Goal: Task Accomplishment & Management: Use online tool/utility

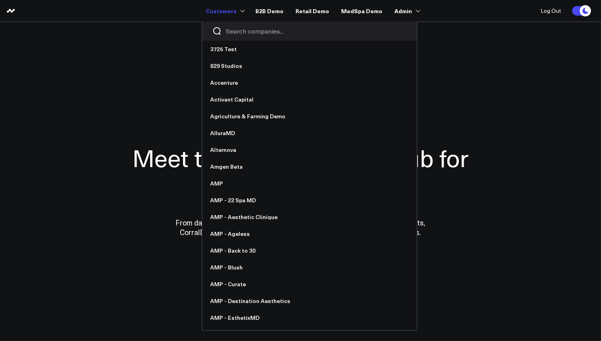
click at [251, 32] on input "Search companies input" at bounding box center [316, 31] width 181 height 9
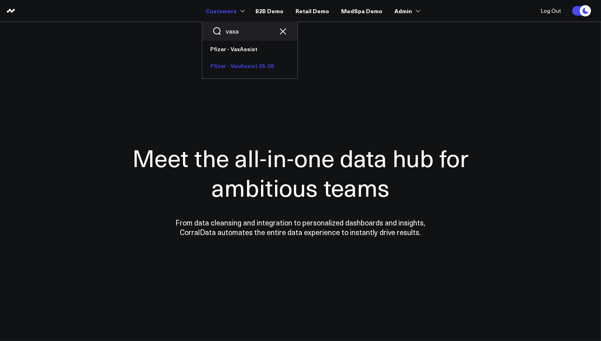
type input "vaxa"
click at [258, 74] on link "Pfizer - VaxAssist 25-26" at bounding box center [249, 66] width 95 height 17
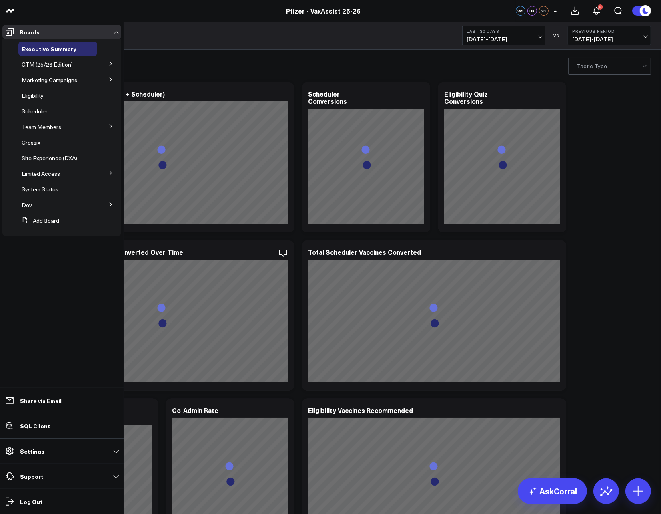
click at [110, 60] on button at bounding box center [110, 63] width 21 height 12
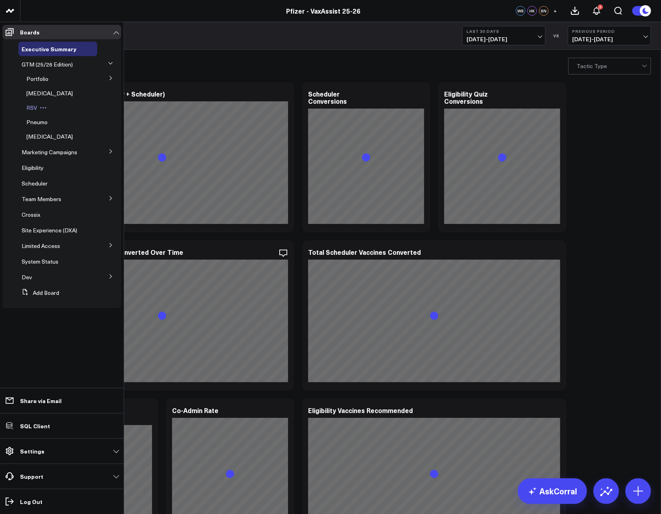
click at [45, 106] on icon at bounding box center [43, 107] width 7 height 7
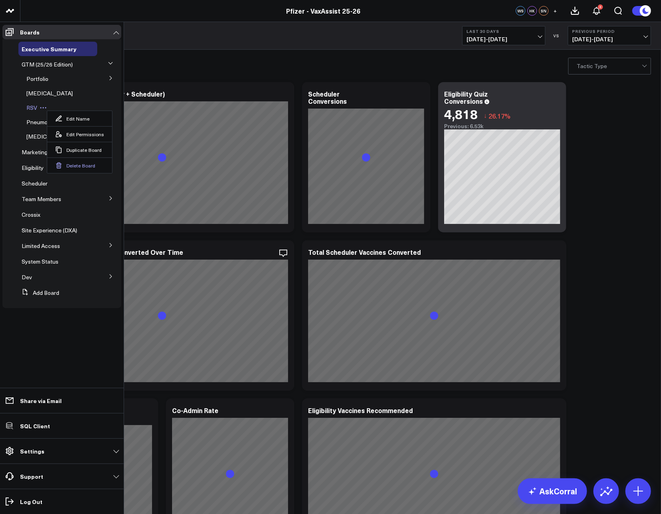
click at [69, 163] on button "Delete Board" at bounding box center [79, 165] width 65 height 16
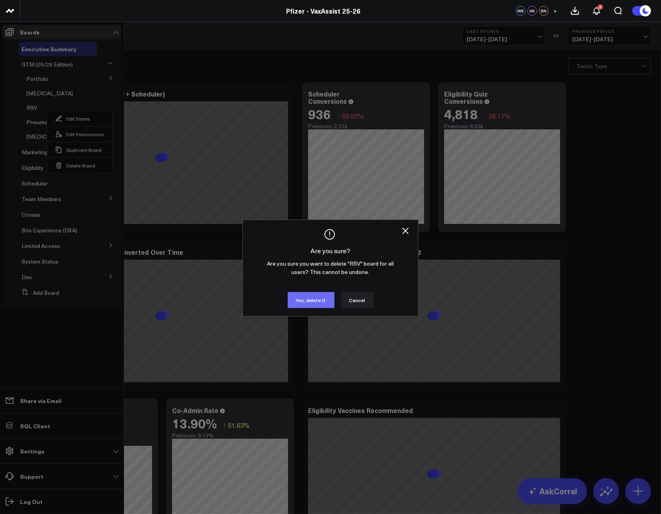
click at [303, 302] on button "Yes, delete it" at bounding box center [311, 300] width 47 height 16
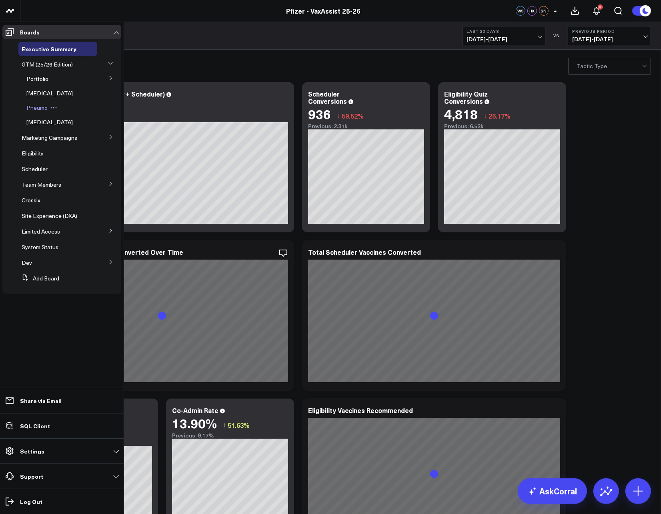
click at [54, 109] on icon at bounding box center [53, 107] width 7 height 7
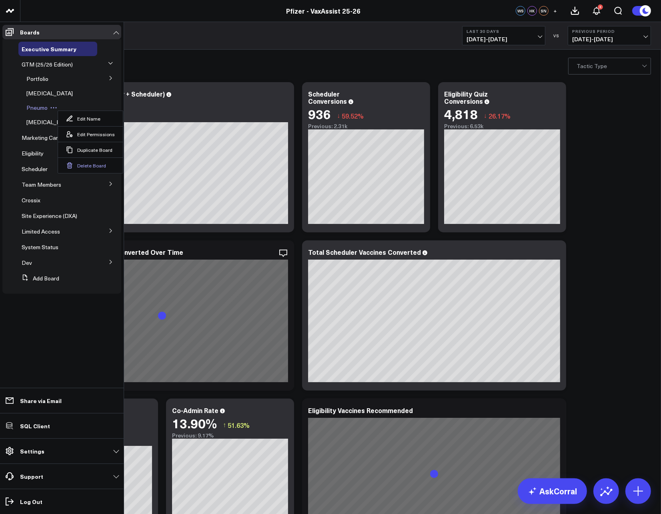
click at [76, 165] on button "Delete Board" at bounding box center [90, 165] width 65 height 16
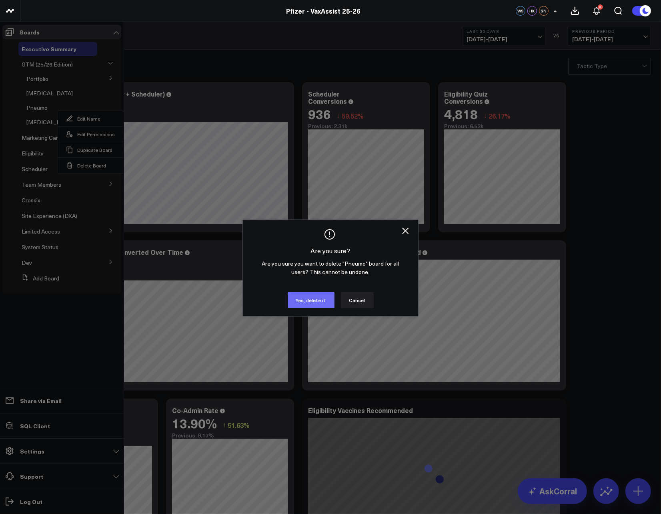
click at [311, 295] on button "Yes, delete it" at bounding box center [311, 300] width 47 height 16
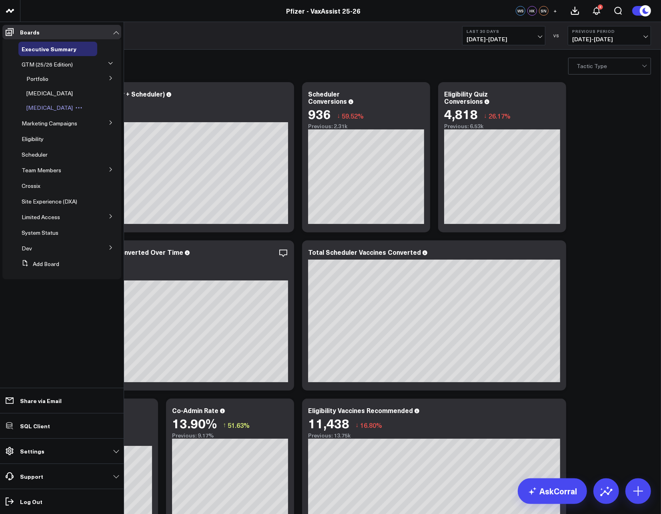
click at [73, 108] on button at bounding box center [79, 107] width 12 height 6
click at [76, 165] on button "Delete Board" at bounding box center [77, 165] width 65 height 16
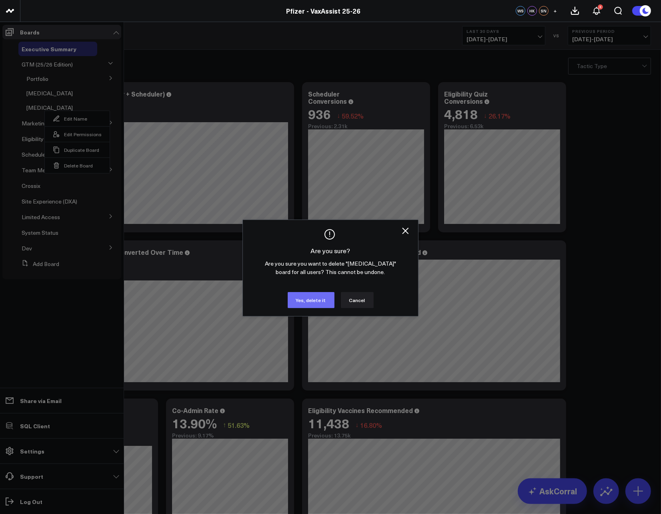
click at [326, 297] on button "Yes, delete it" at bounding box center [311, 300] width 47 height 16
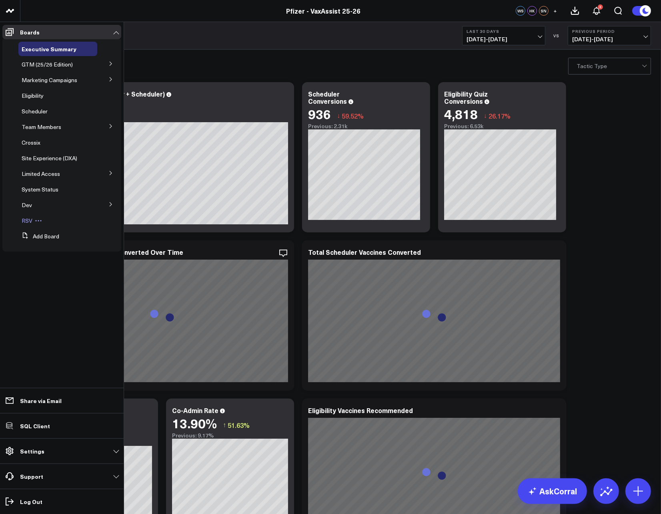
click at [26, 221] on span "RSV" at bounding box center [27, 221] width 11 height 8
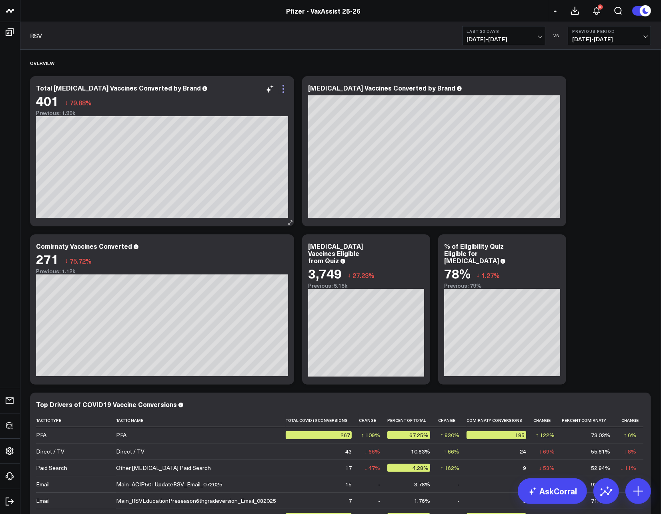
click at [285, 85] on icon at bounding box center [284, 89] width 10 height 10
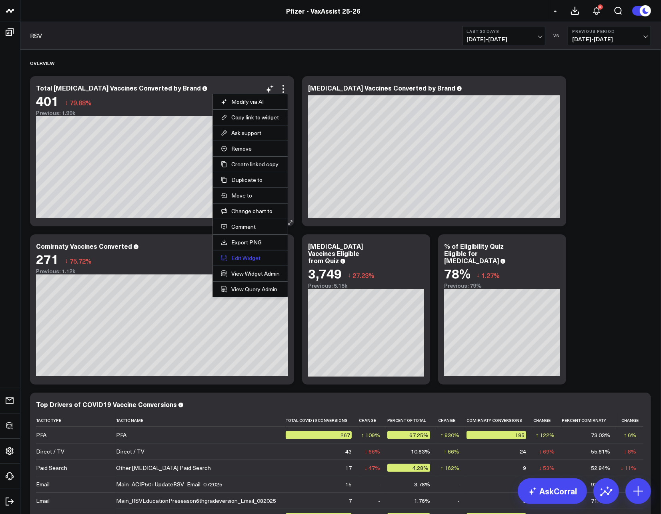
click at [246, 257] on button "Edit Widget" at bounding box center [250, 257] width 59 height 7
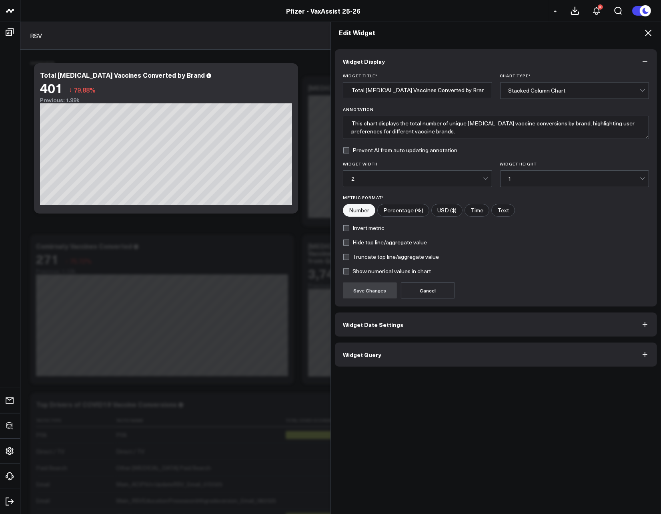
click at [394, 350] on button "Widget Query" at bounding box center [496, 354] width 322 height 24
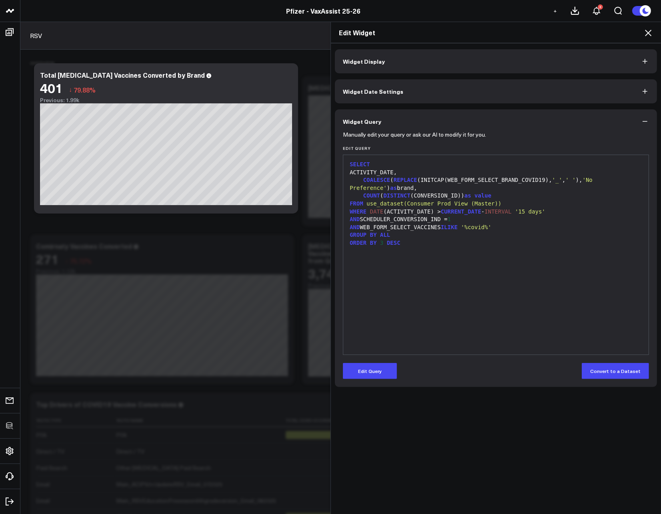
click at [443, 227] on div "AND WEB_FORM_SELECT_VACCINES ILIKE '%covid%'" at bounding box center [495, 227] width 297 height 8
drag, startPoint x: 542, startPoint y: 181, endPoint x: 445, endPoint y: 181, distance: 96.5
click at [445, 181] on div "COALESCE ( REPLACE (INITCAP(WEB_FORM_SELECT_BRAND_COVID19), '_' , ' ' ), 'No Pr…" at bounding box center [495, 184] width 297 height 16
copy div "WEB_FORM_SELECT_BRAND_COVID19"
drag, startPoint x: 498, startPoint y: 226, endPoint x: 360, endPoint y: 225, distance: 137.7
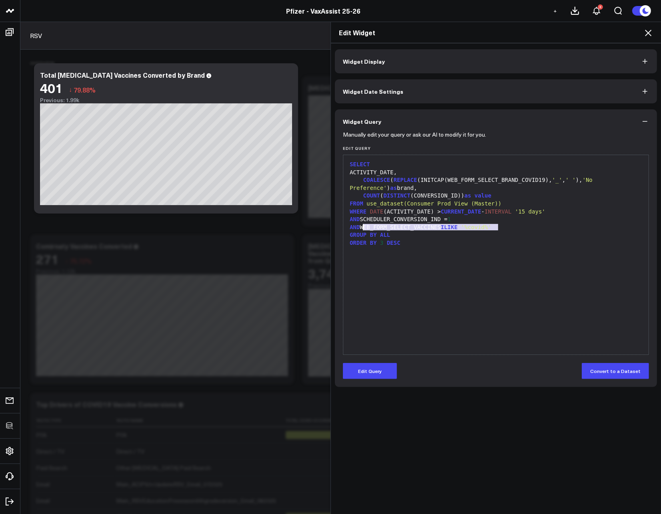
click at [360, 225] on div "AND WEB_FORM_SELECT_VACCINES ILIKE '%covid%'" at bounding box center [495, 227] width 297 height 8
copy div "WEB_FORM_SELECT_VACCINES ILIKE '%covid%'"
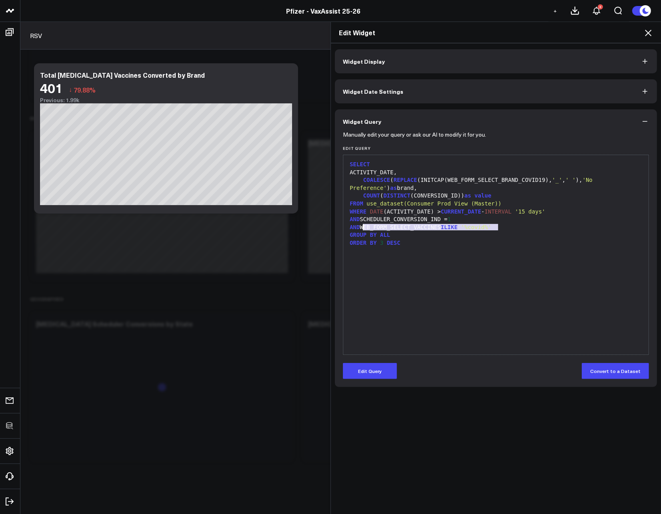
click at [648, 32] on icon at bounding box center [648, 33] width 6 height 6
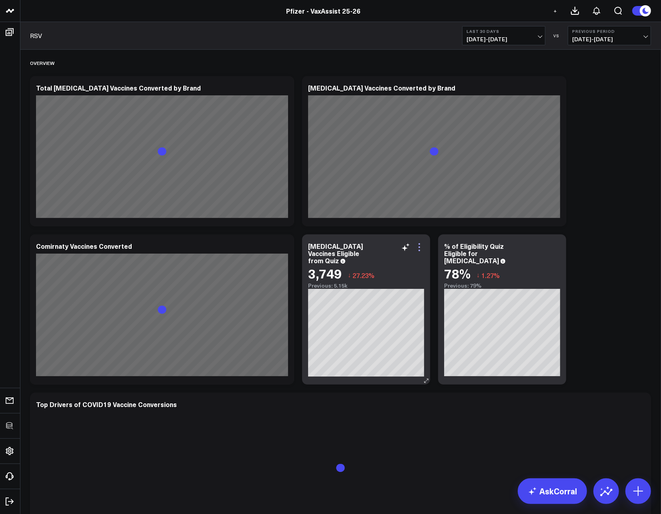
click at [424, 248] on icon at bounding box center [420, 247] width 10 height 10
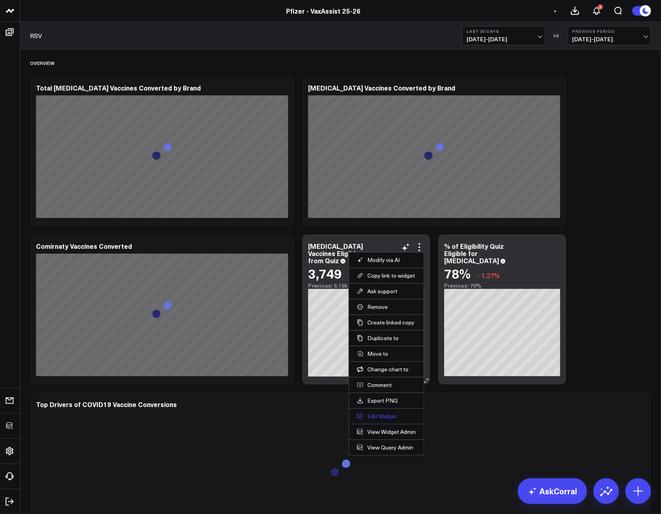
click at [383, 413] on button "Edit Widget" at bounding box center [386, 415] width 59 height 7
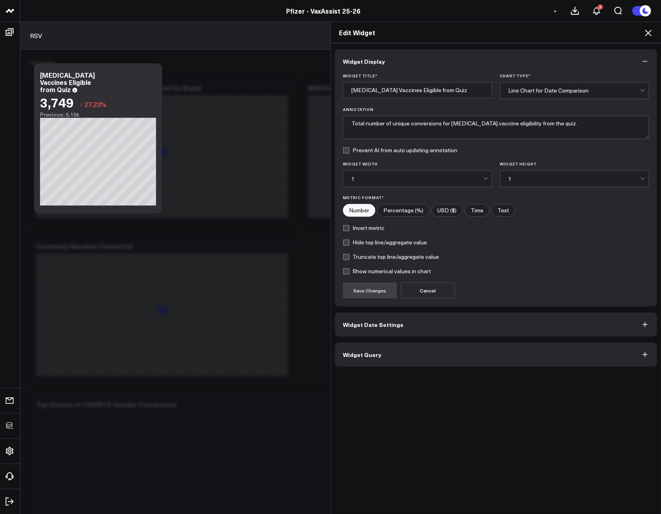
click at [391, 352] on button "Widget Query" at bounding box center [496, 354] width 322 height 24
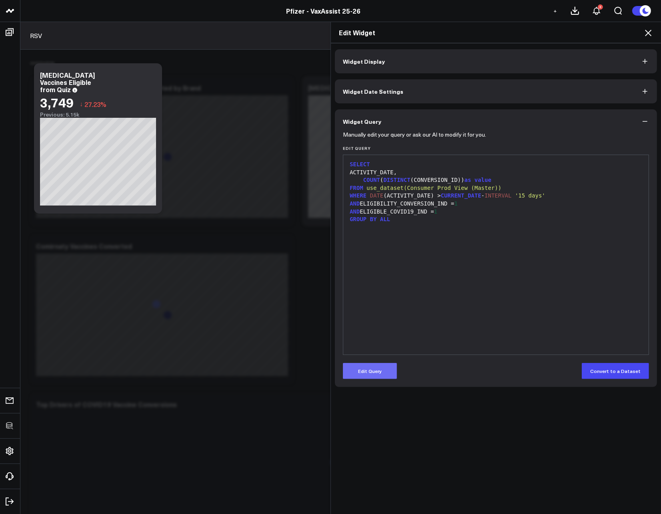
click at [388, 371] on button "Edit Query" at bounding box center [370, 371] width 54 height 16
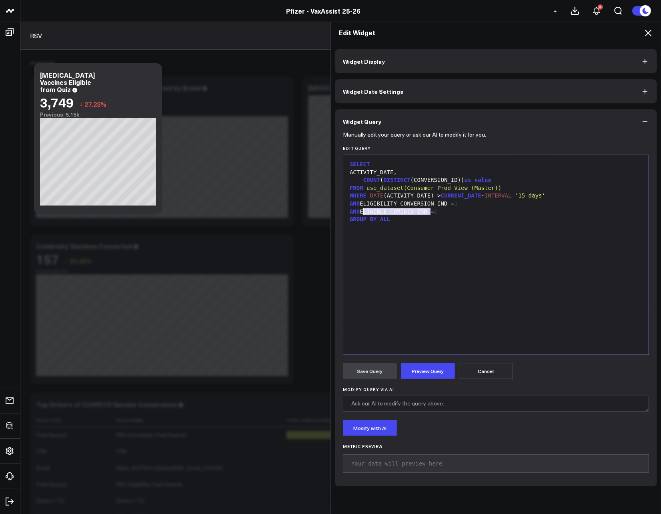
drag, startPoint x: 429, startPoint y: 211, endPoint x: 361, endPoint y: 211, distance: 68.0
click at [361, 211] on div "AND ELIGIBLE_COVID19_IND = 1" at bounding box center [495, 212] width 297 height 8
copy div "ELIGIBLE_COVID19_IND"
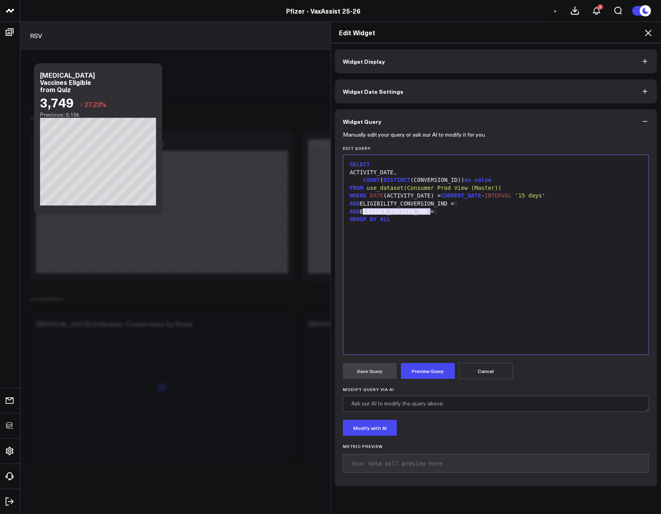
click at [648, 32] on icon at bounding box center [648, 33] width 6 height 6
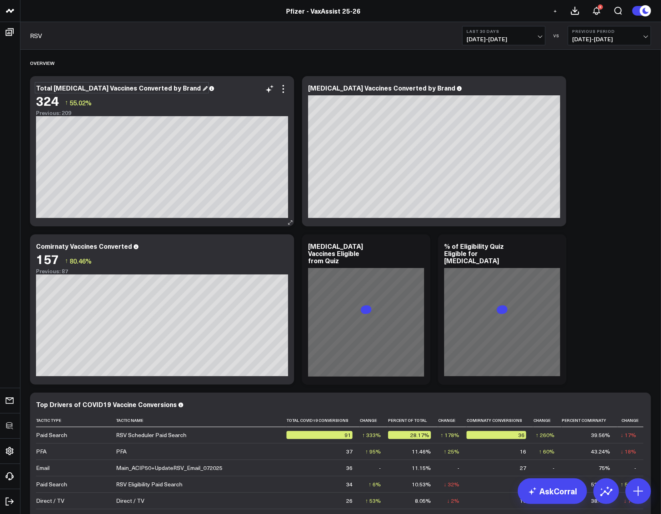
click at [96, 85] on div "Total [MEDICAL_DATA] Vaccines Converted by Brand" at bounding box center [122, 87] width 172 height 9
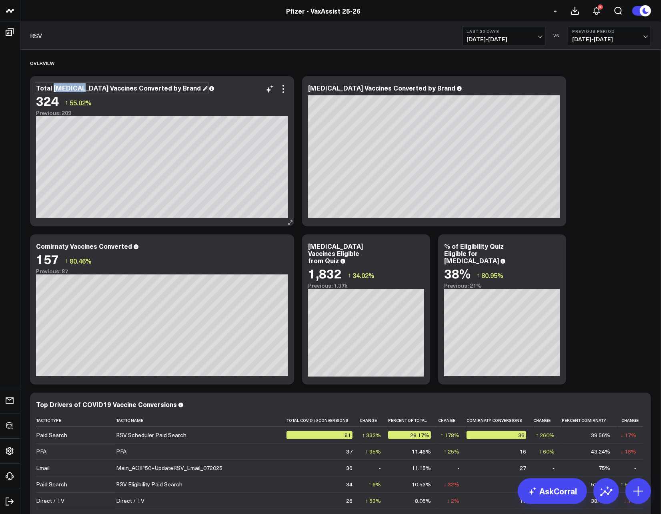
drag, startPoint x: 82, startPoint y: 89, endPoint x: 52, endPoint y: 89, distance: 30.0
click at [52, 89] on div "Total [MEDICAL_DATA] Vaccines Converted by Brand" at bounding box center [122, 87] width 172 height 9
click at [329, 90] on div "[MEDICAL_DATA] Vaccines Converted by Brand" at bounding box center [385, 87] width 154 height 9
drag, startPoint x: 338, startPoint y: 89, endPoint x: 307, endPoint y: 90, distance: 31.2
click at [307, 90] on div "[MEDICAL_DATA] Vaccines Converted by Brand [fontSize:14px lineHeight:16px][/]: …" at bounding box center [434, 151] width 264 height 150
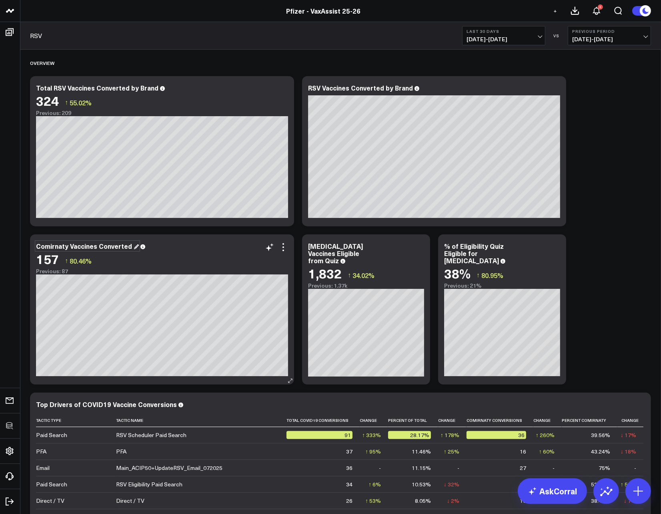
click at [74, 248] on div "Comirnaty Vaccines Converted" at bounding box center [87, 245] width 103 height 9
drag, startPoint x: 68, startPoint y: 247, endPoint x: 33, endPoint y: 248, distance: 34.4
click at [33, 248] on div "Comirnaty Vaccines Converted 157 ↑ 80.46% Previous: 87 [#fff fontSize:14px line…" at bounding box center [162, 309] width 264 height 150
click at [349, 247] on div "[MEDICAL_DATA] Vaccines Eligible from Quiz" at bounding box center [335, 252] width 55 height 23
drag, startPoint x: 338, startPoint y: 246, endPoint x: 307, endPoint y: 243, distance: 31.4
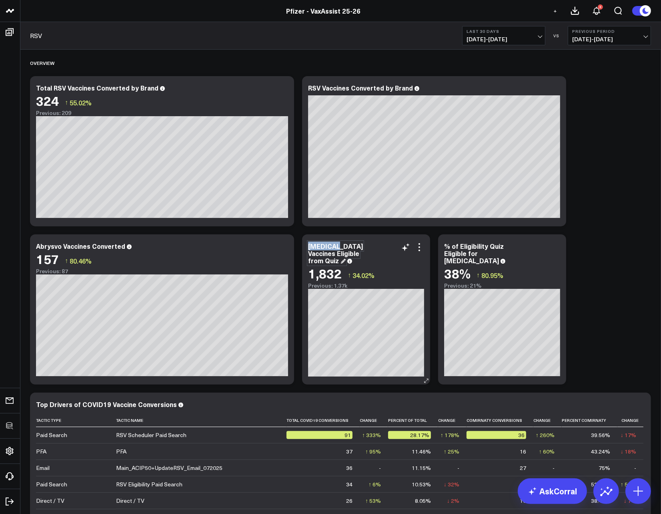
click at [307, 243] on div "COVID-19 Vaccines Eligible from Quiz 1,832 ↑ 34.02% Previous: 1.37k [#fff fontS…" at bounding box center [366, 309] width 128 height 150
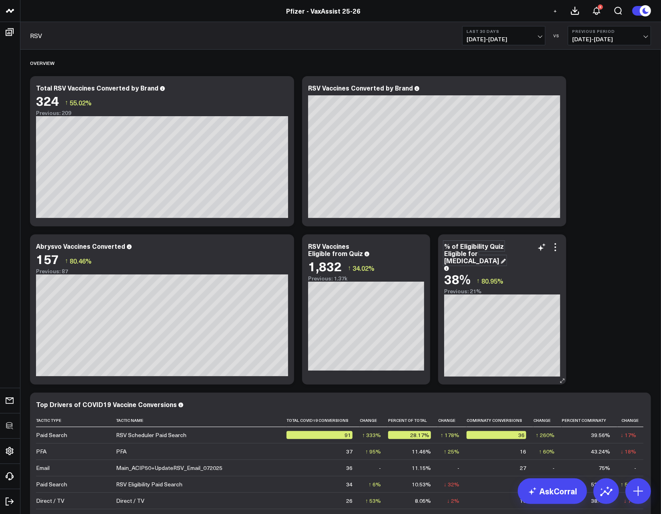
click at [475, 248] on div "% of Eligibility Quiz Eligible for COVID-19" at bounding box center [475, 252] width 62 height 23
drag, startPoint x: 478, startPoint y: 253, endPoint x: 486, endPoint y: 269, distance: 18.3
click at [485, 269] on div "% of Eligibility Quiz Eligible for COVID-19 38% ↑ 80.95% Previous: 21%" at bounding box center [502, 268] width 116 height 52
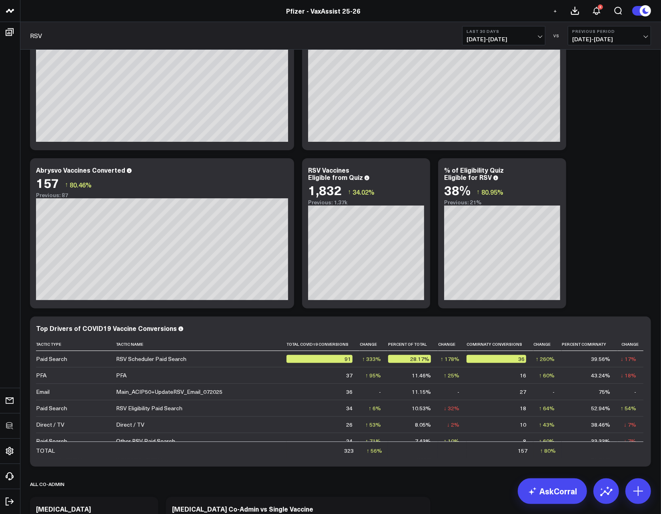
scroll to position [153, 0]
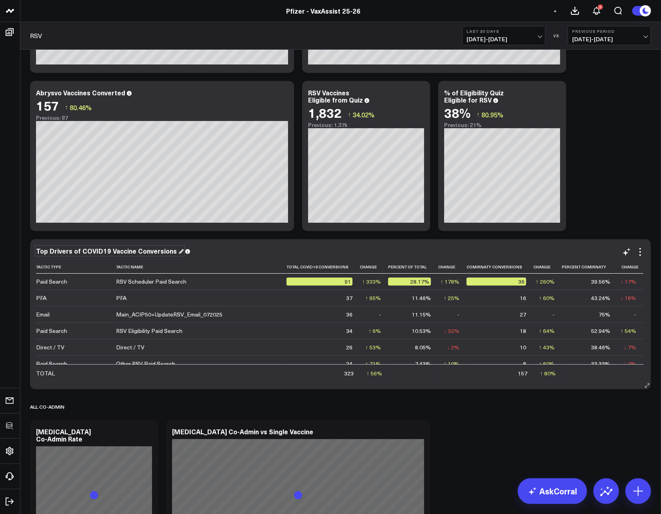
click at [92, 251] on div "Top Drivers of COVID19 Vaccine Conversions" at bounding box center [110, 250] width 148 height 9
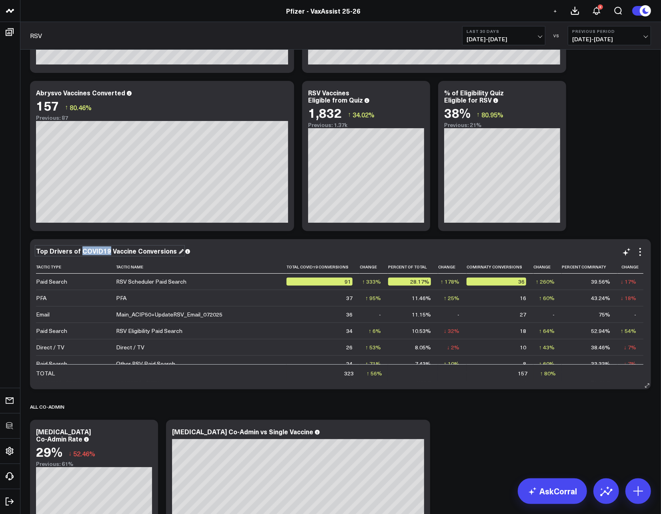
drag, startPoint x: 80, startPoint y: 251, endPoint x: 107, endPoint y: 254, distance: 27.3
click at [107, 254] on div "Top Drivers of COVID19 Vaccine Conversions" at bounding box center [110, 250] width 148 height 9
click at [545, 242] on div "Top Drivers of RSV Vaccine Conversions Tactic Type Tactic Name Total Covid19 Co…" at bounding box center [340, 314] width 621 height 150
click at [644, 252] on icon at bounding box center [641, 252] width 10 height 10
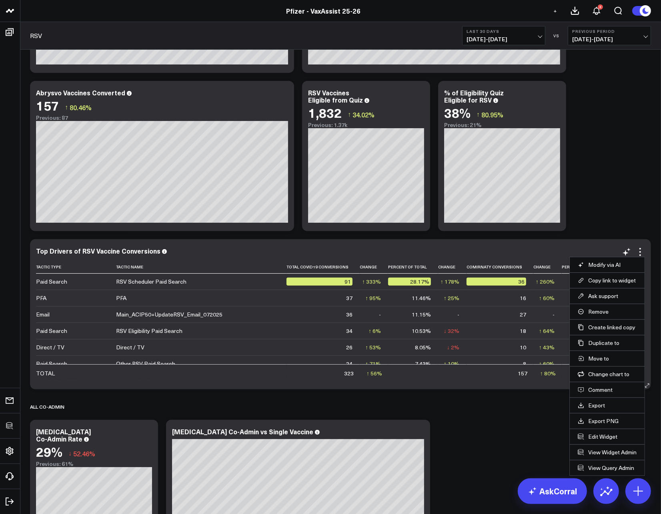
click at [598, 432] on li "Edit Widget" at bounding box center [607, 436] width 75 height 16
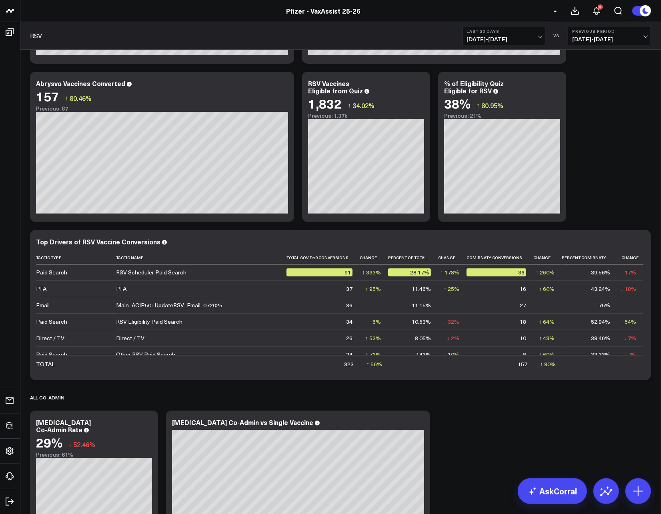
scroll to position [0, 0]
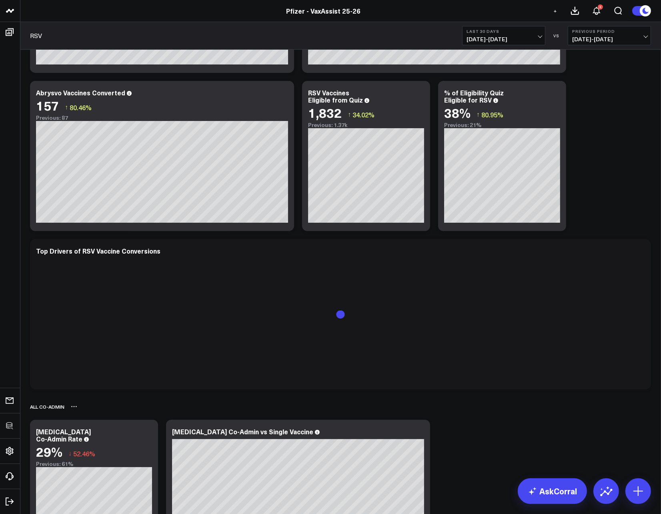
scroll to position [159, 0]
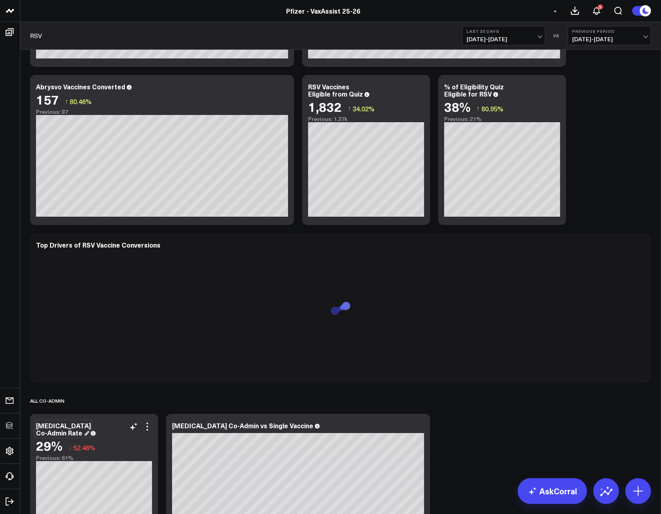
click at [46, 429] on div "[MEDICAL_DATA] Co-Admin Rate" at bounding box center [63, 429] width 55 height 16
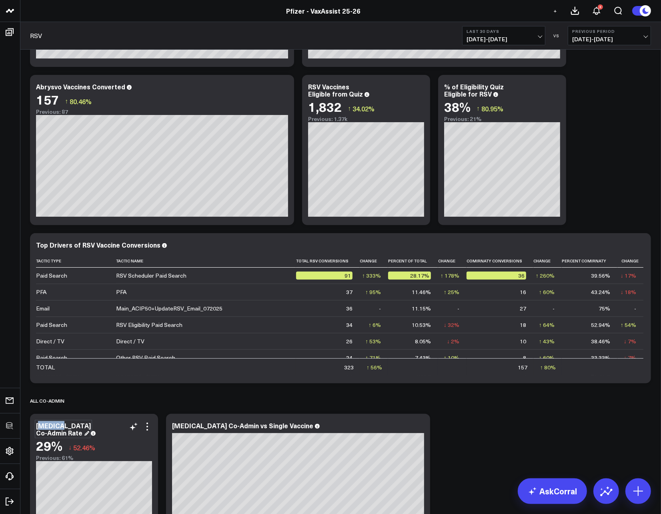
drag, startPoint x: 64, startPoint y: 424, endPoint x: 41, endPoint y: 423, distance: 22.4
click at [41, 423] on div "[MEDICAL_DATA] Co-Admin Rate" at bounding box center [63, 429] width 55 height 16
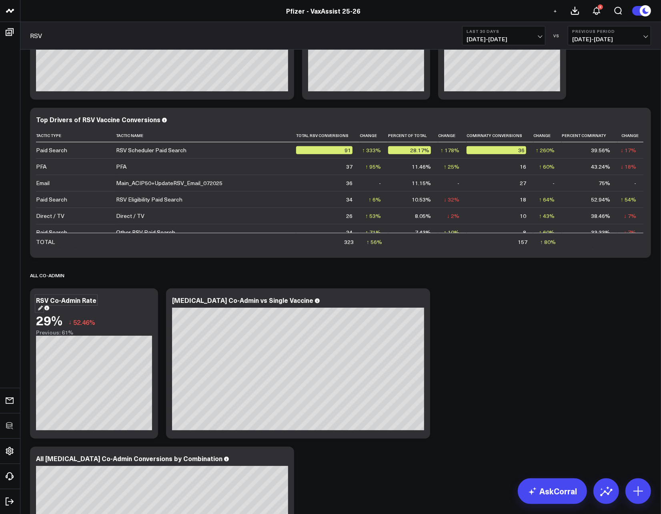
scroll to position [286, 0]
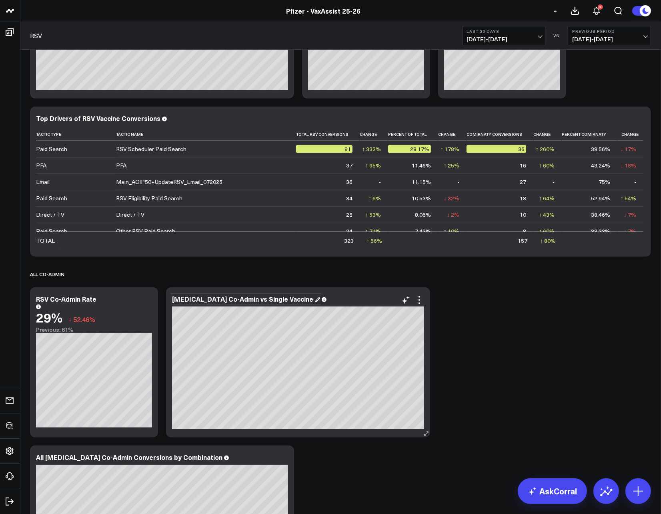
click at [220, 299] on div "COVID-19 Co-Admin vs Single Vaccine" at bounding box center [246, 298] width 148 height 9
drag, startPoint x: 203, startPoint y: 298, endPoint x: 168, endPoint y: 299, distance: 34.8
click at [168, 299] on div "COVID-19 Co-Admin vs Single Vaccine [fontSize:14px lineHeight:16px][/]: [fontSi…" at bounding box center [298, 362] width 264 height 150
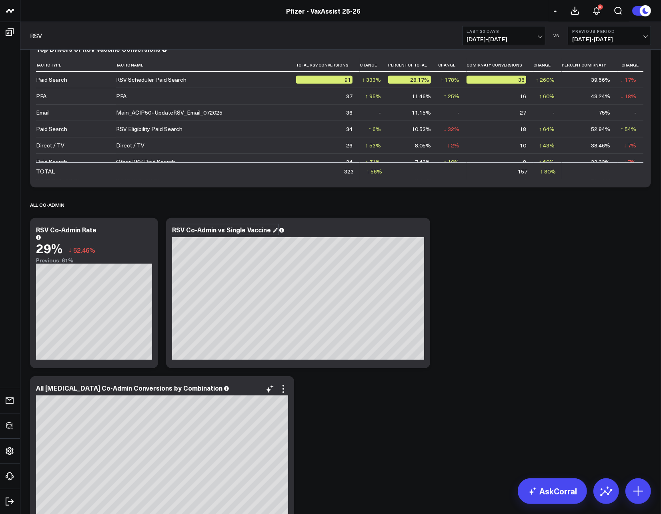
scroll to position [421, 0]
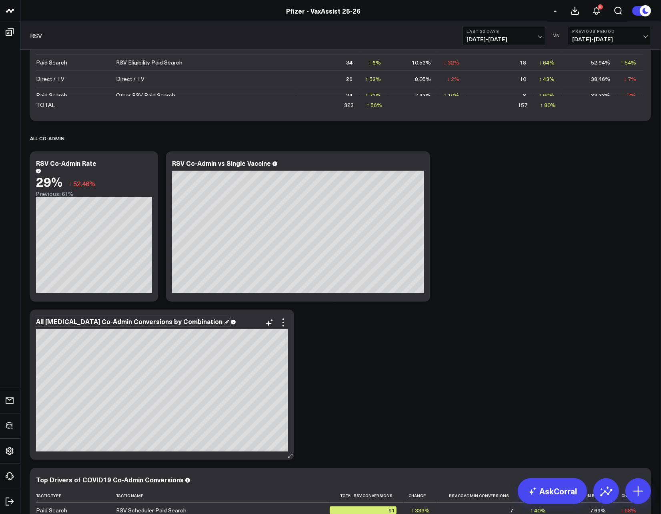
click at [72, 317] on div "All COVID-19 Co-Admin Conversions by Combination" at bounding box center [132, 321] width 193 height 9
drag, startPoint x: 74, startPoint y: 323, endPoint x: 47, endPoint y: 323, distance: 27.6
click at [47, 323] on div "All COVID-19 Co-Admin Conversions by Combination" at bounding box center [132, 321] width 193 height 9
click at [446, 372] on div "Overview Modify via AI Copy link to widget Ask support Remove Create linked cop…" at bounding box center [340, 305] width 629 height 1354
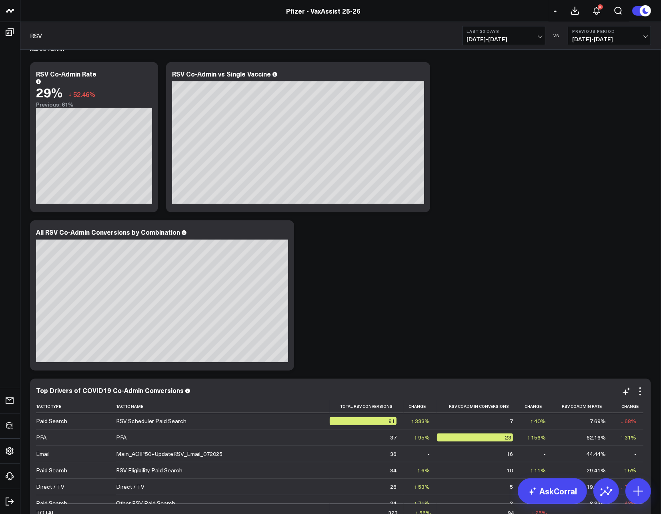
scroll to position [578, 0]
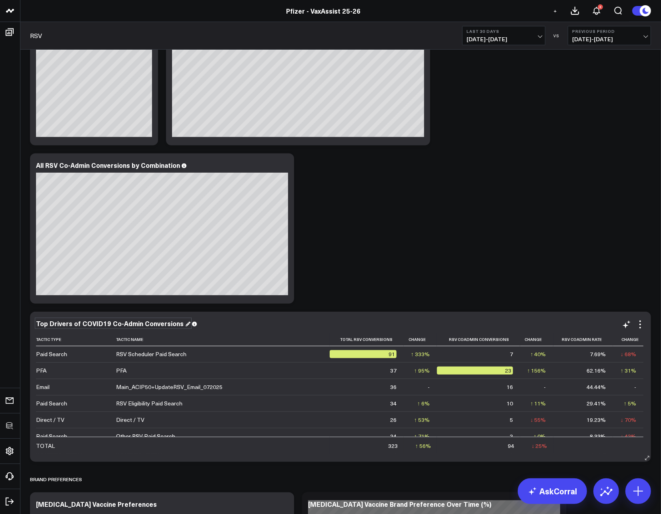
click at [82, 324] on div "Top Drivers of COVID19 Co-Admin Conversions" at bounding box center [113, 323] width 154 height 9
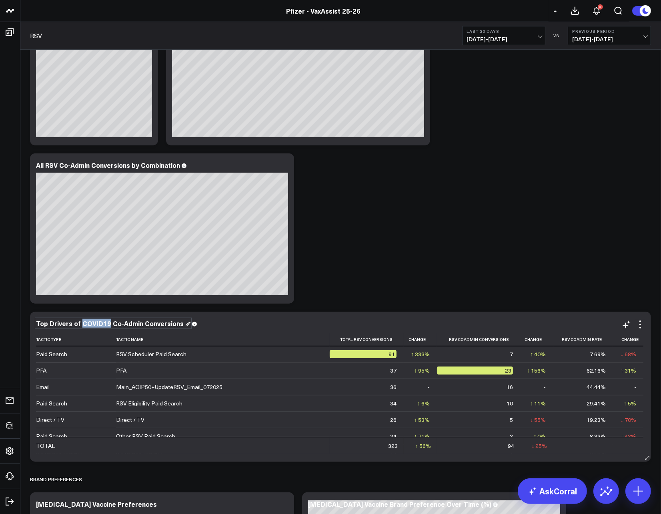
drag, startPoint x: 107, startPoint y: 324, endPoint x: 80, endPoint y: 325, distance: 27.2
click at [80, 325] on div "Top Drivers of COVID19 Co-Admin Conversions" at bounding box center [113, 323] width 154 height 9
click at [386, 240] on div "Overview Modify via AI Copy link to widget Ask support Remove Create linked cop…" at bounding box center [340, 149] width 629 height 1354
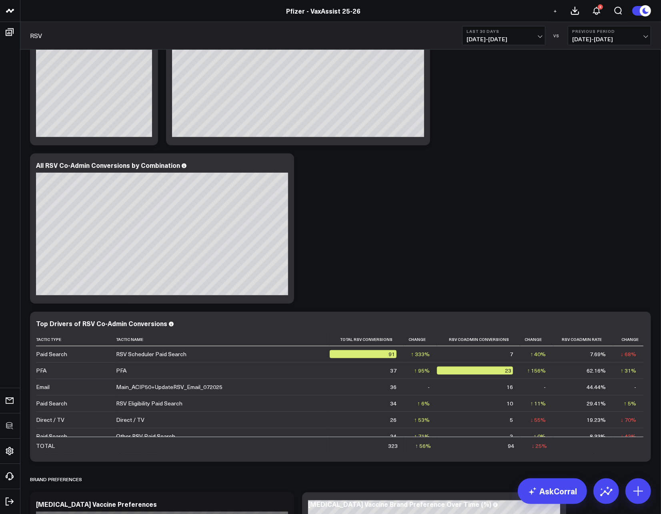
scroll to position [853, 0]
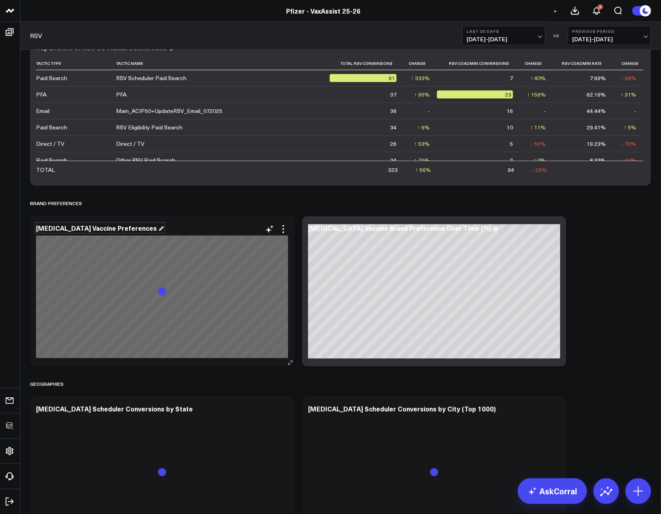
click at [75, 223] on div "COVID 19 Vaccine Preferences" at bounding box center [100, 227] width 128 height 9
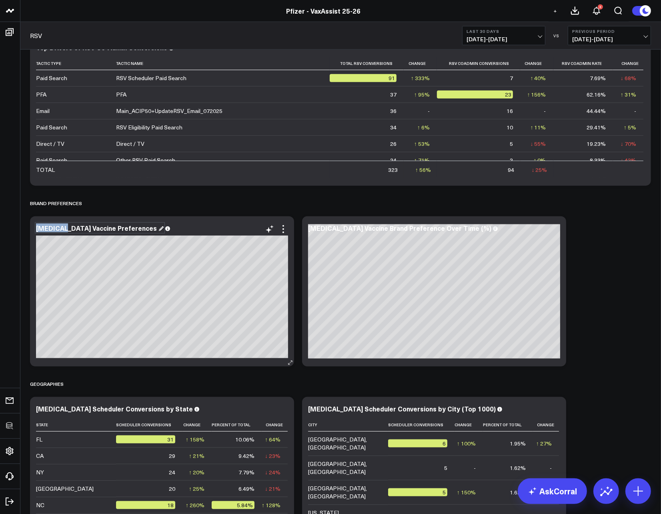
drag, startPoint x: 64, startPoint y: 227, endPoint x: 33, endPoint y: 228, distance: 31.6
click at [33, 228] on div "COVID 19 Vaccine Preferences" at bounding box center [162, 291] width 264 height 150
drag, startPoint x: 338, startPoint y: 227, endPoint x: 302, endPoint y: 229, distance: 35.7
click at [302, 229] on div "COVID 19 Vaccine Brand Preference Over Time (%) [fontSize:10px lineHeight:12px]…" at bounding box center [434, 291] width 264 height 150
click at [327, 227] on div "COVID 19 Vaccine Brand Preference Over Time (%)" at bounding box center [403, 227] width 190 height 9
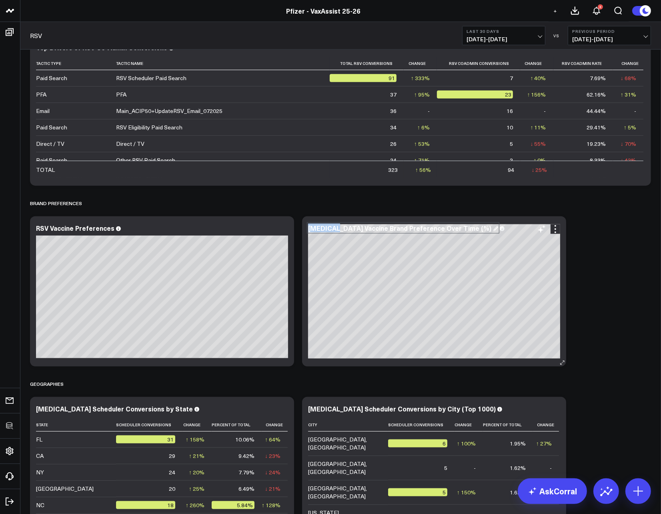
drag, startPoint x: 335, startPoint y: 228, endPoint x: 309, endPoint y: 229, distance: 26.5
click at [309, 229] on div "COVID 19 Vaccine Brand Preference Over Time (%)" at bounding box center [403, 227] width 190 height 9
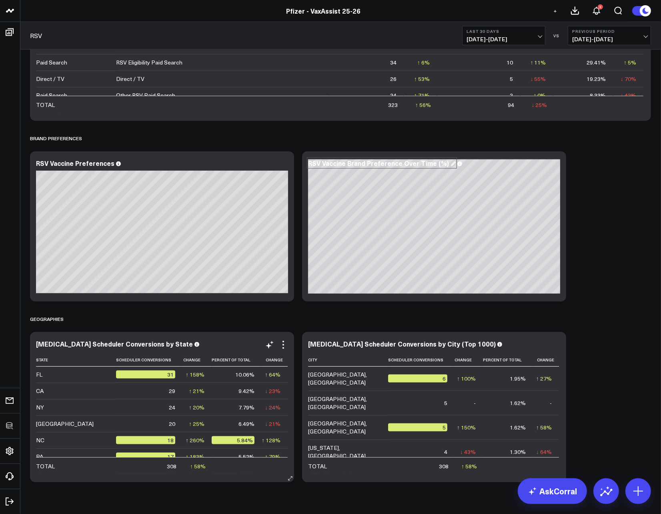
scroll to position [938, 0]
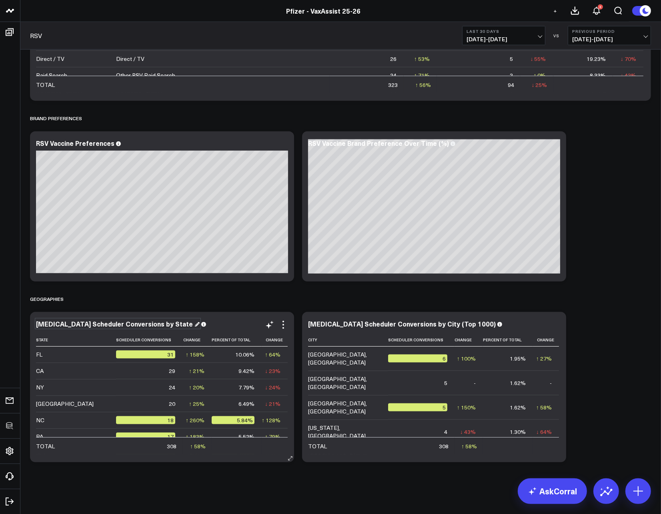
click at [66, 325] on div "COVID-19 Scheduler Conversions by State" at bounding box center [118, 323] width 164 height 9
drag, startPoint x: 65, startPoint y: 323, endPoint x: 36, endPoint y: 324, distance: 29.6
click at [36, 324] on div "COVID-19 Scheduler Conversions by State" at bounding box center [118, 323] width 164 height 9
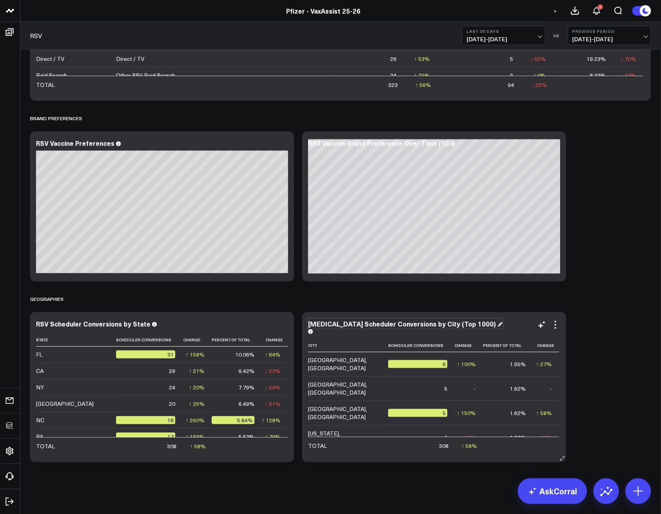
click at [353, 324] on div "COVID-19 Scheduler Conversions by City (Top 1000)" at bounding box center [405, 323] width 195 height 9
drag, startPoint x: 338, startPoint y: 324, endPoint x: 309, endPoint y: 324, distance: 29.6
click at [309, 324] on div "COVID-19 Scheduler Conversions by City (Top 1000)" at bounding box center [405, 323] width 195 height 9
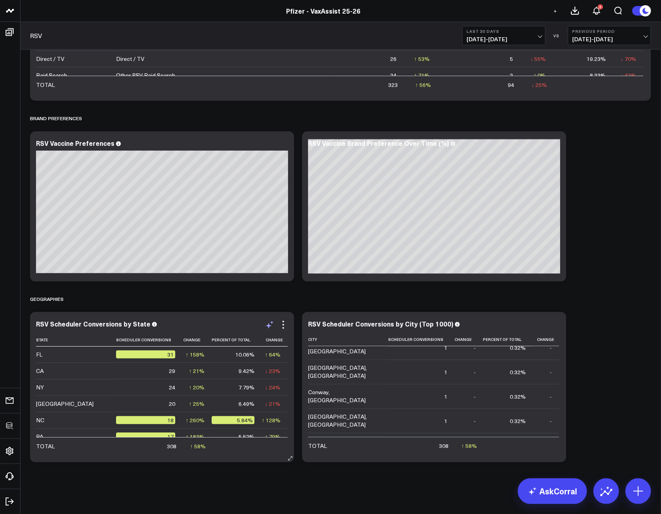
scroll to position [3928, 0]
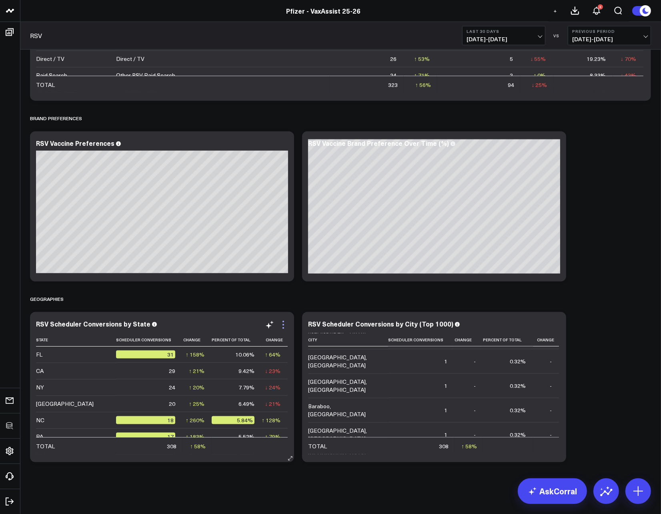
click at [285, 322] on icon at bounding box center [284, 325] width 10 height 10
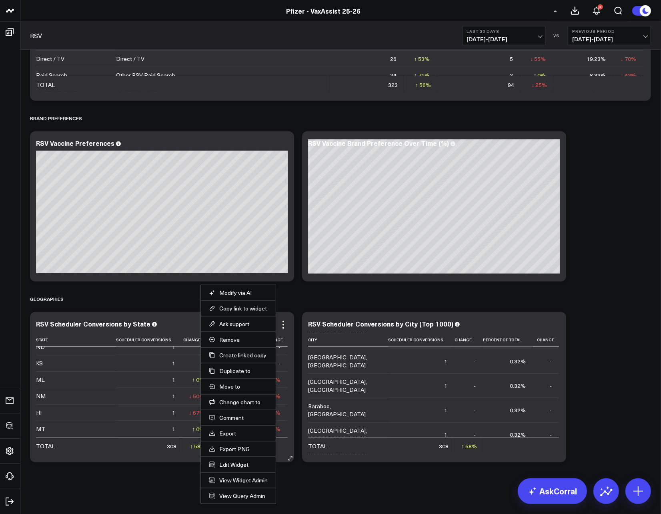
scroll to position [654, 0]
click at [235, 467] on button "Edit Widget" at bounding box center [238, 464] width 59 height 7
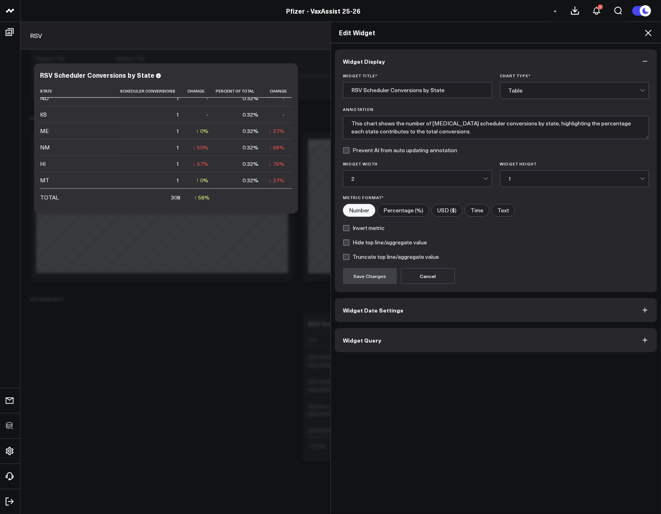
click at [383, 340] on button "Widget Query" at bounding box center [496, 340] width 322 height 24
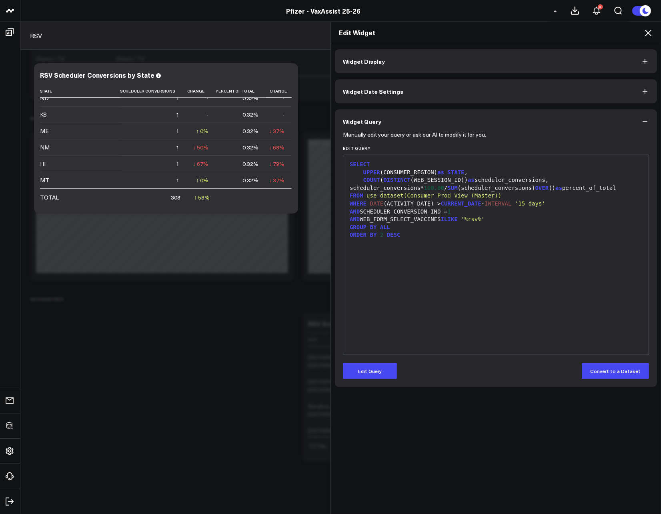
click at [496, 339] on div "SELECT UPPER (CONSUMER_REGION) as STATE , COUNT ( DISTINCT (WEB_SESSION_ID)) as…" at bounding box center [495, 254] width 297 height 191
click at [381, 365] on button "Edit Query" at bounding box center [370, 371] width 54 height 16
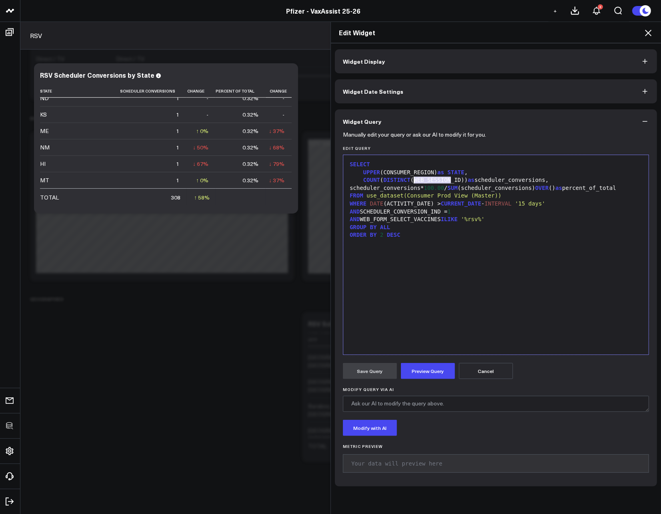
drag, startPoint x: 449, startPoint y: 180, endPoint x: 411, endPoint y: 179, distance: 37.6
click at [411, 179] on div "COUNT ( DISTINCT (WEB_SESSION_ID)) as scheduler_conversions," at bounding box center [495, 180] width 297 height 8
click at [424, 378] on button "Preview Query" at bounding box center [428, 371] width 54 height 16
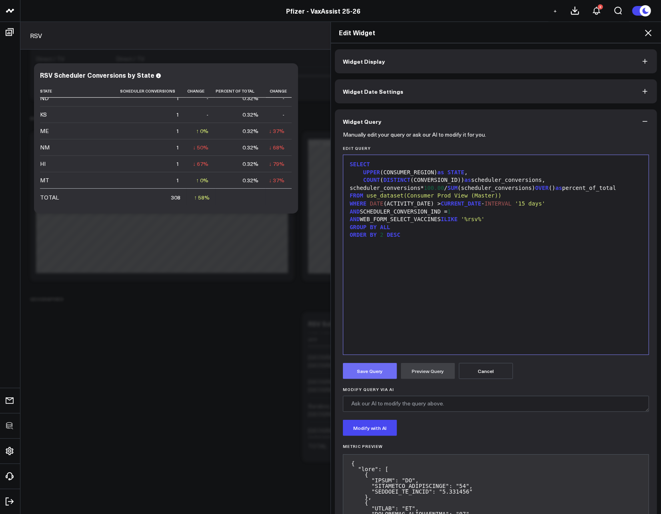
click at [381, 370] on button "Save Query" at bounding box center [370, 371] width 54 height 16
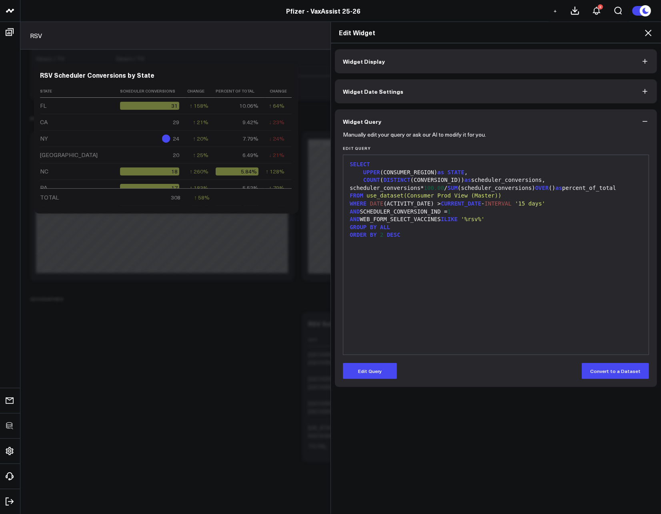
click at [649, 30] on icon at bounding box center [649, 33] width 10 height 10
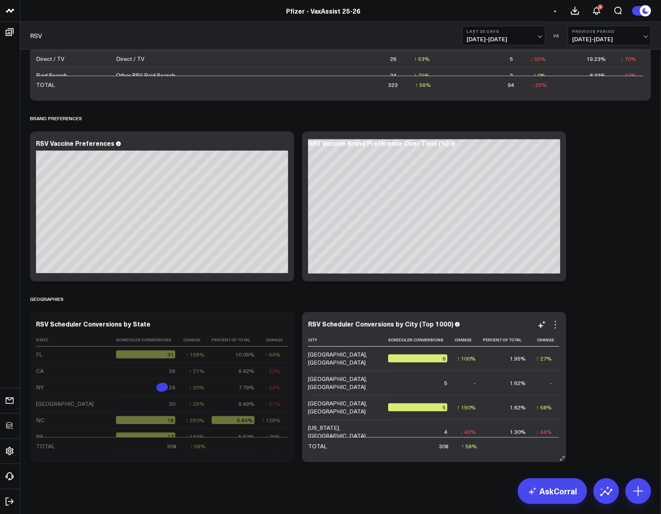
click at [552, 321] on icon at bounding box center [556, 325] width 10 height 10
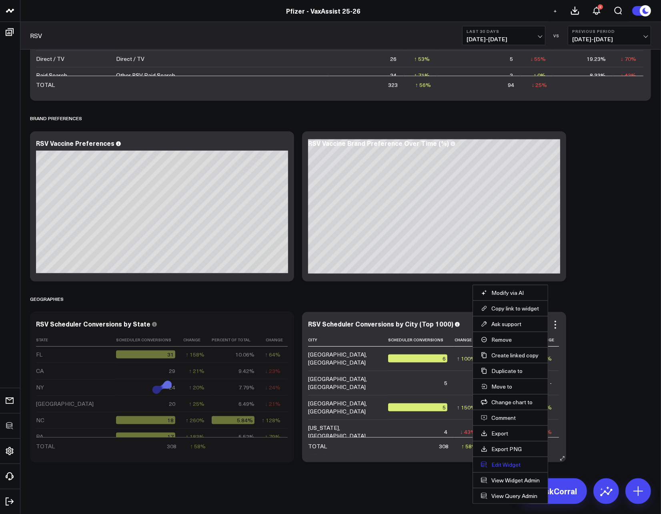
click at [507, 467] on button "Edit Widget" at bounding box center [510, 464] width 59 height 7
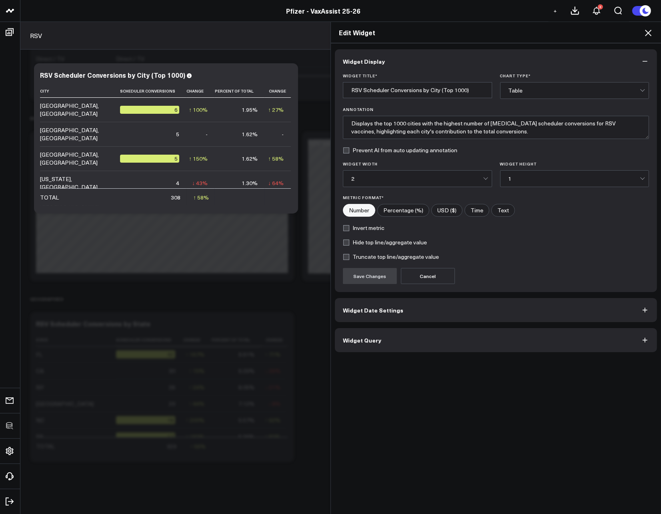
click at [398, 349] on button "Widget Query" at bounding box center [496, 340] width 322 height 24
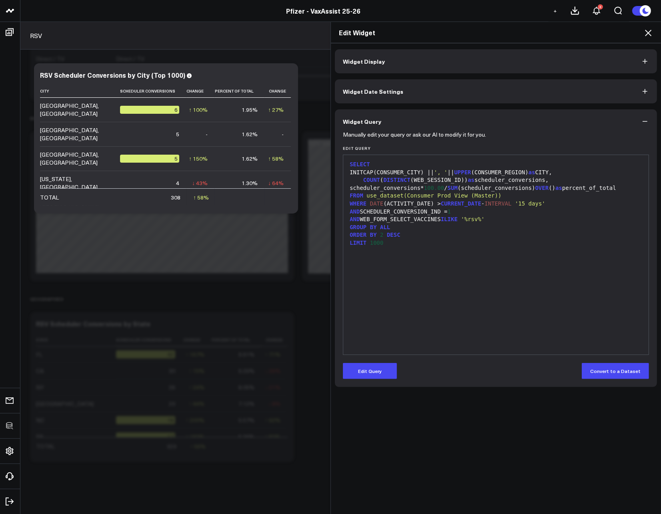
click at [382, 370] on button "Edit Query" at bounding box center [370, 371] width 54 height 16
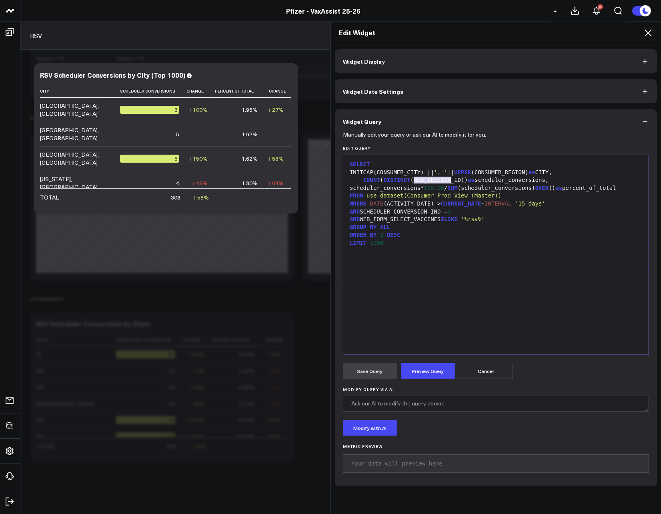
drag, startPoint x: 410, startPoint y: 180, endPoint x: 448, endPoint y: 179, distance: 38.4
click at [448, 179] on div "COUNT ( DISTINCT (WEB_SESSION_ID)) as scheduler_conversions," at bounding box center [495, 180] width 297 height 8
click at [414, 373] on button "Preview Query" at bounding box center [428, 371] width 54 height 16
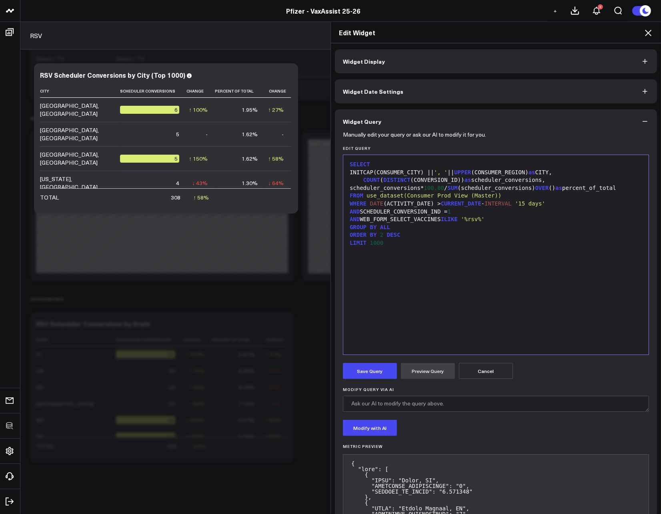
drag, startPoint x: 381, startPoint y: 375, endPoint x: 401, endPoint y: 356, distance: 27.2
click at [381, 375] on button "Save Query" at bounding box center [370, 371] width 54 height 16
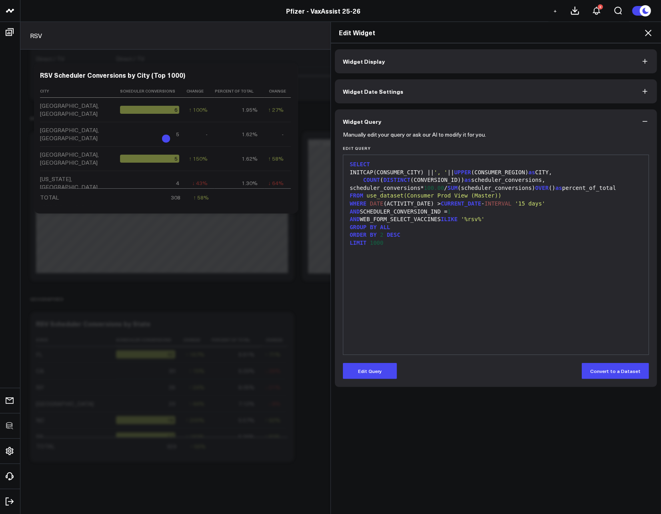
click at [652, 30] on icon at bounding box center [649, 33] width 10 height 10
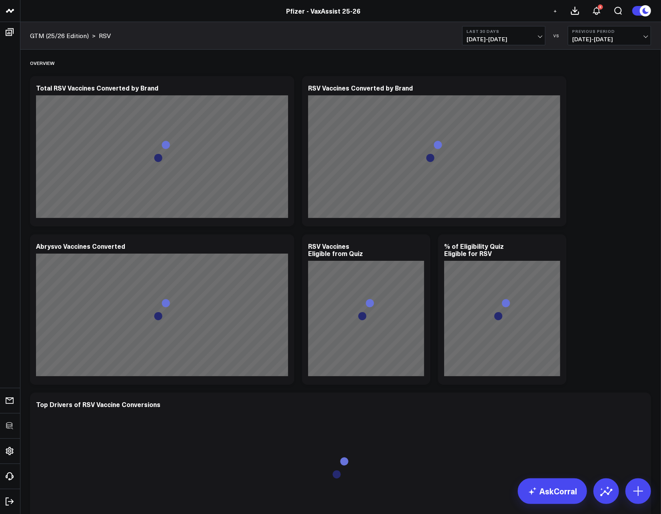
click at [552, 10] on button "+" at bounding box center [556, 11] width 10 height 10
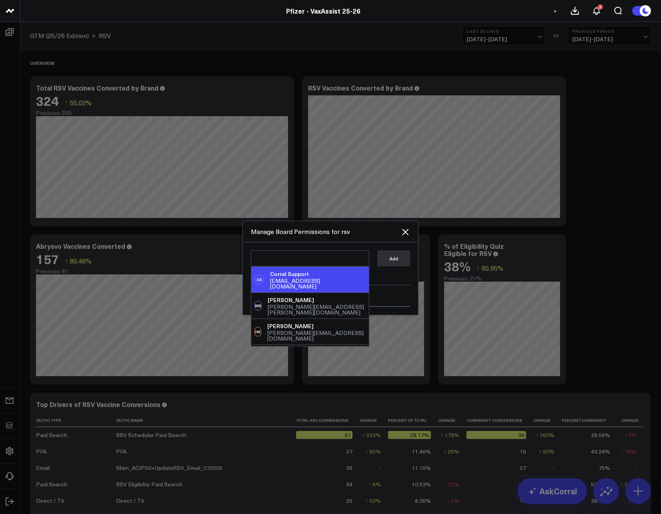
click at [272, 245] on div "[PERSON_NAME] Support [EMAIL_ADDRESS][DOMAIN_NAME] WS [PERSON_NAME] [PERSON_NAM…" at bounding box center [330, 278] width 175 height 72
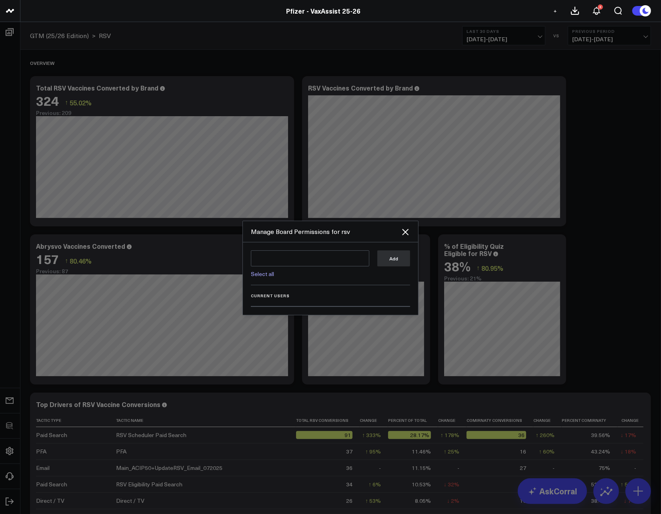
click at [263, 274] on link "Select all" at bounding box center [262, 274] width 23 height 8
type textarea "@Corral Support @[PERSON_NAME] @[PERSON_NAME] @[PERSON_NAME]"
click at [397, 262] on button "Add" at bounding box center [393, 258] width 33 height 16
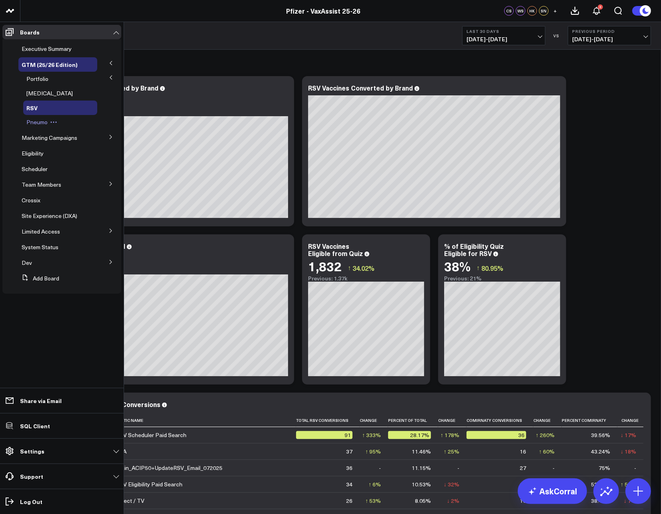
click at [38, 123] on span "Pneumo" at bounding box center [36, 122] width 21 height 8
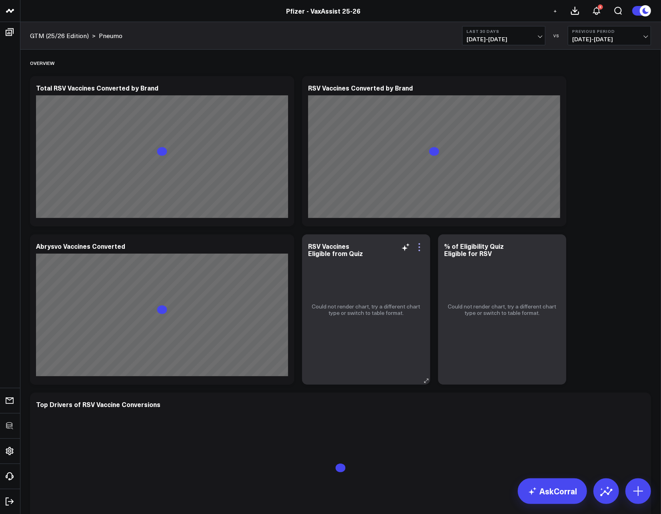
click at [421, 246] on icon at bounding box center [420, 247] width 10 height 10
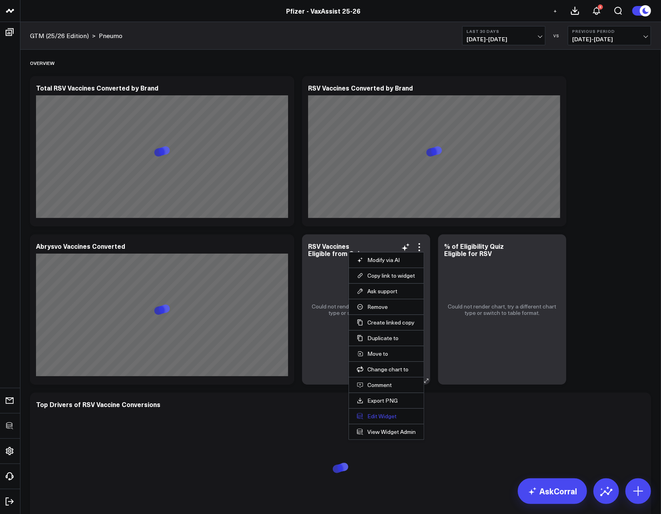
click at [377, 419] on button "Edit Widget" at bounding box center [386, 415] width 59 height 7
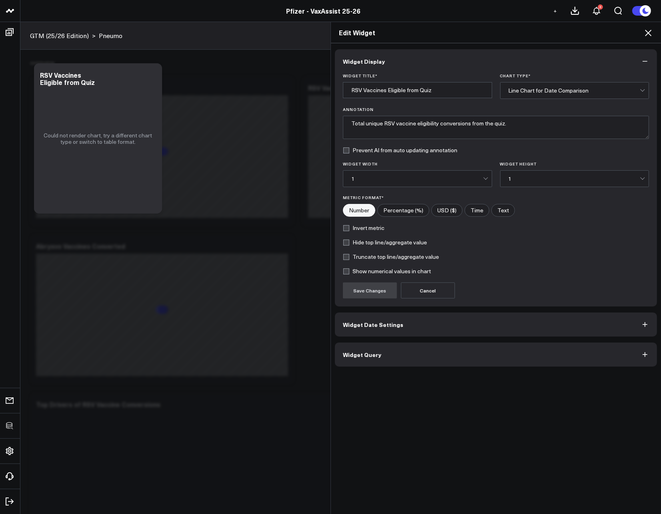
click at [400, 349] on button "Widget Query" at bounding box center [496, 354] width 322 height 24
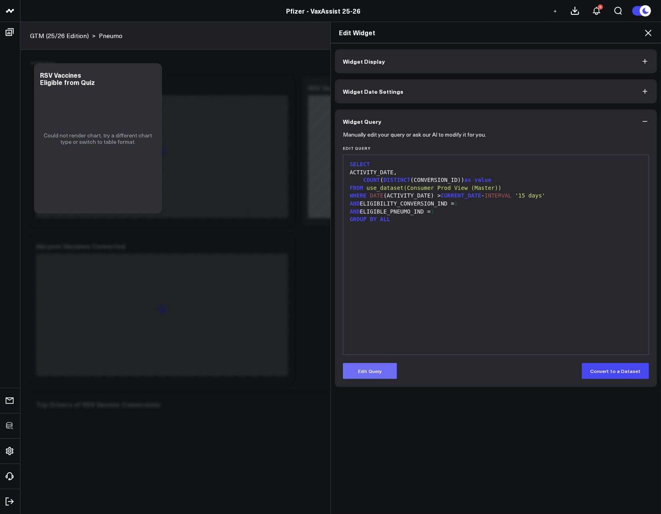
click at [375, 379] on button "Edit Query" at bounding box center [370, 371] width 54 height 16
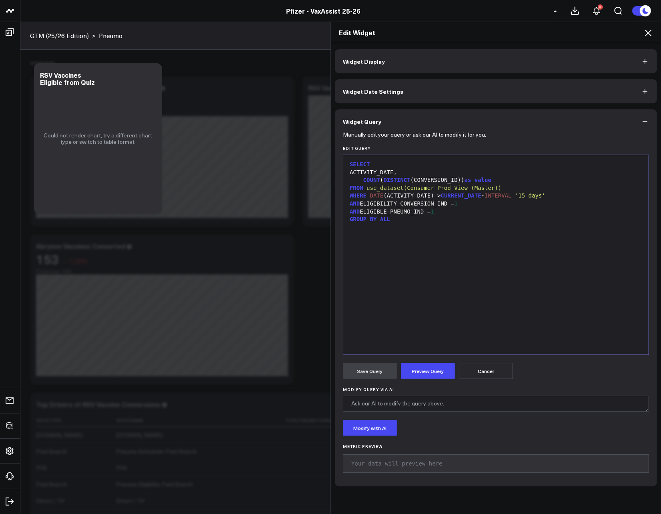
click at [411, 212] on div "AND ELIGIBLE_PNEUMO_IND = 1" at bounding box center [495, 212] width 297 height 8
click at [425, 364] on button "Preview Query" at bounding box center [428, 371] width 54 height 16
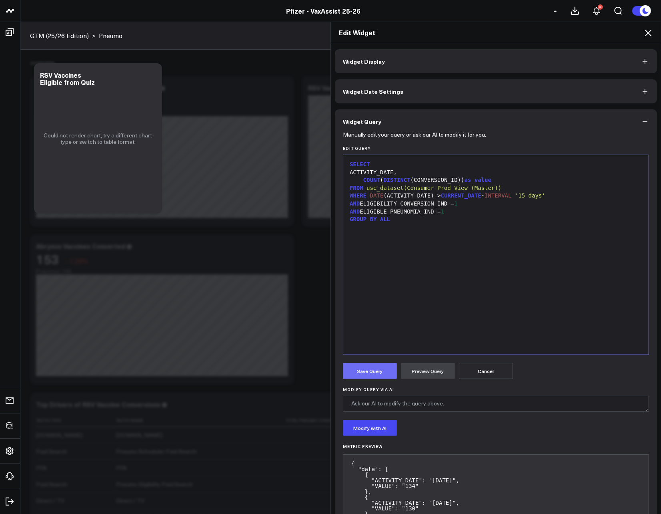
click at [373, 373] on button "Save Query" at bounding box center [370, 371] width 54 height 16
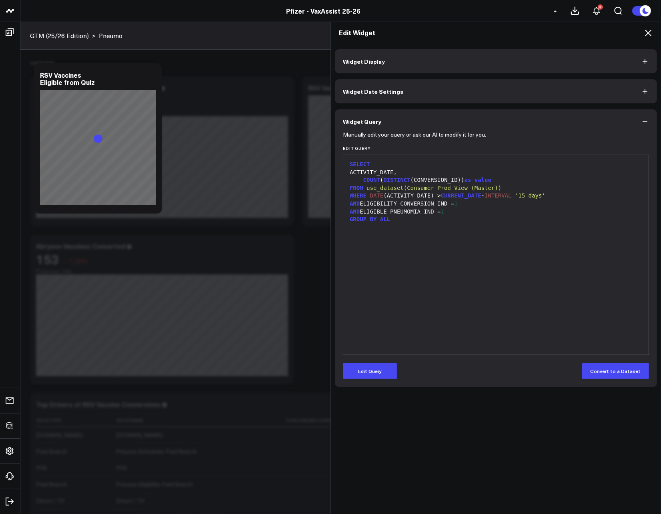
click at [642, 33] on h2 "Edit Widget" at bounding box center [496, 32] width 314 height 9
click at [646, 32] on icon at bounding box center [649, 33] width 10 height 10
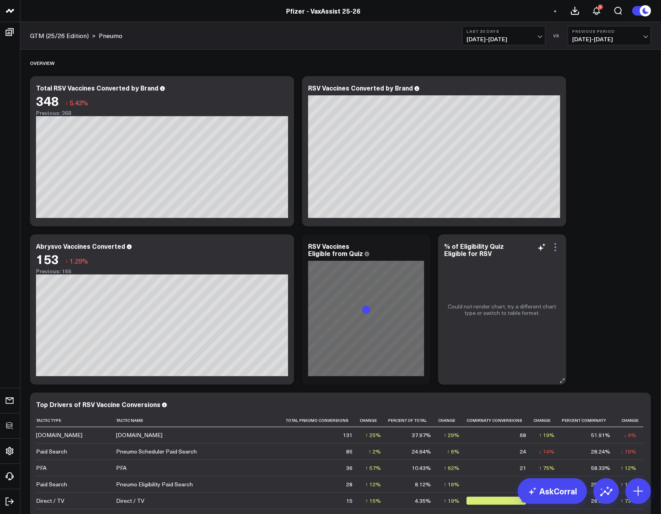
click at [555, 249] on icon at bounding box center [556, 247] width 10 height 10
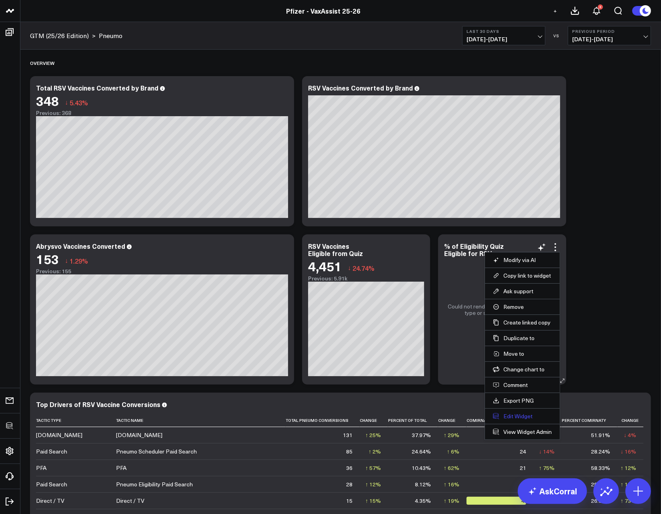
click at [508, 414] on button "Edit Widget" at bounding box center [522, 415] width 59 height 7
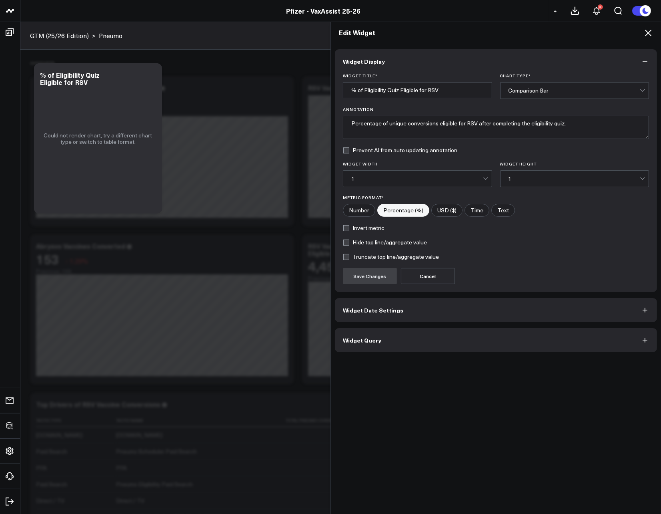
click at [407, 346] on button "Widget Query" at bounding box center [496, 340] width 322 height 24
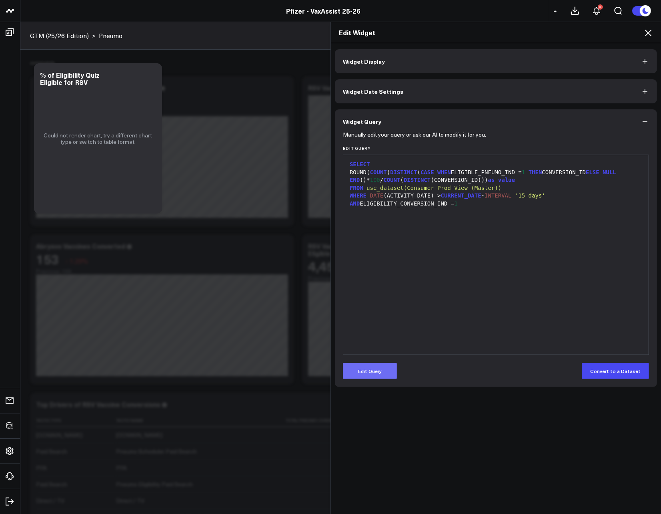
click at [368, 369] on button "Edit Query" at bounding box center [370, 371] width 54 height 16
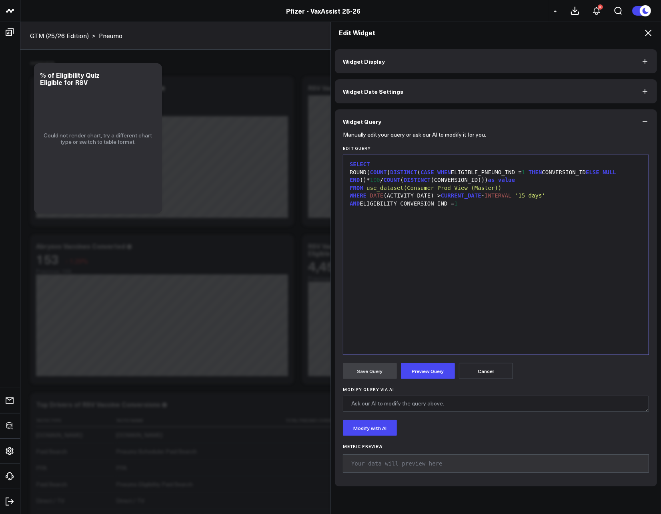
click at [515, 173] on div "ROUND( COUNT ( DISTINCT ( CASE WHEN ELIGIBLE_PNEUMO_IND = 1 THEN CONVERSION_ID …" at bounding box center [495, 177] width 297 height 16
click at [429, 375] on button "Preview Query" at bounding box center [428, 371] width 54 height 16
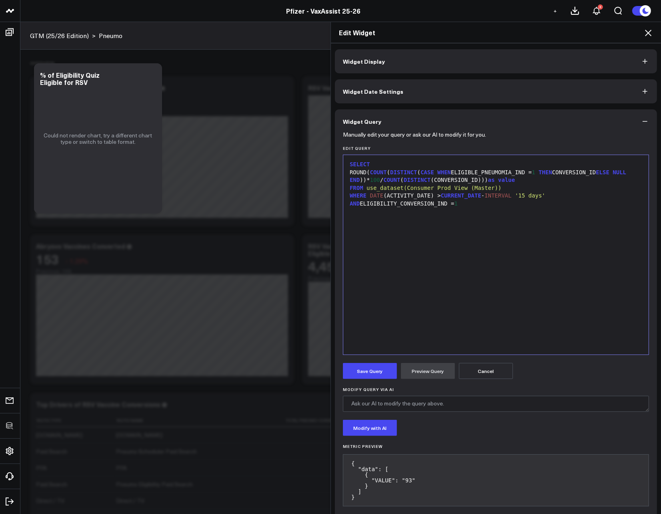
click at [359, 369] on button "Save Query" at bounding box center [370, 371] width 54 height 16
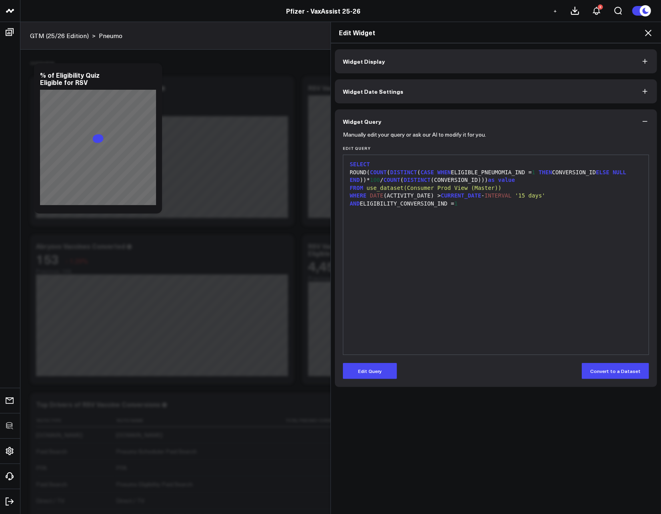
click at [650, 32] on icon at bounding box center [649, 33] width 10 height 10
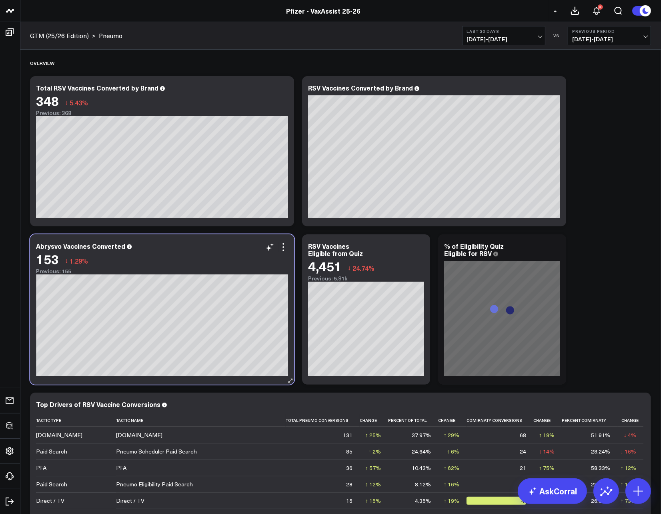
click at [51, 252] on div "153" at bounding box center [47, 258] width 23 height 14
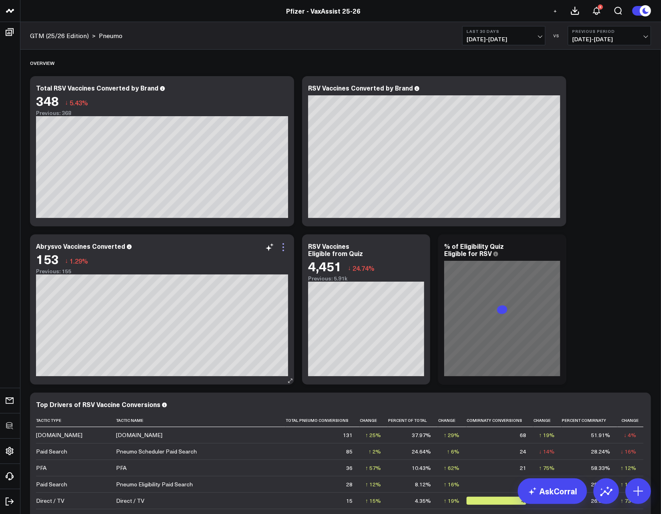
click at [285, 250] on icon at bounding box center [284, 247] width 10 height 10
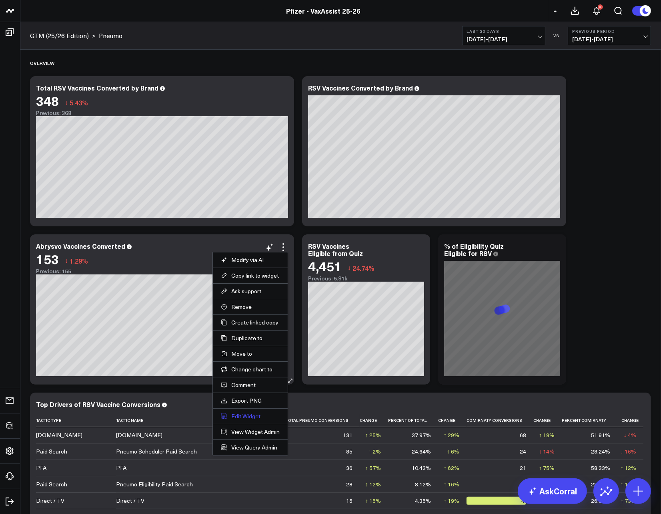
click at [242, 417] on button "Edit Widget" at bounding box center [250, 415] width 59 height 7
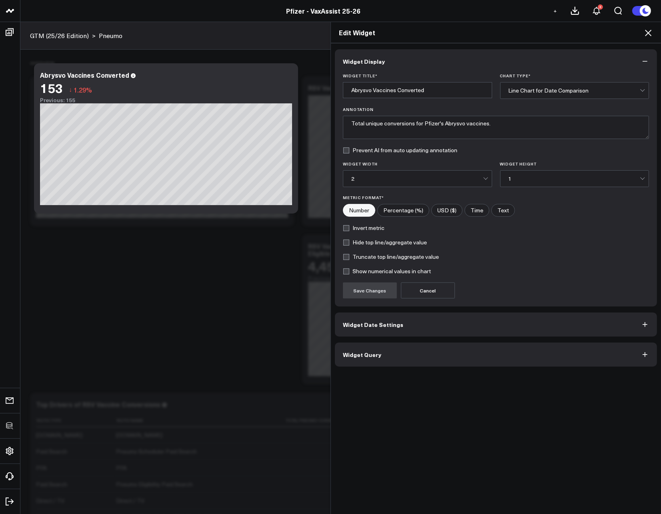
click at [381, 354] on button "Widget Query" at bounding box center [496, 354] width 322 height 24
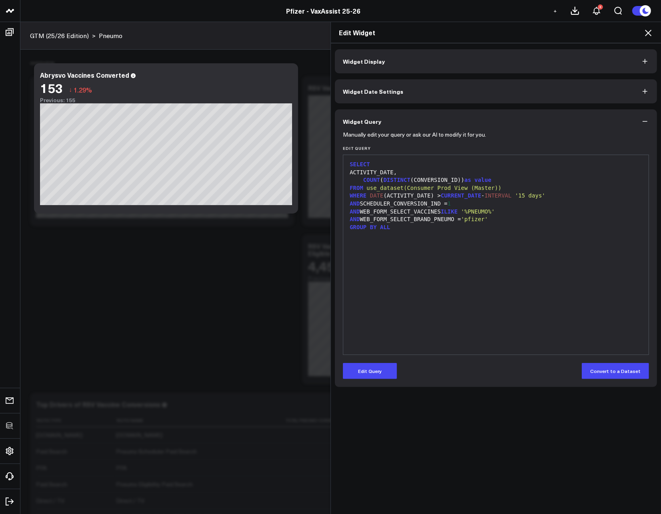
click at [647, 30] on icon at bounding box center [649, 33] width 10 height 10
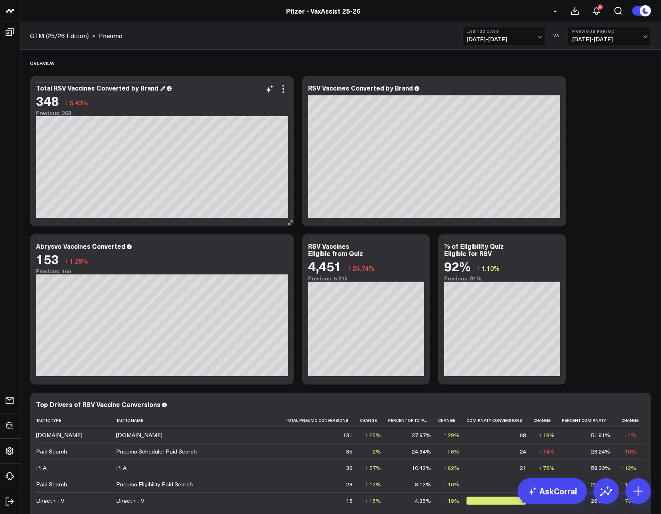
click at [68, 84] on div "Total RSV Vaccines Converted by Brand" at bounding box center [100, 87] width 129 height 9
drag, startPoint x: 64, startPoint y: 87, endPoint x: 54, endPoint y: 88, distance: 10.0
click at [54, 88] on div "Total RSV Vaccines Converted by Brand" at bounding box center [100, 87] width 129 height 9
click at [74, 247] on div "Abrysvo Vaccines Converted" at bounding box center [84, 245] width 96 height 9
drag, startPoint x: 60, startPoint y: 247, endPoint x: 143, endPoint y: 247, distance: 82.9
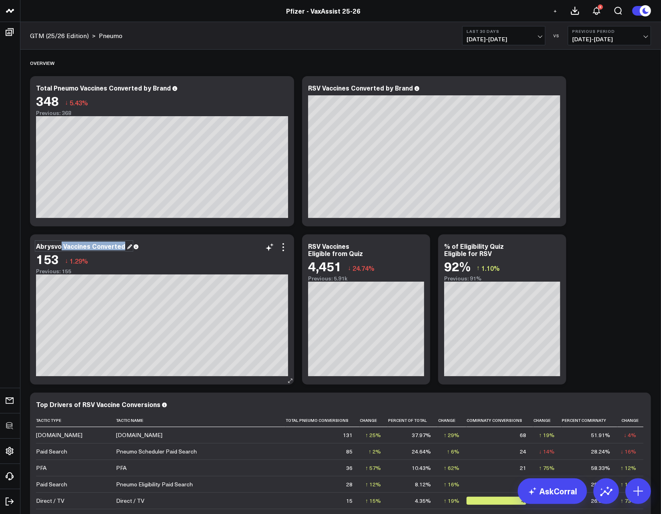
click at [143, 247] on div "Abrysvo Vaccines Converted" at bounding box center [162, 245] width 252 height 7
drag, startPoint x: 52, startPoint y: 242, endPoint x: 64, endPoint y: 248, distance: 13.8
click at [52, 242] on div "Abrysvo Vaccines Converted" at bounding box center [84, 245] width 96 height 9
click at [64, 248] on div "Abrysvo Vaccines Converted" at bounding box center [84, 245] width 96 height 9
drag, startPoint x: 60, startPoint y: 248, endPoint x: 30, endPoint y: 246, distance: 30.9
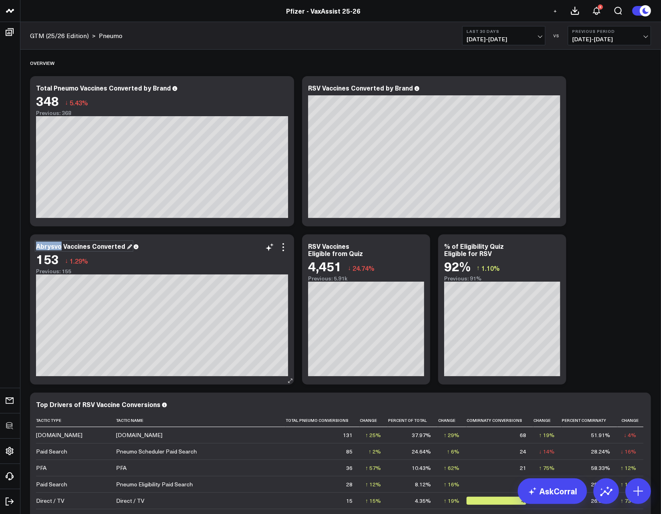
click at [30, 246] on div "Abrysvo Vaccines Converted 153 ↓ 1.29% Previous: 155 [#fff fontSize:14px lineHe…" at bounding box center [162, 309] width 264 height 150
click at [333, 241] on div "RSV Vaccines Eligible from Quiz" at bounding box center [339, 249] width 62 height 16
click at [325, 245] on div "RSV Vaccines Eligible from Quiz" at bounding box center [339, 249] width 62 height 16
drag, startPoint x: 320, startPoint y: 247, endPoint x: 308, endPoint y: 247, distance: 11.6
click at [308, 247] on div "RSV Vaccines Eligible from Quiz" at bounding box center [339, 249] width 62 height 16
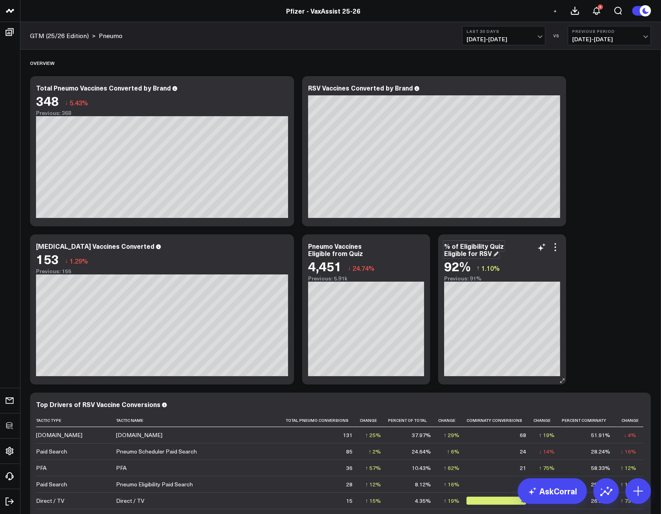
click at [481, 253] on div "% of Eligibility Quiz Eligible for RSV" at bounding box center [474, 249] width 60 height 16
drag, startPoint x: 479, startPoint y: 253, endPoint x: 494, endPoint y: 254, distance: 14.1
click at [494, 254] on div "% of Eligibility Quiz Eligible for RSV" at bounding box center [474, 249] width 60 height 16
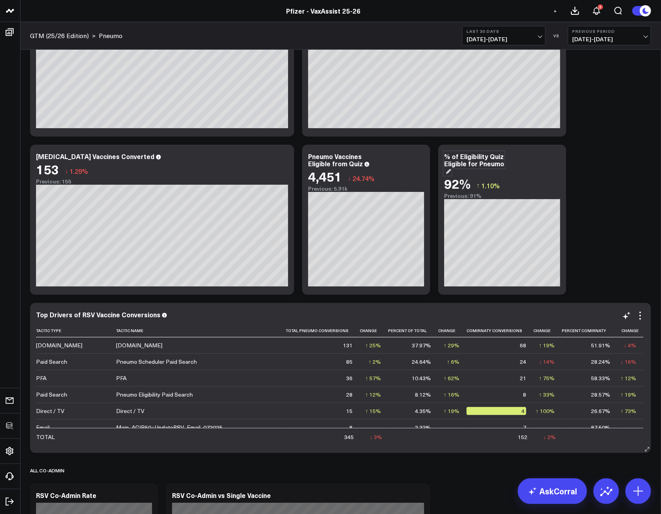
scroll to position [170, 0]
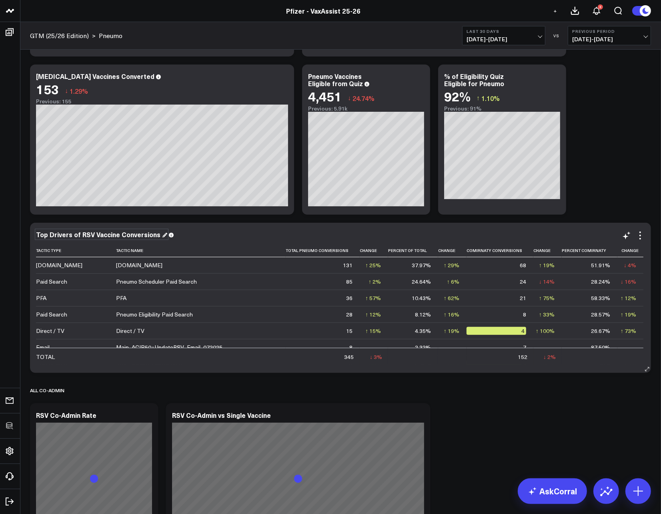
click at [78, 232] on div "Top Drivers of RSV Vaccine Conversions" at bounding box center [101, 234] width 131 height 9
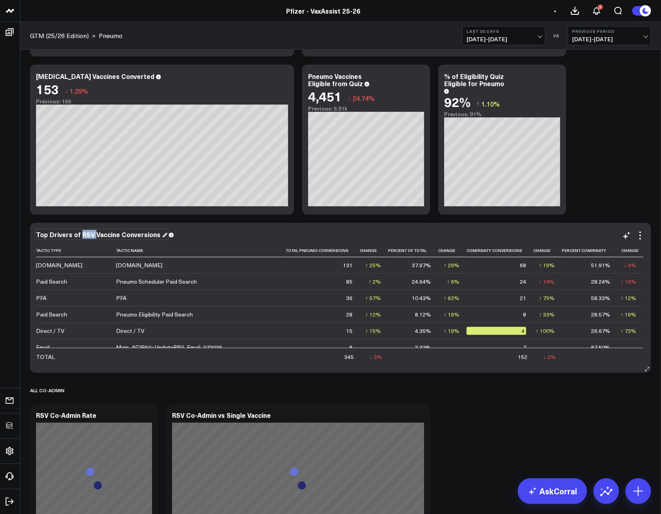
drag, startPoint x: 92, startPoint y: 234, endPoint x: 78, endPoint y: 236, distance: 14.5
click at [78, 235] on div "Top Drivers of RSV Vaccine Conversions" at bounding box center [101, 234] width 131 height 9
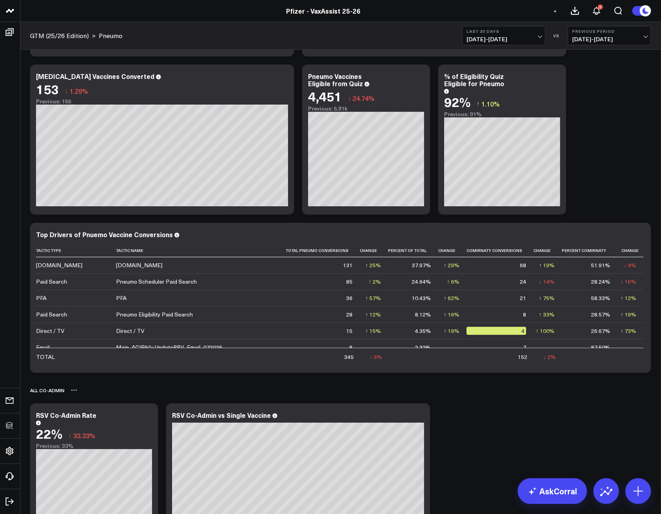
click at [475, 393] on div "ALL CO-ADMIN" at bounding box center [340, 390] width 621 height 18
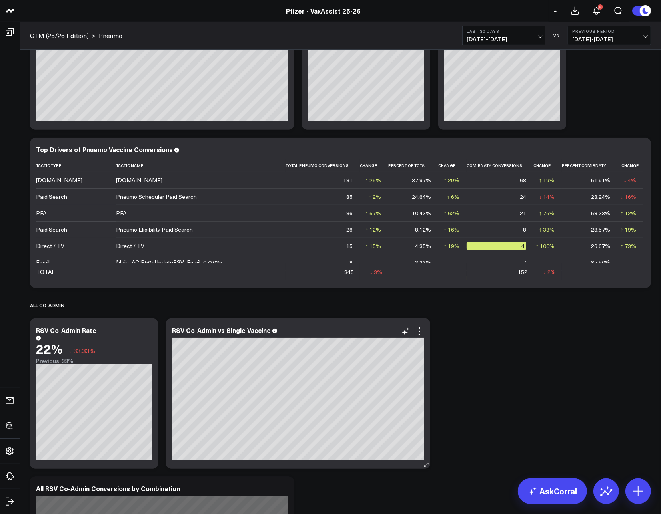
scroll to position [337, 0]
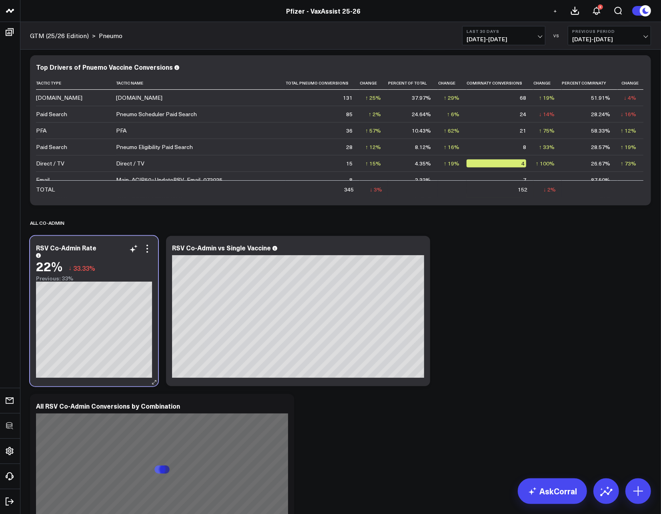
click at [46, 241] on div "RSV Co-Admin Rate 22% ↓ 33.33% Previous: 33%" at bounding box center [94, 311] width 128 height 150
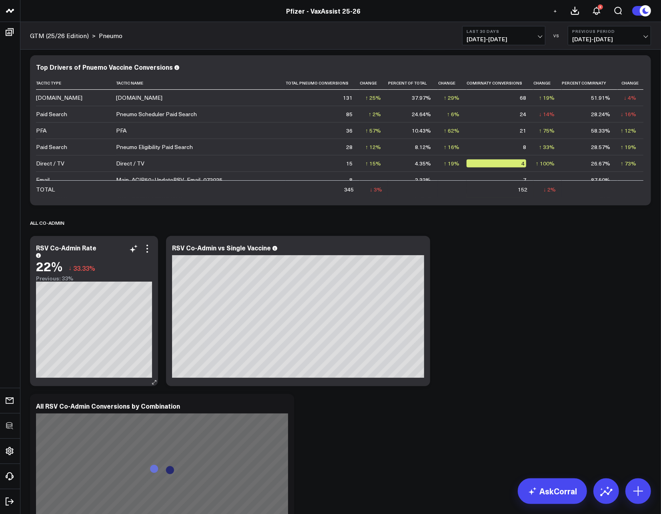
drag, startPoint x: 47, startPoint y: 246, endPoint x: 30, endPoint y: 245, distance: 16.9
click at [30, 245] on div "RSV Co-Admin Rate 22% ↓ 33.33% Previous: 33%" at bounding box center [94, 311] width 128 height 150
click at [40, 247] on div "RSV Co-Admin Rate" at bounding box center [66, 251] width 60 height 16
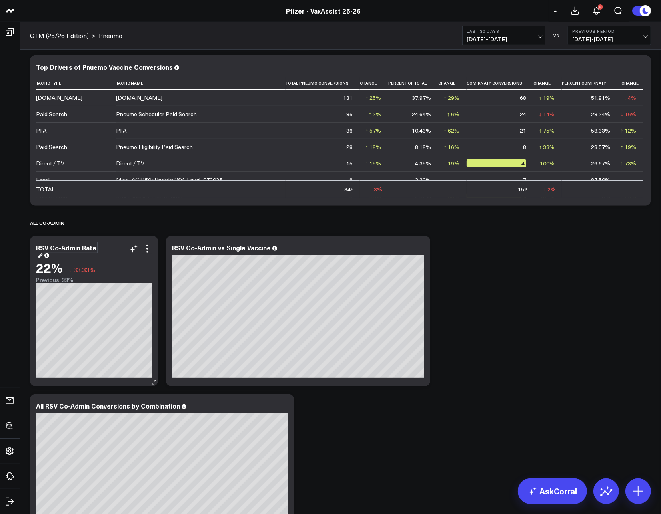
click at [46, 246] on div "RSV Co-Admin Rate" at bounding box center [66, 251] width 60 height 16
drag, startPoint x: 48, startPoint y: 247, endPoint x: 35, endPoint y: 247, distance: 12.4
click at [35, 247] on div "RSV Co-Admin Rate 22% ↓ 33.33% Previous: 33%" at bounding box center [94, 311] width 128 height 150
click at [185, 247] on div "RSV Co-Admin vs Single Vaccine" at bounding box center [225, 247] width 106 height 9
drag, startPoint x: 184, startPoint y: 247, endPoint x: 171, endPoint y: 247, distance: 12.4
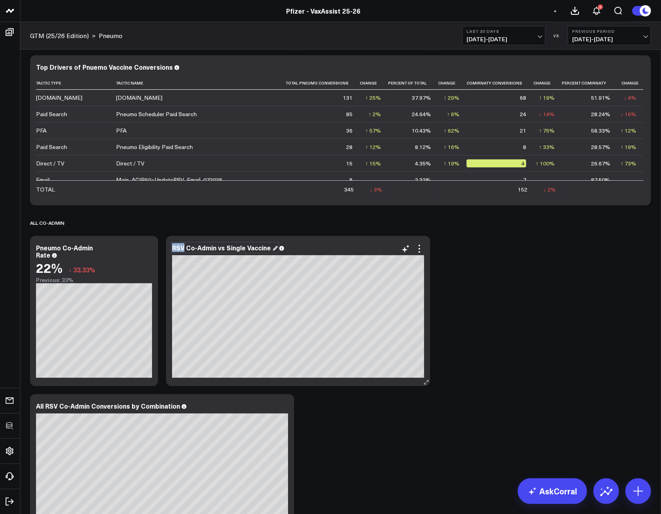
click at [172, 247] on div "RSV Co-Admin vs Single Vaccine" at bounding box center [298, 247] width 252 height 7
click at [496, 314] on div "Overview Modify via AI Copy link to widget Ask support Remove Create linked cop…" at bounding box center [340, 390] width 629 height 1354
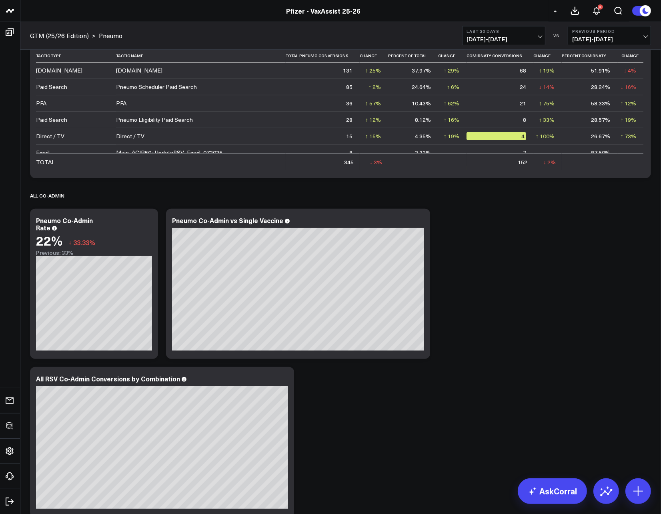
scroll to position [389, 0]
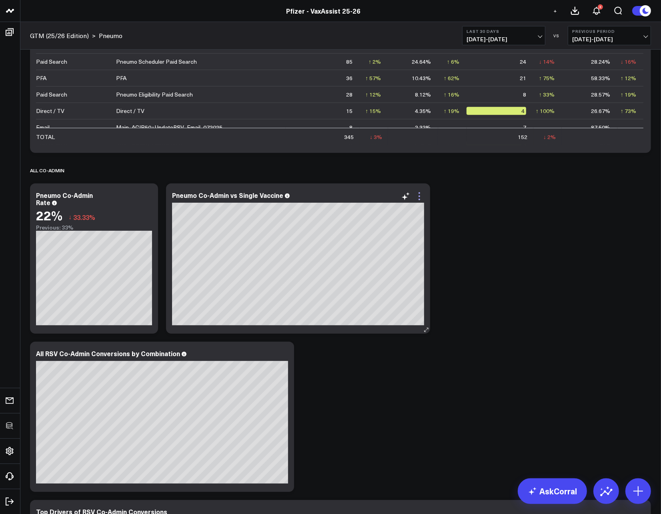
click at [423, 195] on icon at bounding box center [420, 196] width 10 height 10
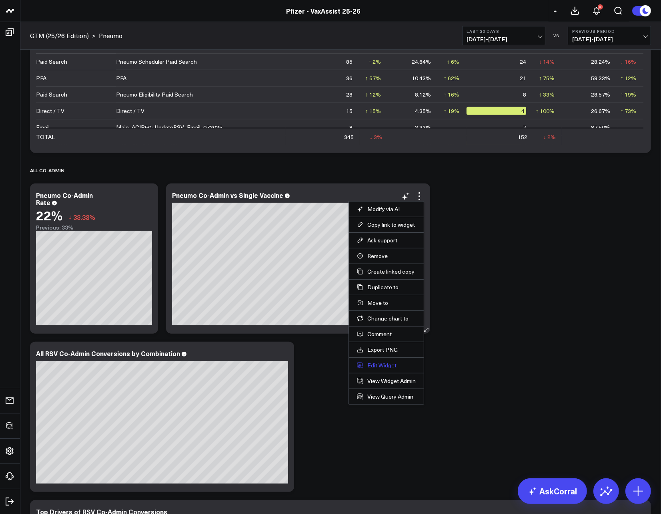
click at [375, 367] on button "Edit Widget" at bounding box center [386, 364] width 59 height 7
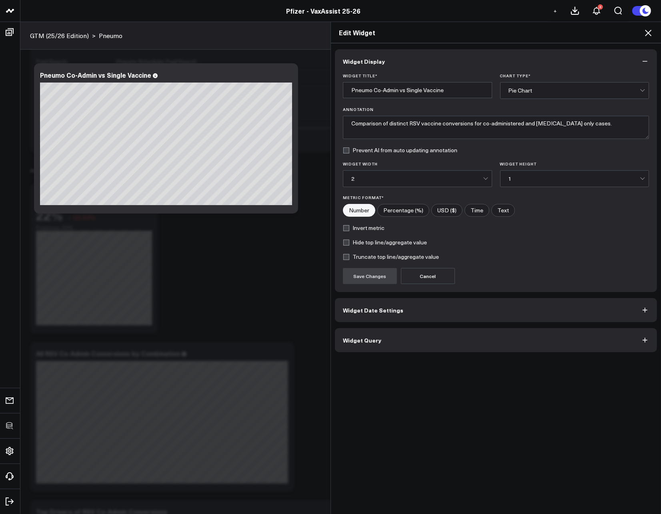
click at [380, 347] on button "Widget Query" at bounding box center [496, 340] width 322 height 24
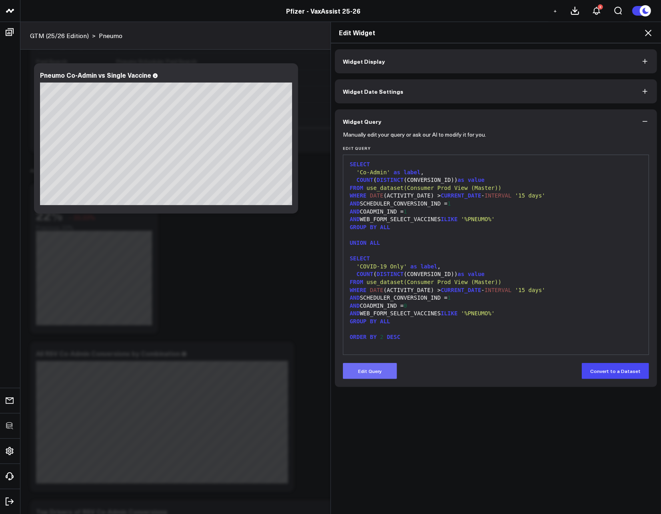
click at [369, 366] on button "Edit Query" at bounding box center [370, 371] width 54 height 16
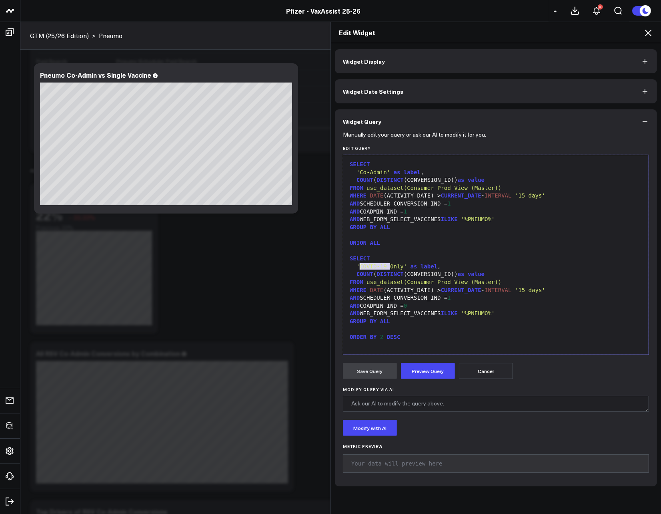
drag, startPoint x: 385, startPoint y: 266, endPoint x: 356, endPoint y: 263, distance: 29.3
click at [357, 263] on span "'COVID-19 Only'" at bounding box center [382, 266] width 50 height 6
click at [424, 378] on button "Preview Query" at bounding box center [428, 371] width 54 height 16
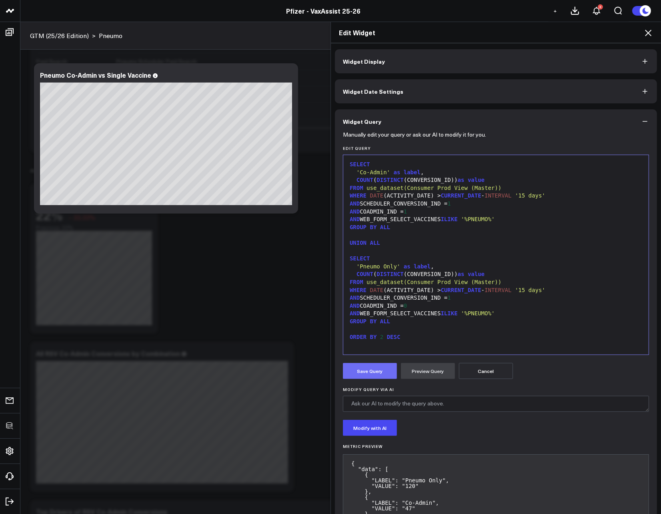
click at [354, 368] on button "Save Query" at bounding box center [370, 371] width 54 height 16
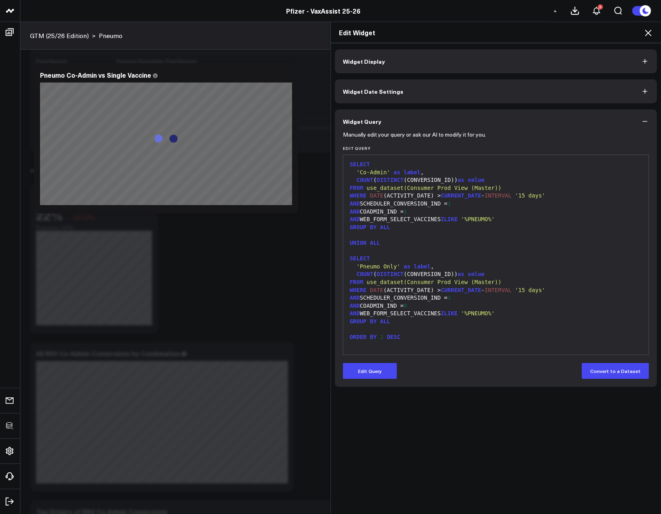
click at [648, 33] on icon at bounding box center [648, 33] width 6 height 6
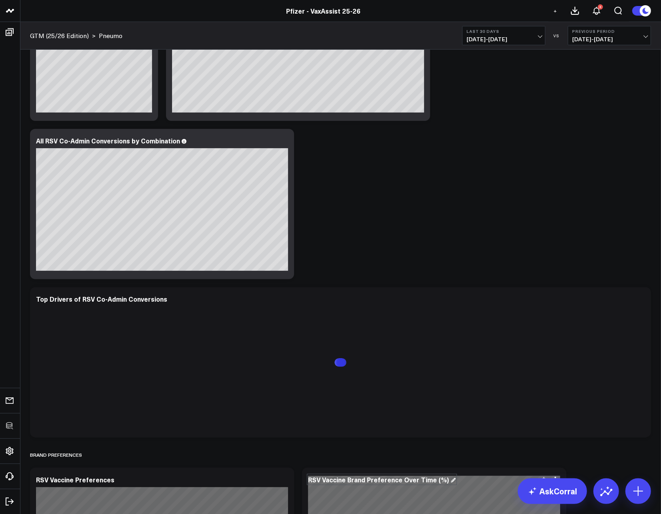
scroll to position [667, 0]
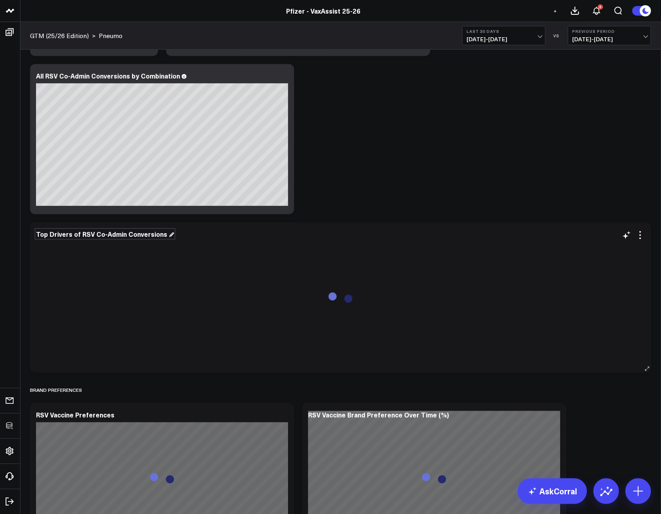
click at [106, 235] on div "Top Drivers of RSV Co-Admin Conversions" at bounding box center [105, 233] width 138 height 9
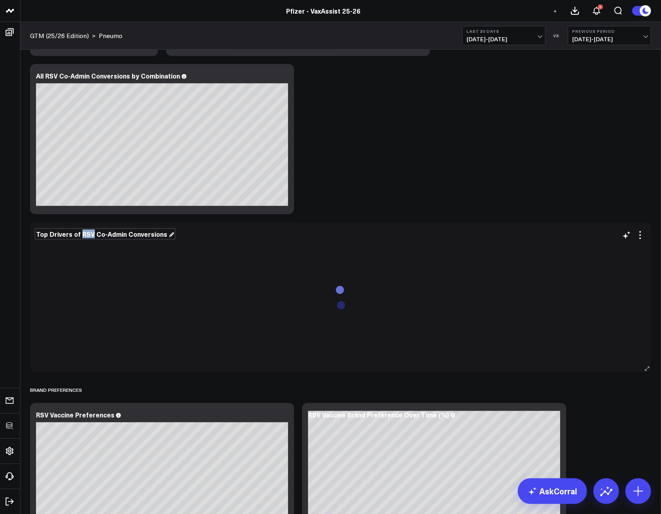
drag, startPoint x: 90, startPoint y: 231, endPoint x: 78, endPoint y: 233, distance: 11.3
click at [78, 233] on div "Top Drivers of RSV Co-Admin Conversions" at bounding box center [105, 233] width 138 height 9
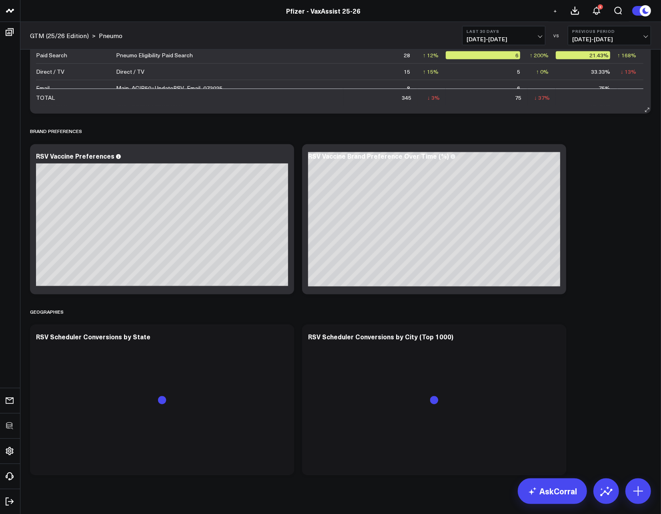
scroll to position [938, 0]
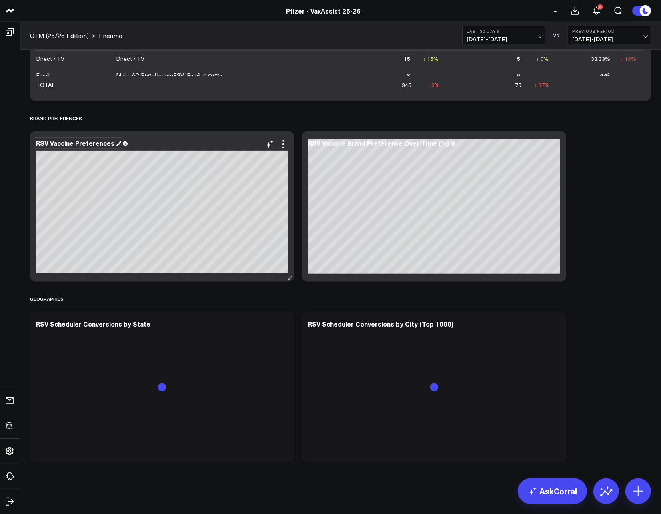
click at [54, 142] on div "RSV Vaccine Preferences" at bounding box center [78, 142] width 85 height 9
drag, startPoint x: 47, startPoint y: 142, endPoint x: 28, endPoint y: 140, distance: 19.3
click at [41, 143] on div "RSV Vaccine Preferences" at bounding box center [78, 142] width 85 height 9
drag, startPoint x: 48, startPoint y: 144, endPoint x: 32, endPoint y: 144, distance: 15.2
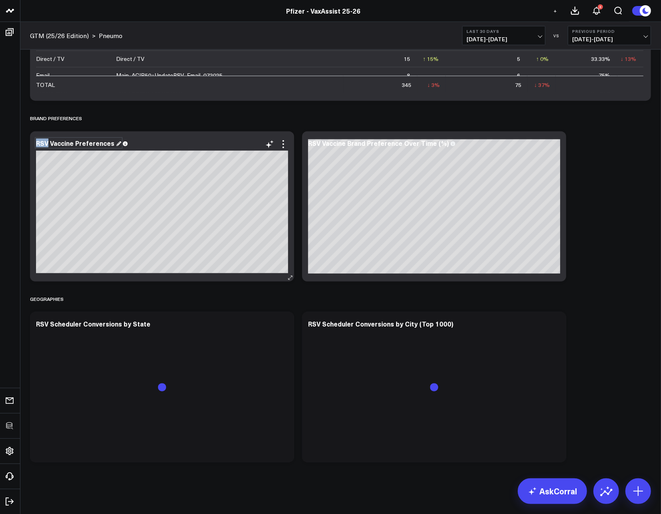
click at [33, 144] on div "RSV Vaccine Preferences" at bounding box center [162, 206] width 264 height 150
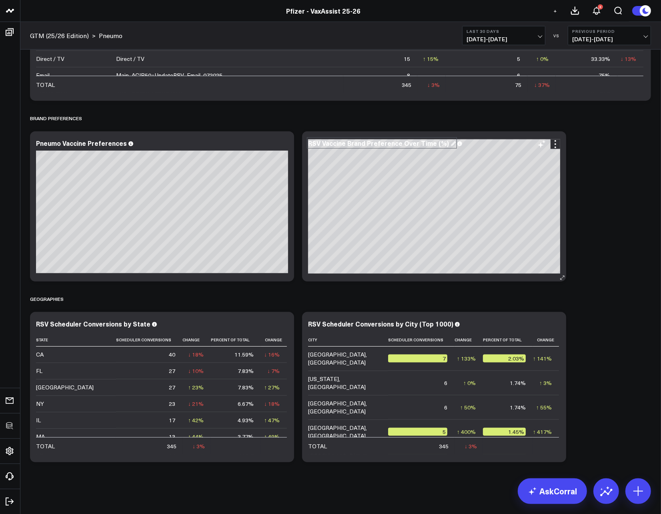
drag, startPoint x: 343, startPoint y: 138, endPoint x: 319, endPoint y: 145, distance: 25.0
click at [343, 138] on div "RSV Vaccine Brand Preference Over Time (%)" at bounding box center [382, 142] width 148 height 9
drag, startPoint x: 320, startPoint y: 143, endPoint x: 307, endPoint y: 143, distance: 13.6
click at [307, 143] on div "RSV Vaccine Brand Preference Over Time (%) [fontSize:10px lineHeight:12px] / Pf…" at bounding box center [434, 206] width 264 height 150
click at [63, 145] on div "Pneumo Vaccine Preferences" at bounding box center [85, 142] width 98 height 9
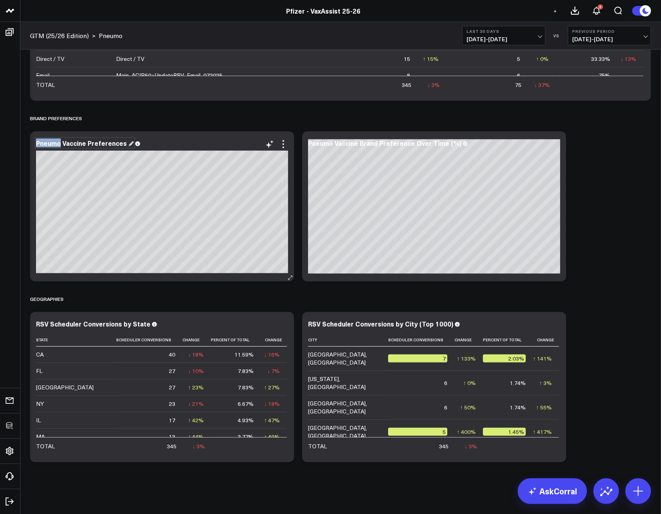
drag, startPoint x: 61, startPoint y: 144, endPoint x: 35, endPoint y: 144, distance: 25.6
click at [35, 144] on div "Pneumo Vaccine Preferences" at bounding box center [162, 206] width 264 height 150
copy div "Pneumo"
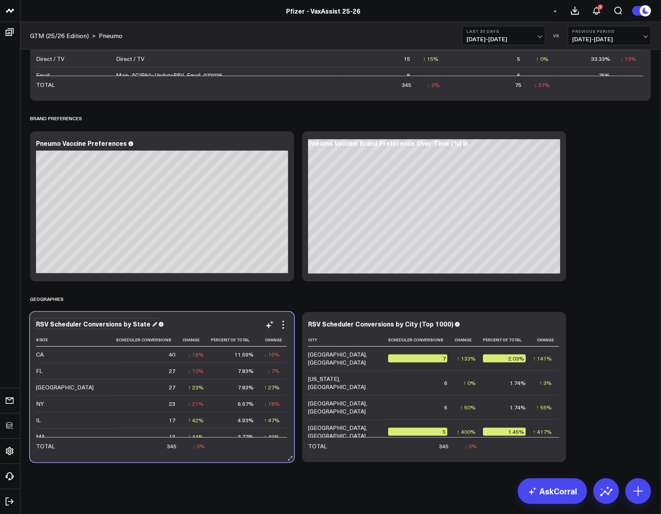
drag, startPoint x: 73, startPoint y: 330, endPoint x: 48, endPoint y: 323, distance: 25.8
click at [72, 330] on div "RSV Scheduler Conversions by State State Scheduler Conversions Change Percent O…" at bounding box center [162, 387] width 252 height 134
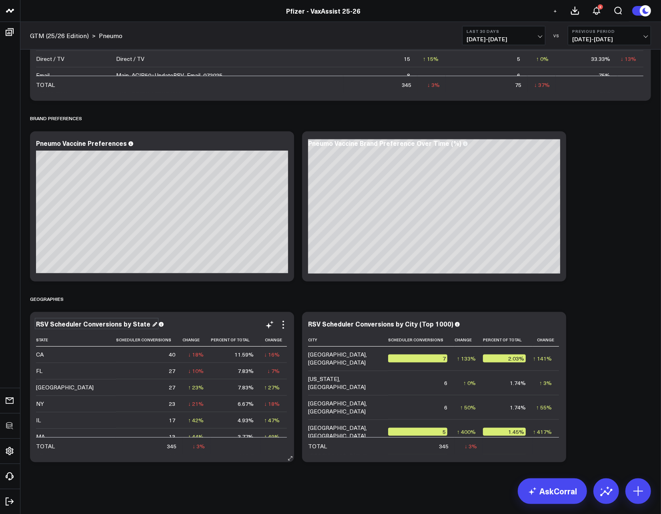
click at [46, 323] on div "RSV Scheduler Conversions by State" at bounding box center [96, 323] width 121 height 9
click at [48, 323] on div "RSV Scheduler Conversions by State" at bounding box center [96, 323] width 121 height 9
drag, startPoint x: 48, startPoint y: 323, endPoint x: 31, endPoint y: 323, distance: 17.6
click at [31, 323] on div "RSV Scheduler Conversions by State State Scheduler Conversions Change Percent O…" at bounding box center [162, 387] width 264 height 150
paste div
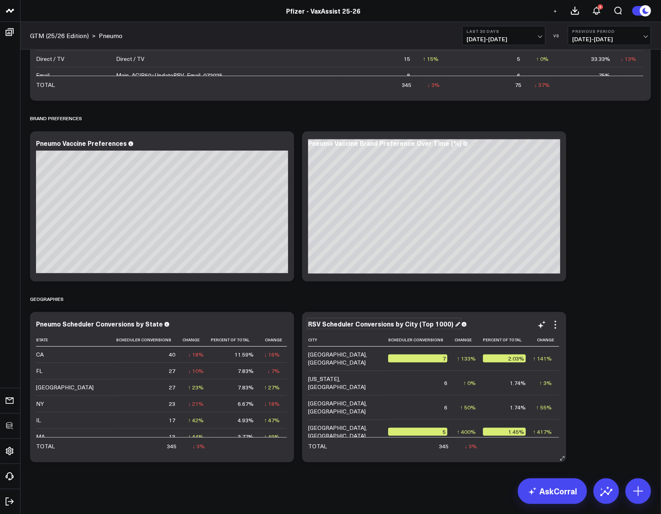
click at [314, 323] on div "RSV Scheduler Conversions by City (Top 1000)" at bounding box center [384, 323] width 152 height 9
drag, startPoint x: 321, startPoint y: 323, endPoint x: 306, endPoint y: 323, distance: 14.8
click at [306, 323] on div "RSV Scheduler Conversions by City (Top 1000) City Scheduler Conversions Change …" at bounding box center [434, 387] width 264 height 150
paste div
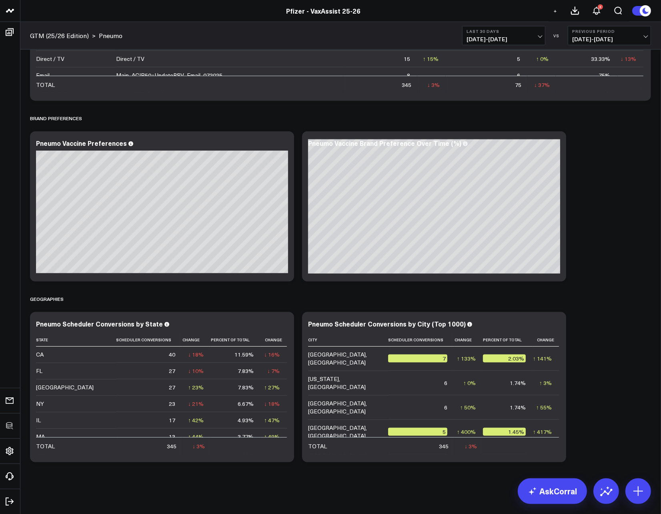
scroll to position [0, 0]
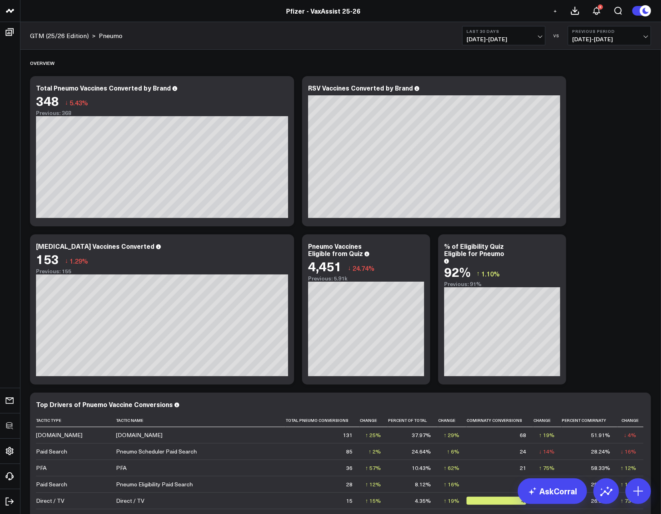
click at [361, 87] on div "RSV Vaccines Converted by Brand" at bounding box center [364, 87] width 112 height 9
click at [326, 91] on div "RSV Vaccines Converted by Brand" at bounding box center [364, 87] width 112 height 9
drag, startPoint x: 320, startPoint y: 89, endPoint x: 308, endPoint y: 88, distance: 12.1
click at [308, 88] on div "RSV Vaccines Converted by Brand" at bounding box center [364, 87] width 112 height 9
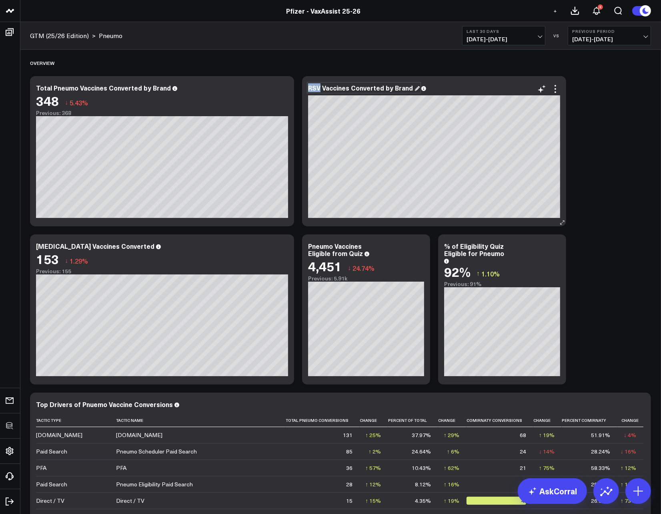
paste div
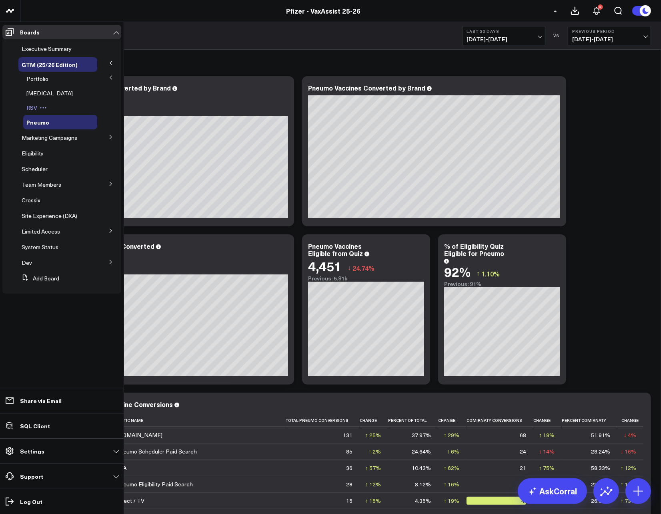
click at [28, 108] on span "RSV" at bounding box center [31, 108] width 11 height 8
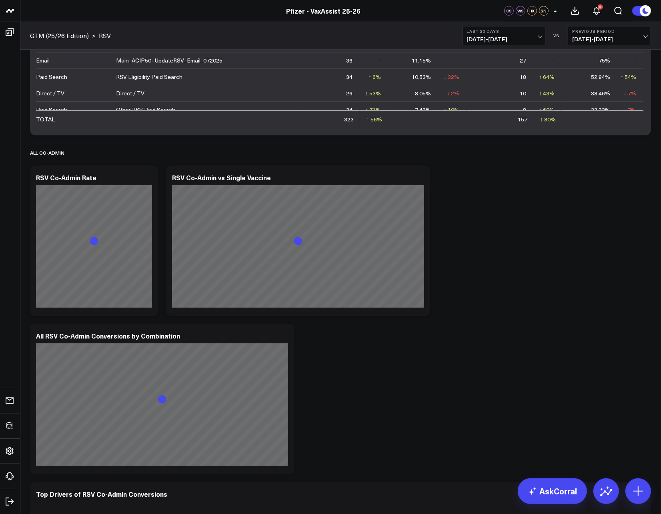
scroll to position [397, 0]
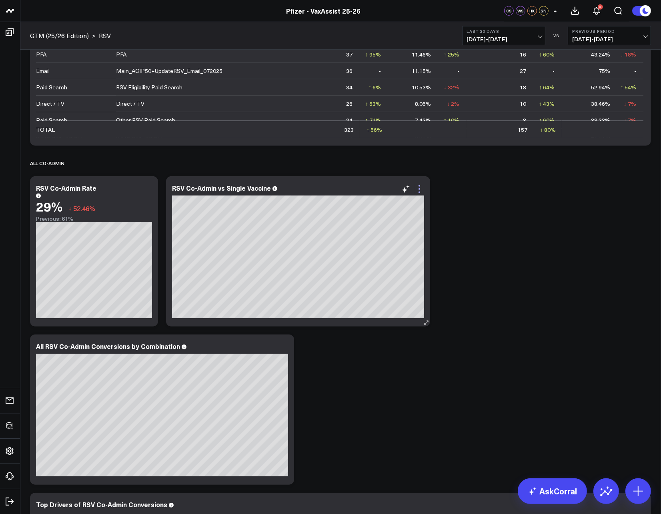
click at [417, 187] on icon at bounding box center [420, 189] width 10 height 10
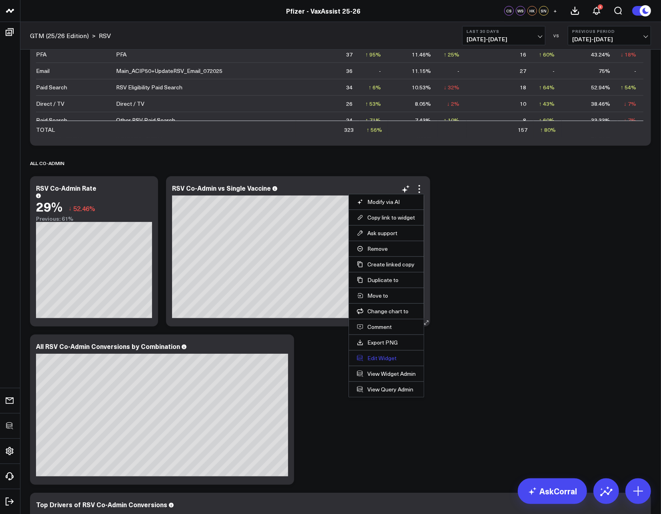
click at [366, 357] on button "Edit Widget" at bounding box center [386, 357] width 59 height 7
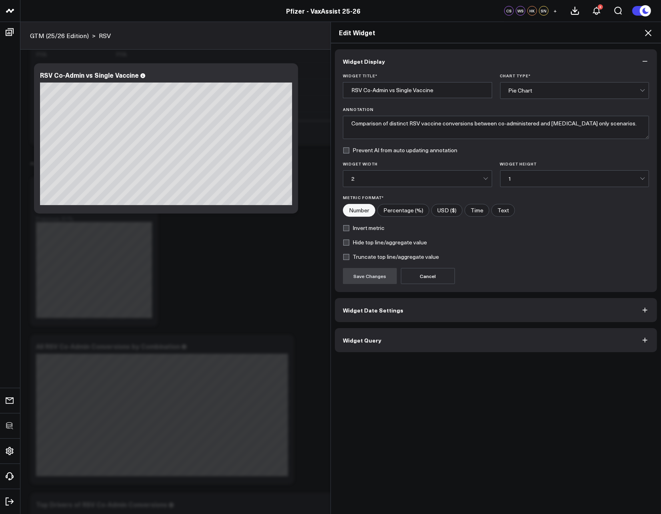
click at [372, 345] on button "Widget Query" at bounding box center [496, 340] width 322 height 24
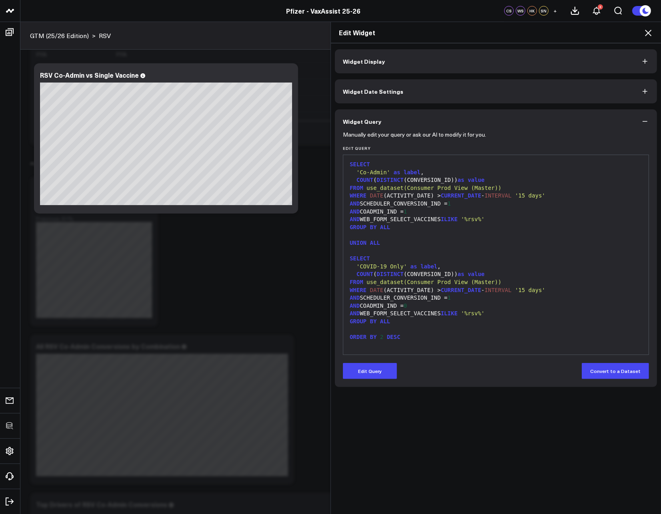
drag, startPoint x: 364, startPoint y: 375, endPoint x: 373, endPoint y: 335, distance: 40.4
click at [363, 375] on button "Edit Query" at bounding box center [370, 371] width 54 height 16
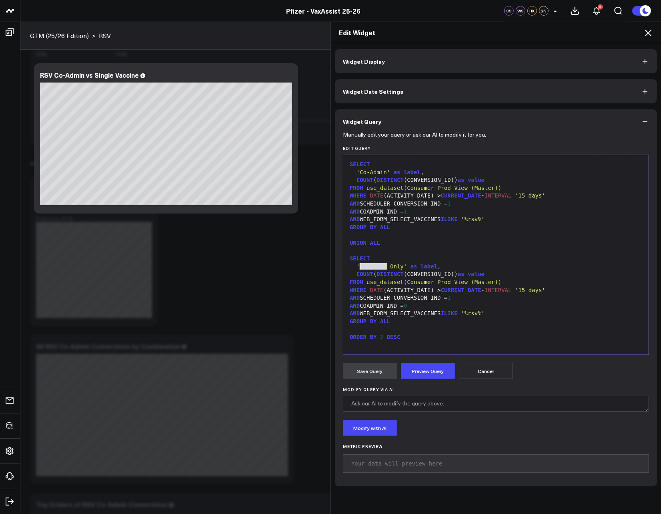
drag, startPoint x: 384, startPoint y: 267, endPoint x: 355, endPoint y: 267, distance: 28.8
click at [357, 267] on span "'COVID-19 Only'" at bounding box center [382, 266] width 50 height 6
click at [427, 369] on button "Preview Query" at bounding box center [428, 371] width 54 height 16
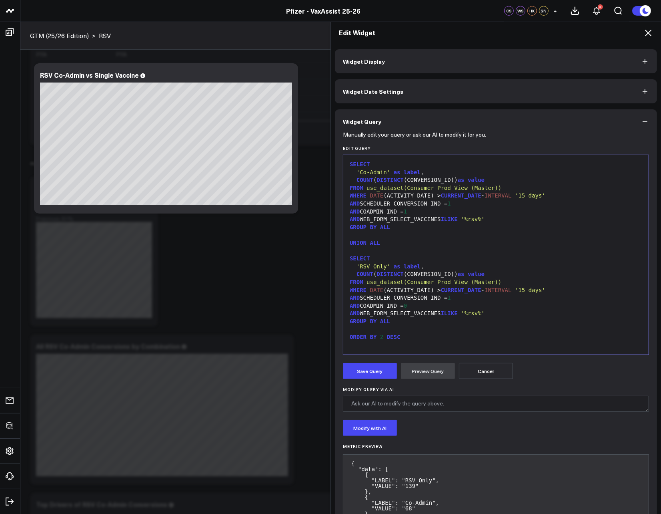
drag, startPoint x: 363, startPoint y: 373, endPoint x: 411, endPoint y: 349, distance: 54.2
click at [363, 373] on button "Save Query" at bounding box center [370, 371] width 54 height 16
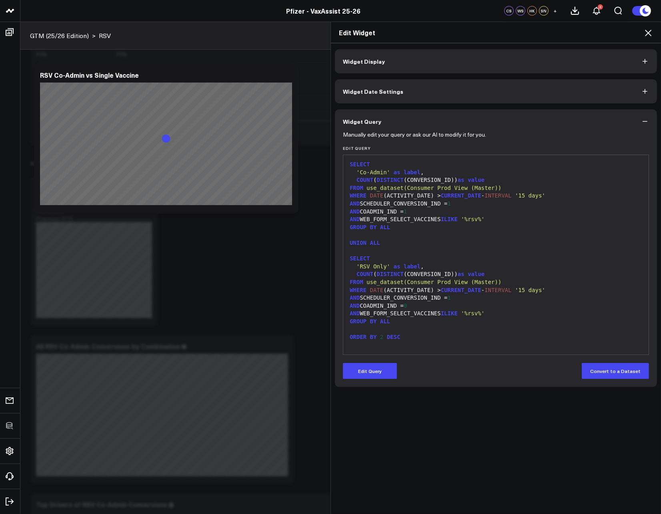
click at [647, 32] on icon at bounding box center [649, 33] width 10 height 10
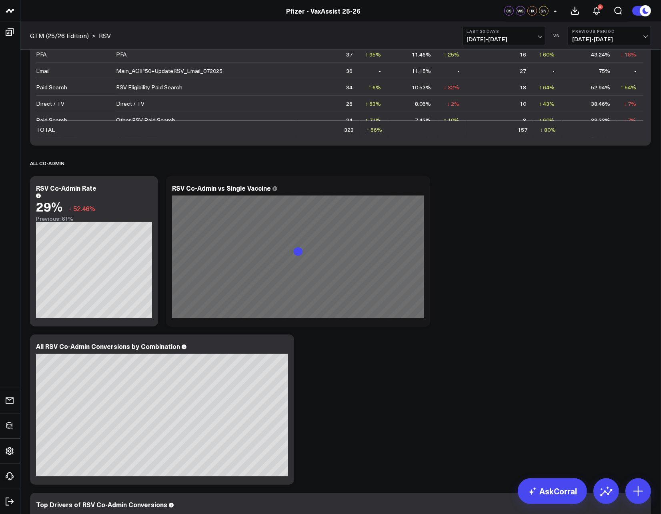
click at [569, 341] on div "Overview Modify via AI Copy link to widget Ask support Remove Create linked cop…" at bounding box center [340, 330] width 629 height 1354
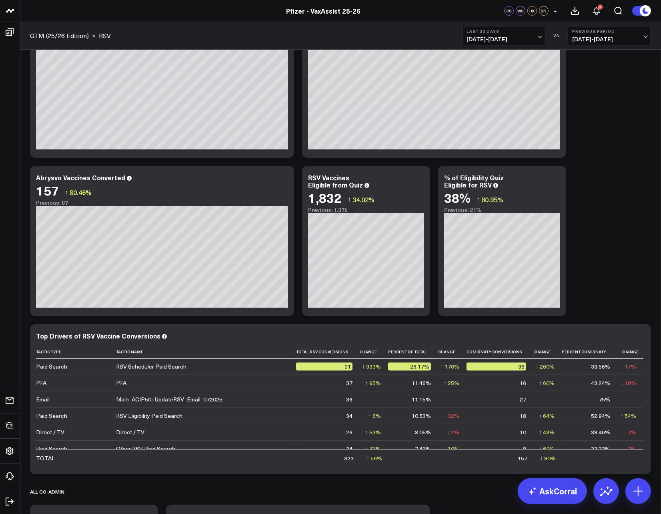
scroll to position [85, 0]
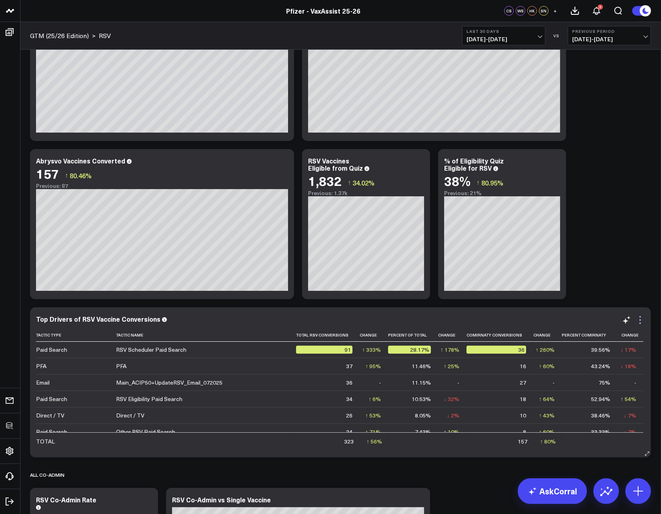
click at [642, 319] on icon at bounding box center [641, 320] width 10 height 10
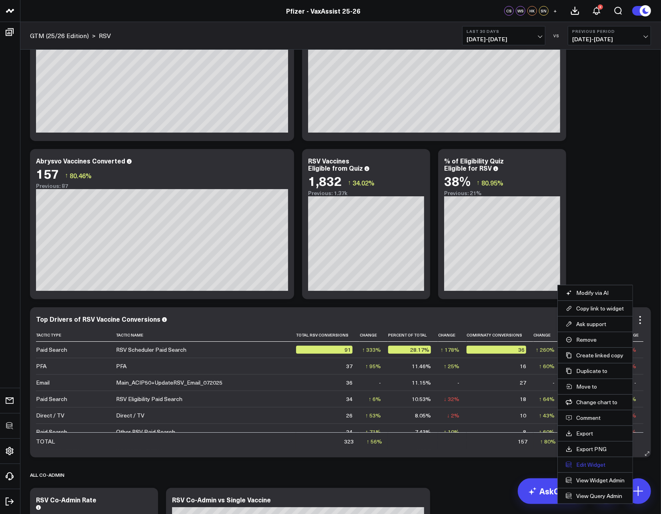
click at [600, 461] on button "Edit Widget" at bounding box center [595, 464] width 59 height 7
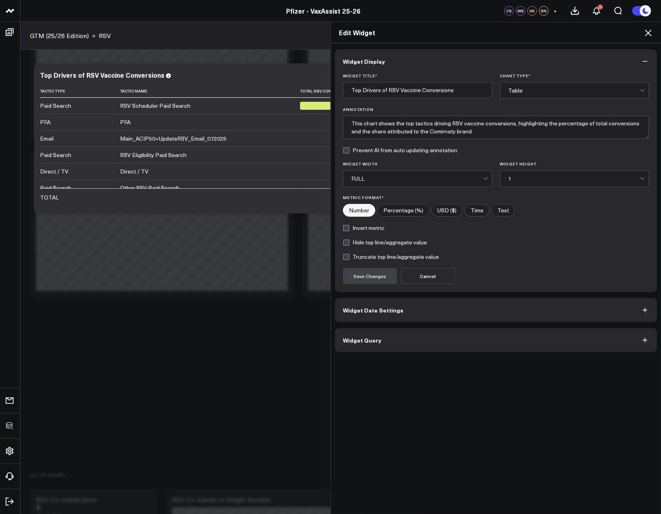
click at [438, 345] on button "Widget Query" at bounding box center [496, 340] width 322 height 24
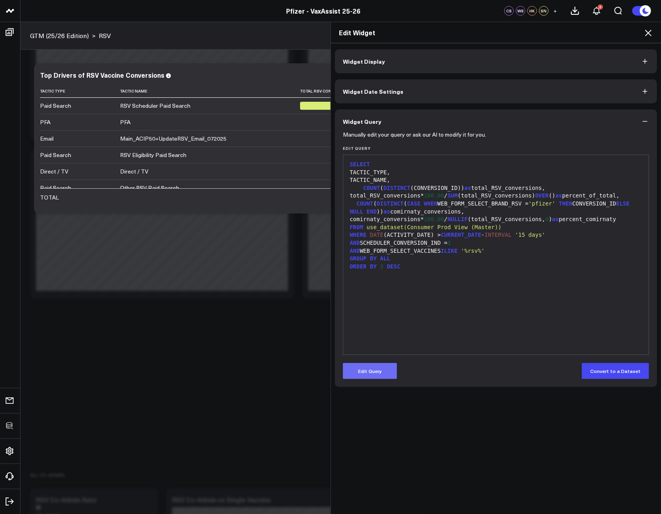
click at [379, 376] on button "Edit Query" at bounding box center [370, 371] width 54 height 16
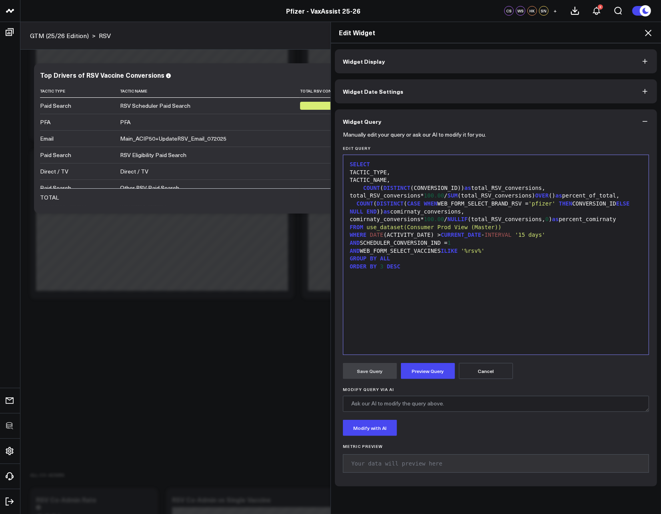
click at [490, 275] on div at bounding box center [495, 274] width 297 height 8
drag, startPoint x: 423, startPoint y: 211, endPoint x: 393, endPoint y: 212, distance: 30.0
click at [393, 212] on div "COUNT ( DISTINCT ( CASE WHEN WEB_FORM_SELECT_BRAND_RSV = 'pfizer' THEN CONVERSI…" at bounding box center [495, 208] width 297 height 16
drag, startPoint x: 383, startPoint y: 218, endPoint x: 354, endPoint y: 220, distance: 29.7
click at [354, 220] on div "comirnaty_conversions* 100.00 / NULLIF (total_RSV_conversions, 0 ) as percent_ …" at bounding box center [495, 219] width 297 height 8
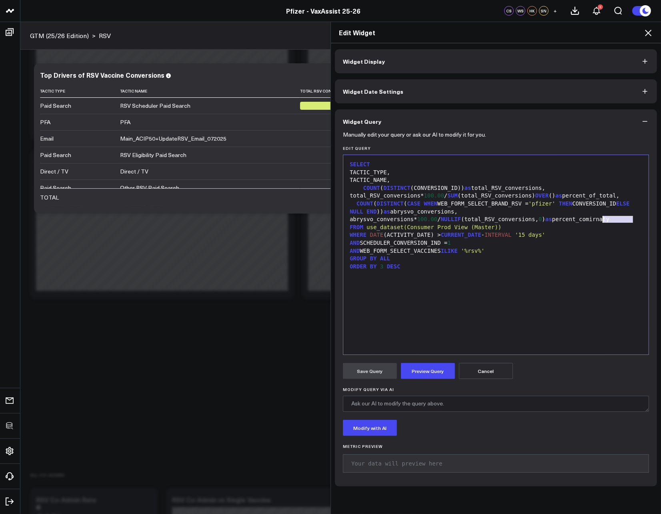
drag, startPoint x: 634, startPoint y: 218, endPoint x: 600, endPoint y: 218, distance: 33.6
click at [600, 218] on div "abrysvo_conversions* 100.00 / NULLIF (total_RSV_conversions, 0 ) as percent_com…" at bounding box center [495, 219] width 297 height 8
click at [408, 374] on button "Preview Query" at bounding box center [428, 371] width 54 height 16
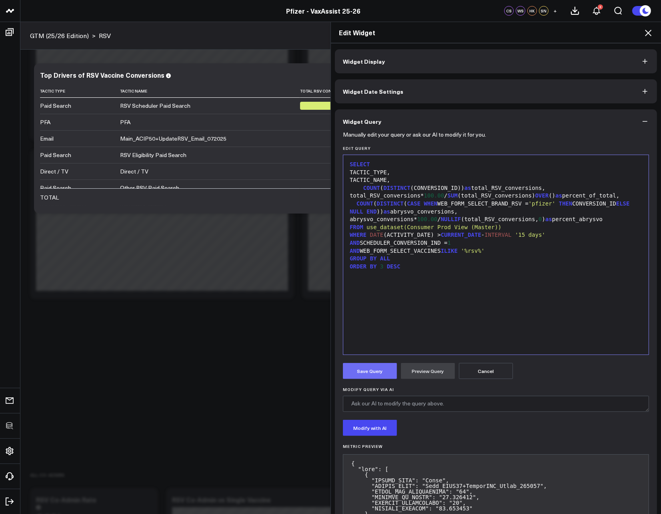
click at [382, 375] on button "Save Query" at bounding box center [370, 371] width 54 height 16
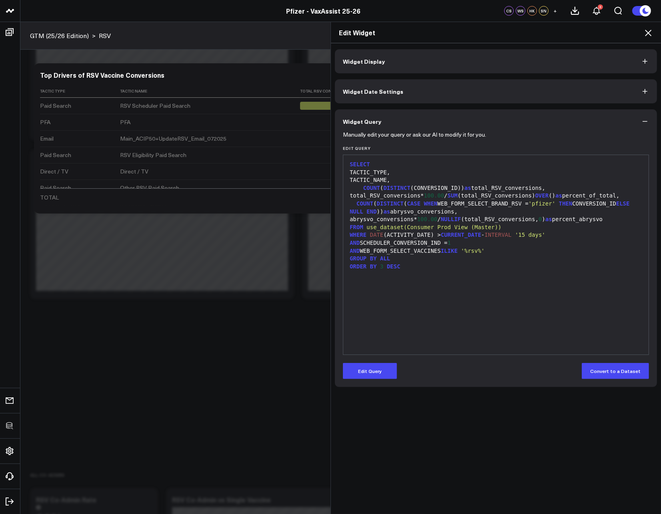
click at [647, 32] on icon at bounding box center [648, 33] width 6 height 6
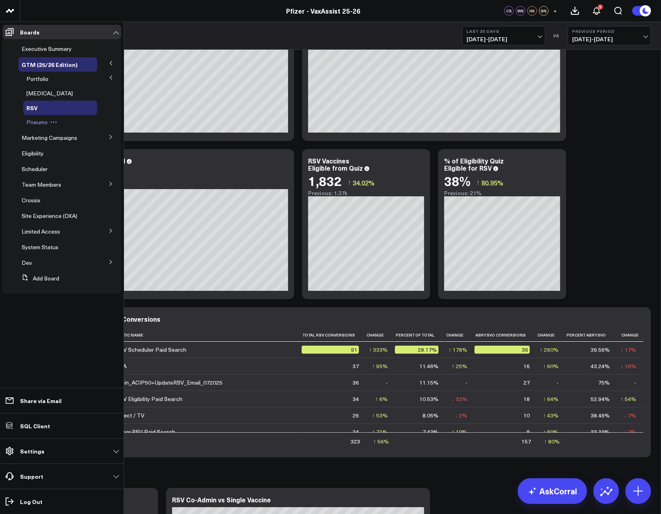
click at [41, 125] on span "Pneumo" at bounding box center [36, 122] width 21 height 8
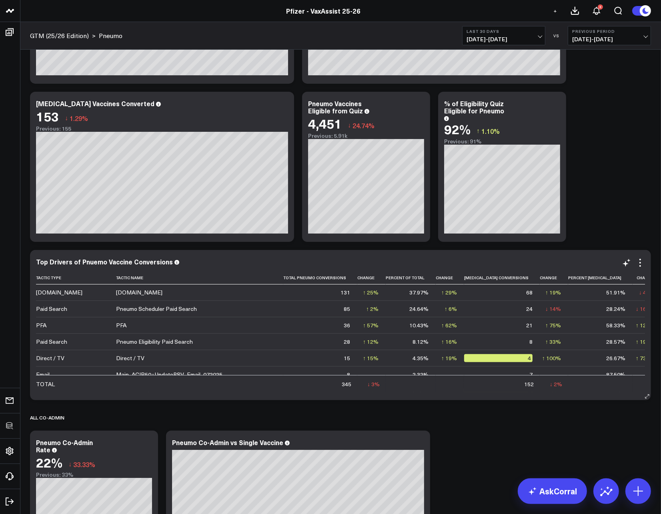
scroll to position [88, 0]
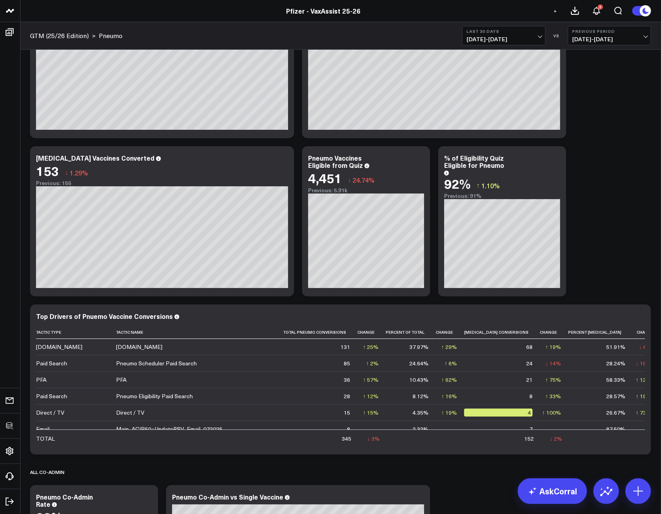
click at [559, 19] on div "+ 3" at bounding box center [589, 11] width 80 height 22
click at [557, 12] on button "+" at bounding box center [556, 11] width 10 height 10
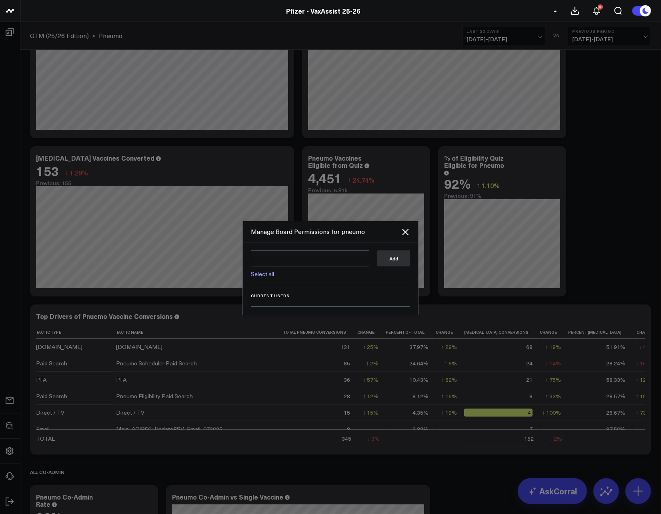
click at [263, 270] on link "Select all" at bounding box center [262, 274] width 23 height 8
type textarea "@Corral Support @[PERSON_NAME] @[PERSON_NAME] @[PERSON_NAME]"
click at [403, 253] on button "Add" at bounding box center [393, 258] width 33 height 16
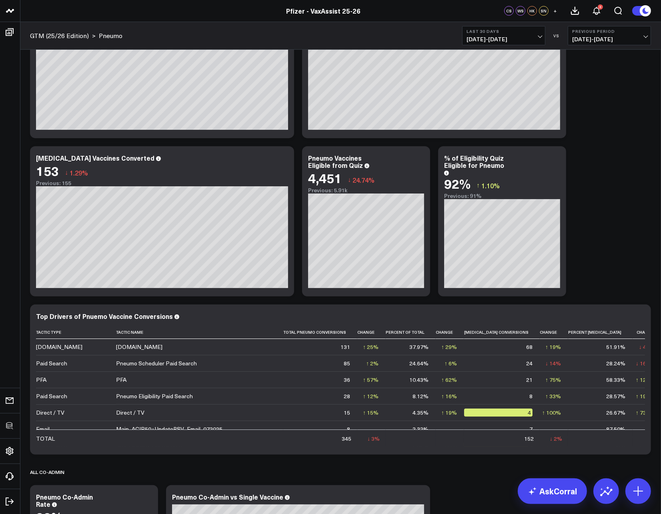
scroll to position [0, 0]
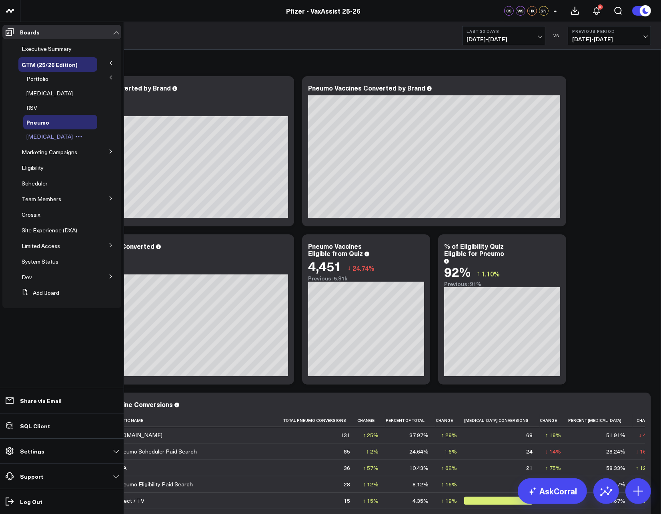
click at [32, 135] on span "[MEDICAL_DATA]" at bounding box center [49, 136] width 46 height 8
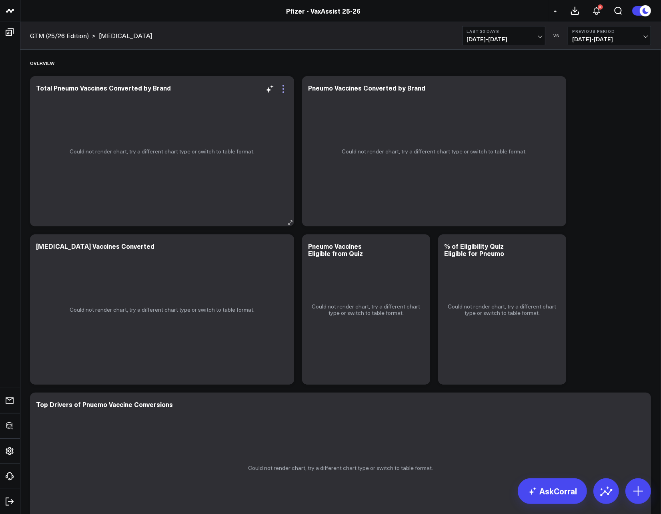
click at [283, 91] on icon at bounding box center [284, 92] width 2 height 2
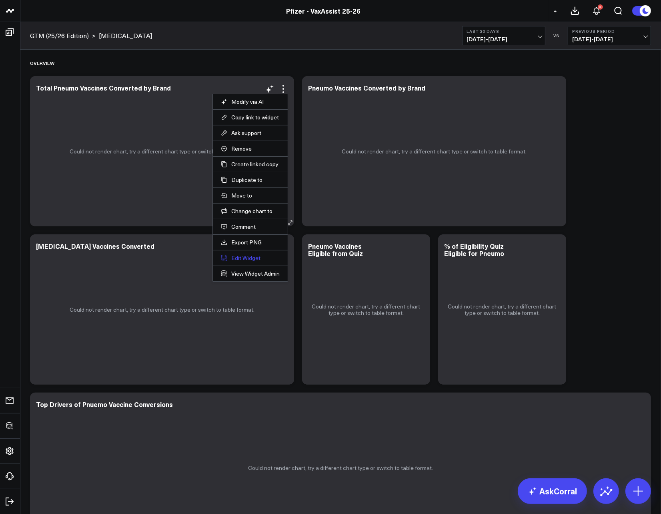
click at [235, 257] on button "Edit Widget" at bounding box center [250, 257] width 59 height 7
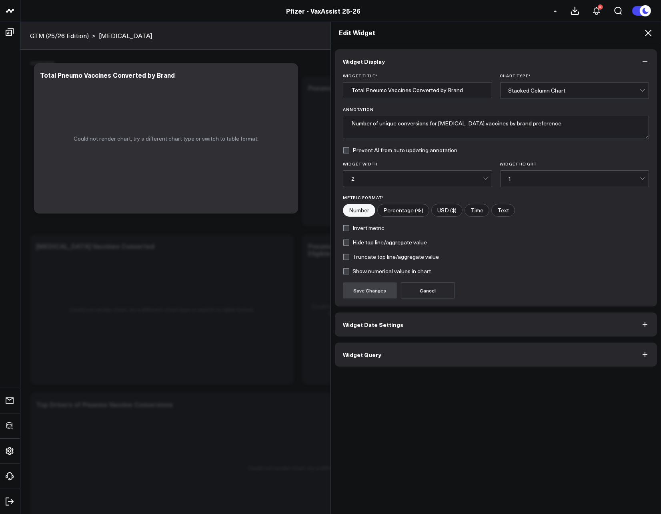
click at [383, 362] on button "Widget Query" at bounding box center [496, 354] width 322 height 24
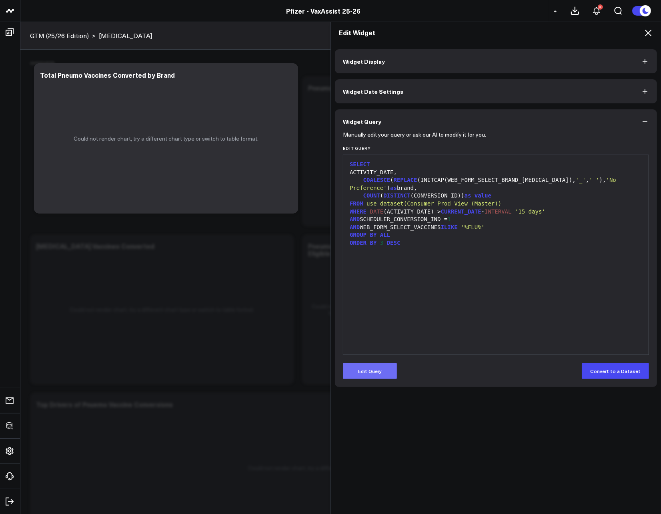
click at [379, 375] on button "Edit Query" at bounding box center [370, 371] width 54 height 16
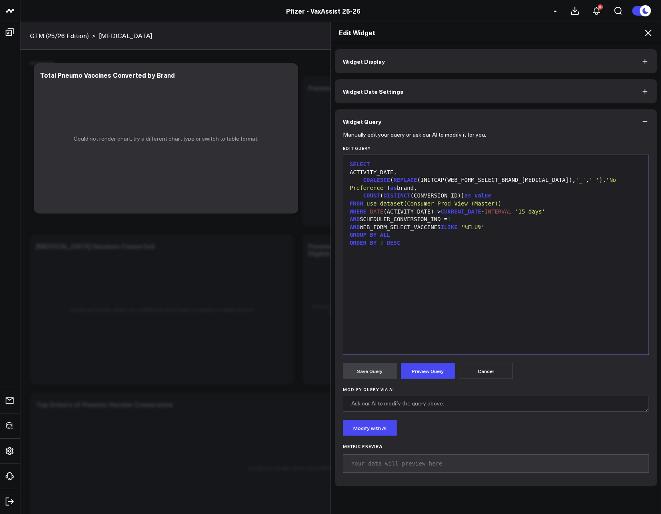
click at [386, 184] on div "COALESCE ( REPLACE (INITCAP(WEB_FORM_SELECT_BRAND_FLU), '_' , ' ' ), 'No Prefer…" at bounding box center [495, 184] width 297 height 16
click at [386, 185] on div "COALESCE ( REPLACE (INITCAP(WEB_FORM_SELECT_BRAND_FLU), '_' , ' ' ), 'No Prefer…" at bounding box center [495, 184] width 297 height 16
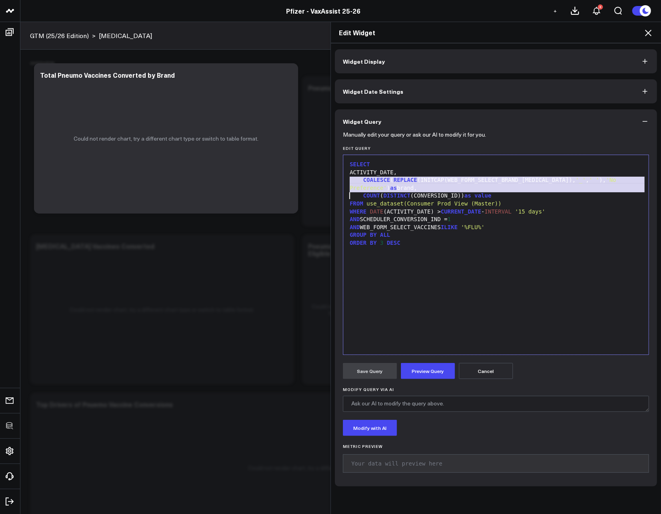
click at [386, 185] on div "COALESCE ( REPLACE (INITCAP(WEB_FORM_SELECT_BRAND_FLU), '_' , ' ' ), 'No Prefer…" at bounding box center [495, 184] width 297 height 16
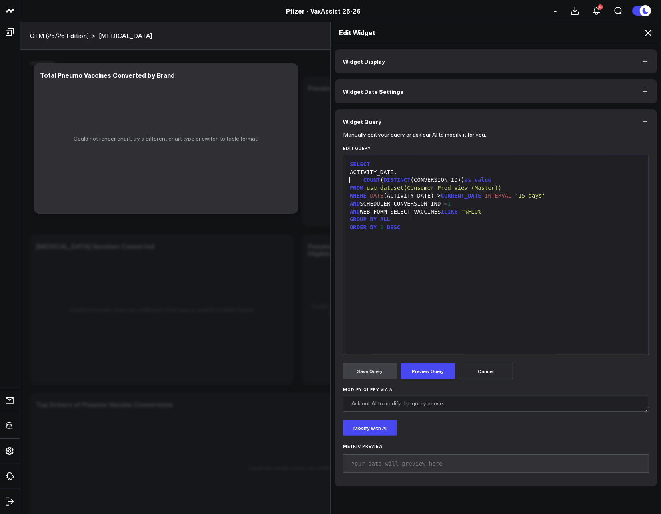
click at [382, 227] on div "ORDER BY 3 DESC" at bounding box center [495, 227] width 297 height 8
click at [408, 229] on div "ORDER BY 3 DESC" at bounding box center [495, 227] width 297 height 8
click at [408, 228] on div "ORDER BY 3 DESC" at bounding box center [495, 227] width 297 height 8
click at [414, 381] on form "Manually edit your query or ask our AI to modify it for you. Edit Query Selecti…" at bounding box center [496, 305] width 306 height 345
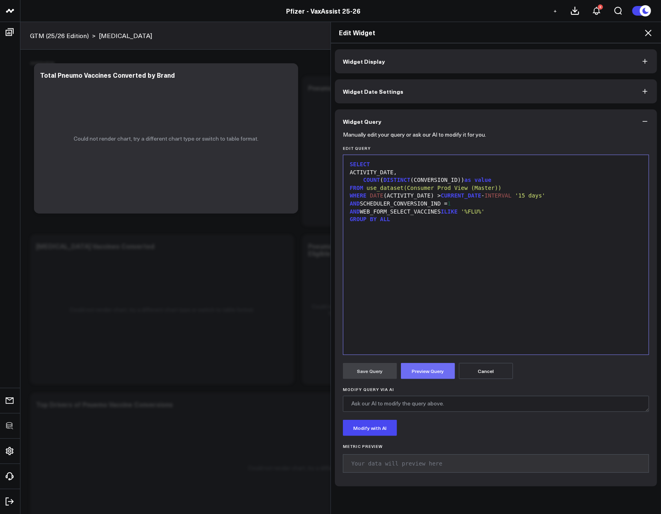
click at [415, 376] on button "Preview Query" at bounding box center [428, 371] width 54 height 16
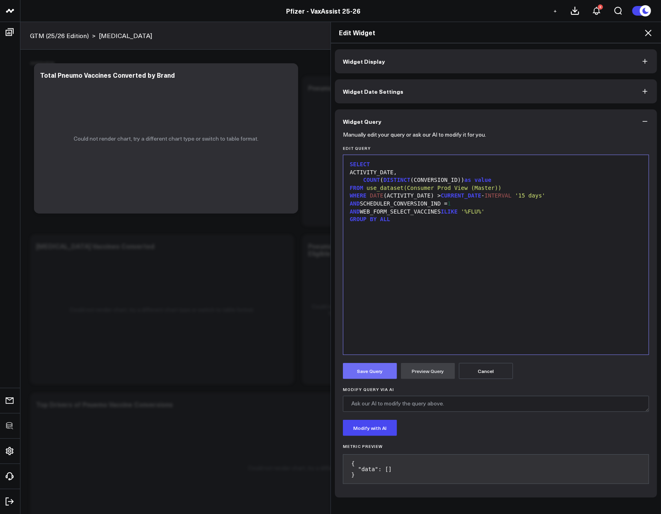
click at [375, 373] on button "Save Query" at bounding box center [370, 371] width 54 height 16
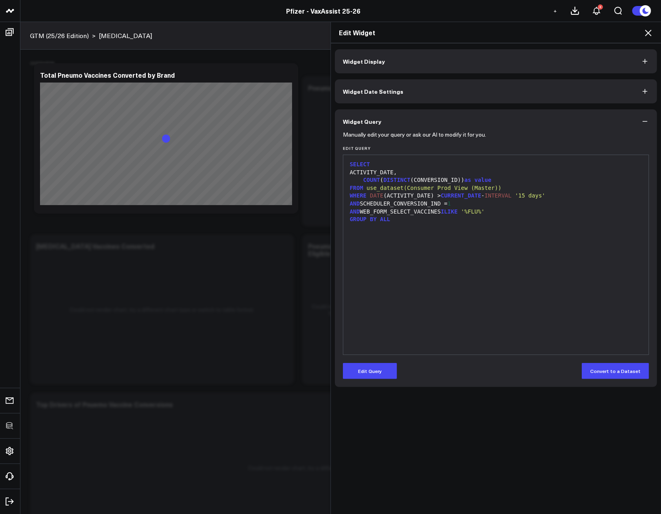
click at [648, 35] on icon at bounding box center [649, 33] width 10 height 10
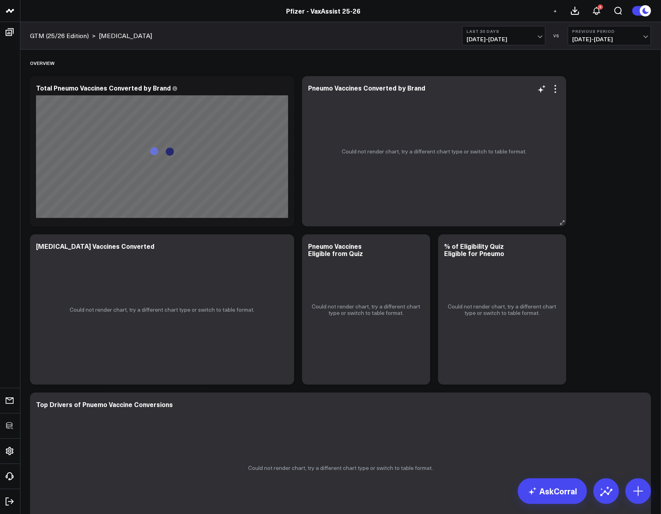
click at [558, 94] on div "Could not render chart, try a different chart type or switch to table format." at bounding box center [434, 151] width 264 height 150
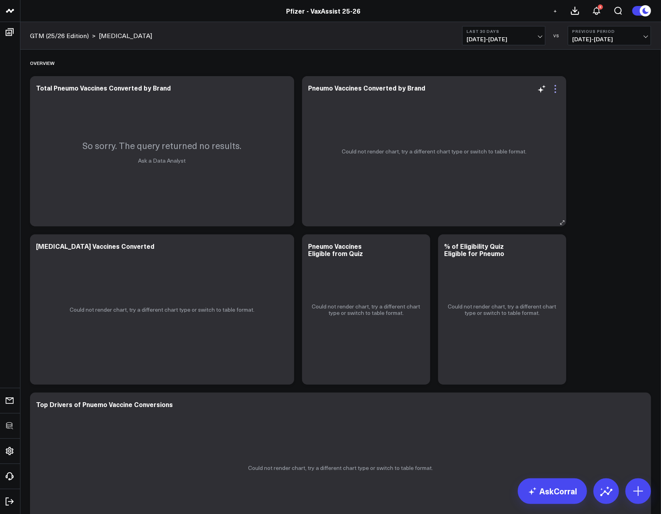
click at [557, 92] on icon at bounding box center [556, 89] width 10 height 10
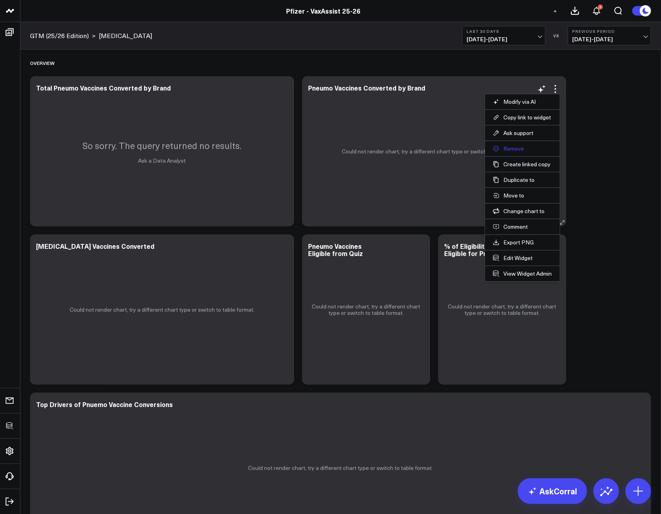
click at [518, 148] on button "Remove" at bounding box center [522, 148] width 59 height 7
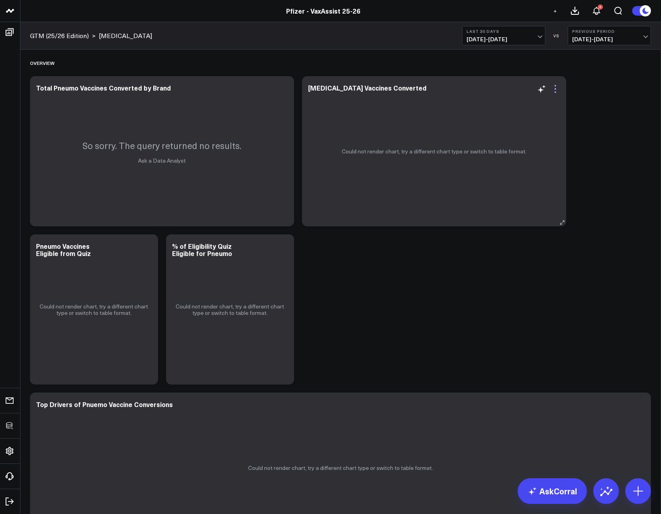
click at [556, 90] on icon at bounding box center [556, 89] width 10 height 10
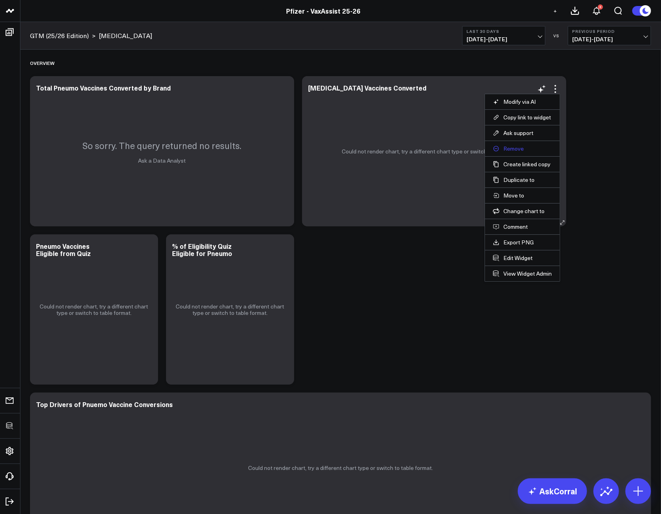
click at [510, 150] on button "Remove" at bounding box center [522, 148] width 59 height 7
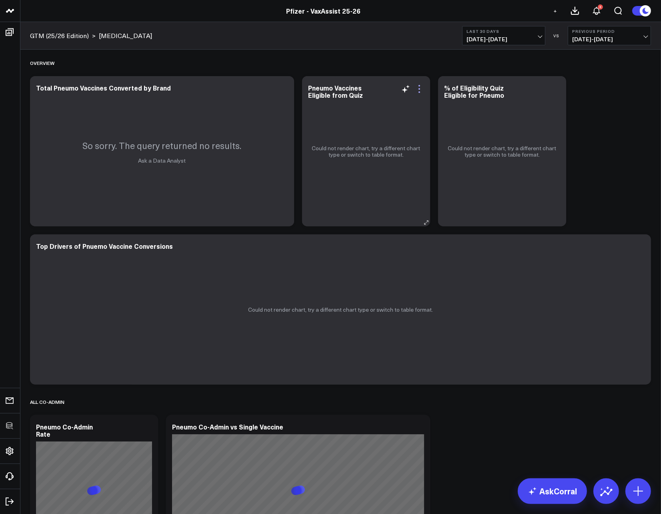
click at [420, 88] on icon at bounding box center [420, 89] width 10 height 10
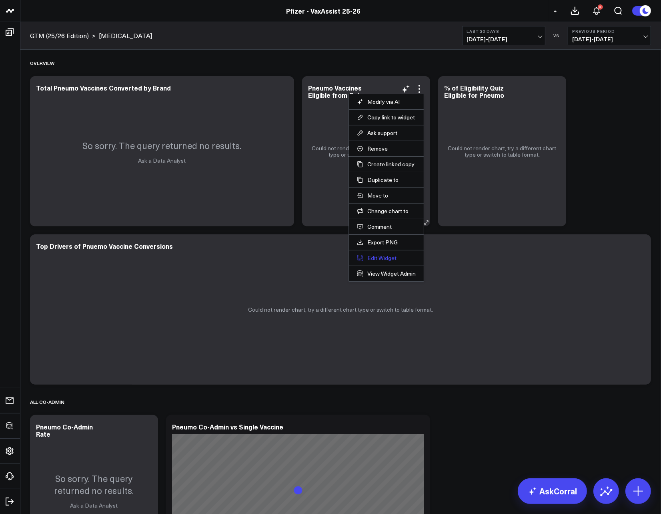
click at [367, 259] on button "Edit Widget" at bounding box center [386, 257] width 59 height 7
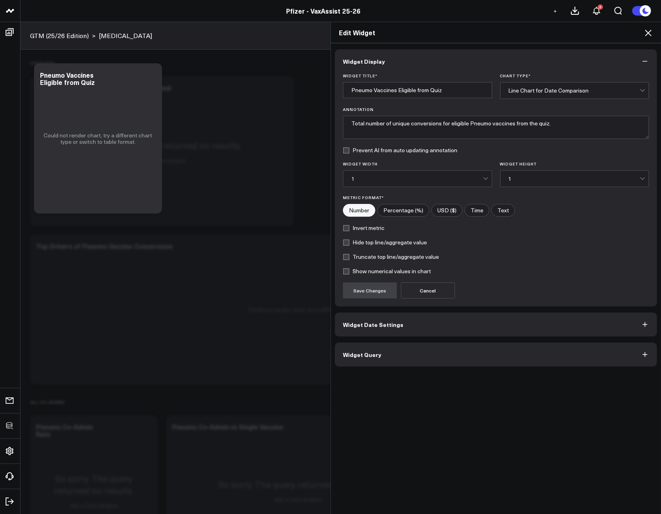
click at [397, 351] on button "Widget Query" at bounding box center [496, 354] width 322 height 24
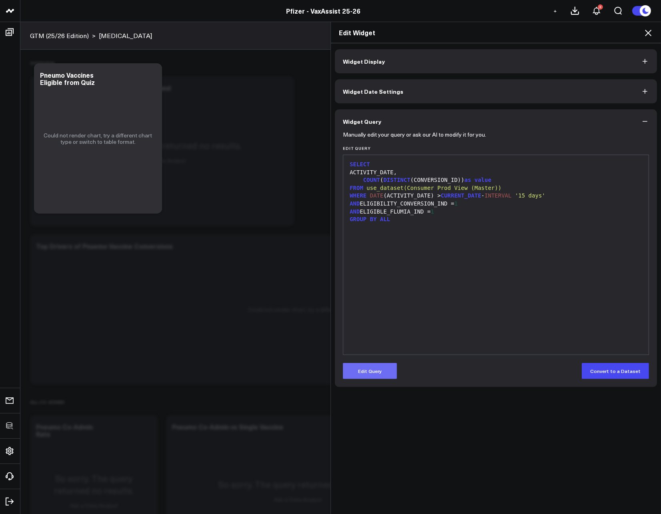
click at [366, 372] on button "Edit Query" at bounding box center [370, 371] width 54 height 16
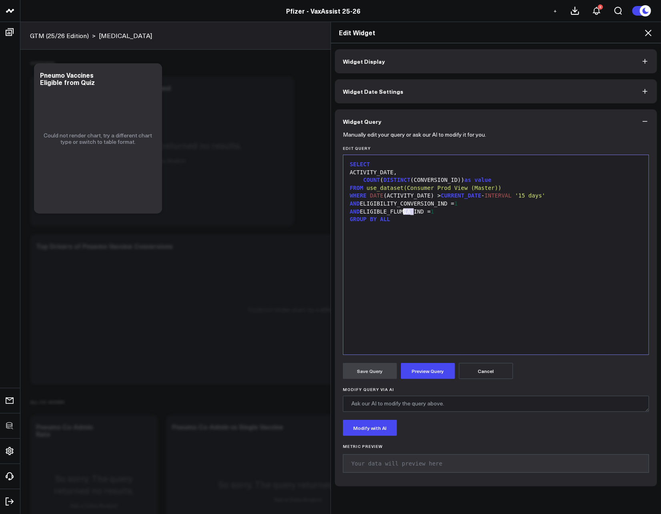
drag, startPoint x: 410, startPoint y: 214, endPoint x: 401, endPoint y: 213, distance: 9.3
click at [401, 213] on div "AND ELIGIBLE_FLUMIA_IND = 1" at bounding box center [495, 212] width 297 height 8
click at [432, 368] on button "Preview Query" at bounding box center [428, 371] width 54 height 16
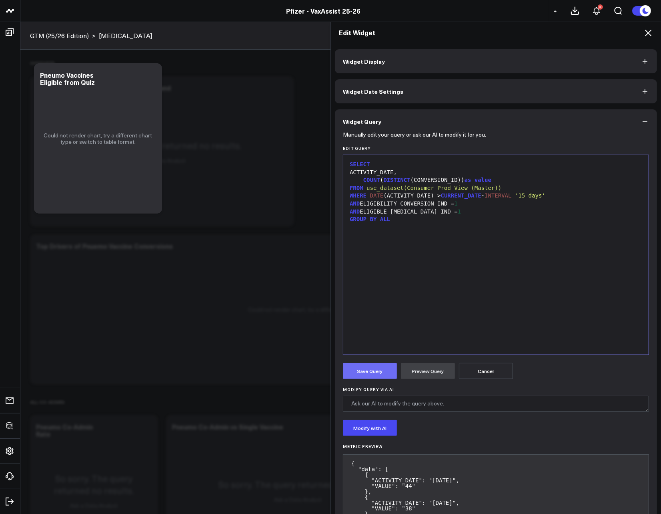
click at [381, 368] on button "Save Query" at bounding box center [370, 371] width 54 height 16
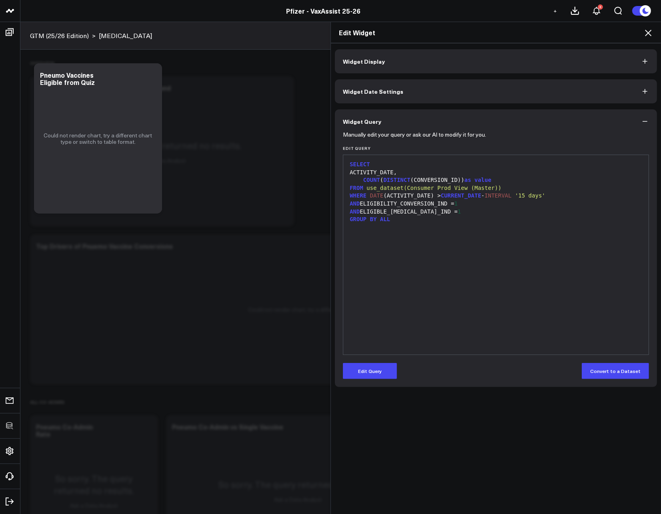
click at [650, 28] on icon at bounding box center [649, 33] width 10 height 10
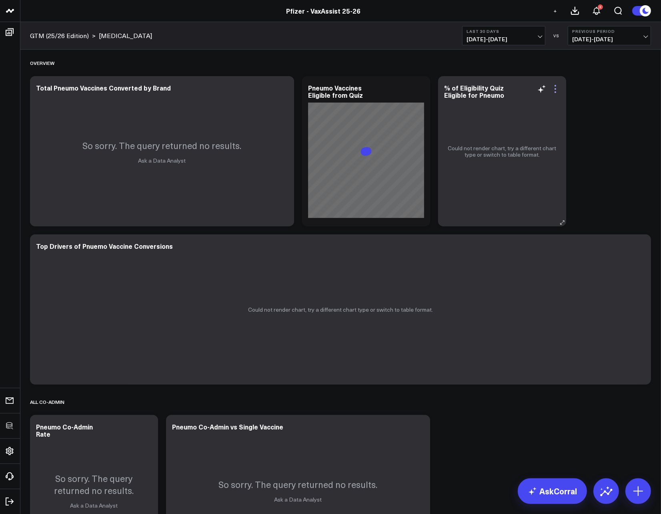
click at [554, 91] on icon at bounding box center [556, 89] width 10 height 10
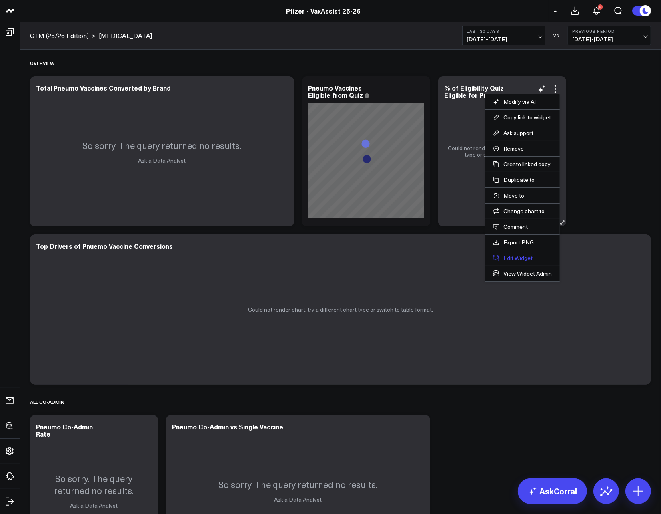
click at [506, 256] on button "Edit Widget" at bounding box center [522, 257] width 59 height 7
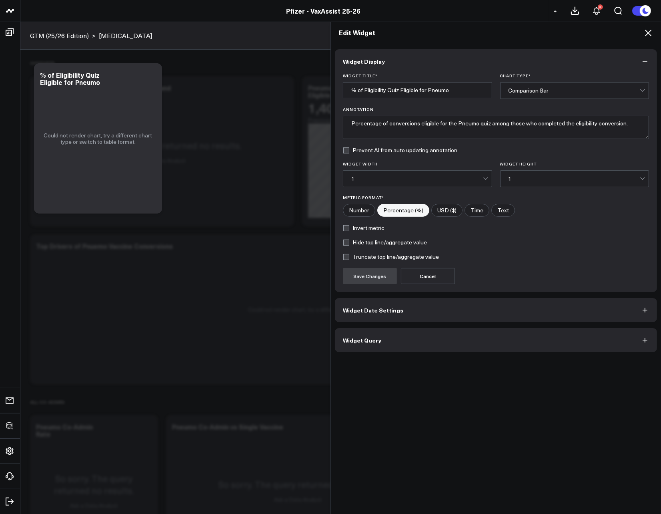
drag, startPoint x: 369, startPoint y: 344, endPoint x: 369, endPoint y: 340, distance: 4.0
click at [369, 344] on button "Widget Query" at bounding box center [496, 340] width 322 height 24
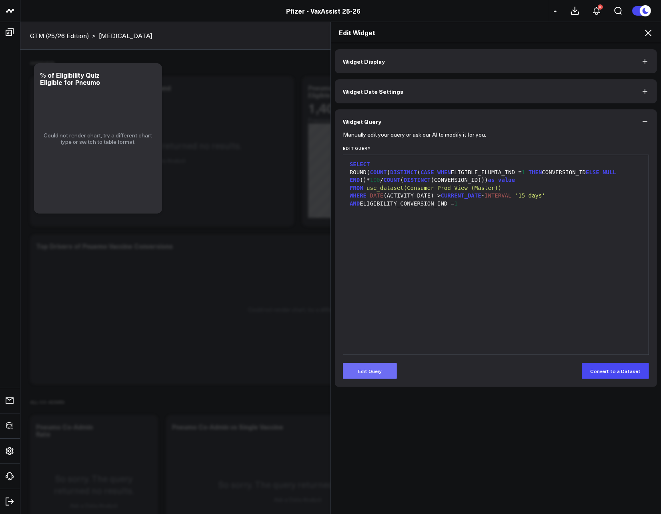
click at [363, 368] on button "Edit Query" at bounding box center [370, 371] width 54 height 16
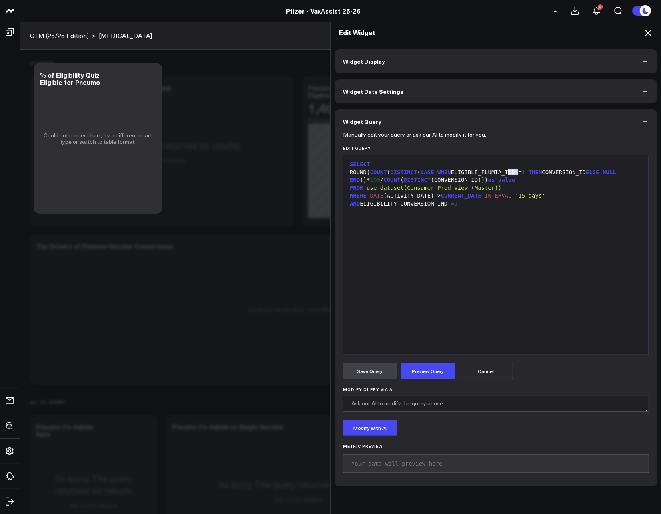
drag, startPoint x: 514, startPoint y: 173, endPoint x: 506, endPoint y: 171, distance: 8.9
click at [506, 171] on div "ROUND( COUNT ( DISTINCT ( CASE WHEN ELIGIBLE_FLUMIA_IND = 1 THEN CONVERSION_ID …" at bounding box center [495, 177] width 297 height 16
click at [437, 368] on button "Preview Query" at bounding box center [428, 371] width 54 height 16
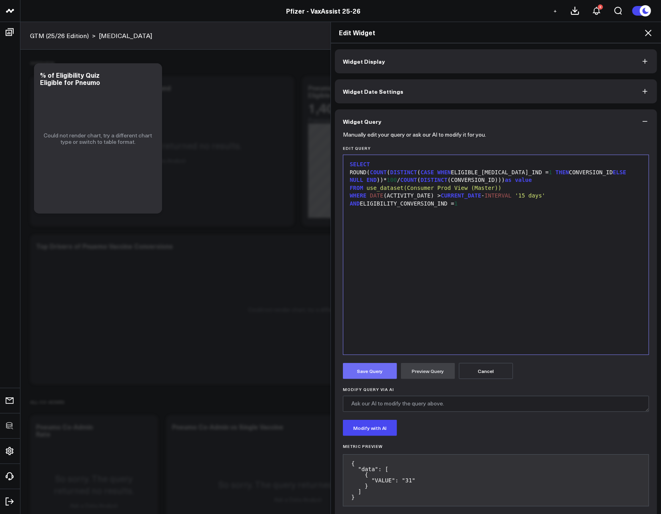
click at [364, 370] on button "Save Query" at bounding box center [370, 371] width 54 height 16
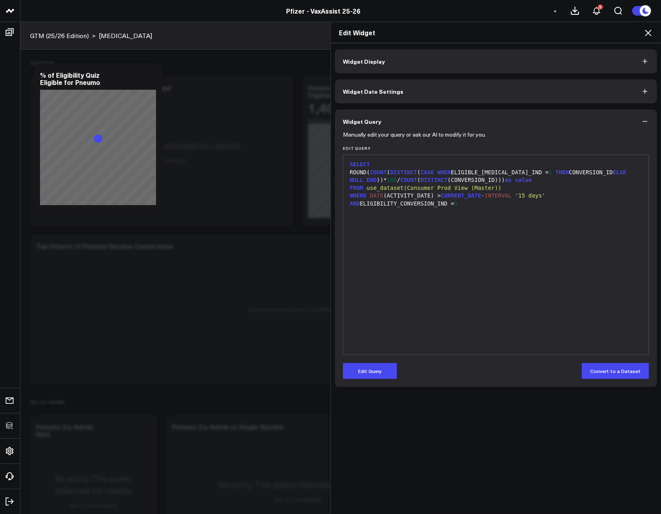
click at [651, 32] on icon at bounding box center [649, 33] width 10 height 10
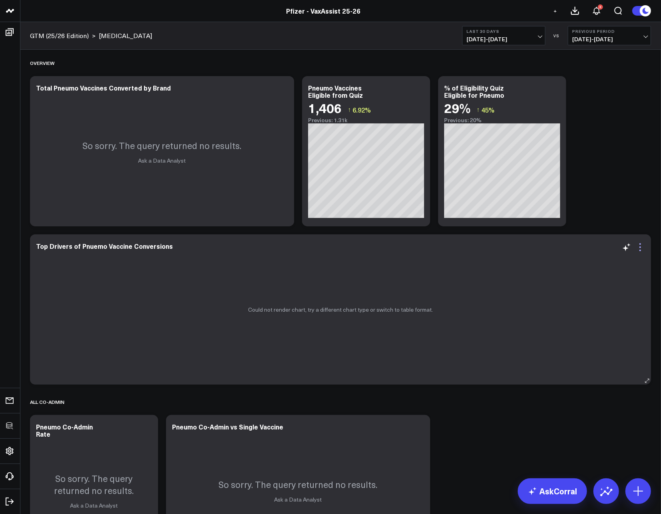
click at [640, 246] on icon at bounding box center [641, 247] width 10 height 10
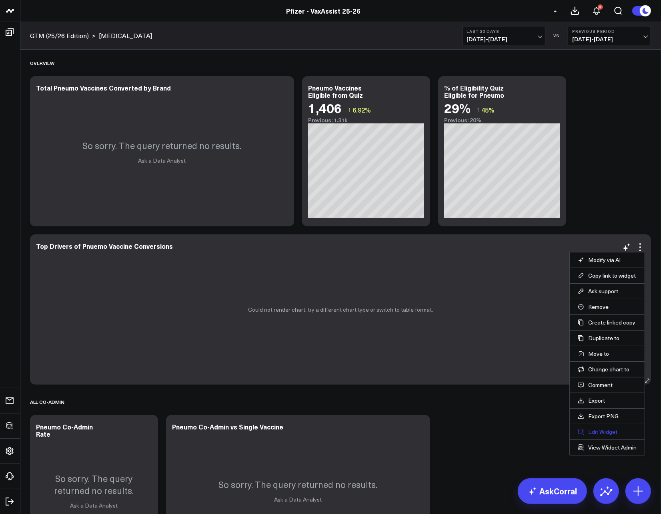
click at [595, 428] on button "Edit Widget" at bounding box center [607, 431] width 59 height 7
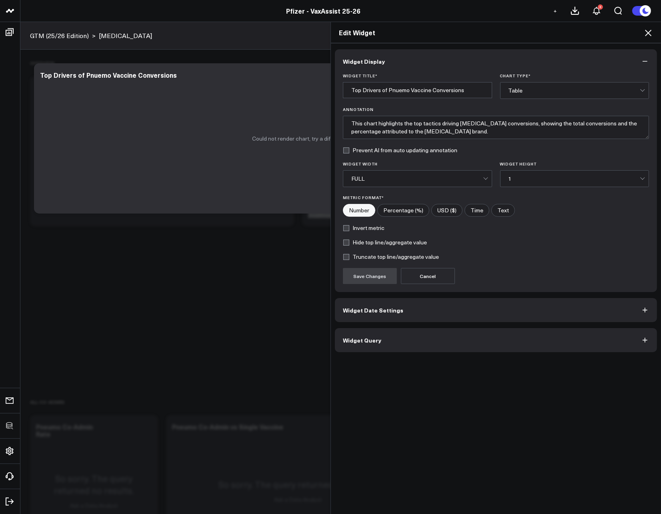
click at [416, 351] on button "Widget Query" at bounding box center [496, 340] width 322 height 24
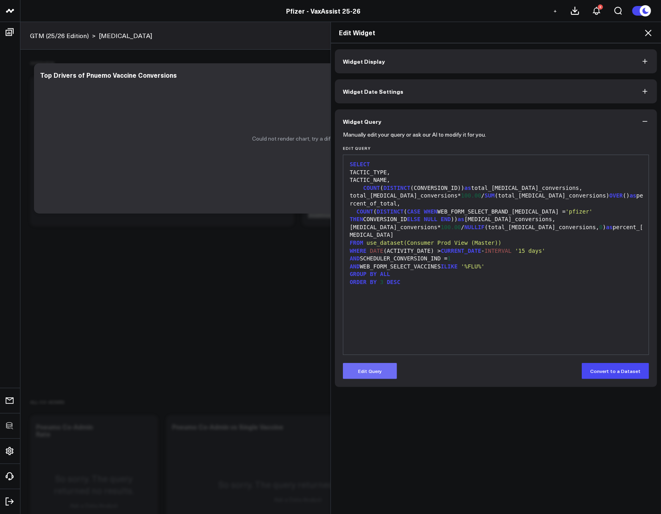
click at [373, 366] on button "Edit Query" at bounding box center [370, 371] width 54 height 16
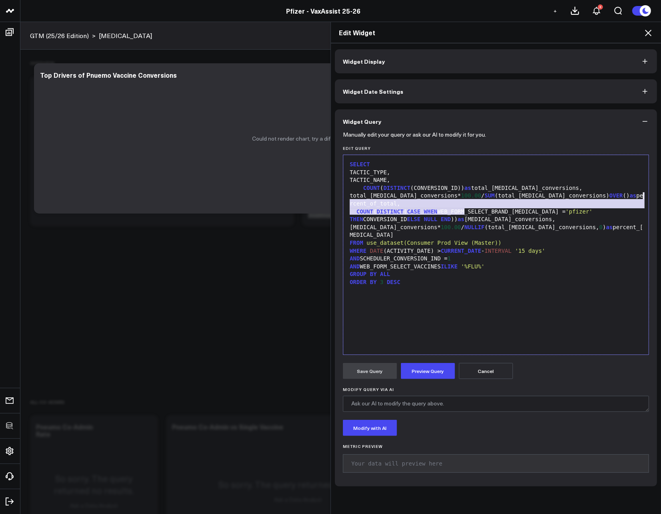
drag, startPoint x: 478, startPoint y: 212, endPoint x: 639, endPoint y: 194, distance: 161.6
click at [639, 194] on div "SELECT TACTIC_TYPE, TACTIC_NAME, COUNT ( DISTINCT (CONVERSION_ID)) as total_FLU…" at bounding box center [495, 254] width 297 height 191
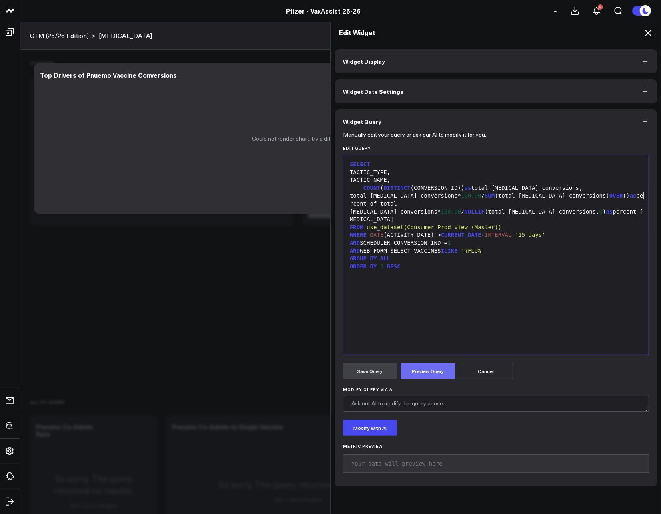
click at [439, 369] on button "Preview Query" at bounding box center [428, 371] width 54 height 16
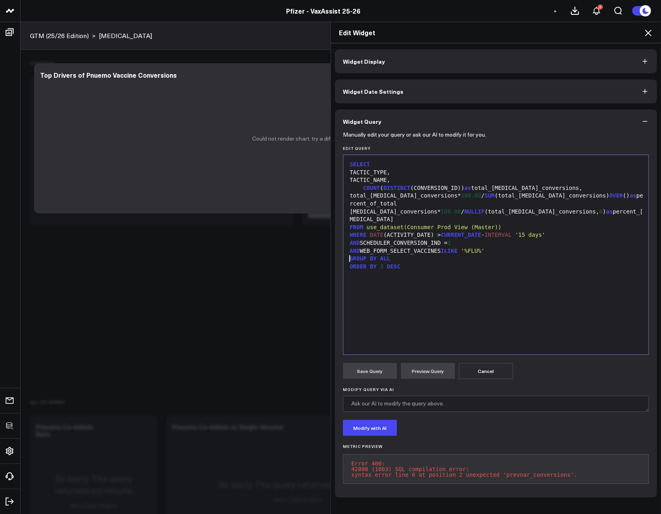
click at [423, 301] on div "SELECT TACTIC_TYPE, TACTIC_NAME, COUNT ( DISTINCT (CONVERSION_ID)) as total_FLU…" at bounding box center [495, 254] width 297 height 191
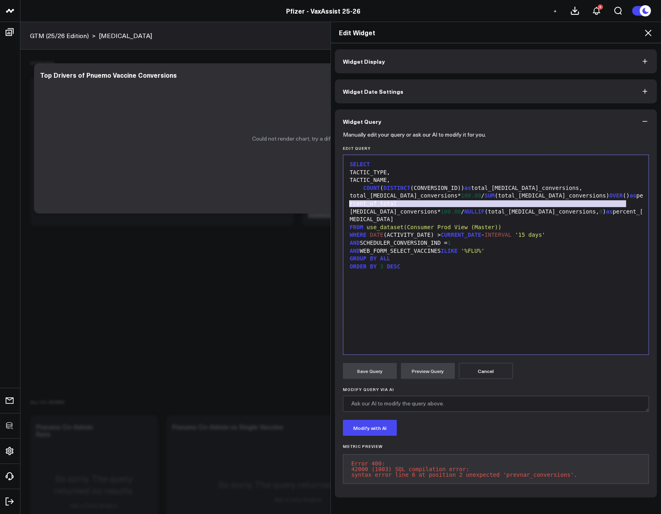
drag, startPoint x: 632, startPoint y: 203, endPoint x: 318, endPoint y: 201, distance: 313.8
click at [318, 201] on div "Edit Widget Widget Display Widget Date Settings Widget Query Manually edit your…" at bounding box center [330, 268] width 661 height 492
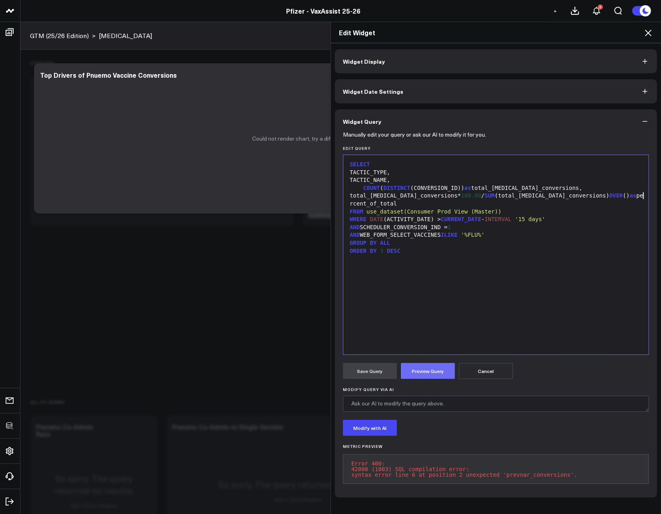
click at [425, 370] on button "Preview Query" at bounding box center [428, 371] width 54 height 16
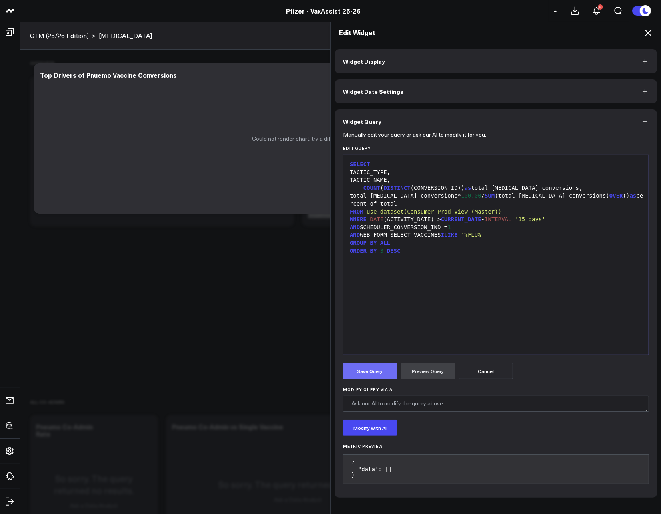
click at [354, 371] on button "Save Query" at bounding box center [370, 371] width 54 height 16
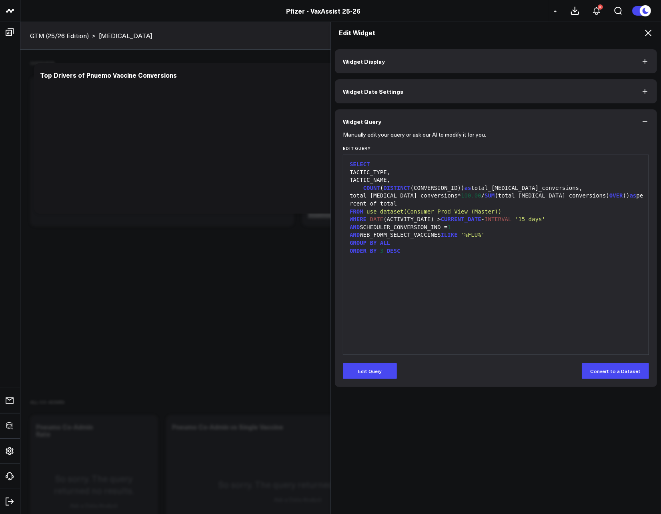
click at [644, 38] on div "Edit Widget" at bounding box center [496, 32] width 330 height 21
click at [646, 34] on icon at bounding box center [649, 33] width 10 height 10
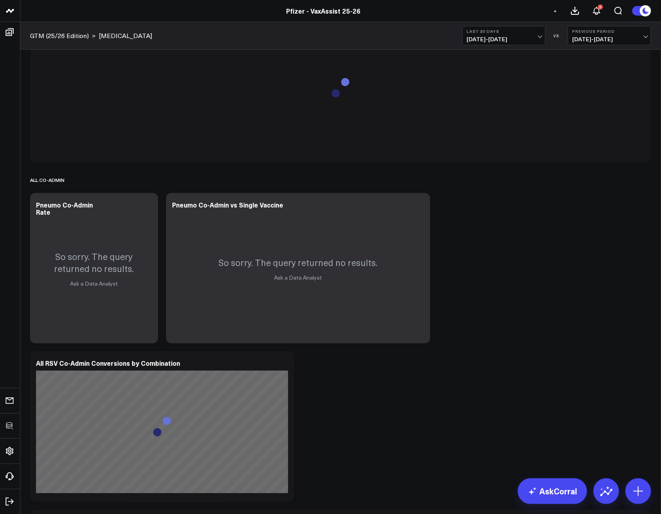
scroll to position [245, 0]
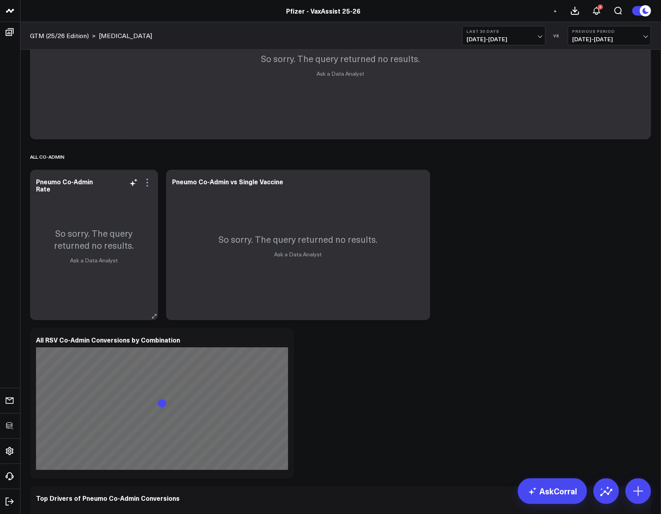
click at [148, 180] on icon at bounding box center [147, 183] width 10 height 10
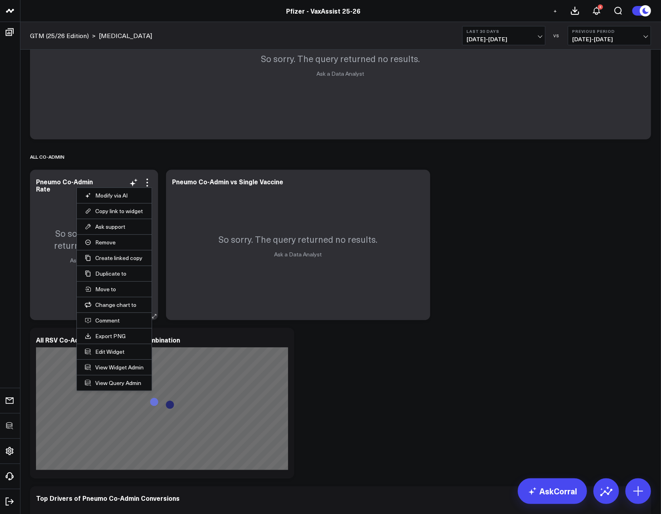
click at [106, 347] on li "Edit Widget" at bounding box center [114, 351] width 75 height 16
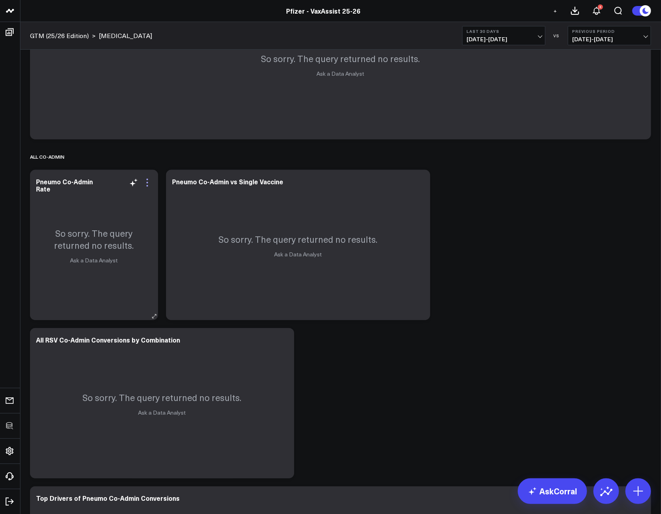
click at [147, 180] on icon at bounding box center [147, 183] width 10 height 10
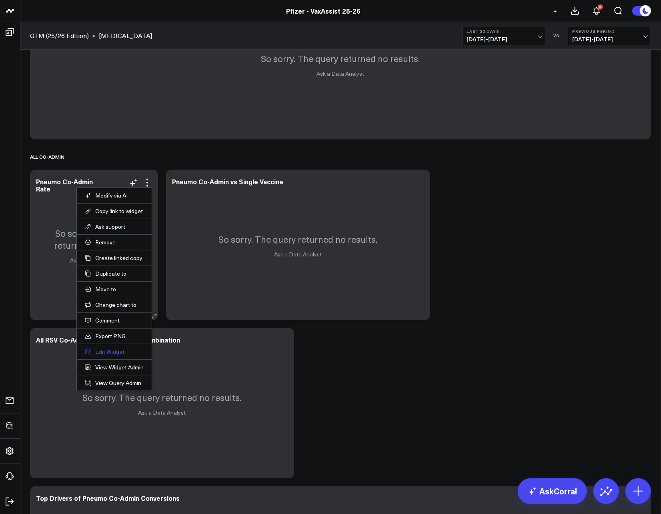
click at [98, 351] on button "Edit Widget" at bounding box center [114, 351] width 59 height 7
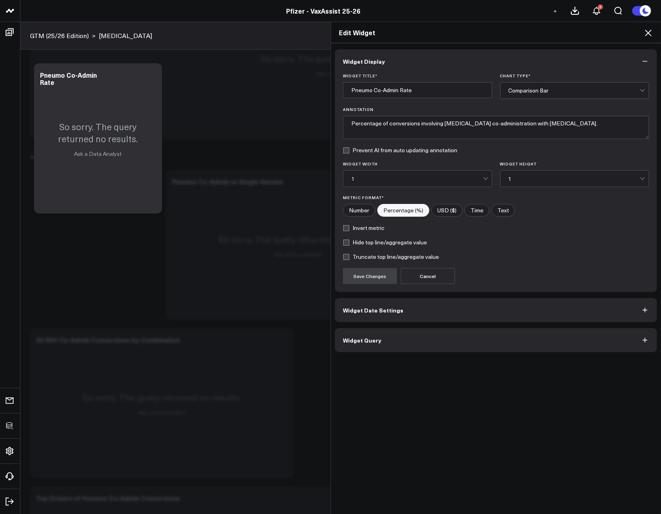
click at [381, 335] on button "Widget Query" at bounding box center [496, 340] width 322 height 24
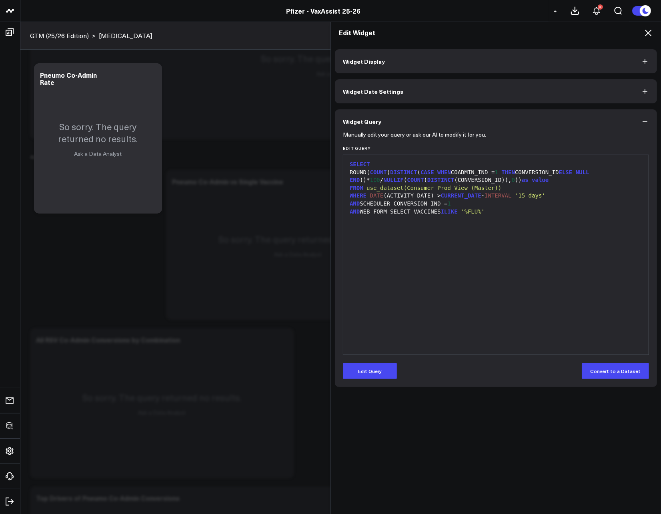
click at [377, 360] on form "Manually edit your query or ask our AI to modify it for you. Edit Query 9 1 2 3…" at bounding box center [496, 255] width 306 height 245
click at [371, 368] on button "Edit Query" at bounding box center [370, 371] width 54 height 16
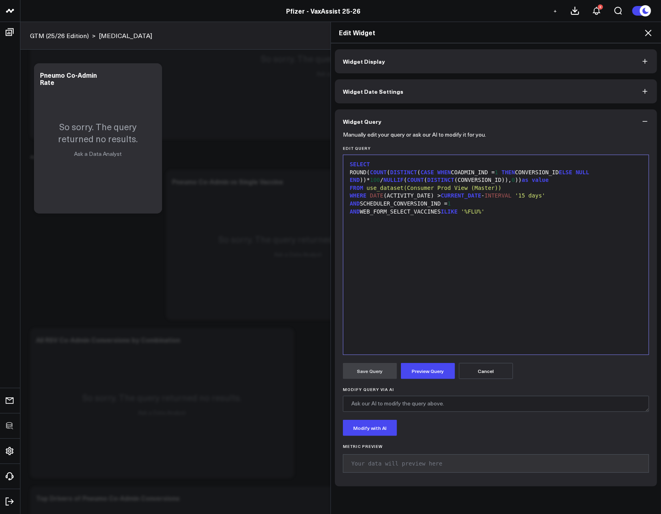
click at [647, 33] on icon at bounding box center [649, 33] width 10 height 10
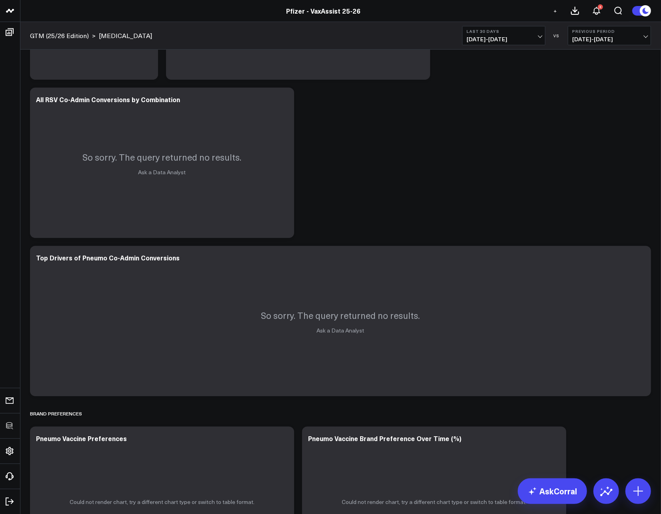
scroll to position [487, 0]
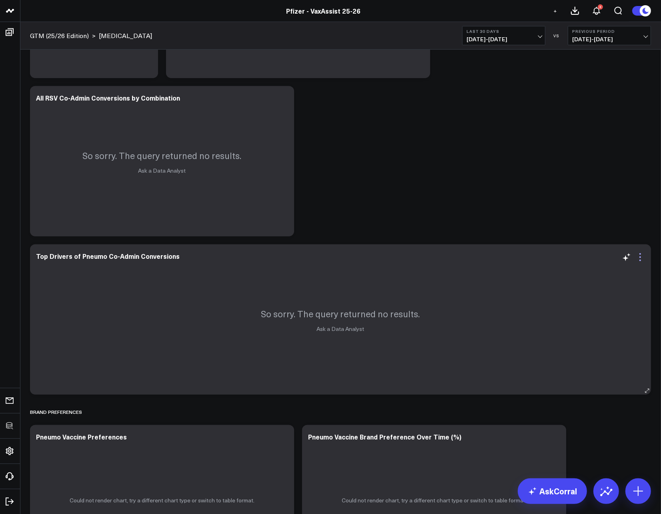
click at [643, 261] on icon at bounding box center [641, 257] width 10 height 10
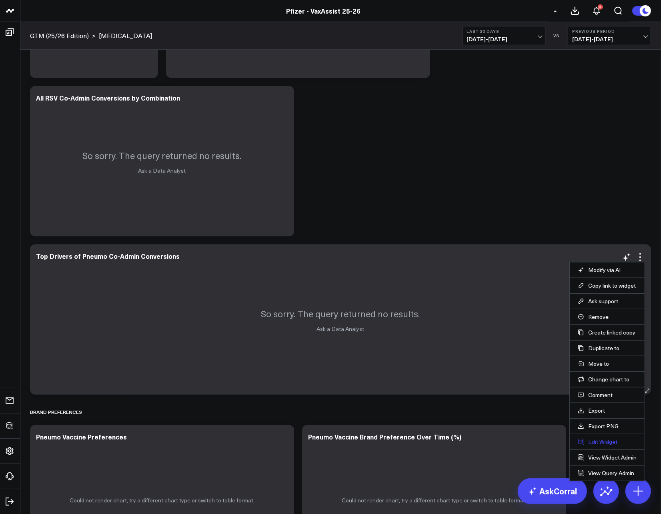
click at [596, 439] on button "Edit Widget" at bounding box center [607, 441] width 59 height 7
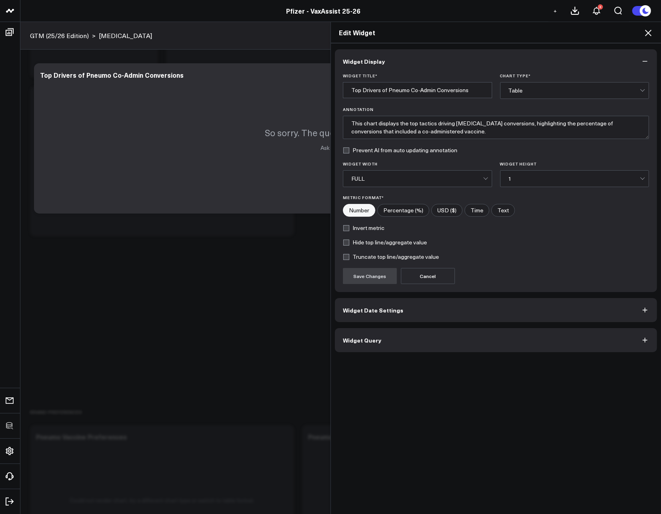
click at [475, 337] on button "Widget Query" at bounding box center [496, 340] width 322 height 24
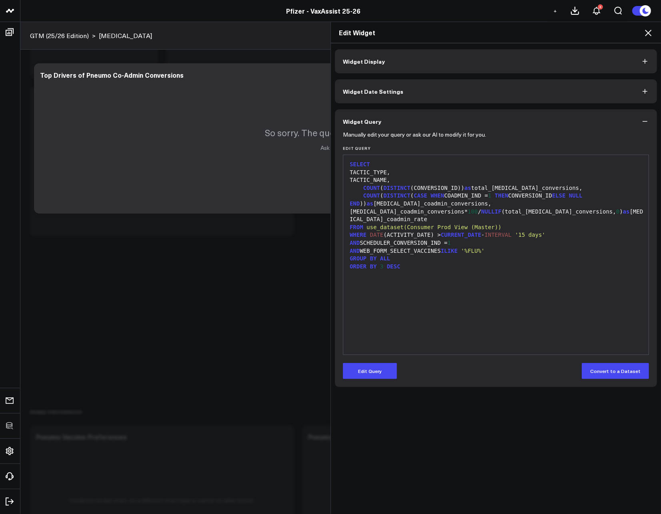
click at [647, 29] on icon at bounding box center [649, 33] width 10 height 10
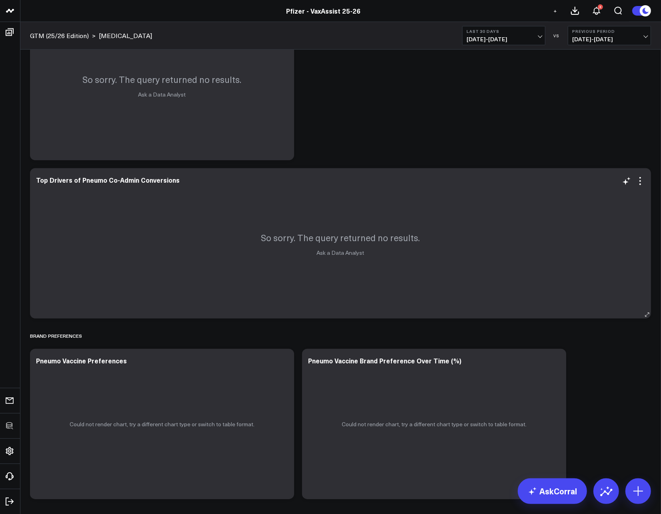
scroll to position [643, 0]
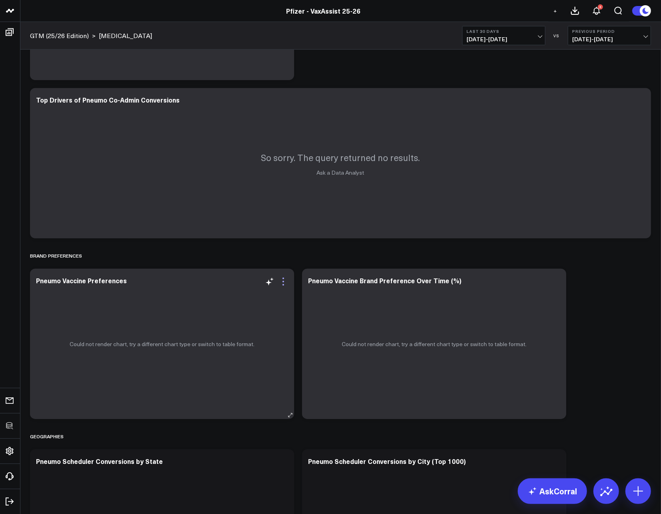
click at [283, 279] on icon at bounding box center [284, 282] width 10 height 10
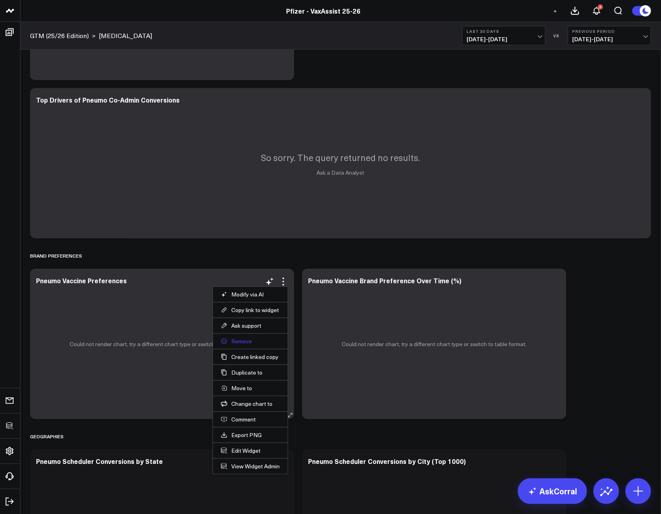
click at [241, 339] on button "Remove" at bounding box center [250, 340] width 59 height 7
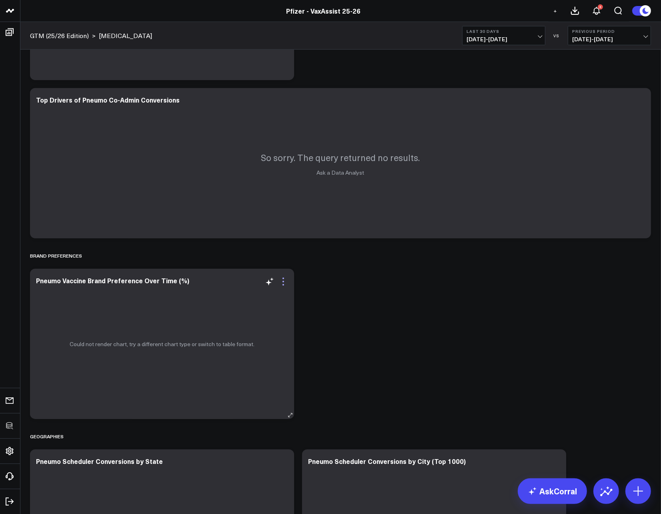
click at [287, 279] on icon at bounding box center [284, 282] width 10 height 10
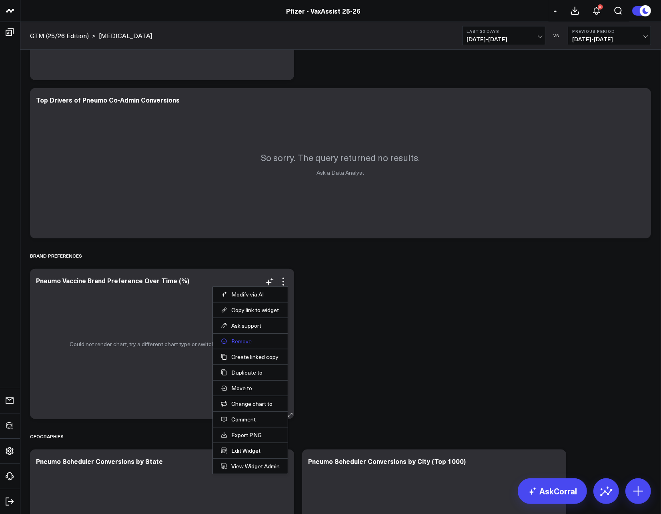
click at [240, 338] on button "Remove" at bounding box center [250, 340] width 59 height 7
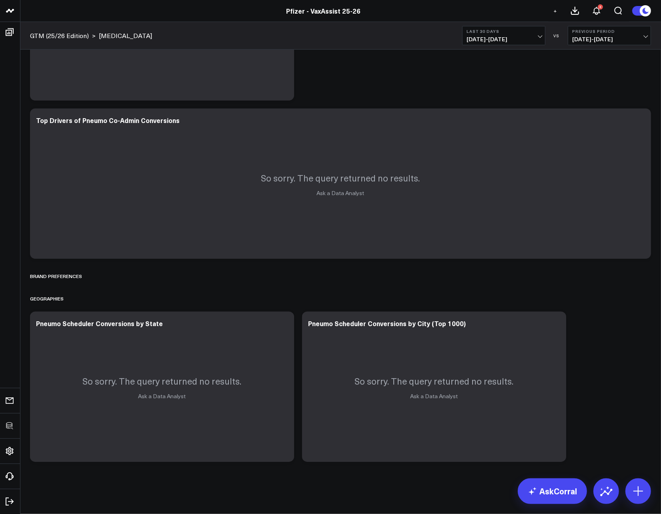
scroll to position [622, 0]
click at [89, 276] on icon at bounding box center [89, 276] width 1 height 1
click at [104, 297] on button "Delete" at bounding box center [112, 299] width 35 height 14
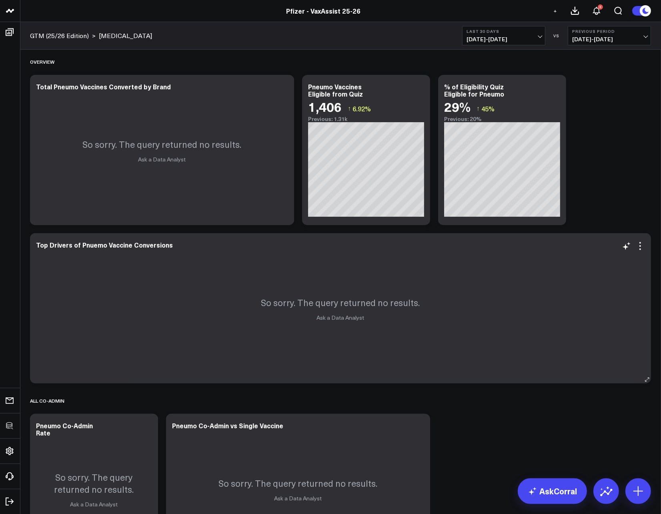
scroll to position [0, 0]
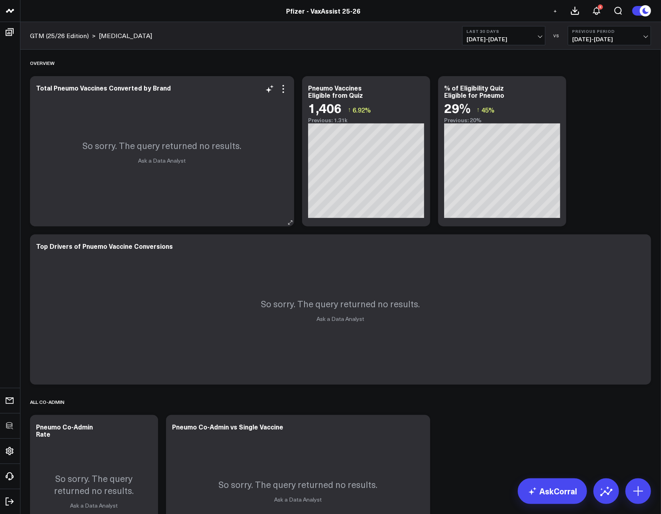
click at [90, 98] on div "So sorry. The query returned no results. Ask a Data Analyst" at bounding box center [162, 151] width 264 height 150
click at [73, 84] on div "Total Pneumo Vaccines Converted by Brand" at bounding box center [107, 87] width 142 height 9
drag, startPoint x: 78, startPoint y: 86, endPoint x: 53, endPoint y: 86, distance: 24.4
click at [53, 86] on div "Total Pneumo Vaccines Converted by Brand" at bounding box center [107, 87] width 142 height 9
click at [124, 88] on div "Total Flu Vaccines Converted by Brand" at bounding box center [122, 87] width 172 height 9
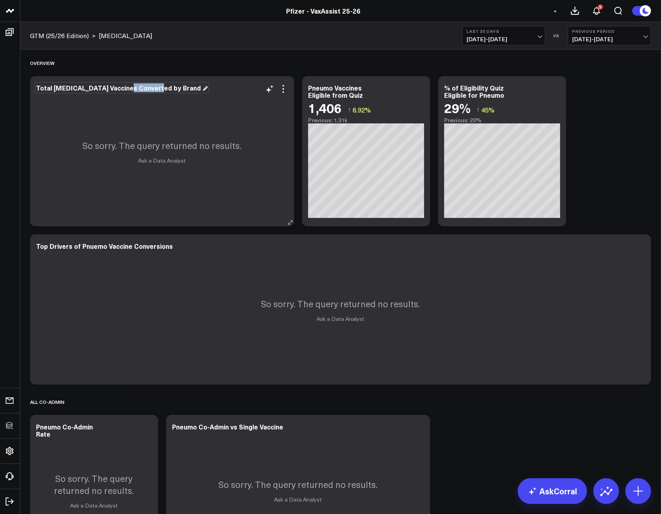
drag, startPoint x: 122, startPoint y: 88, endPoint x: 169, endPoint y: 90, distance: 46.1
click at [169, 90] on div "Total Flu Vaccines Converted by Brand So sorry. The query returned no results. …" at bounding box center [162, 151] width 264 height 150
click at [312, 91] on div "Pneumo Vaccines Eligible from Quiz" at bounding box center [339, 91] width 62 height 16
drag, startPoint x: 333, startPoint y: 87, endPoint x: 307, endPoint y: 88, distance: 26.4
click at [307, 88] on div "Pneumo Vaccines Eligible from Quiz 1,406 ↑ 6.92% Previous: 1.31k [#fff fontSize…" at bounding box center [366, 151] width 128 height 150
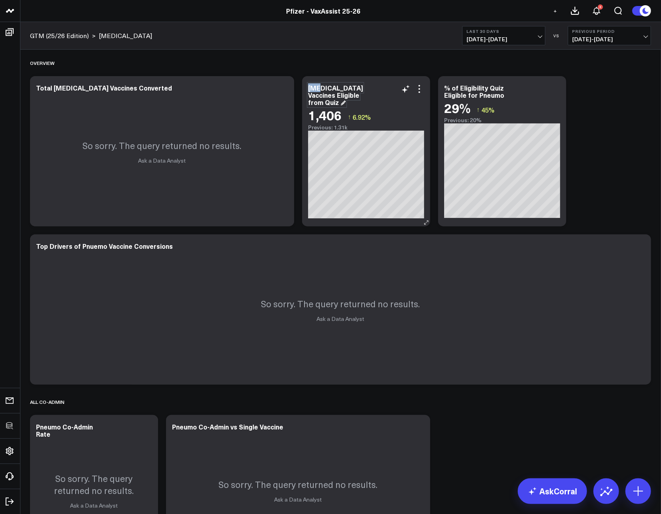
drag, startPoint x: 317, startPoint y: 88, endPoint x: 309, endPoint y: 88, distance: 8.0
click at [309, 88] on div "Flu Vaccines Eligible from Quiz" at bounding box center [335, 94] width 55 height 23
copy div "[MEDICAL_DATA]"
click at [463, 99] on div "% of Eligibility Quiz Eligible for Pneumo" at bounding box center [474, 94] width 60 height 23
drag, startPoint x: 479, startPoint y: 95, endPoint x: 534, endPoint y: 98, distance: 55.4
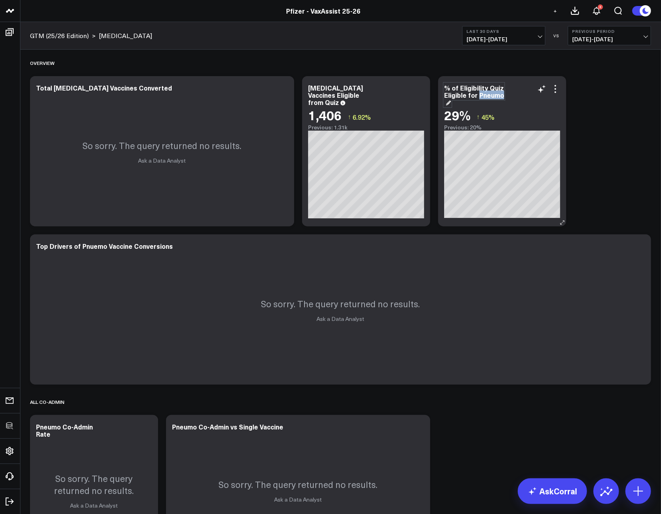
click at [534, 98] on div "% of Eligibility Quiz Eligible for Pneumo" at bounding box center [502, 95] width 116 height 22
paste div
click at [100, 245] on div "Top Drivers of Pnuemo Vaccine Conversions" at bounding box center [108, 245] width 144 height 9
drag, startPoint x: 104, startPoint y: 247, endPoint x: 80, endPoint y: 249, distance: 24.1
click at [80, 249] on div "Top Drivers of Pnuemo Vaccine Conversions" at bounding box center [108, 245] width 144 height 9
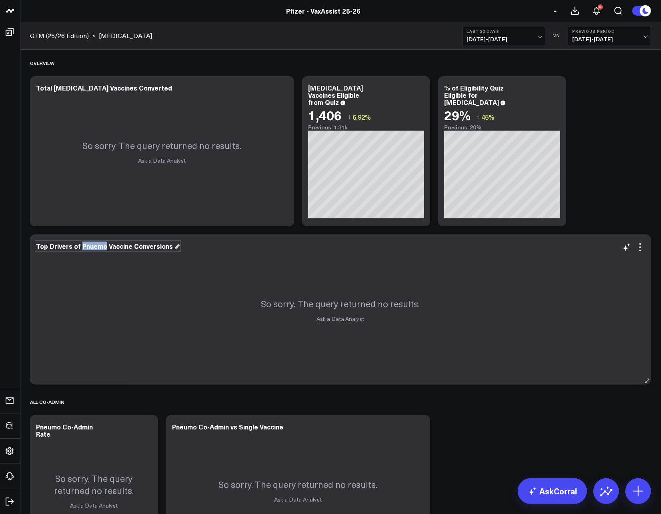
paste div
click at [117, 410] on div "ALL CO-ADMIN" at bounding box center [340, 401] width 621 height 18
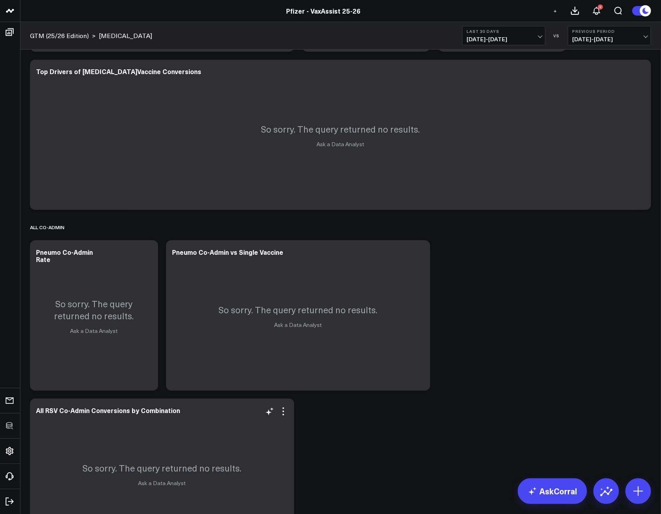
scroll to position [248, 0]
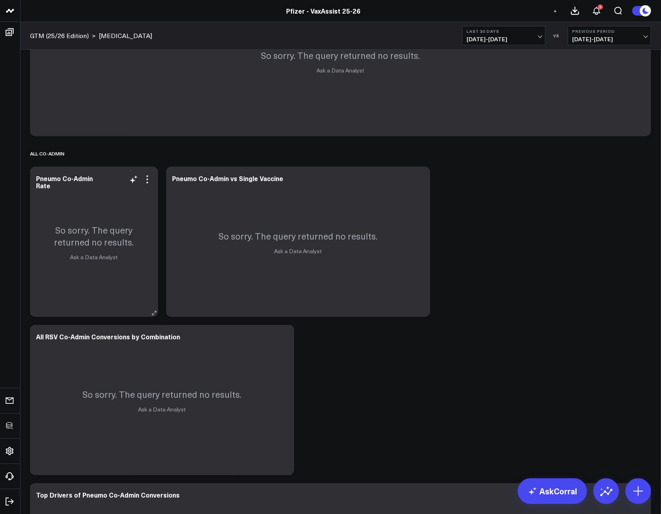
click at [62, 172] on div "So sorry. The query returned no results. Ask a Data Analyst" at bounding box center [94, 242] width 128 height 150
click at [62, 176] on div "Pneumo Co-Admin Rate" at bounding box center [64, 182] width 57 height 16
drag, startPoint x: 60, startPoint y: 178, endPoint x: 35, endPoint y: 177, distance: 25.2
click at [35, 177] on div "Pneumo Co-Admin Rate So sorry. The query returned no results. Ask a Data Analyst" at bounding box center [94, 242] width 128 height 150
paste div
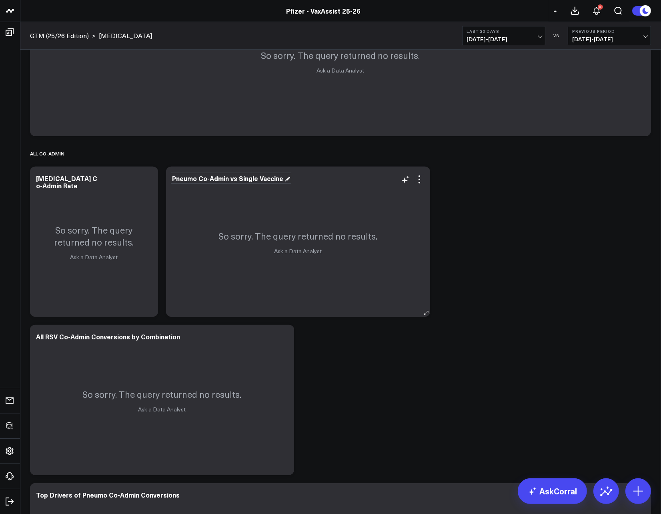
click at [200, 177] on div "Pneumo Co-Admin vs Single Vaccine" at bounding box center [231, 178] width 118 height 9
drag, startPoint x: 196, startPoint y: 179, endPoint x: 166, endPoint y: 180, distance: 30.0
click at [166, 180] on div "Pneumo Co-Admin vs Single Vaccine [fontSize:14px lineHeight:16px][/]: [fontSize…" at bounding box center [298, 242] width 264 height 150
paste div
click at [64, 341] on div "So sorry. The query returned no results. Ask a Data Analyst" at bounding box center [162, 400] width 264 height 150
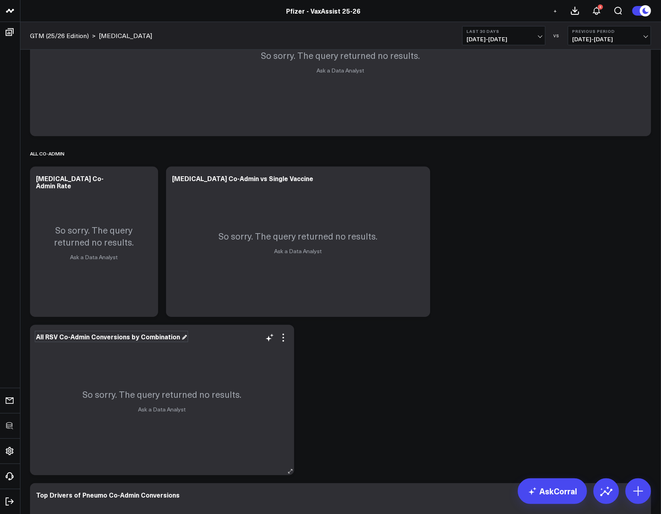
click at [60, 338] on div "All RSV Co-Admin Conversions by Combination" at bounding box center [111, 336] width 151 height 9
drag, startPoint x: 58, startPoint y: 337, endPoint x: 45, endPoint y: 337, distance: 13.2
click at [45, 337] on div "All RSV Co-Admin Conversions by Combination" at bounding box center [111, 336] width 151 height 9
paste div
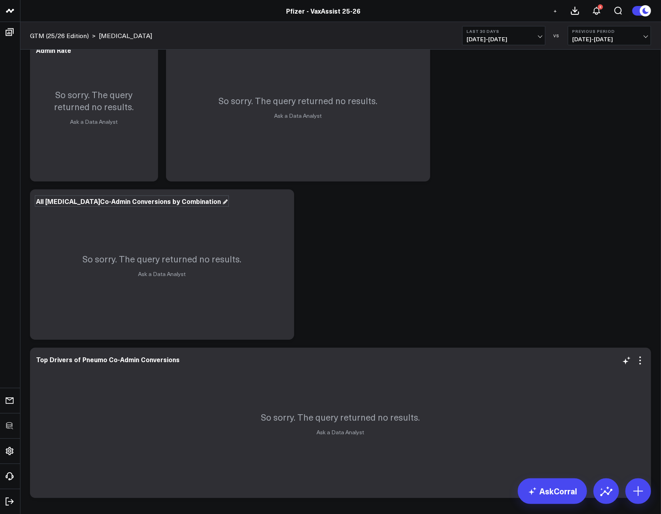
scroll to position [384, 0]
click at [86, 357] on div "Top Drivers of Pneumo Co-Admin Conversions" at bounding box center [111, 358] width 150 height 9
drag, startPoint x: 104, startPoint y: 359, endPoint x: 80, endPoint y: 359, distance: 24.4
click at [80, 359] on div "Top Drivers of Pneumo Co-Admin Conversions" at bounding box center [111, 358] width 150 height 9
paste div
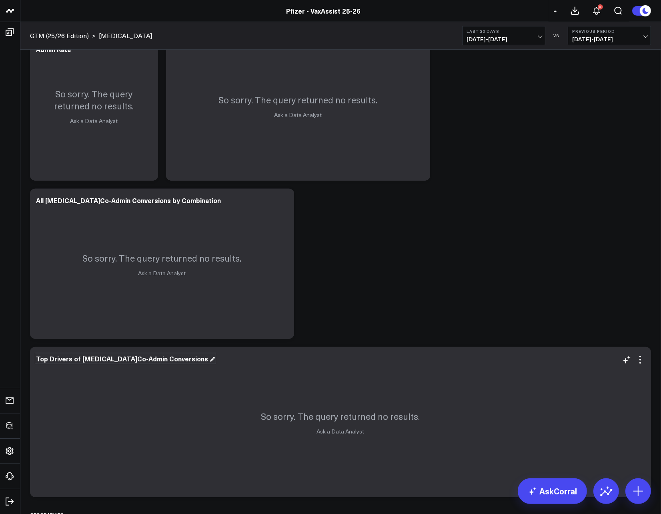
scroll to position [539, 0]
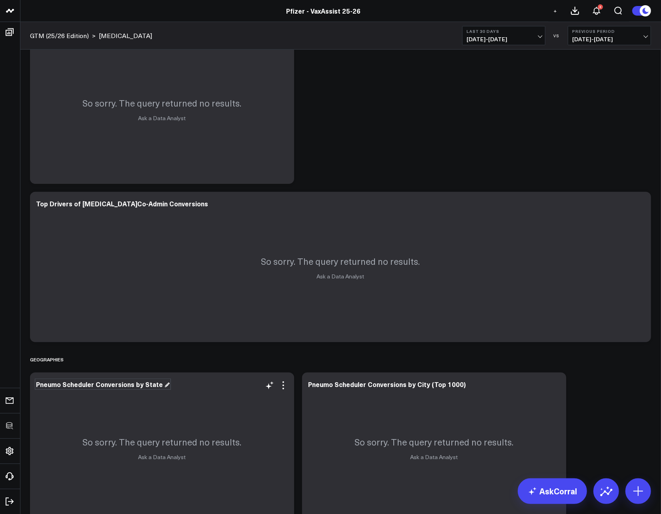
click at [61, 384] on div "Pneumo Scheduler Conversions by State" at bounding box center [103, 383] width 134 height 9
drag, startPoint x: 61, startPoint y: 385, endPoint x: 35, endPoint y: 386, distance: 26.4
click at [35, 386] on div "Pneumo Scheduler Conversions by State So sorry. The query returned no results. …" at bounding box center [162, 447] width 264 height 150
paste div
click at [362, 383] on div "Pneumo Scheduler Conversions by City (Top 1000)" at bounding box center [390, 383] width 165 height 9
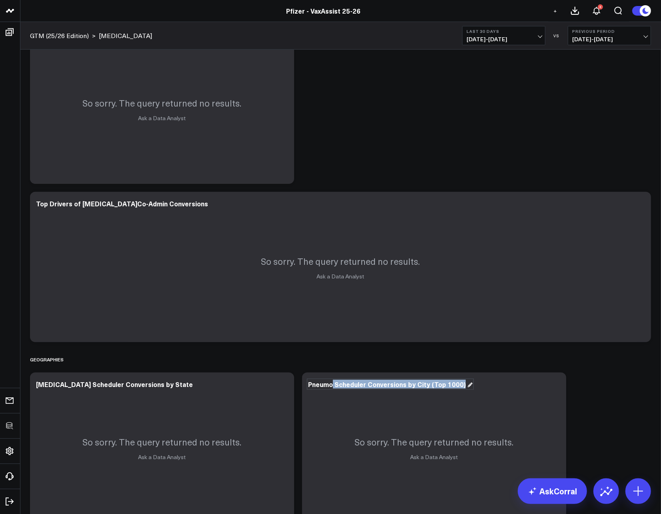
drag, startPoint x: 333, startPoint y: 386, endPoint x: 301, endPoint y: 387, distance: 32.4
click at [301, 387] on div "Overview Modify via AI Copy link to widget Ask support Remove Create linked cop…" at bounding box center [340, 18] width 629 height 1016
click at [300, 387] on div "Overview Modify via AI Copy link to widget Ask support Remove Create linked cop…" at bounding box center [340, 18] width 629 height 1016
drag, startPoint x: 322, startPoint y: 384, endPoint x: 328, endPoint y: 384, distance: 6.0
click at [322, 384] on div "Pneumo Scheduler Conversions by City (Top 1000)" at bounding box center [390, 383] width 165 height 9
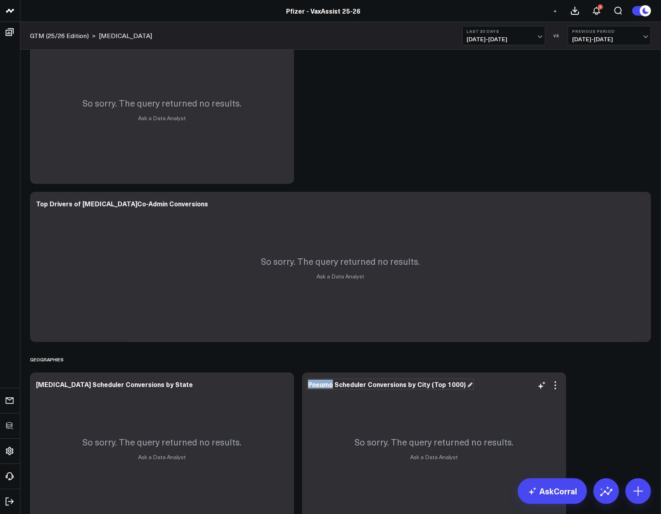
drag, startPoint x: 332, startPoint y: 385, endPoint x: 310, endPoint y: 386, distance: 22.5
click at [310, 386] on div "Pneumo Scheduler Conversions by City (Top 1000)" at bounding box center [390, 383] width 165 height 9
paste div
click at [506, 44] on button "Last 30 Days 07/13/25 - 08/11/25" at bounding box center [503, 35] width 83 height 19
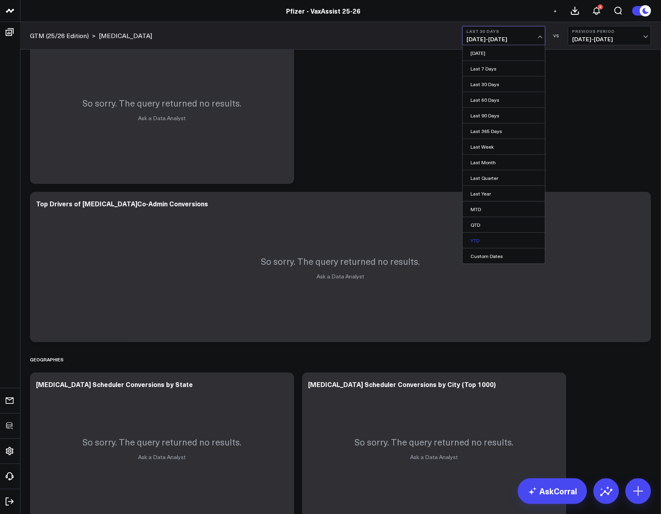
click at [491, 239] on link "YTD" at bounding box center [504, 240] width 82 height 15
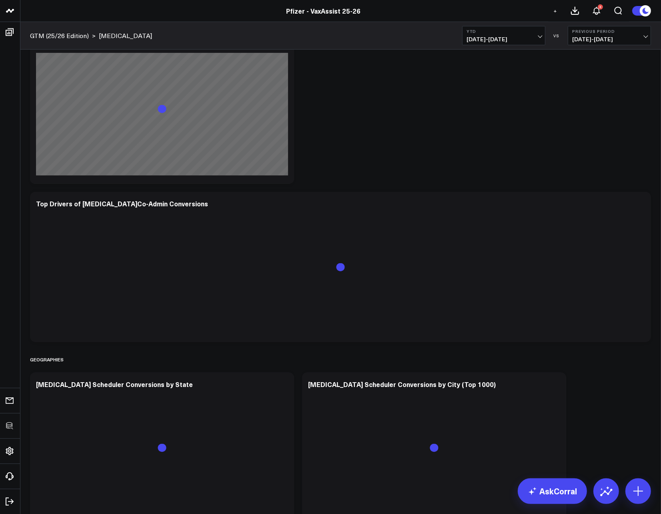
click at [637, 397] on div "Overview Modify via AI Copy link to widget Ask support Remove Create linked cop…" at bounding box center [340, 18] width 629 height 1016
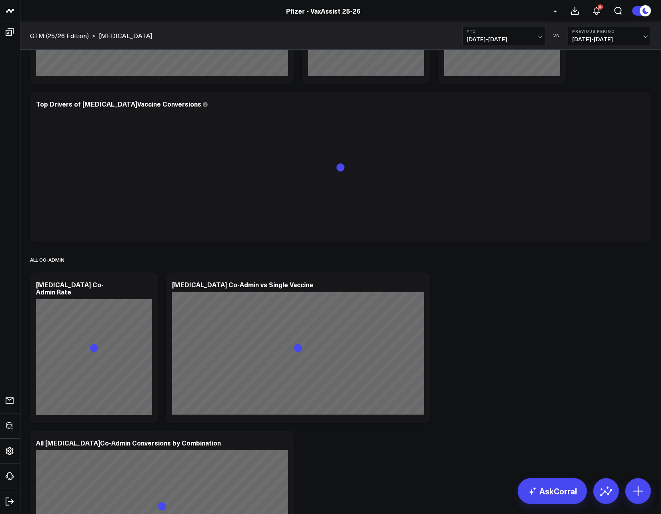
scroll to position [143, 0]
click at [417, 284] on icon at bounding box center [420, 285] width 10 height 10
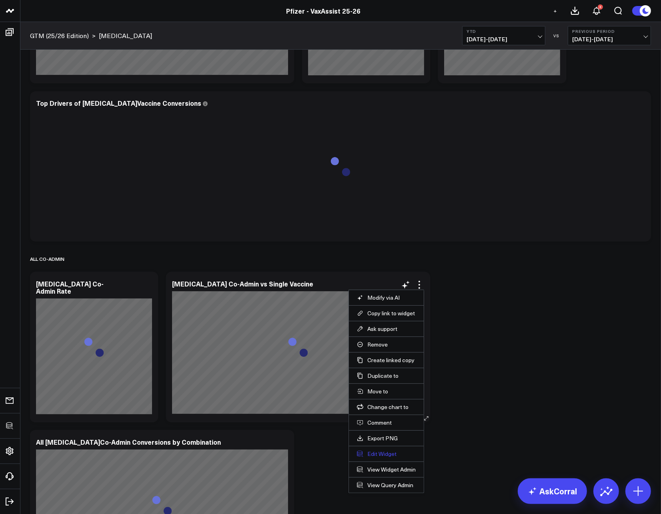
click at [370, 453] on button "Edit Widget" at bounding box center [386, 453] width 59 height 7
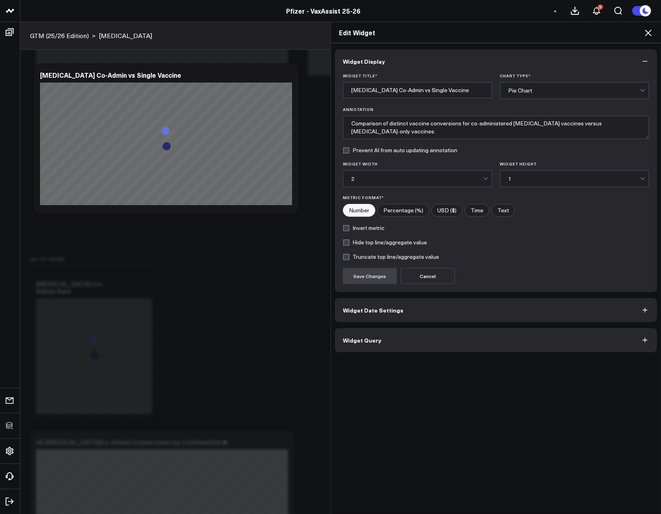
click at [394, 340] on button "Widget Query" at bounding box center [496, 340] width 322 height 24
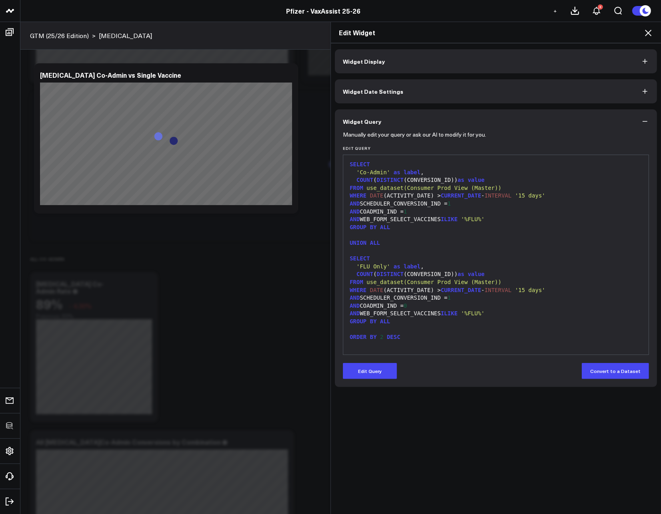
scroll to position [164, 0]
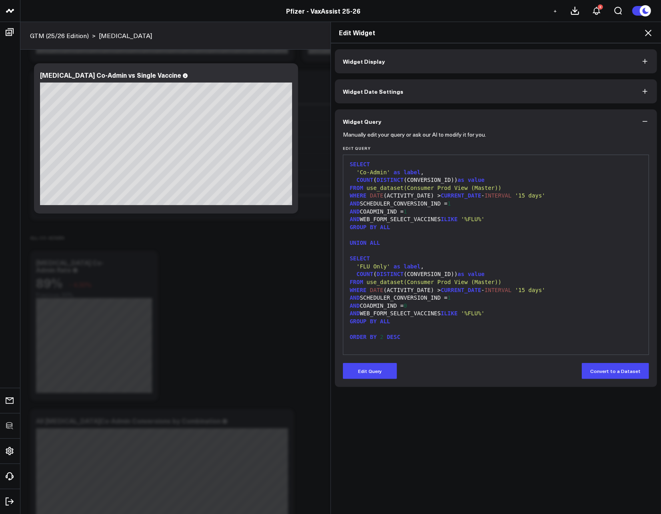
click at [646, 32] on icon at bounding box center [649, 33] width 10 height 10
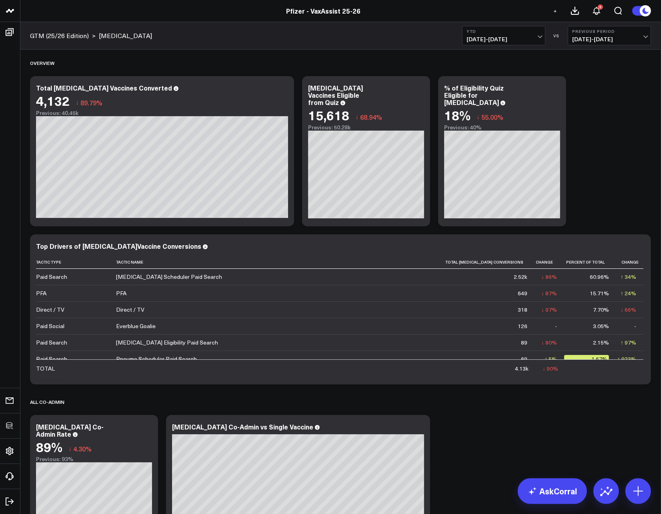
click at [560, 8] on button "+" at bounding box center [556, 11] width 10 height 10
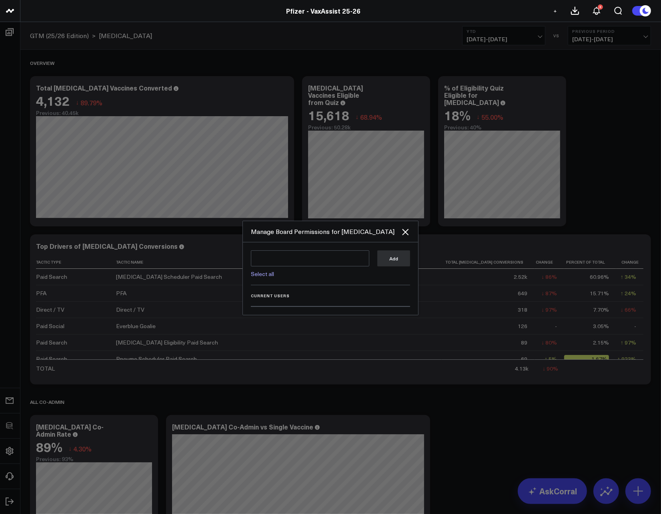
click at [260, 272] on link "Select all" at bounding box center [262, 274] width 23 height 8
type textarea "@Corral Support @Wendy Steinberg @Hannah Klein @Samantha Ng"
click at [389, 261] on button "Add" at bounding box center [393, 258] width 33 height 16
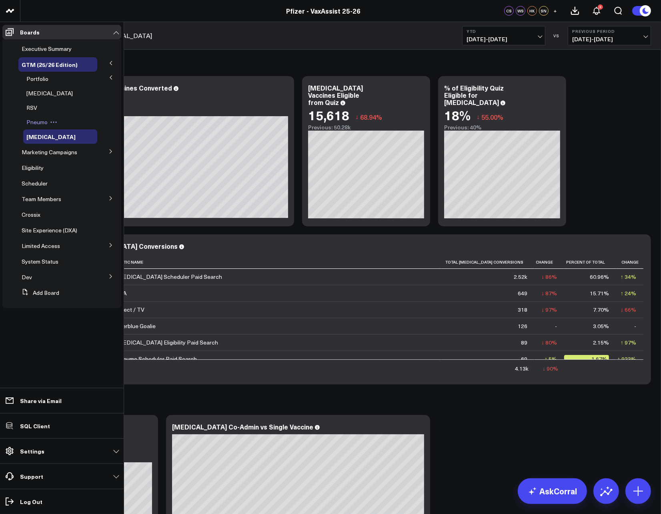
click at [38, 122] on span "Pneumo" at bounding box center [36, 122] width 21 height 8
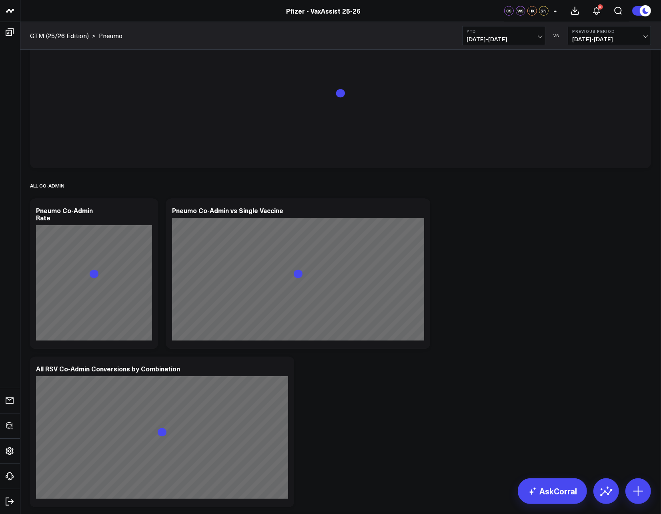
scroll to position [379, 0]
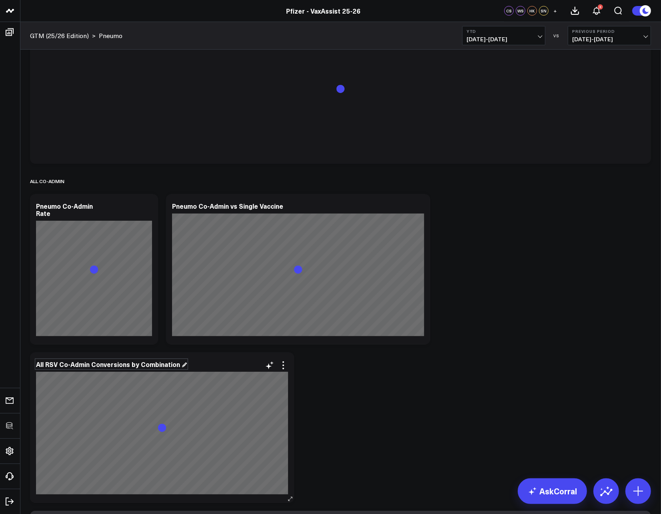
click at [59, 364] on div "All RSV Co-Admin Conversions by Combination" at bounding box center [111, 363] width 151 height 9
drag, startPoint x: 56, startPoint y: 364, endPoint x: 46, endPoint y: 365, distance: 10.1
click at [46, 365] on div "All RSV Co-Admin Conversions by Combination" at bounding box center [111, 363] width 151 height 9
click at [473, 391] on div "Overview Modify via AI Copy link to widget Ask support Remove Create linked cop…" at bounding box center [340, 348] width 629 height 1354
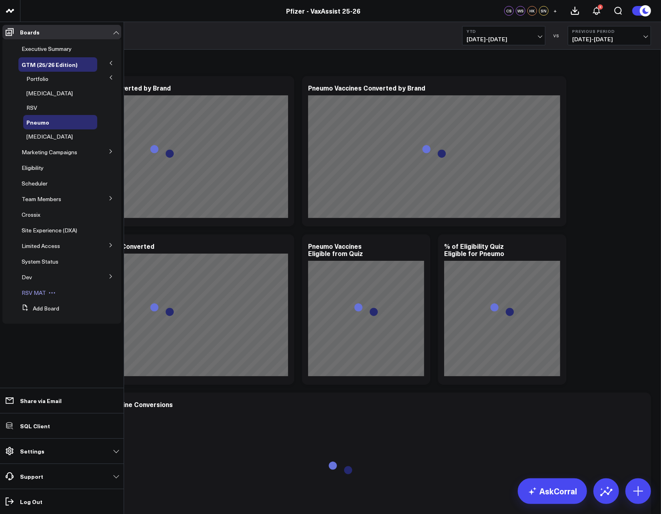
click at [25, 295] on span "RSV MAT" at bounding box center [34, 293] width 24 height 8
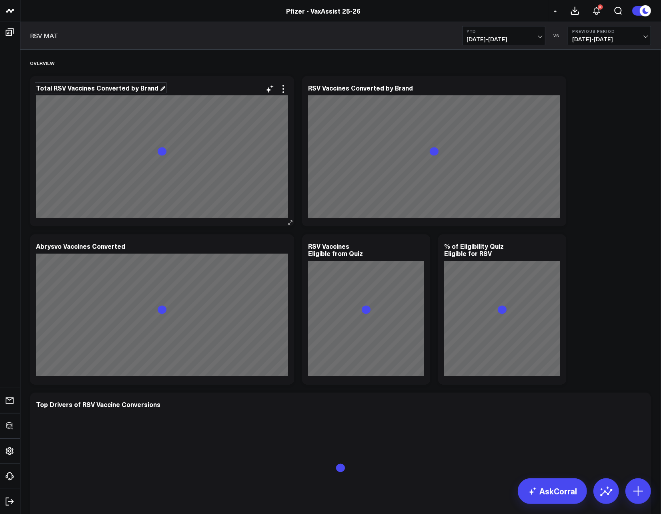
click at [72, 86] on div "Total RSV Vaccines Converted by Brand" at bounding box center [100, 87] width 129 height 9
click at [66, 86] on div "Total RSV Vaccines Converted by Brand" at bounding box center [100, 87] width 129 height 9
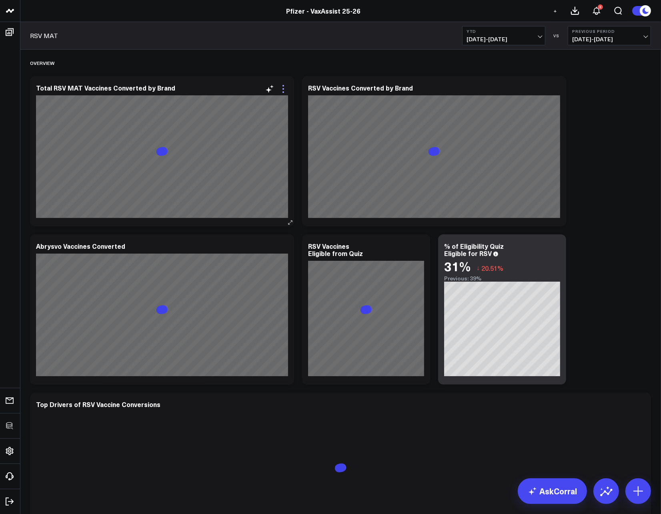
click at [282, 90] on icon at bounding box center [284, 89] width 10 height 10
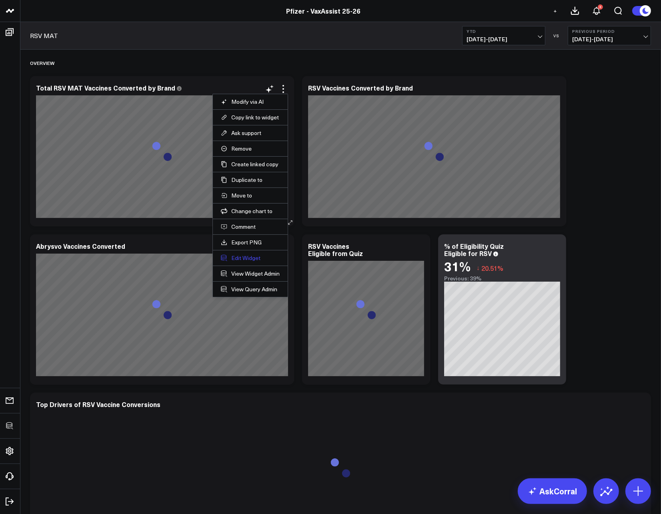
click at [242, 258] on button "Edit Widget" at bounding box center [250, 257] width 59 height 7
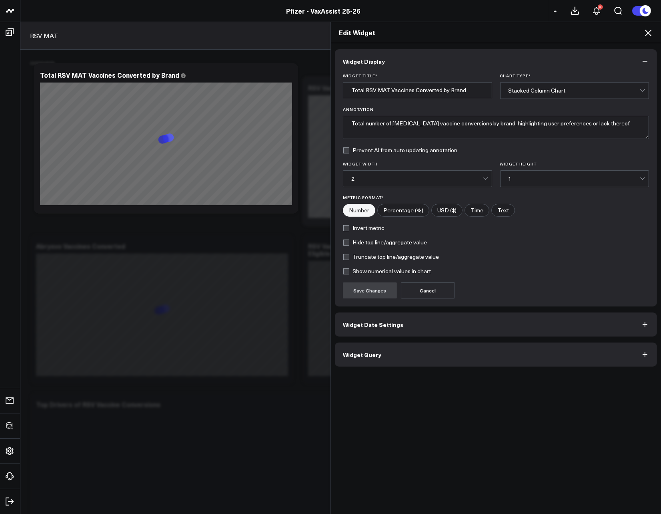
click at [405, 362] on button "Widget Query" at bounding box center [496, 354] width 322 height 24
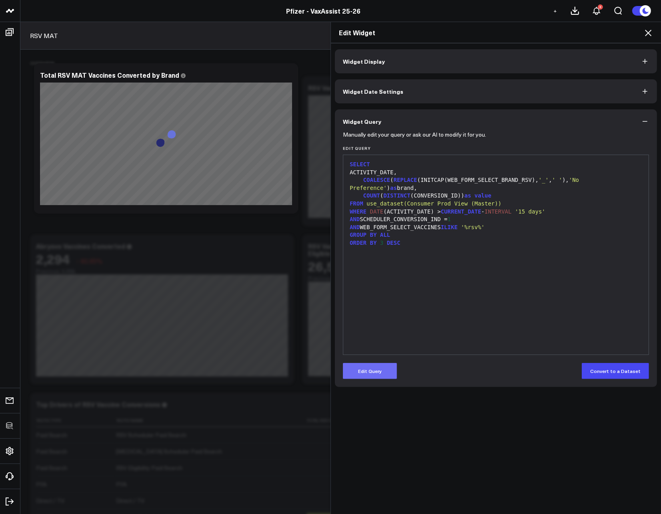
click at [382, 376] on button "Edit Query" at bounding box center [370, 371] width 54 height 16
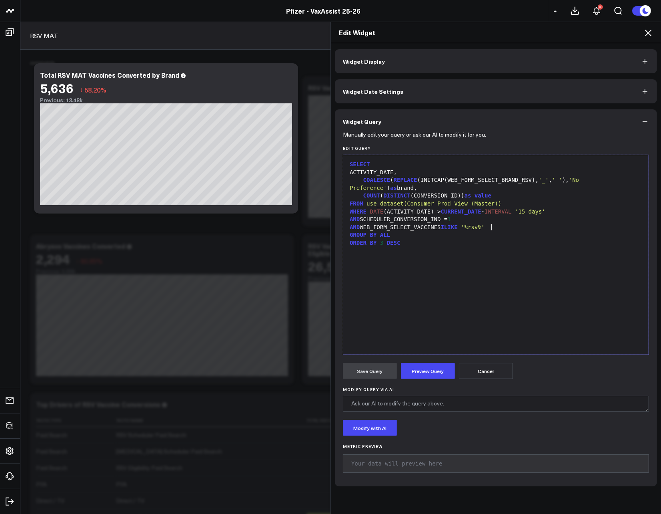
click at [518, 228] on div "AND WEB_FORM_SELECT_VACCINES ILIKE '%rsv%'" at bounding box center [495, 227] width 297 height 8
click at [416, 379] on form "Manually edit your query or ask our AI to modify it for you. Edit Query 99 1 2 …" at bounding box center [496, 305] width 306 height 345
click at [415, 375] on button "Preview Query" at bounding box center [428, 371] width 54 height 16
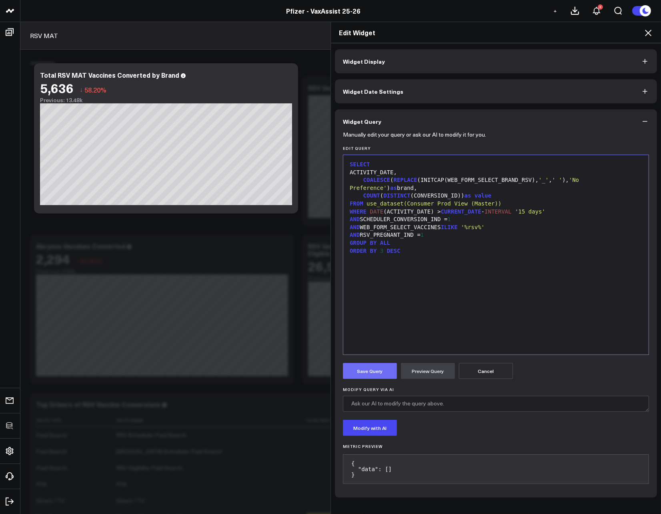
click at [357, 371] on button "Save Query" at bounding box center [370, 371] width 54 height 16
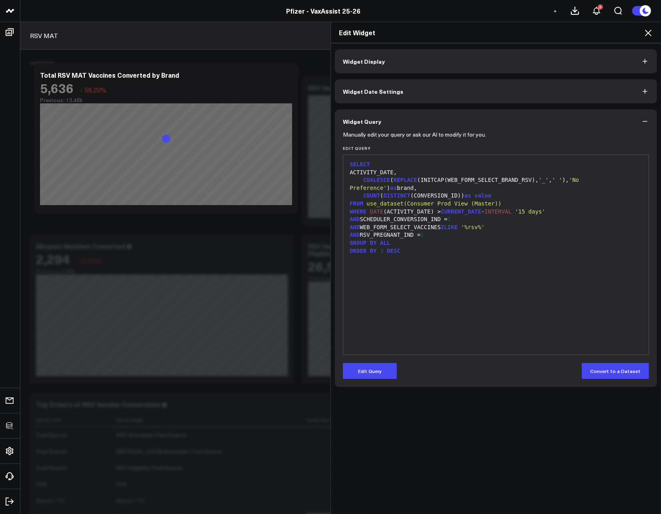
click at [445, 273] on div "SELECT ACTIVITY_DATE, COALESCE ( REPLACE (INITCAP(WEB_FORM_SELECT_BRAND_RSV), '…" at bounding box center [495, 254] width 297 height 191
drag, startPoint x: 379, startPoint y: 365, endPoint x: 393, endPoint y: 312, distance: 54.7
click at [379, 365] on button "Edit Query" at bounding box center [370, 371] width 54 height 16
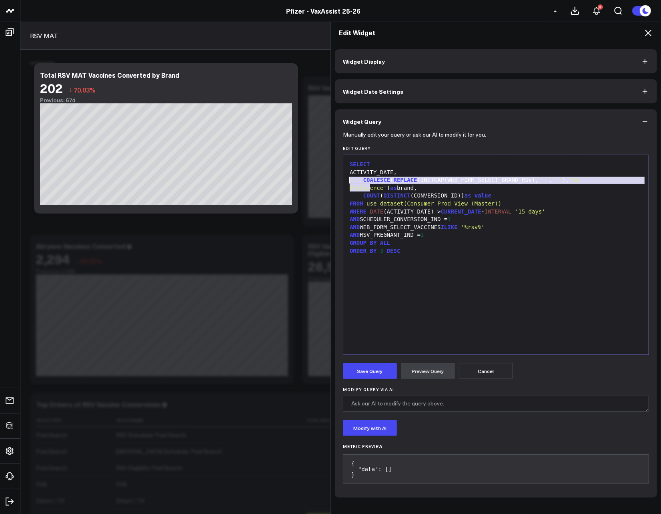
drag, startPoint x: 393, startPoint y: 185, endPoint x: 330, endPoint y: 177, distance: 63.5
click at [331, 177] on div "Widget Display Widget Date Settings Widget Query Manually edit your query or as…" at bounding box center [496, 278] width 330 height 471
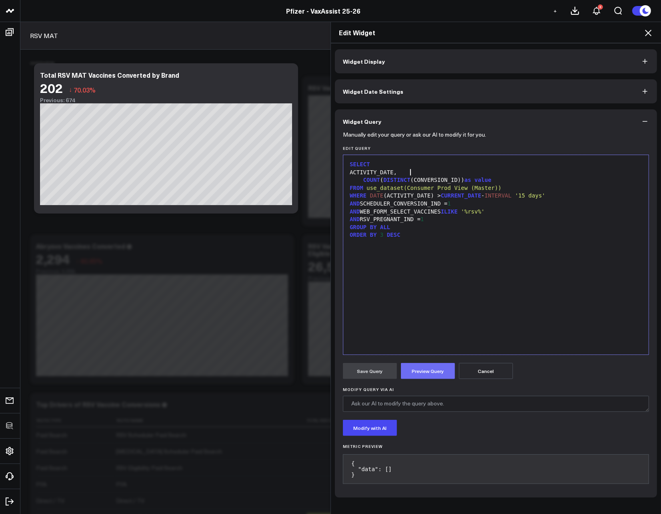
click at [427, 367] on button "Preview Query" at bounding box center [428, 371] width 54 height 16
drag, startPoint x: 428, startPoint y: 297, endPoint x: 412, endPoint y: 251, distance: 49.1
click at [428, 297] on div "SELECT ACTIVITY_DATE, COUNT ( DISTINCT (CONVERSION_ID)) as value FROM use_datas…" at bounding box center [495, 254] width 297 height 191
click at [395, 237] on span "DESC" at bounding box center [394, 234] width 14 height 6
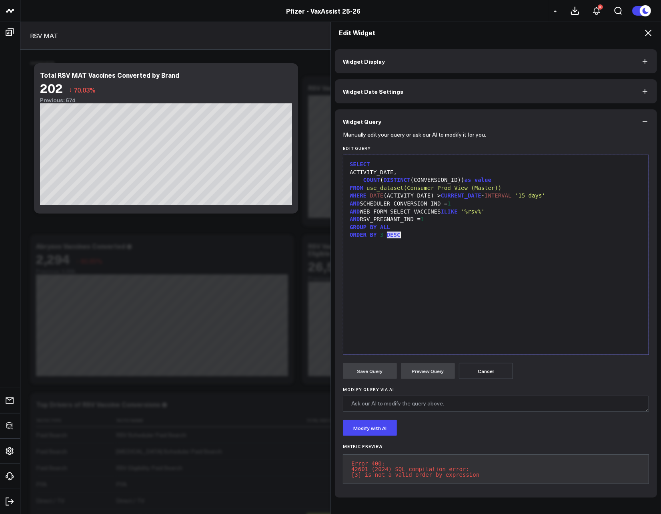
click at [395, 237] on span "DESC" at bounding box center [394, 234] width 14 height 6
click at [421, 370] on button "Preview Query" at bounding box center [428, 371] width 54 height 16
click at [375, 374] on button "Save Query" at bounding box center [370, 371] width 54 height 16
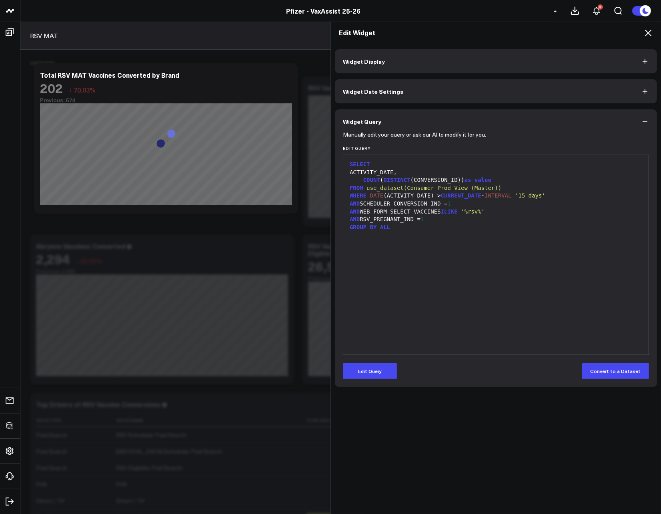
click at [646, 34] on icon at bounding box center [649, 33] width 10 height 10
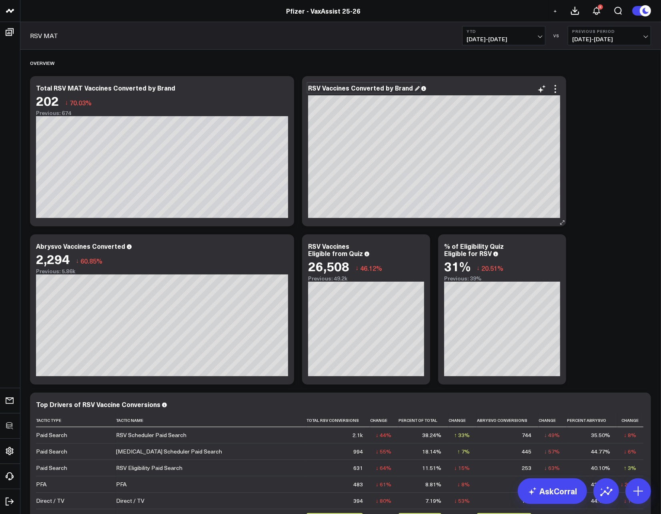
click at [328, 90] on div "RSV Vaccines Converted by Brand" at bounding box center [364, 87] width 112 height 9
click at [323, 89] on div "RSV Vaccines Converted by Brand" at bounding box center [364, 87] width 112 height 9
click at [555, 85] on icon at bounding box center [556, 86] width 2 height 2
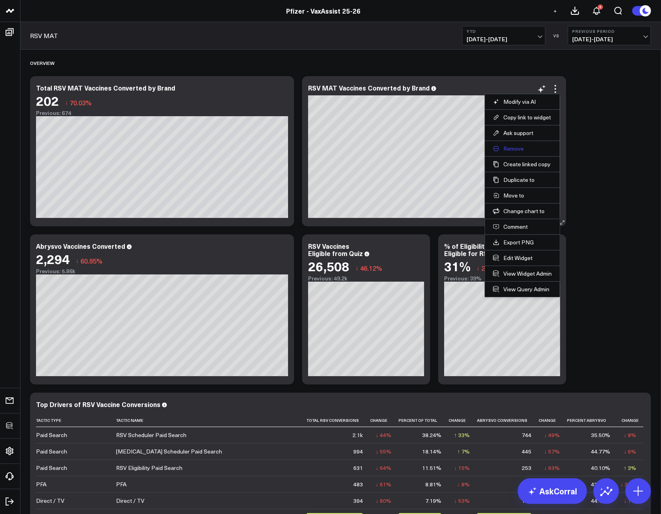
click at [515, 146] on button "Remove" at bounding box center [522, 148] width 59 height 7
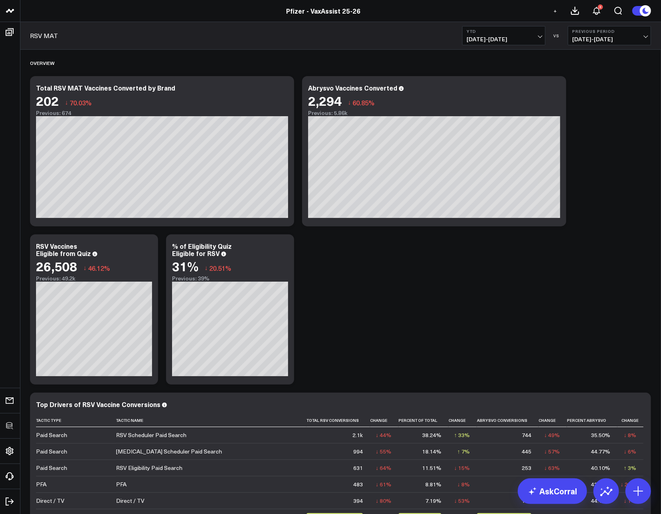
click at [556, 8] on span "+" at bounding box center [556, 11] width 4 height 6
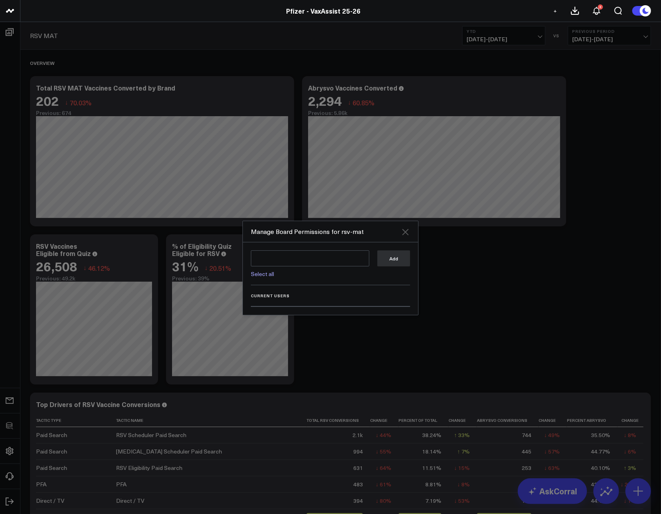
click at [405, 229] on icon at bounding box center [406, 232] width 10 height 10
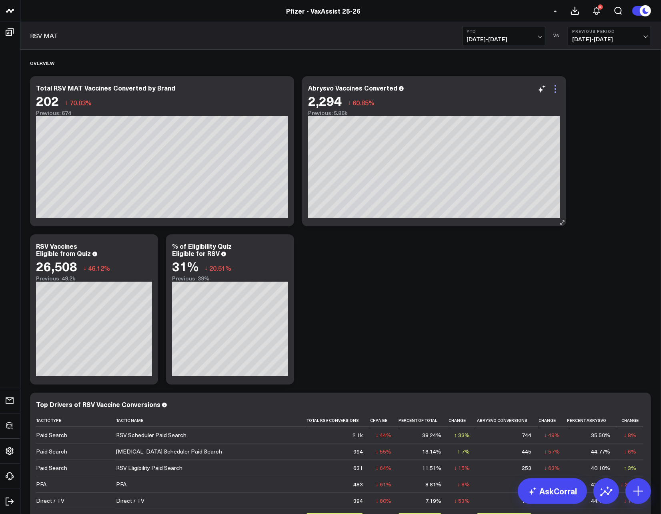
click at [556, 86] on icon at bounding box center [556, 86] width 2 height 2
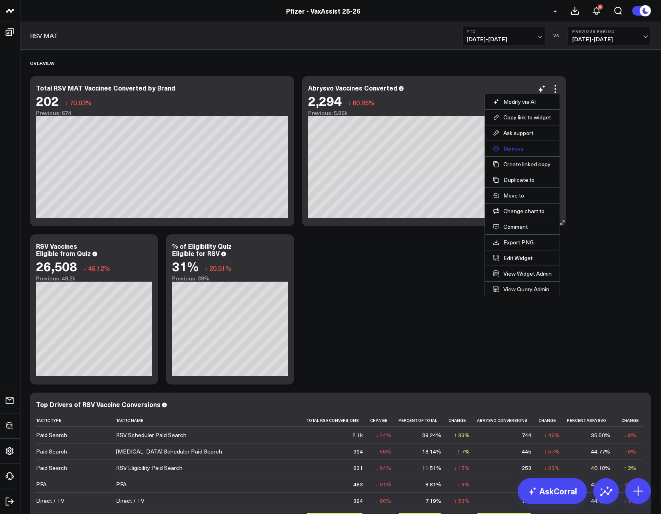
click at [513, 150] on button "Remove" at bounding box center [522, 148] width 59 height 7
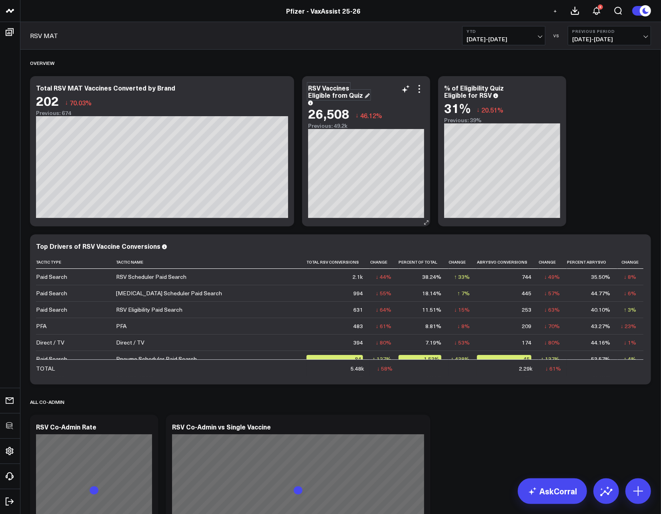
click at [324, 87] on div "RSV Vaccines Eligible from Quiz" at bounding box center [339, 91] width 62 height 16
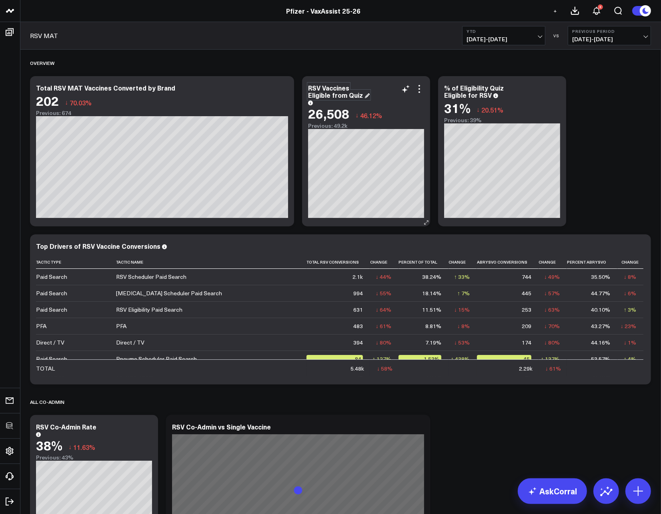
click at [322, 87] on div "RSV Vaccines Eligible from Quiz" at bounding box center [339, 91] width 62 height 16
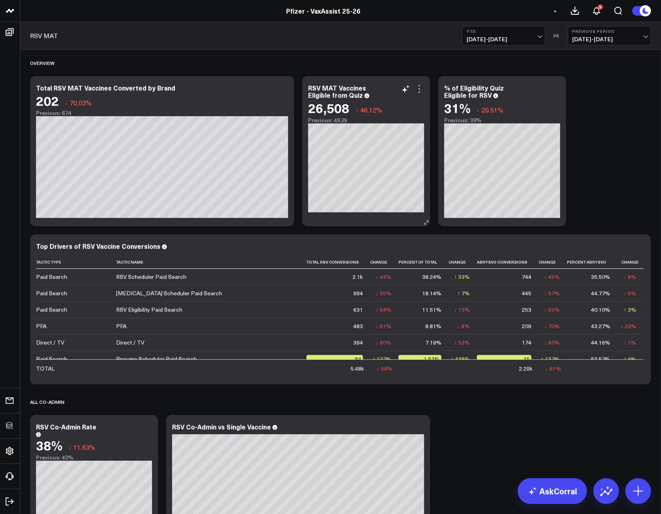
click at [421, 89] on icon at bounding box center [420, 89] width 10 height 10
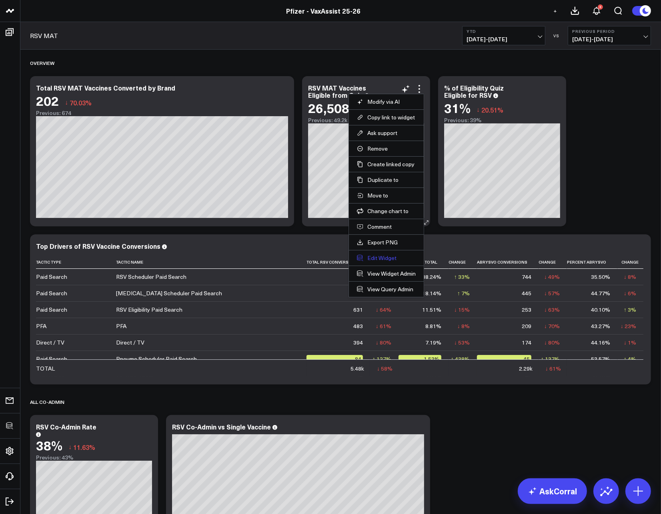
click at [385, 259] on button "Edit Widget" at bounding box center [386, 257] width 59 height 7
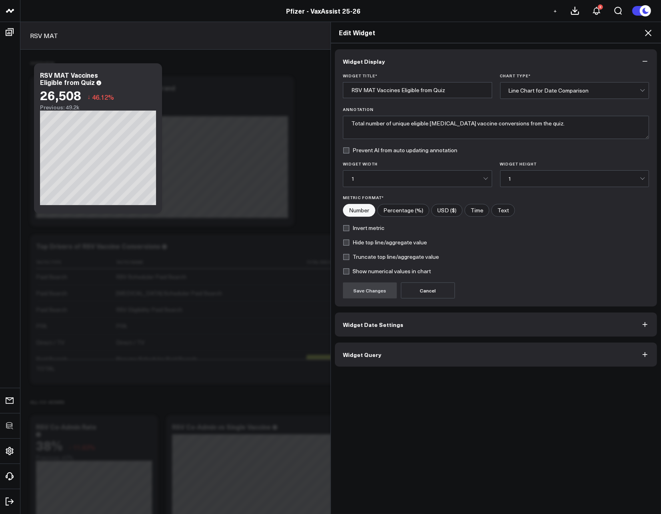
click at [448, 350] on button "Widget Query" at bounding box center [496, 354] width 322 height 24
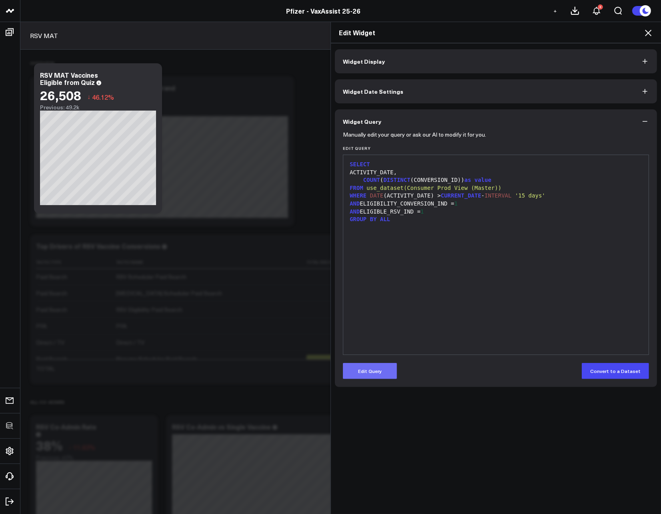
click at [369, 375] on button "Edit Query" at bounding box center [370, 371] width 54 height 16
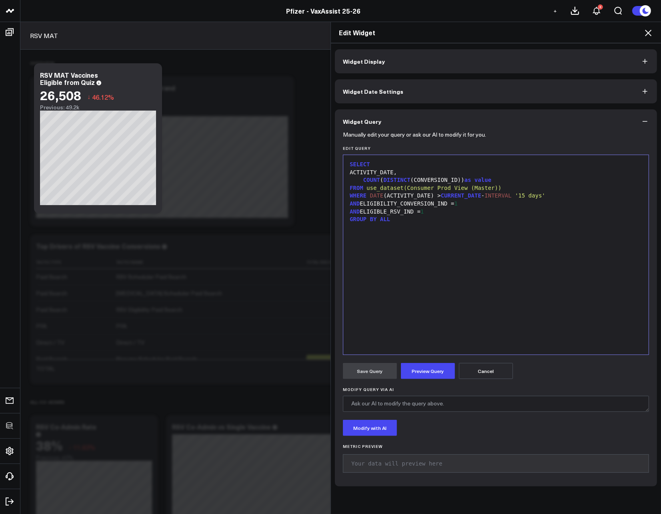
click at [449, 290] on div "SELECT ACTIVITY_DATE, COUNT ( DISTINCT (CONVERSION_ID)) as value FROM use_datas…" at bounding box center [495, 254] width 297 height 191
click at [400, 213] on div "AND ELIGIBLE_RSV_IND = 1" at bounding box center [495, 212] width 297 height 8
click at [426, 363] on button "Preview Query" at bounding box center [428, 371] width 54 height 16
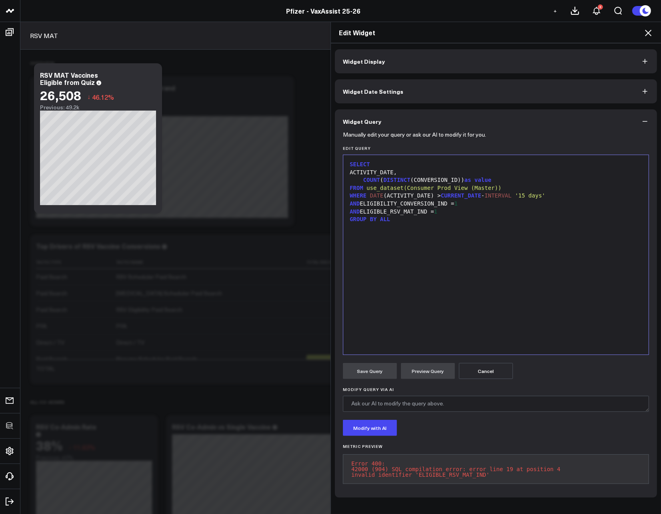
click at [415, 215] on div "AND ELIGIBLE_RSV_MAT_IND = 1" at bounding box center [495, 212] width 297 height 8
click at [432, 367] on button "Preview Query" at bounding box center [428, 371] width 54 height 16
click at [367, 371] on button "Save Query" at bounding box center [370, 371] width 54 height 16
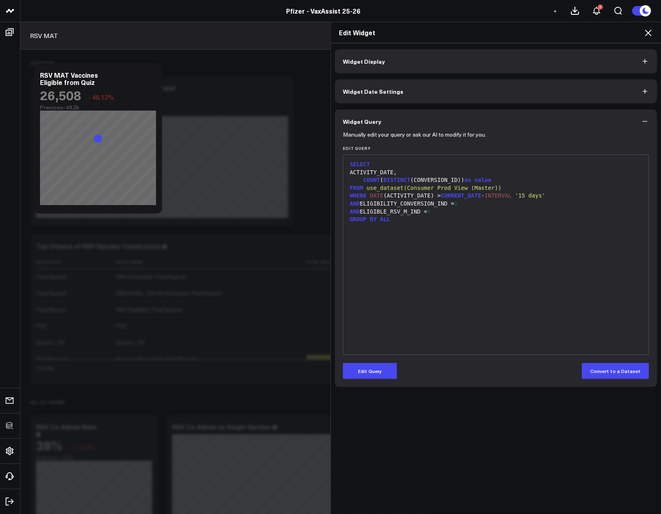
click at [650, 30] on icon at bounding box center [649, 33] width 10 height 10
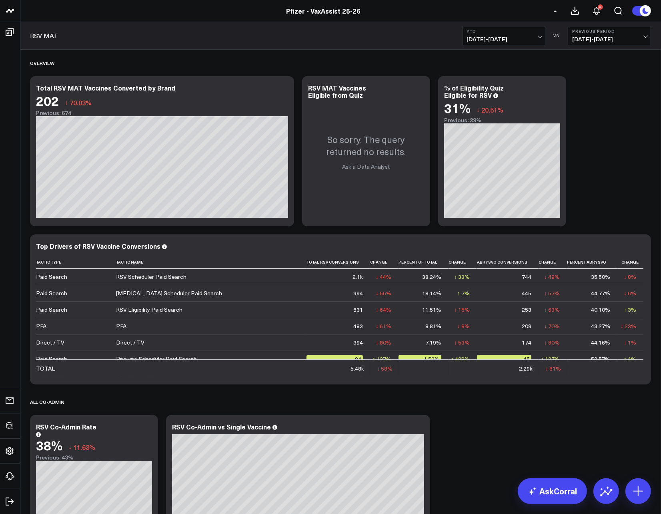
click at [423, 87] on icon at bounding box center [420, 89] width 10 height 10
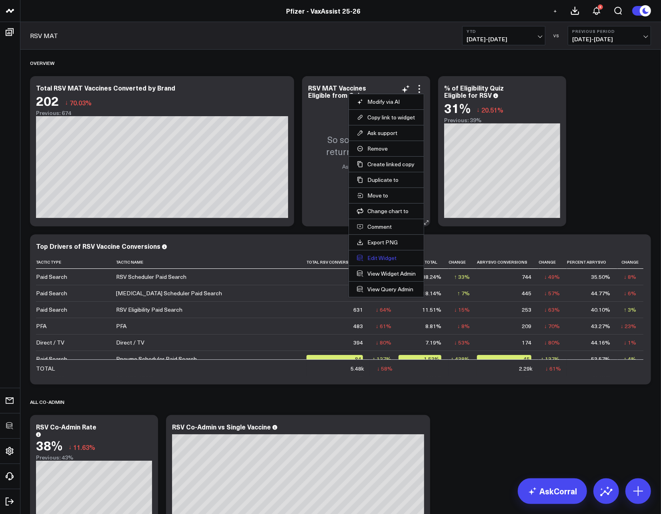
click at [373, 257] on button "Edit Widget" at bounding box center [386, 257] width 59 height 7
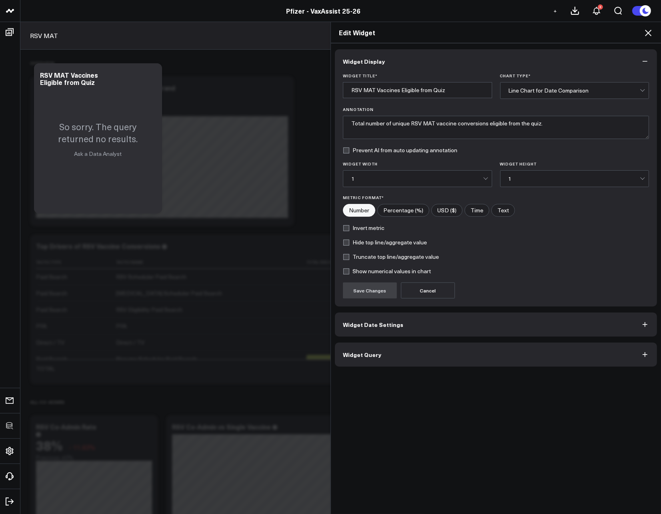
click at [441, 355] on button "Widget Query" at bounding box center [496, 354] width 322 height 24
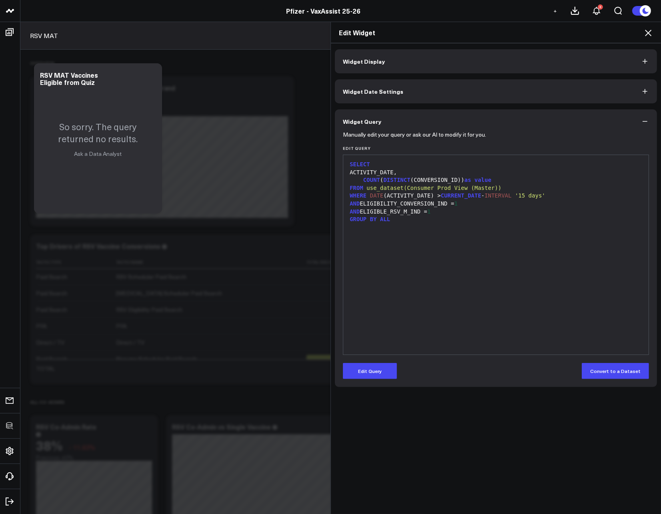
click at [648, 24] on div "Edit Widget" at bounding box center [496, 32] width 330 height 21
click at [650, 32] on icon at bounding box center [649, 33] width 10 height 10
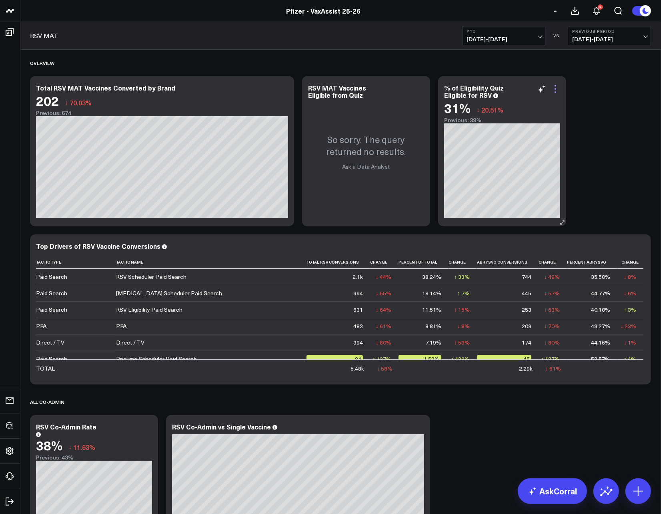
click at [552, 84] on icon at bounding box center [556, 89] width 10 height 10
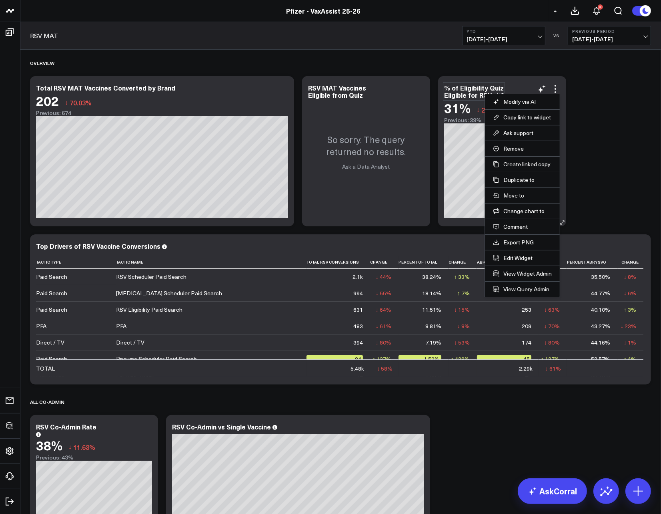
click at [460, 98] on div "% of Eligibility Quiz Eligible for RSV" at bounding box center [474, 91] width 60 height 16
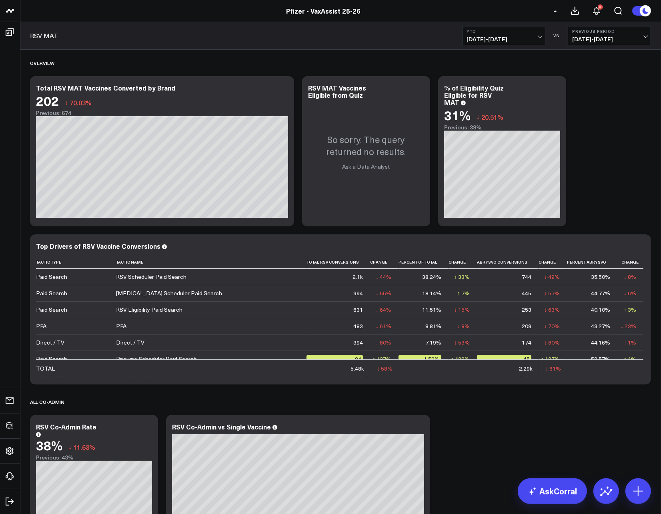
click at [557, 88] on icon at bounding box center [556, 89] width 10 height 10
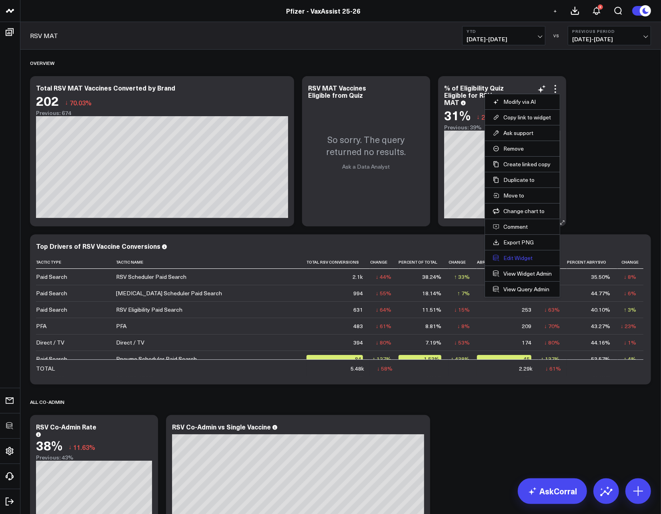
click at [521, 260] on button "Edit Widget" at bounding box center [522, 257] width 59 height 7
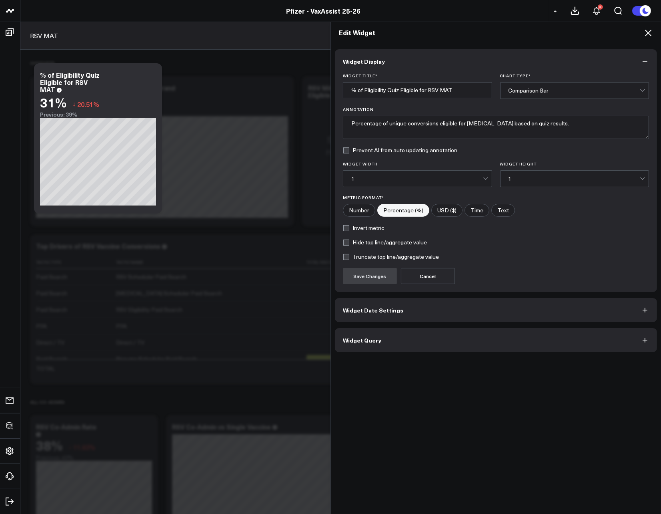
click at [443, 327] on div "Widget Display Widget Title * % of Eligibility Quiz Eligible for RSV MAT Chart …" at bounding box center [496, 200] width 322 height 303
click at [442, 335] on button "Widget Query" at bounding box center [496, 340] width 322 height 24
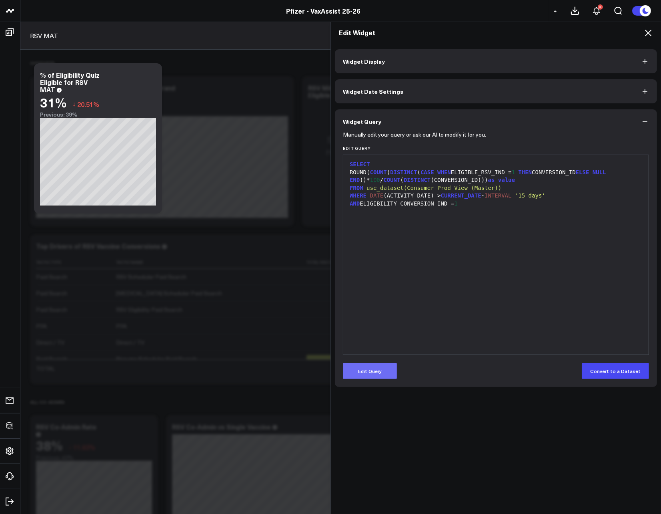
click at [366, 363] on button "Edit Query" at bounding box center [370, 371] width 54 height 16
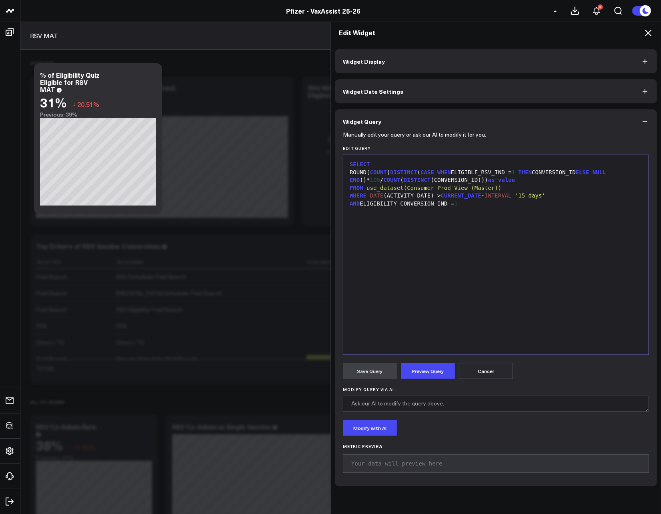
click at [491, 307] on div "SELECT ROUND( COUNT ( DISTINCT ( CASE WHEN ELIGIBLE_RSV_IND = 1 THEN CONVERSION…" at bounding box center [495, 254] width 297 height 191
click at [506, 173] on div "ROUND( COUNT ( DISTINCT ( CASE WHEN ELIGIBLE_RSV_IND = 1 THEN CONVERSION_ID ELS…" at bounding box center [495, 177] width 297 height 16
click at [426, 377] on button "Preview Query" at bounding box center [428, 371] width 54 height 16
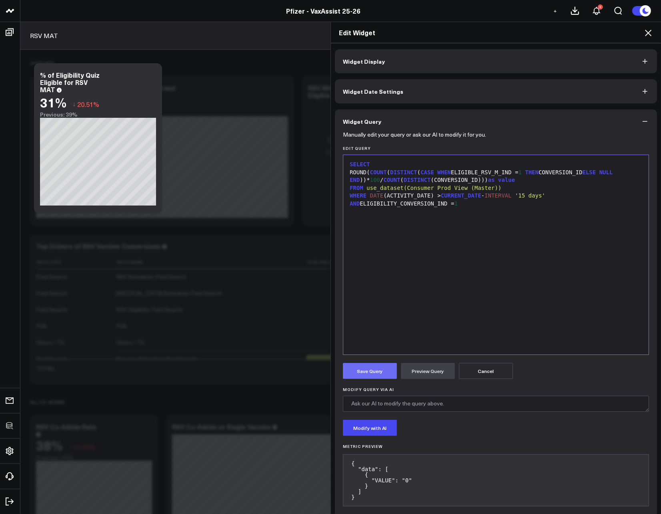
click at [372, 370] on button "Save Query" at bounding box center [370, 371] width 54 height 16
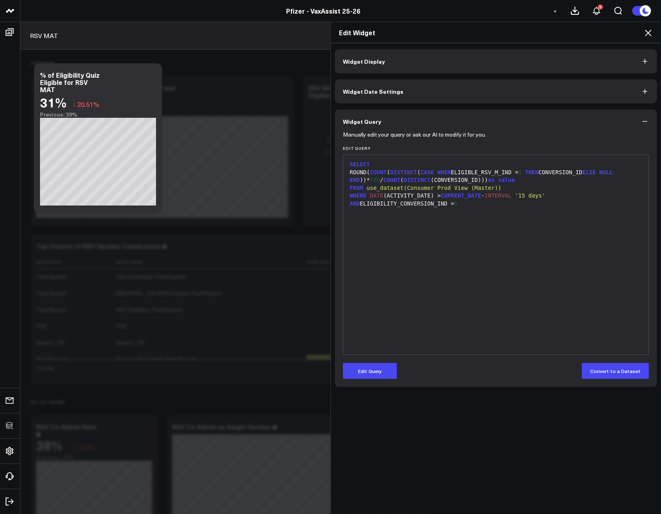
click at [648, 32] on icon at bounding box center [648, 33] width 6 height 6
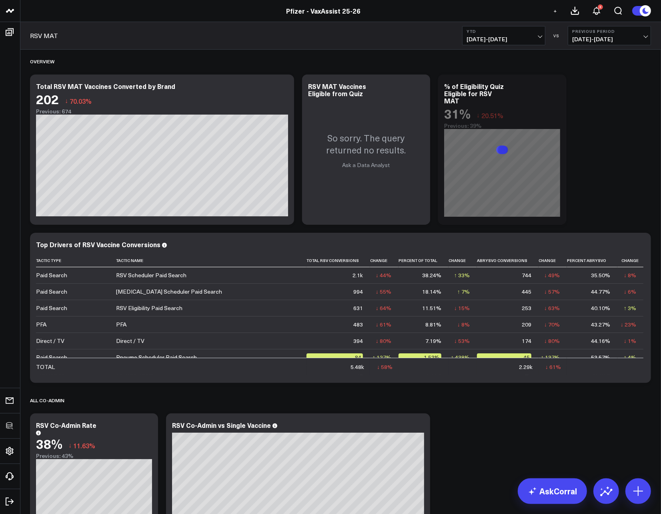
scroll to position [3, 0]
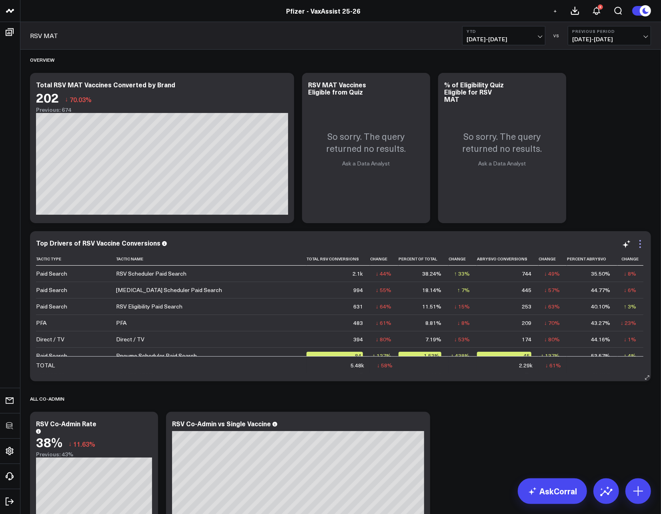
click at [645, 243] on icon at bounding box center [641, 244] width 10 height 10
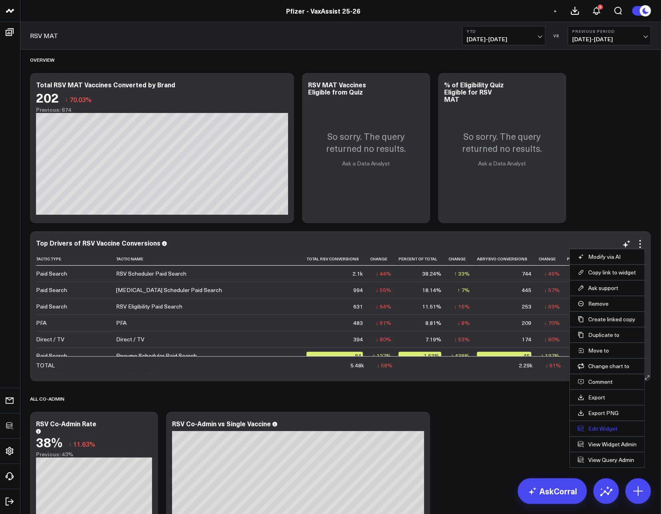
click at [583, 425] on icon at bounding box center [581, 428] width 6 height 6
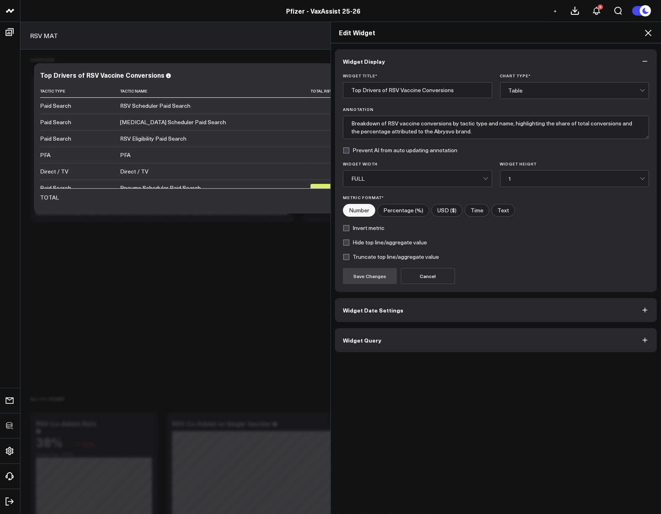
click at [478, 341] on button "Widget Query" at bounding box center [496, 340] width 322 height 24
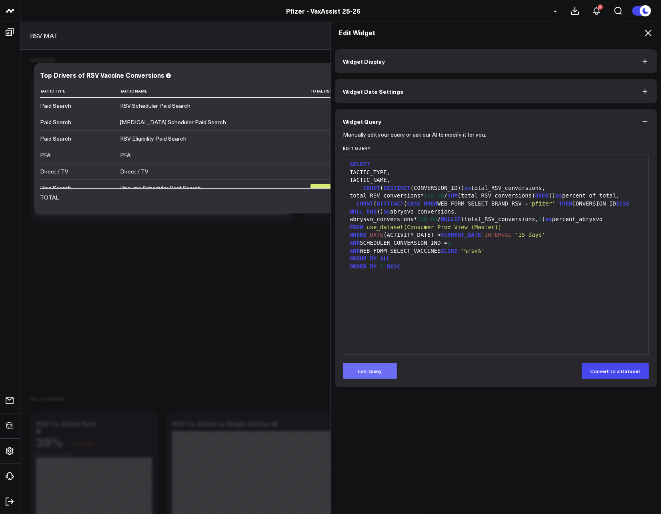
click at [367, 364] on button "Edit Query" at bounding box center [370, 371] width 54 height 16
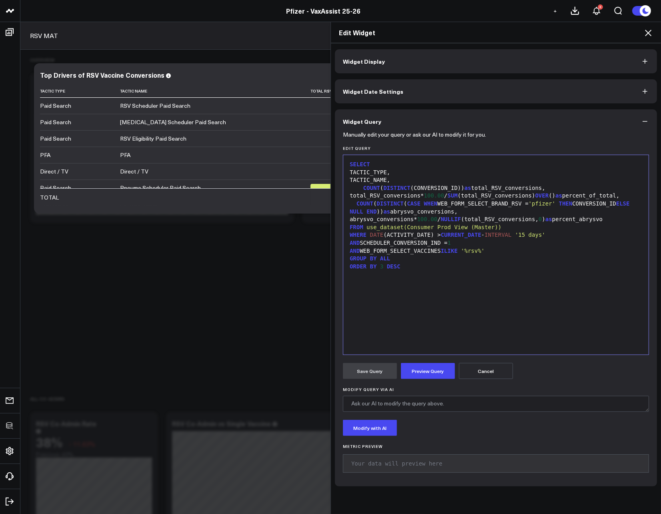
click at [499, 251] on div "AND WEB_FORM_SELECT_VACCINES ILIKE '%rsv%'" at bounding box center [495, 251] width 297 height 8
click at [403, 376] on button "Preview Query" at bounding box center [428, 371] width 54 height 16
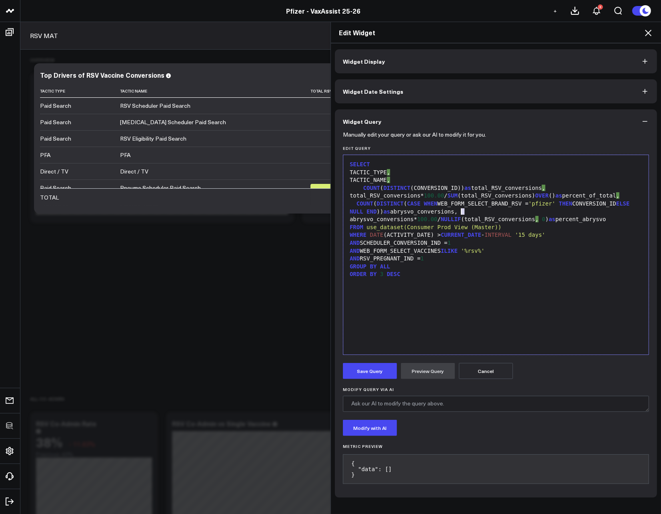
drag, startPoint x: 479, startPoint y: 213, endPoint x: 459, endPoint y: 213, distance: 19.6
click at [459, 213] on div "COUNT ( DISTINCT ( CASE WHEN WEB_FORM_SELECT_BRAND_RSV = 'pfizer' THEN CONVERSI…" at bounding box center [495, 208] width 297 height 16
click at [526, 212] on div "COUNT ( DISTINCT ( CASE WHEN WEB_FORM_SELECT_BRAND_RSV = 'pfizer' THEN CONVERSI…" at bounding box center [495, 208] width 297 height 16
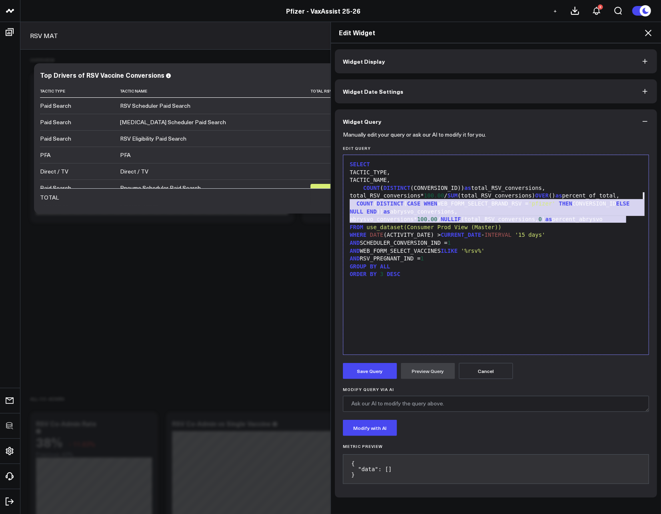
drag, startPoint x: 639, startPoint y: 219, endPoint x: 640, endPoint y: 195, distance: 24.4
click at [640, 195] on div "SELECT TACTIC_TYPE, TACTIC_NAME, COUNT ( DISTINCT (CONVERSION_ID)) as total_RSV…" at bounding box center [495, 254] width 297 height 191
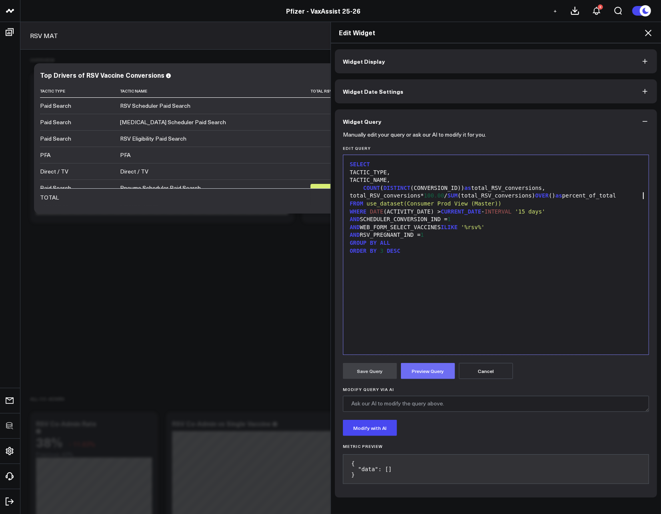
click at [410, 372] on button "Preview Query" at bounding box center [428, 371] width 54 height 16
click at [373, 367] on button "Save Query" at bounding box center [370, 371] width 54 height 16
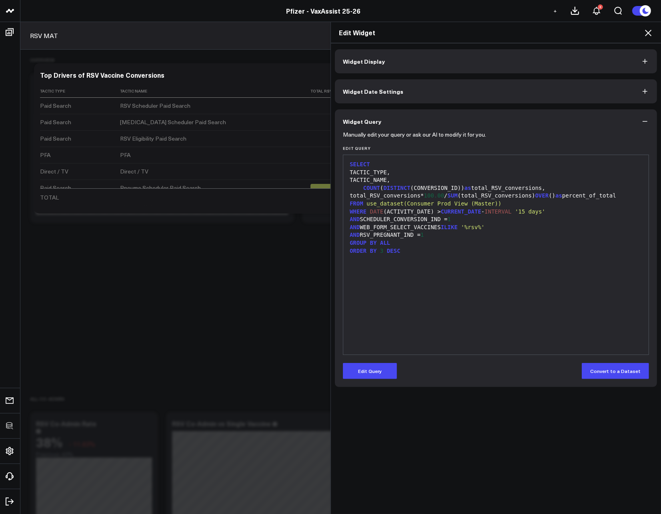
click at [648, 30] on icon at bounding box center [649, 33] width 10 height 10
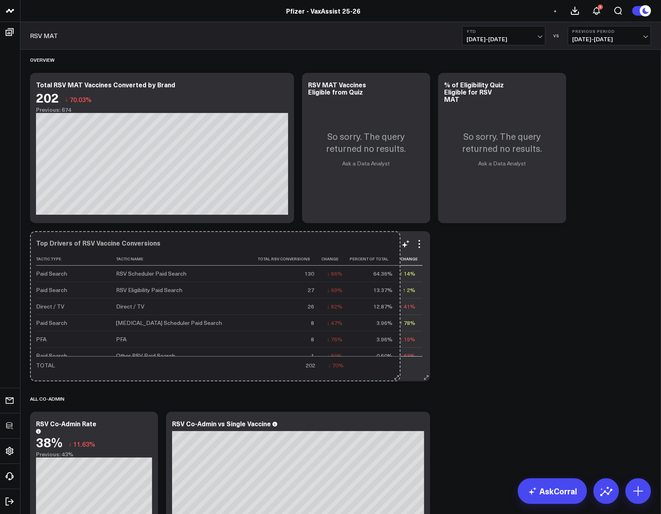
drag, startPoint x: 644, startPoint y: 375, endPoint x: 394, endPoint y: 347, distance: 252.2
click at [394, 347] on div "Top Drivers of RSV Vaccine Conversions Tactic Type Tactic Name Total Rsv Conver…" at bounding box center [230, 306] width 400 height 150
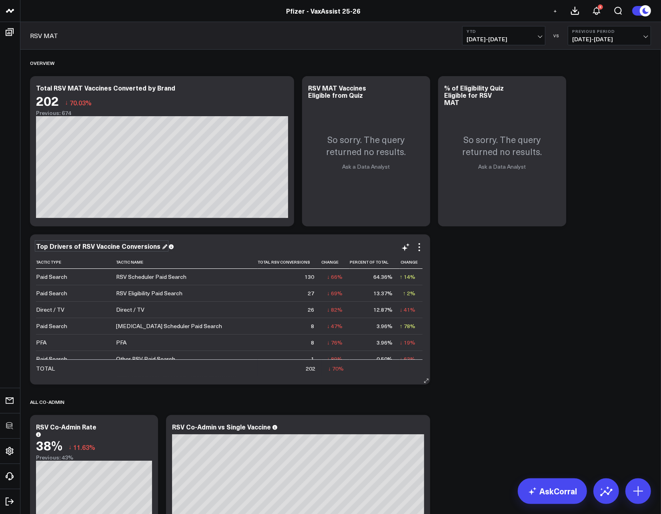
click at [90, 243] on div "Top Drivers of RSV Vaccine Conversions" at bounding box center [101, 245] width 131 height 9
click at [92, 247] on div "Top Drivers of RSV Vaccine Conversions" at bounding box center [101, 245] width 131 height 9
drag, startPoint x: 92, startPoint y: 247, endPoint x: 106, endPoint y: 249, distance: 14.2
click at [106, 248] on div "Top Drivers of RSV MAT Vaccine Conversions" at bounding box center [110, 245] width 148 height 9
copy div "MAT"
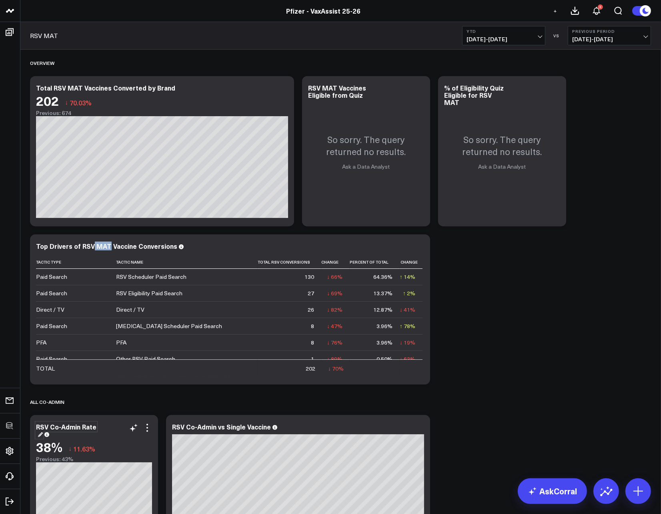
click at [51, 425] on div "RSV Co-Admin Rate" at bounding box center [66, 430] width 60 height 16
click at [48, 426] on div "RSV Co-Admin Rate" at bounding box center [66, 430] width 60 height 16
paste div
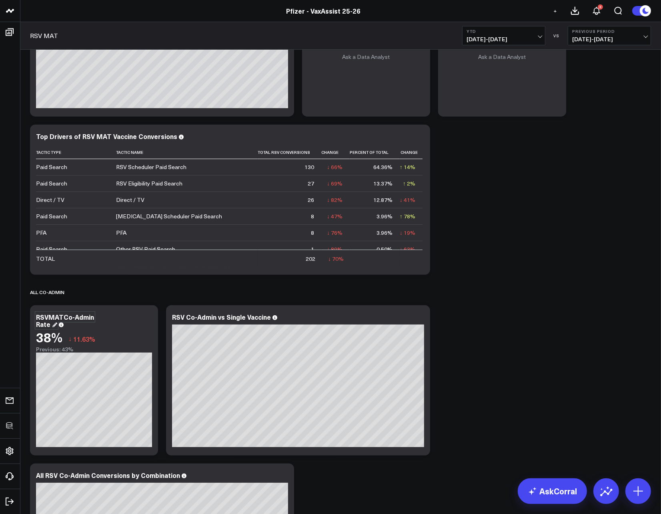
scroll to position [117, 0]
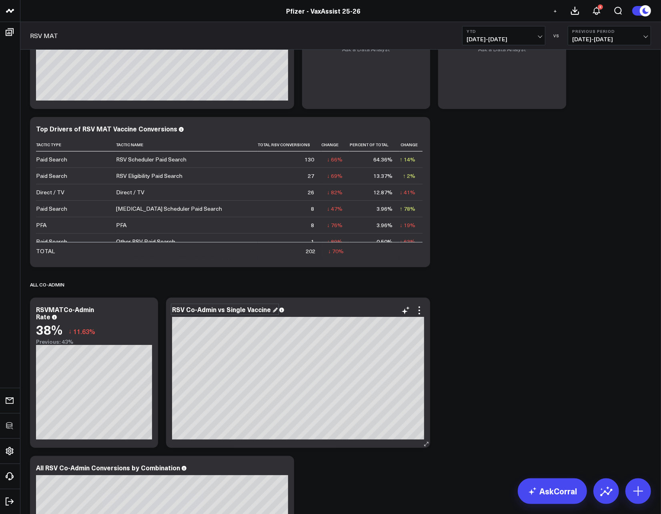
click at [187, 307] on div "RSV Co-Admin vs Single Vaccine" at bounding box center [225, 309] width 106 height 9
click at [183, 309] on div "RSV Co-Admin vs Single Vaccine" at bounding box center [225, 309] width 106 height 9
paste div
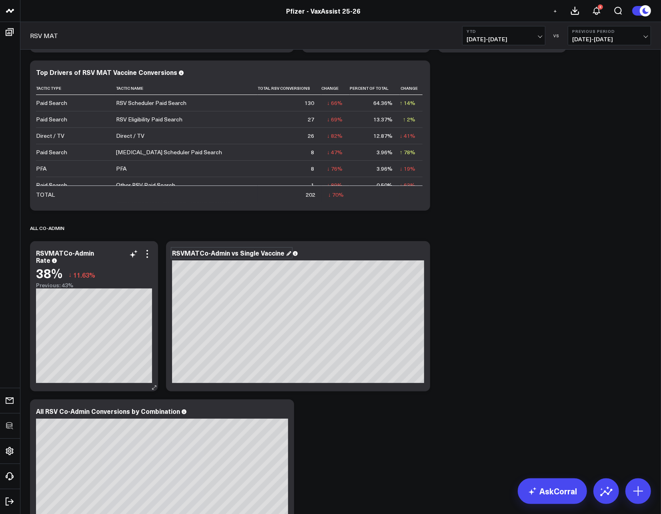
scroll to position [187, 0]
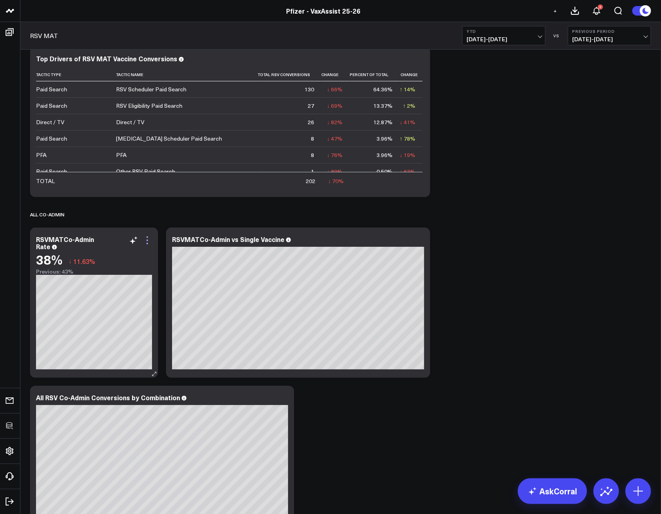
click at [145, 241] on icon at bounding box center [147, 240] width 10 height 10
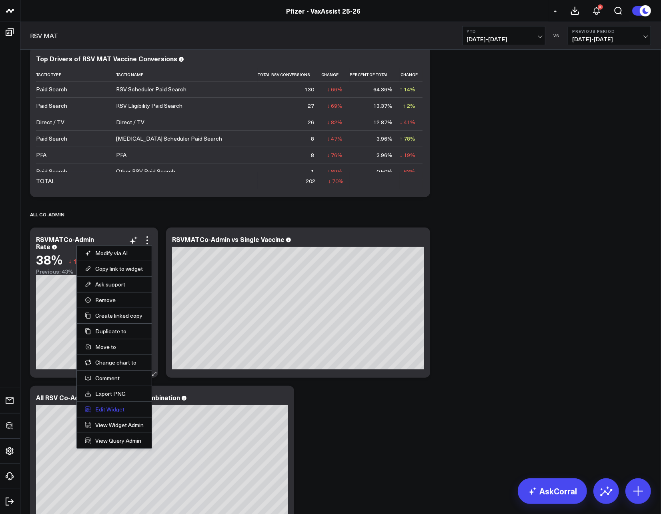
click at [101, 409] on button "Edit Widget" at bounding box center [114, 408] width 59 height 7
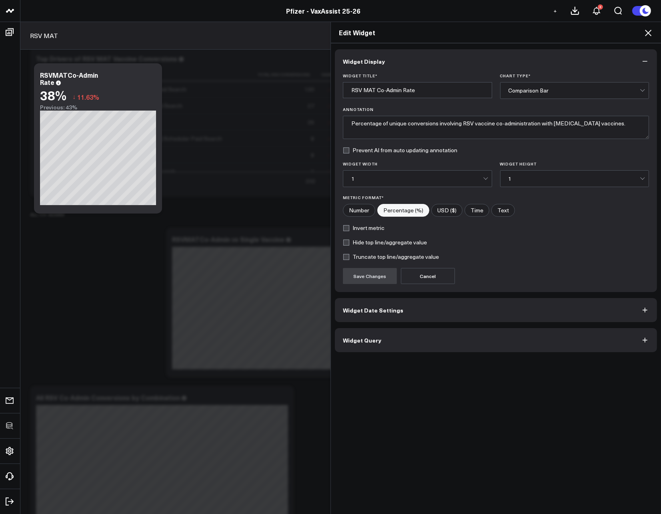
click at [396, 343] on button "Widget Query" at bounding box center [496, 340] width 322 height 24
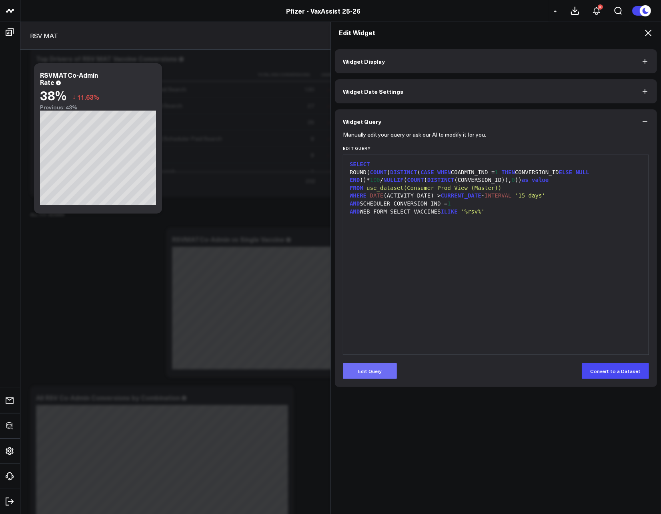
click at [375, 368] on button "Edit Query" at bounding box center [370, 371] width 54 height 16
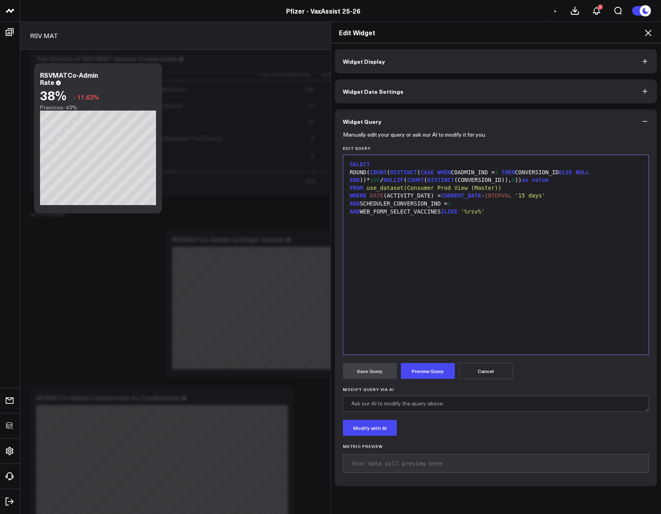
click at [473, 303] on div "SELECT ROUND( COUNT ( DISTINCT ( CASE WHEN COADMIN_IND = 1 THEN CONVERSION_ID E…" at bounding box center [495, 254] width 297 height 191
click at [429, 378] on button "Preview Query" at bounding box center [428, 371] width 54 height 16
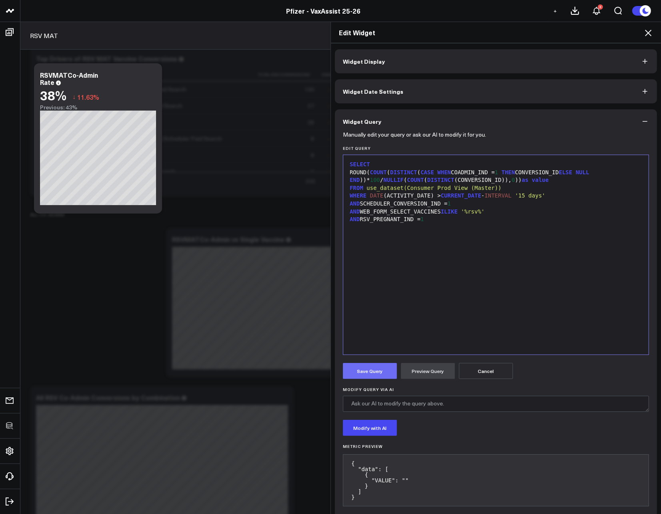
click at [369, 371] on button "Save Query" at bounding box center [370, 371] width 54 height 16
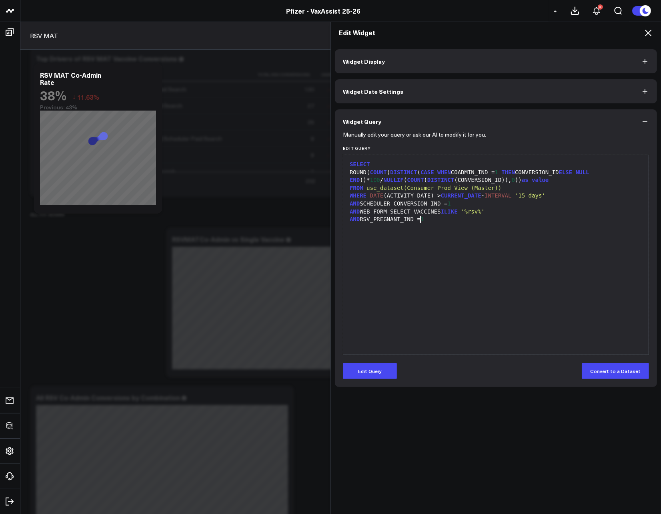
click at [418, 222] on div "AND RSV_PREGNANT_IND = 1" at bounding box center [495, 219] width 297 height 8
click at [417, 222] on div "AND RSV_PREGNANT_IND = 1" at bounding box center [495, 219] width 297 height 8
copy div "AND RSV_PREGNANT_IND = 1"
click at [648, 36] on icon at bounding box center [649, 33] width 10 height 10
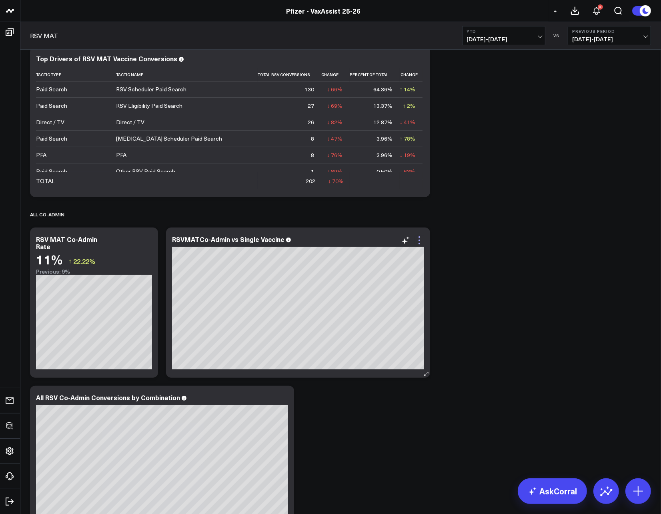
click at [419, 242] on icon at bounding box center [420, 240] width 10 height 10
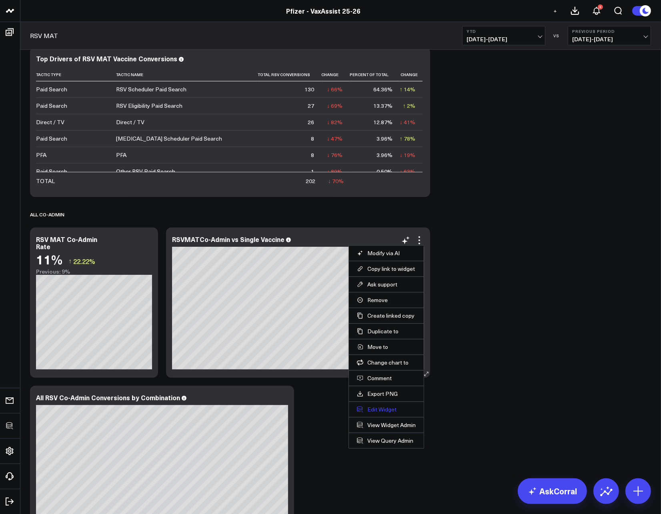
click at [367, 409] on button "Edit Widget" at bounding box center [386, 408] width 59 height 7
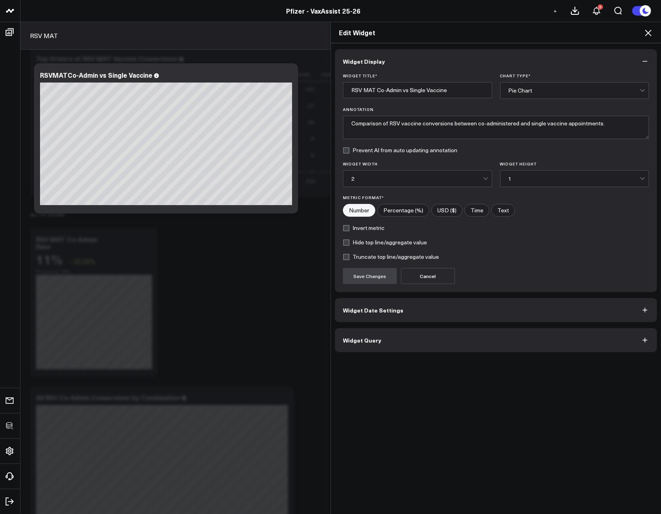
click at [404, 337] on button "Widget Query" at bounding box center [496, 340] width 322 height 24
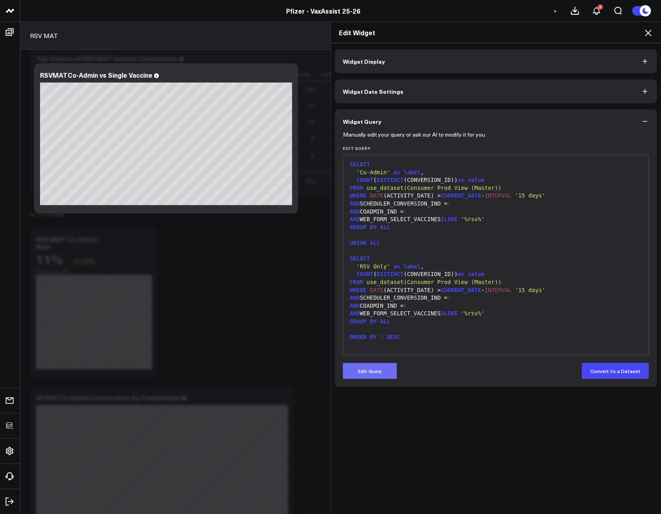
click at [378, 364] on button "Edit Query" at bounding box center [370, 371] width 54 height 16
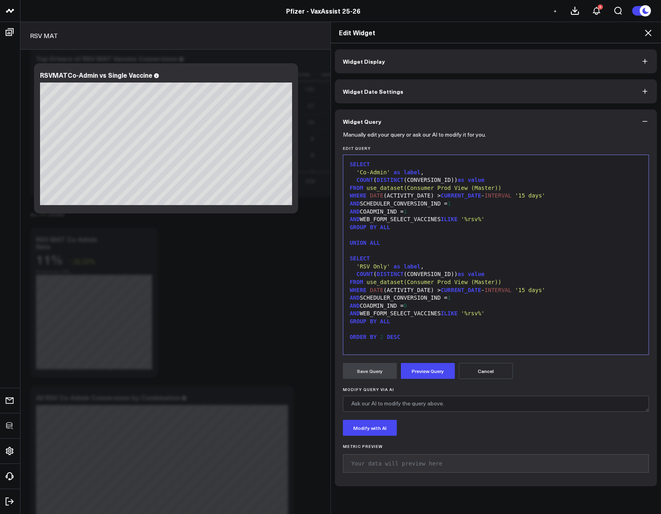
click at [512, 218] on div "AND WEB_FORM_SELECT_VACCINES ILIKE '%rsv%'" at bounding box center [495, 219] width 297 height 8
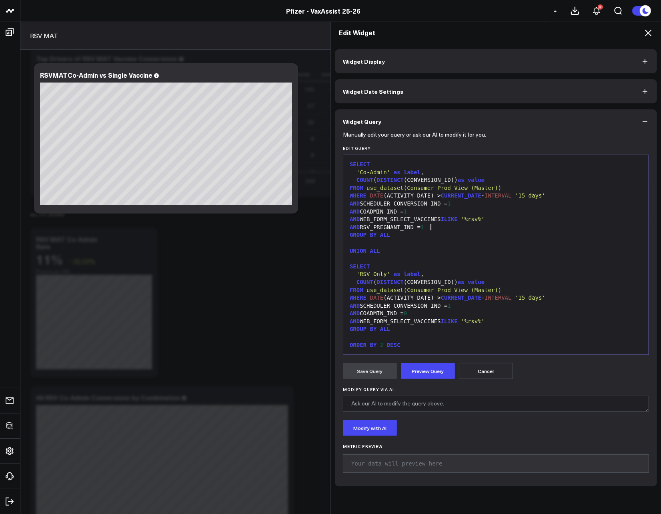
click at [504, 323] on div "AND WEB_FORM_SELECT_VACCINES ILIKE '%rsv%'" at bounding box center [495, 321] width 297 height 8
click at [432, 372] on button "Preview Query" at bounding box center [428, 371] width 54 height 16
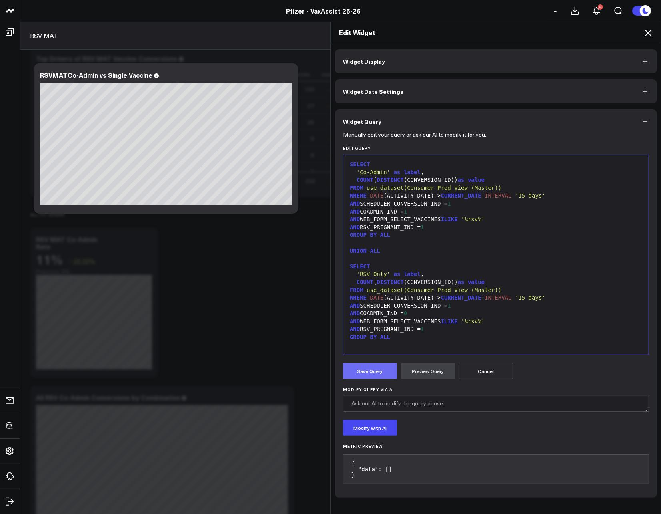
click at [380, 373] on button "Save Query" at bounding box center [370, 371] width 54 height 16
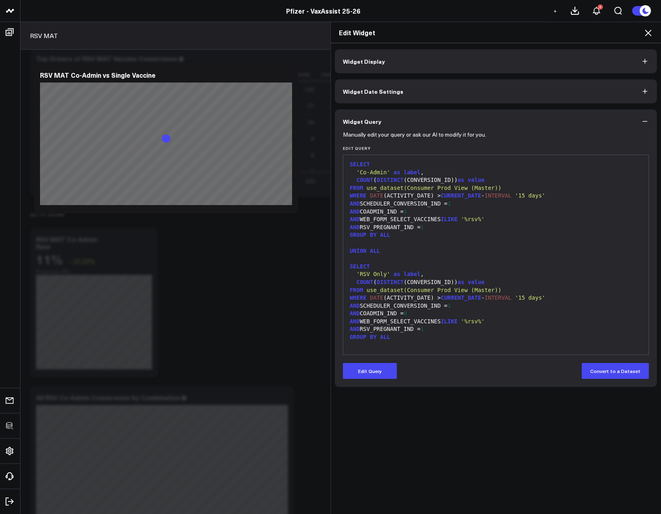
click at [648, 34] on icon at bounding box center [649, 33] width 10 height 10
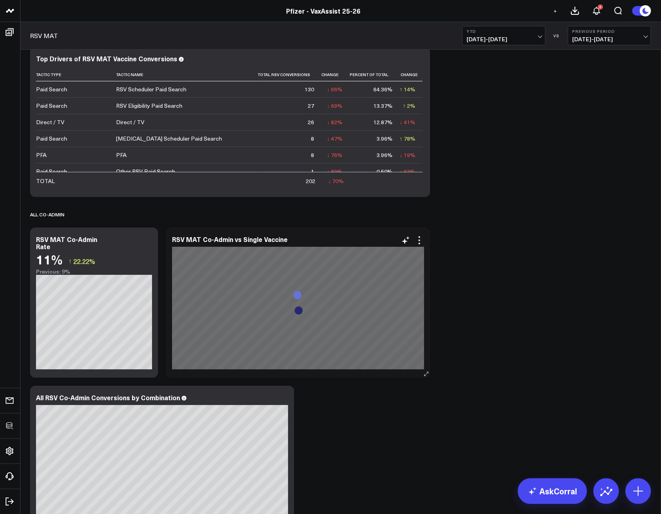
scroll to position [335, 0]
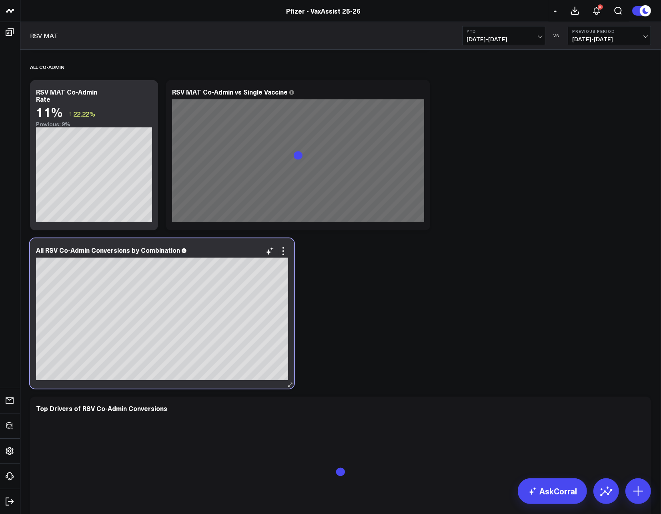
click at [62, 254] on div "All RSV Co-Admin Conversions by Combination" at bounding box center [162, 251] width 252 height 11
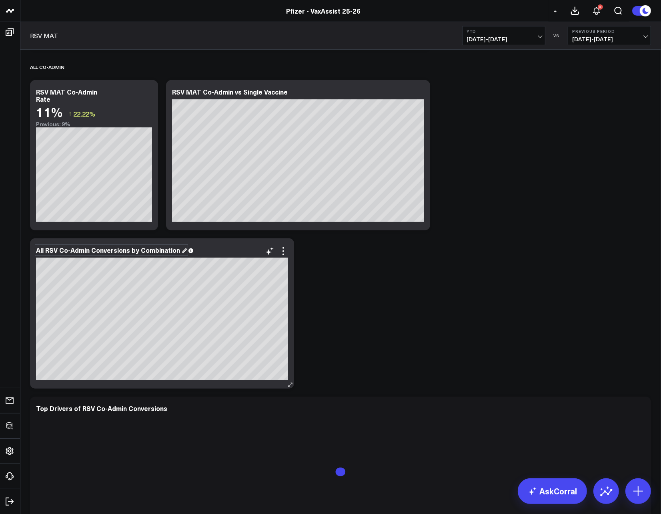
click at [58, 251] on div "All RSV Co-Admin Conversions by Combination" at bounding box center [111, 249] width 151 height 9
click at [59, 249] on div "All RSV Co-Admin Conversions by Combination" at bounding box center [111, 249] width 151 height 9
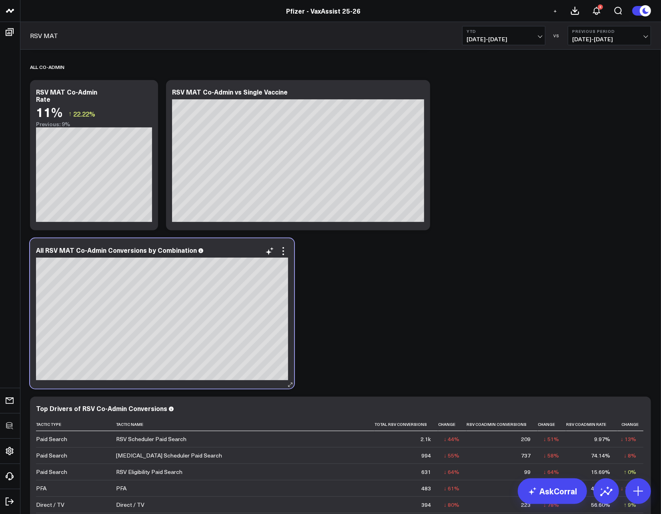
click at [289, 251] on div "All RSV MAT Co-Admin Conversions by Combination" at bounding box center [162, 313] width 264 height 150
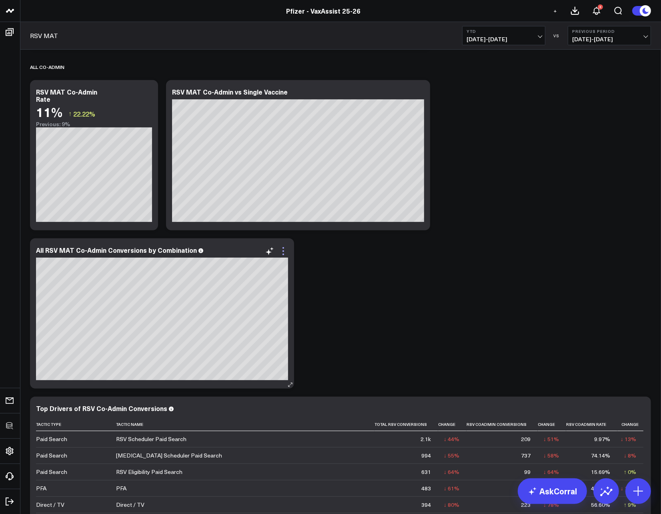
click at [279, 250] on icon at bounding box center [284, 251] width 10 height 10
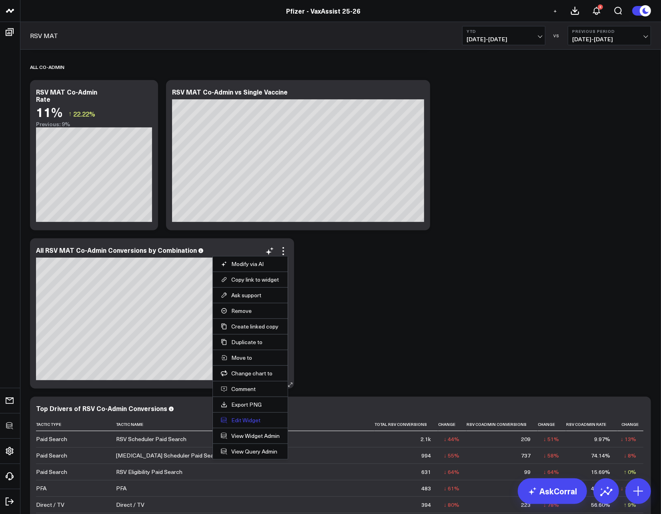
click at [240, 419] on button "Edit Widget" at bounding box center [250, 419] width 59 height 7
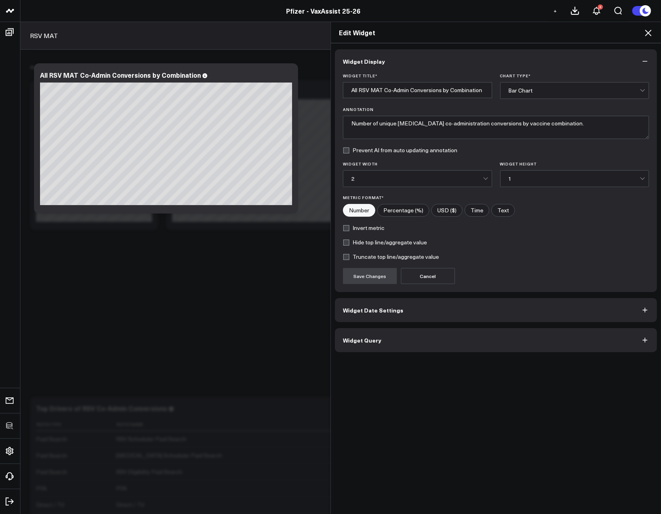
click at [386, 351] on button "Widget Query" at bounding box center [496, 340] width 322 height 24
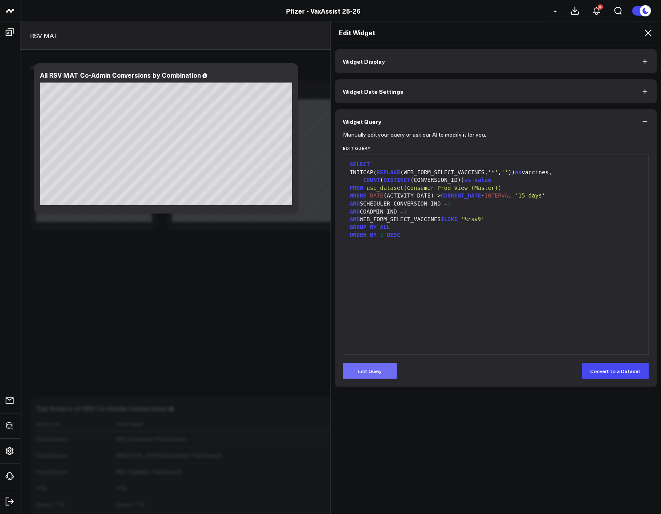
click at [379, 375] on button "Edit Query" at bounding box center [370, 371] width 54 height 16
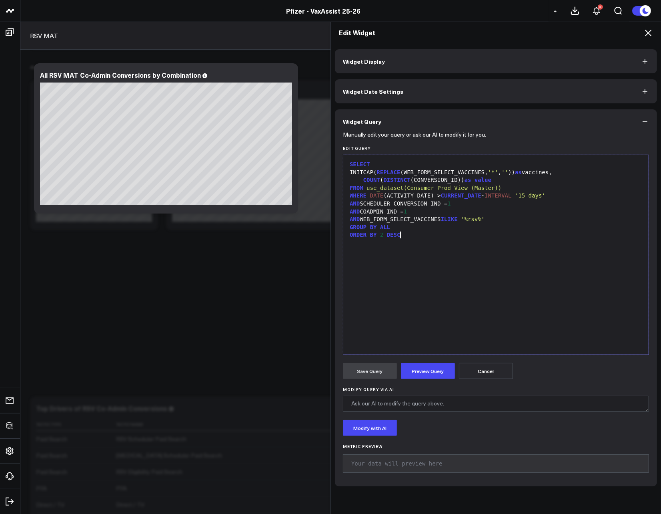
click at [416, 281] on div "SELECT INITCAP( REPLACE (WEB_FORM_SELECT_VACCINES, '*' , '' )) as vaccines, COU…" at bounding box center [495, 254] width 297 height 191
click at [504, 219] on div "AND WEB_FORM_SELECT_VACCINES ILIKE '%rsv%'" at bounding box center [495, 219] width 297 height 8
click at [440, 361] on form "Manually edit your query or ask our AI to modify it for you. Edit Query 99 1 2 …" at bounding box center [496, 305] width 306 height 345
click at [438, 373] on button "Preview Query" at bounding box center [428, 371] width 54 height 16
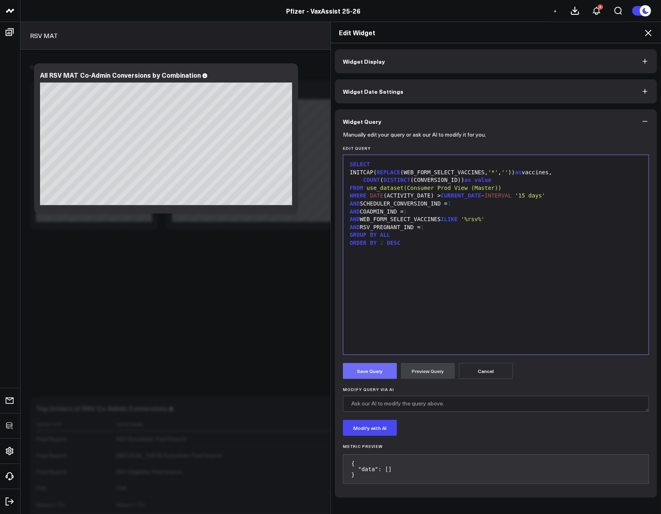
click at [374, 371] on button "Save Query" at bounding box center [370, 371] width 54 height 16
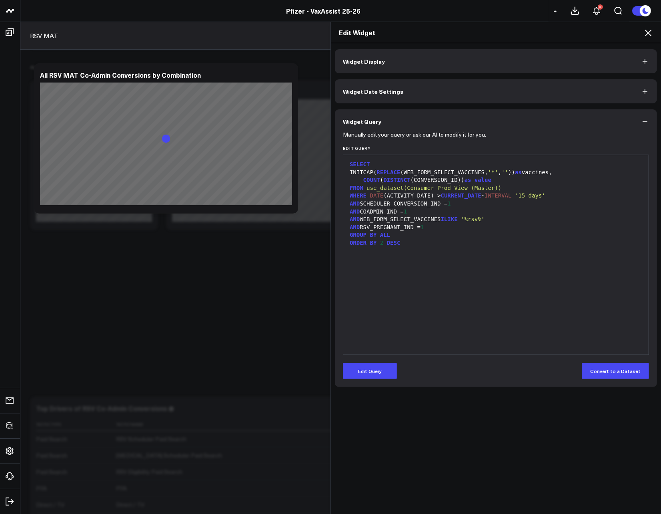
click at [648, 30] on icon at bounding box center [649, 33] width 10 height 10
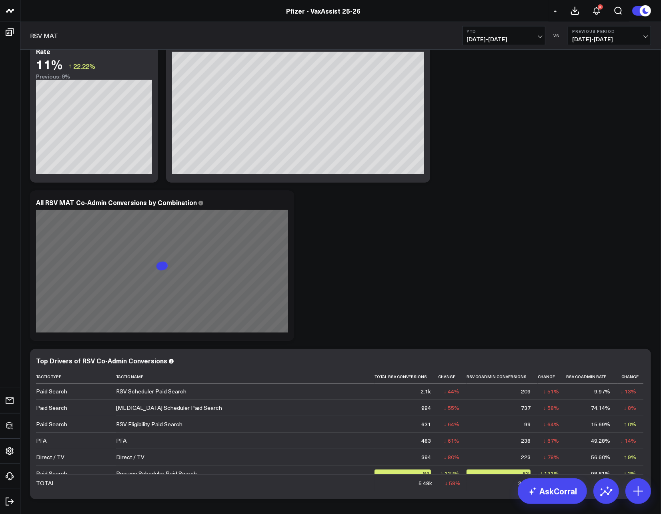
scroll to position [502, 0]
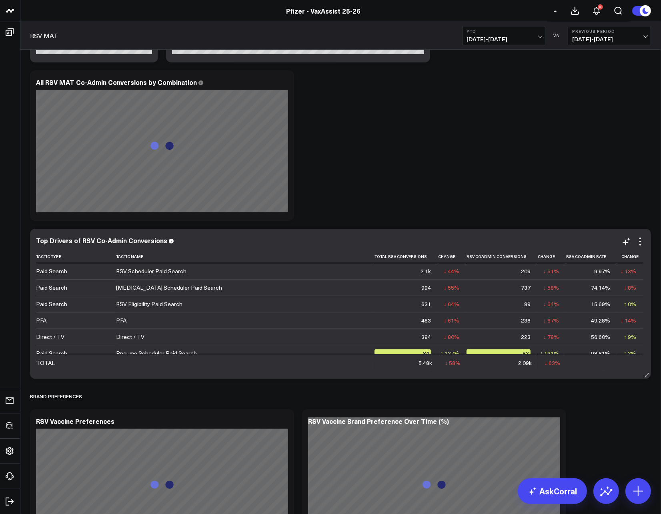
drag, startPoint x: 639, startPoint y: 238, endPoint x: 636, endPoint y: 254, distance: 16.3
click at [639, 238] on icon at bounding box center [641, 242] width 10 height 10
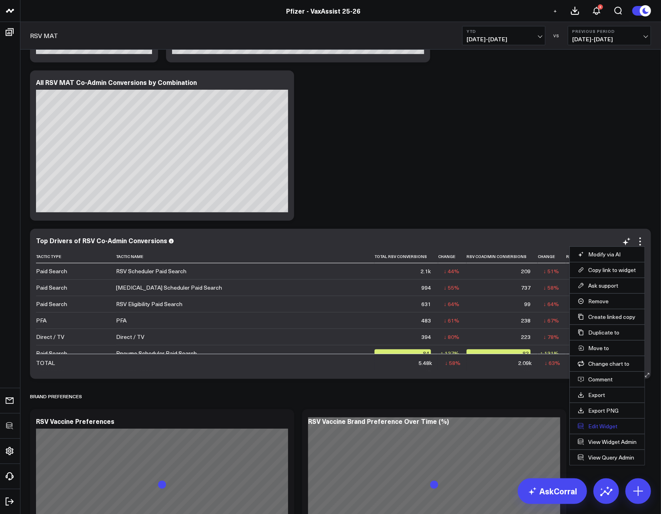
click at [592, 428] on button "Edit Widget" at bounding box center [607, 425] width 59 height 7
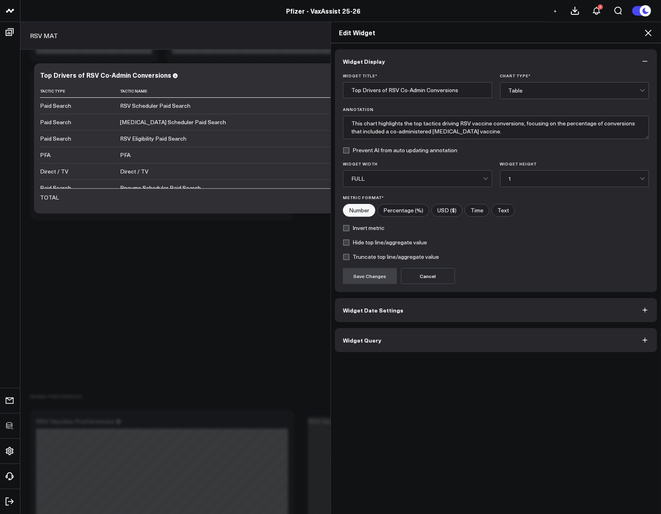
click at [459, 342] on button "Widget Query" at bounding box center [496, 340] width 322 height 24
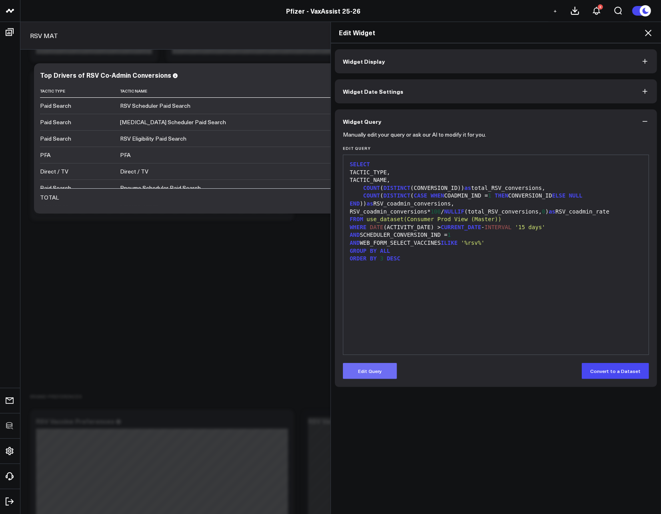
click at [374, 377] on button "Edit Query" at bounding box center [370, 371] width 54 height 16
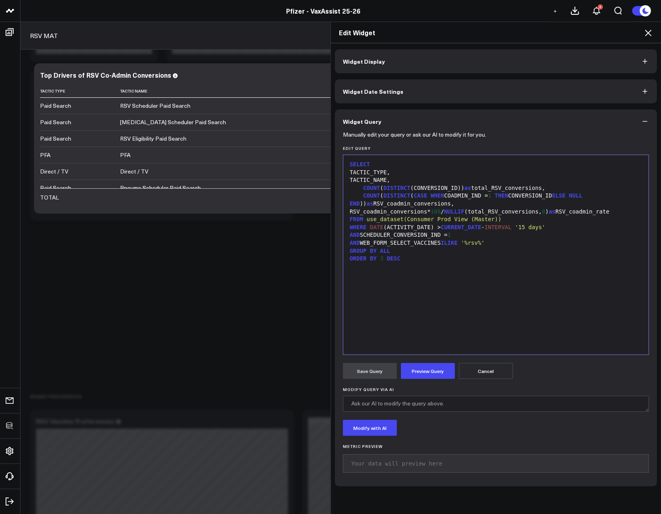
click at [502, 241] on div "AND WEB_FORM_SELECT_VACCINES ILIKE '%rsv%'" at bounding box center [495, 243] width 297 height 8
click at [419, 369] on button "Preview Query" at bounding box center [428, 371] width 54 height 16
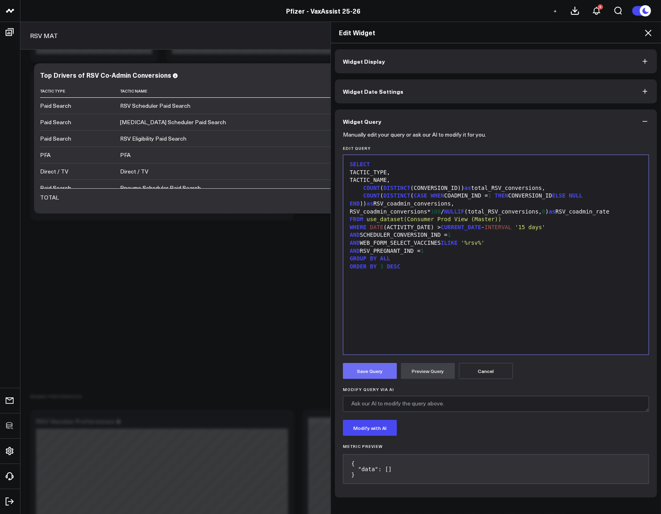
click at [363, 371] on button "Save Query" at bounding box center [370, 371] width 54 height 16
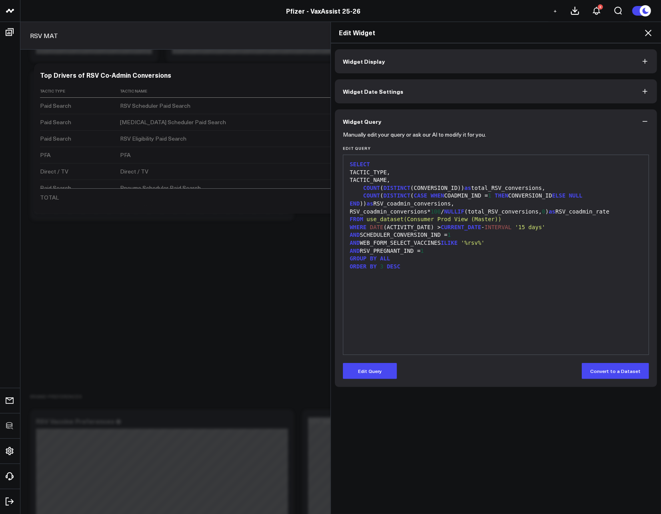
click at [650, 34] on icon at bounding box center [648, 33] width 6 height 6
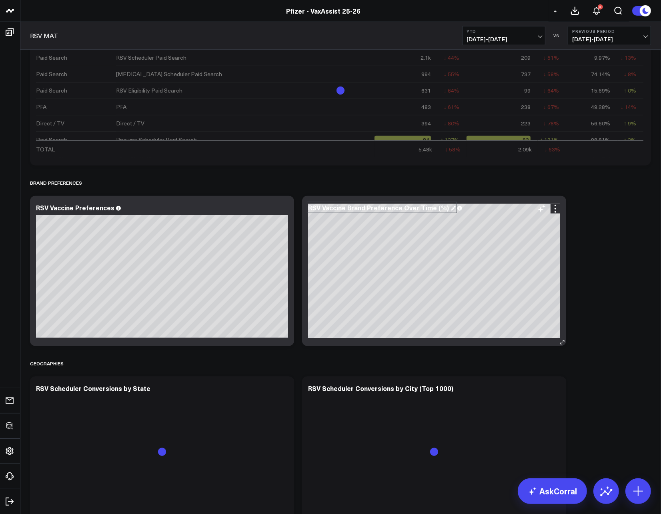
scroll to position [723, 0]
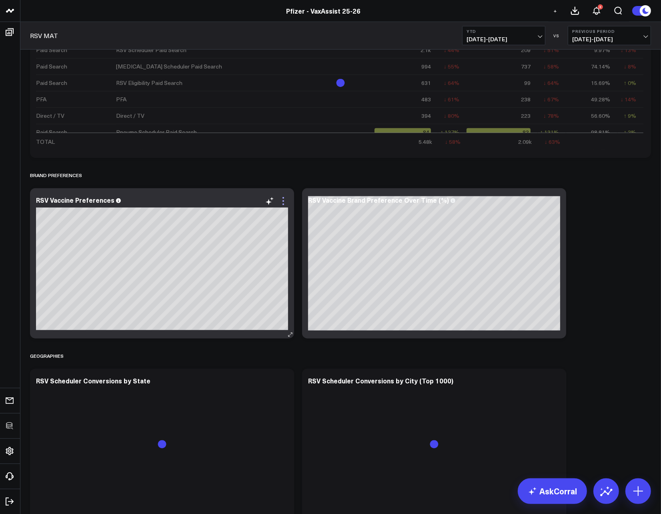
click at [287, 196] on icon at bounding box center [284, 201] width 10 height 10
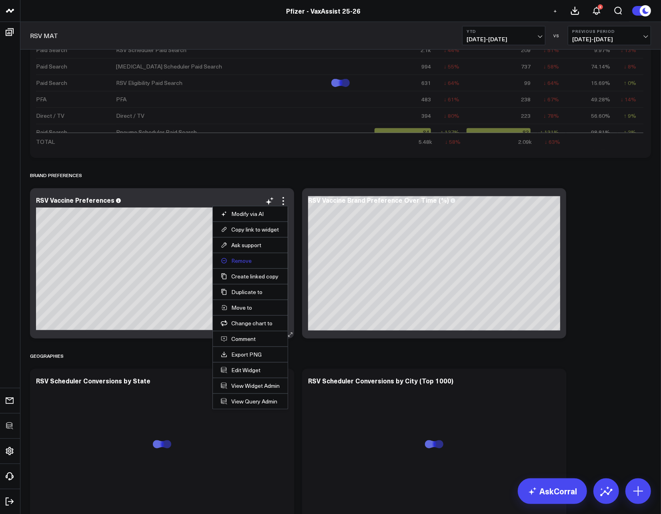
click at [244, 259] on button "Remove" at bounding box center [250, 260] width 59 height 7
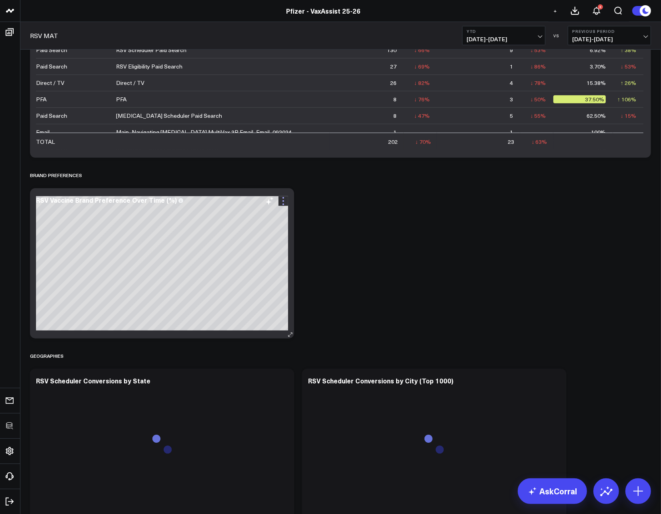
click at [287, 197] on icon at bounding box center [284, 201] width 10 height 10
click at [0, 0] on button "Remove" at bounding box center [0, 0] width 0 height 0
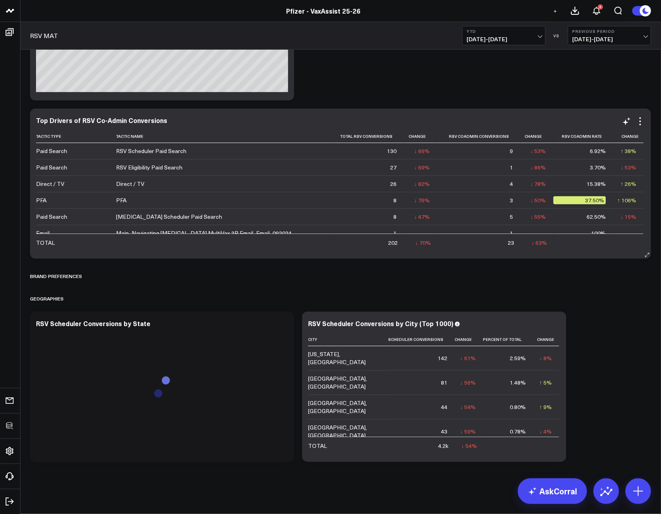
scroll to position [622, 0]
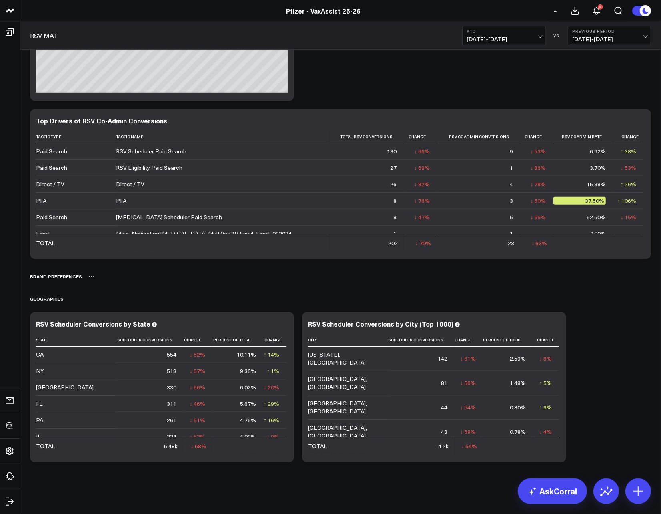
click at [92, 280] on button at bounding box center [91, 276] width 6 height 10
click at [104, 295] on button "Delete" at bounding box center [112, 299] width 35 height 14
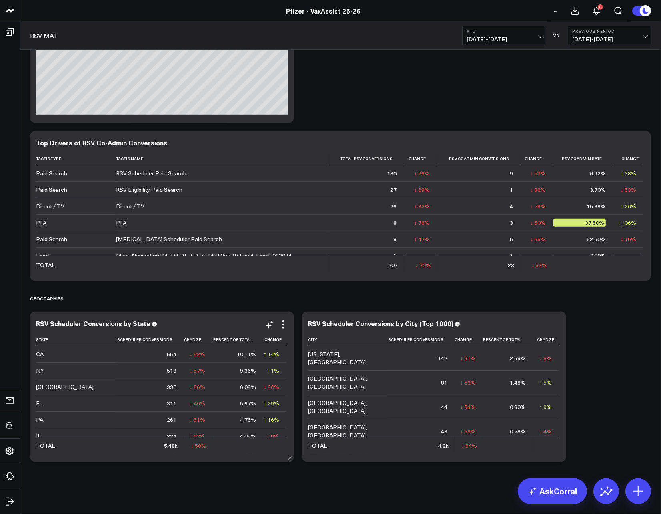
scroll to position [600, 0]
click at [283, 325] on icon at bounding box center [284, 325] width 10 height 10
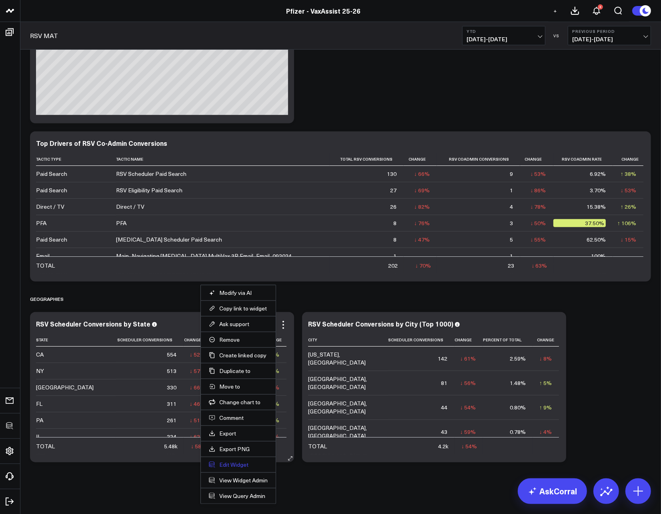
click at [231, 463] on button "Edit Widget" at bounding box center [238, 464] width 59 height 7
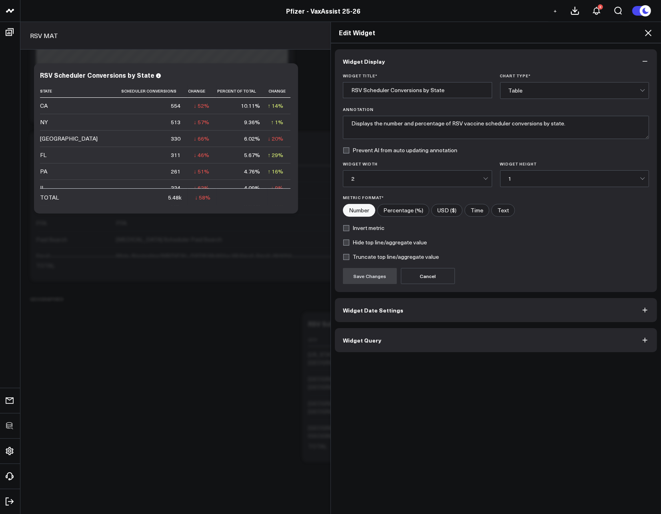
click at [385, 343] on button "Widget Query" at bounding box center [496, 340] width 322 height 24
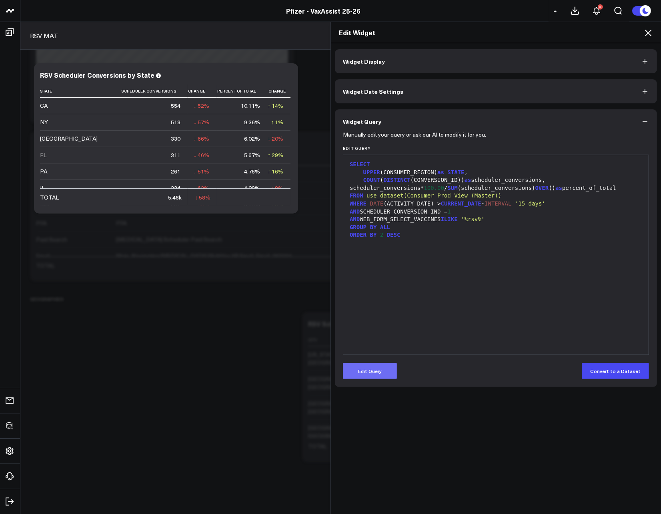
click at [372, 364] on button "Edit Query" at bounding box center [370, 371] width 54 height 16
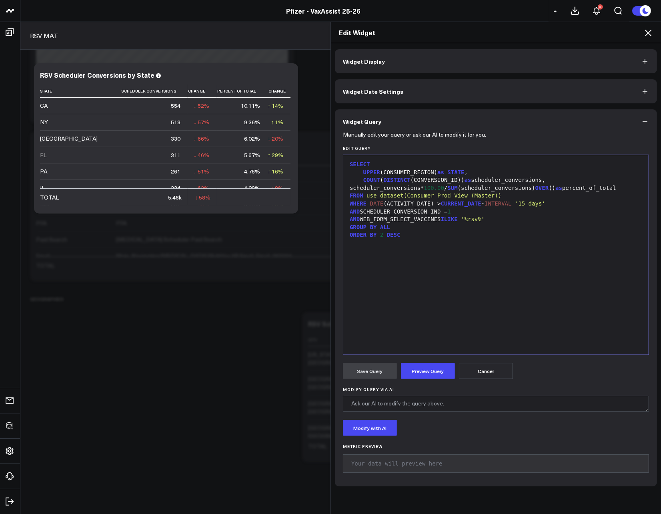
click at [504, 223] on div "AND WEB_FORM_SELECT_VACCINES ILIKE '%rsv%'" at bounding box center [495, 219] width 297 height 8
click at [427, 368] on button "Preview Query" at bounding box center [428, 371] width 54 height 16
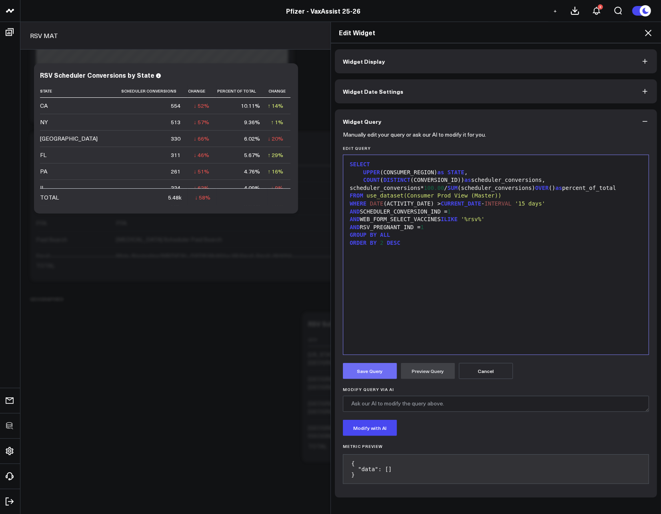
click at [369, 371] on button "Save Query" at bounding box center [370, 371] width 54 height 16
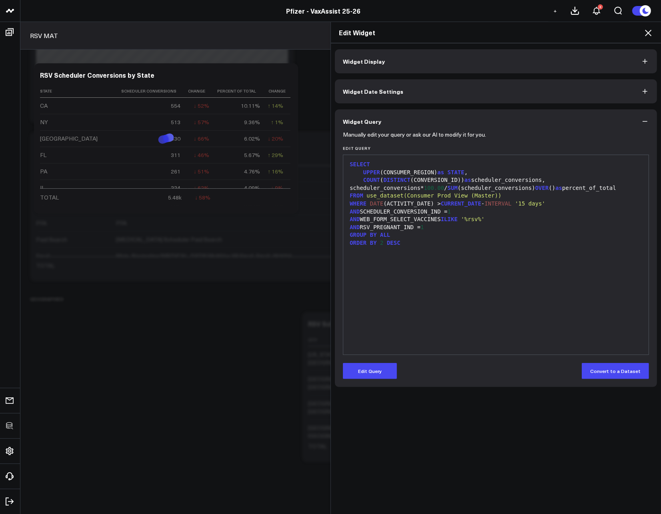
click at [649, 35] on icon at bounding box center [649, 33] width 10 height 10
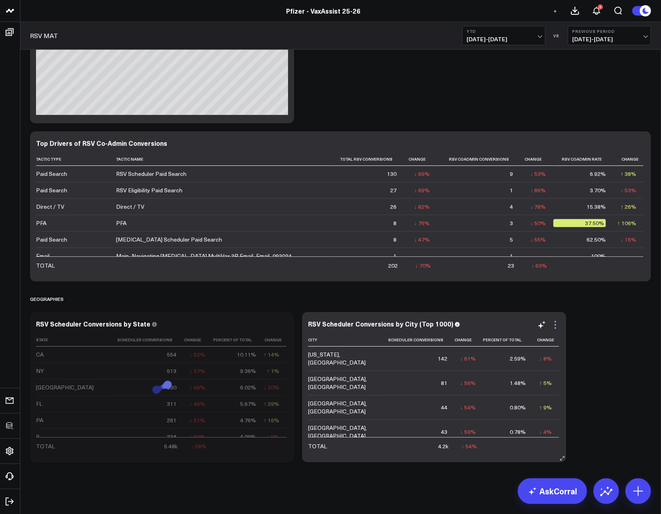
click at [558, 323] on icon at bounding box center [556, 325] width 10 height 10
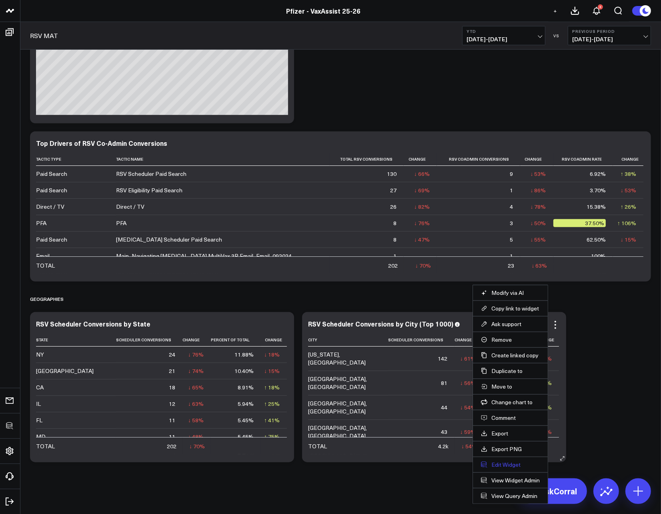
click at [506, 461] on button "Edit Widget" at bounding box center [510, 464] width 59 height 7
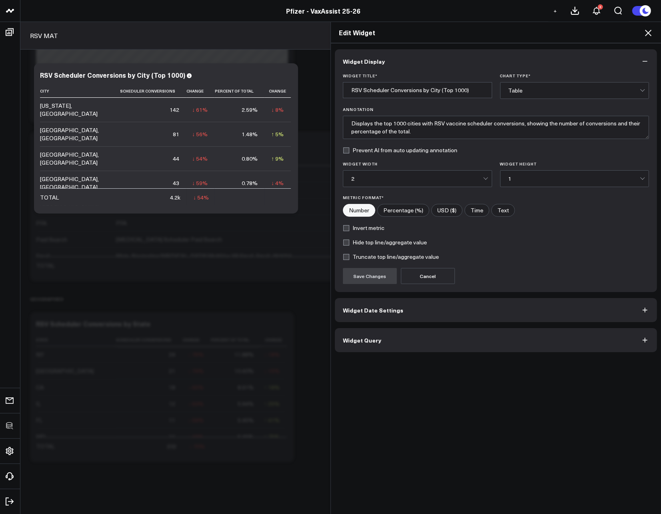
click at [430, 332] on button "Widget Query" at bounding box center [496, 340] width 322 height 24
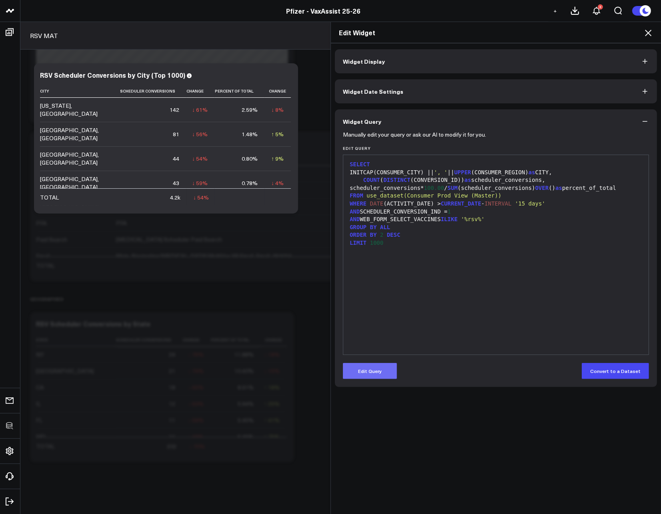
click at [377, 365] on button "Edit Query" at bounding box center [370, 371] width 54 height 16
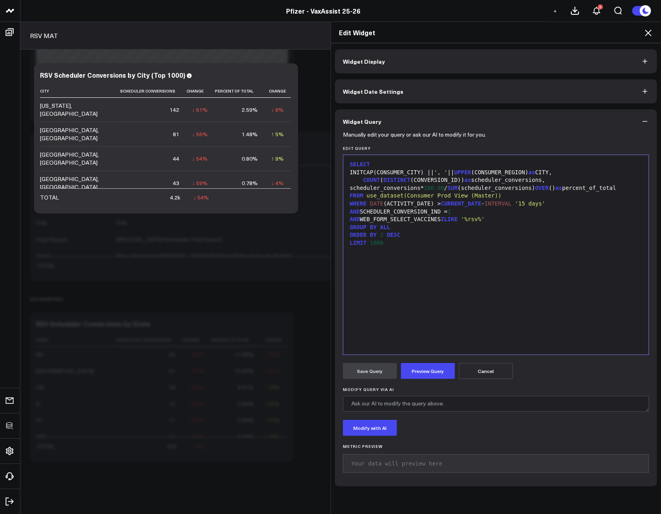
click at [502, 223] on div "AND WEB_FORM_SELECT_VACCINES ILIKE '%rsv%'" at bounding box center [495, 219] width 297 height 8
click at [422, 369] on button "Preview Query" at bounding box center [428, 371] width 54 height 16
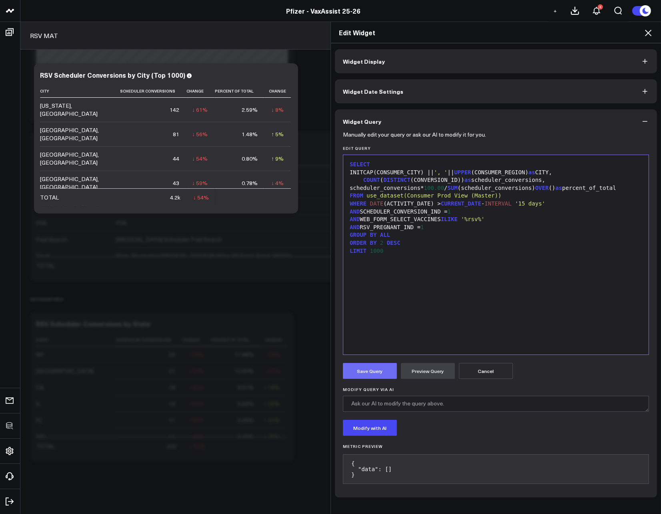
click at [369, 376] on button "Save Query" at bounding box center [370, 371] width 54 height 16
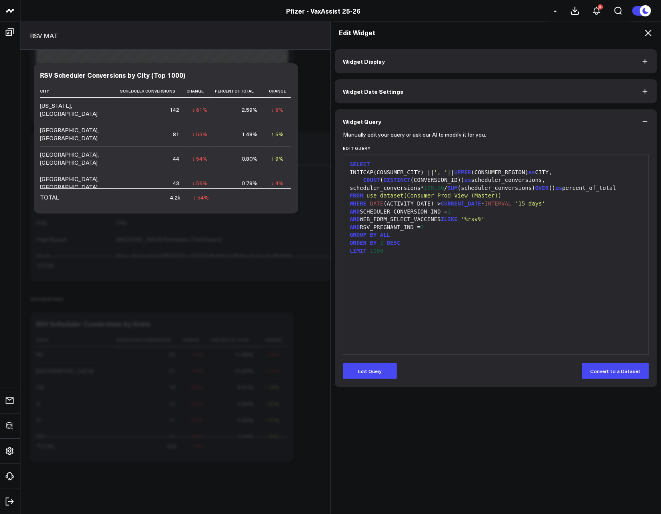
click at [650, 33] on icon at bounding box center [649, 33] width 10 height 10
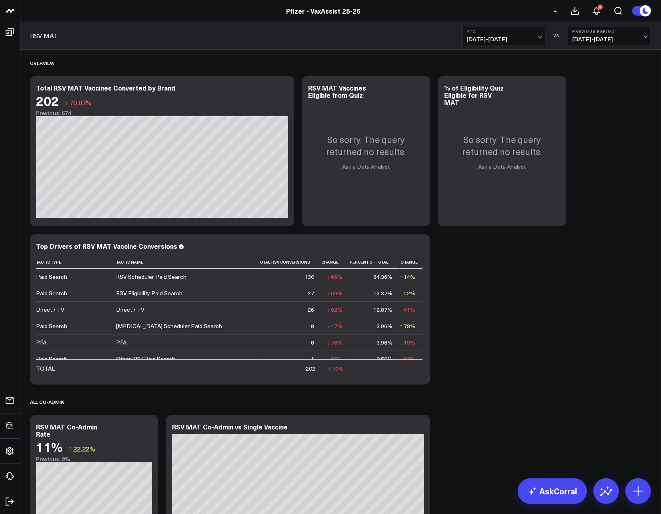
click at [557, 10] on span "+" at bounding box center [556, 11] width 4 height 6
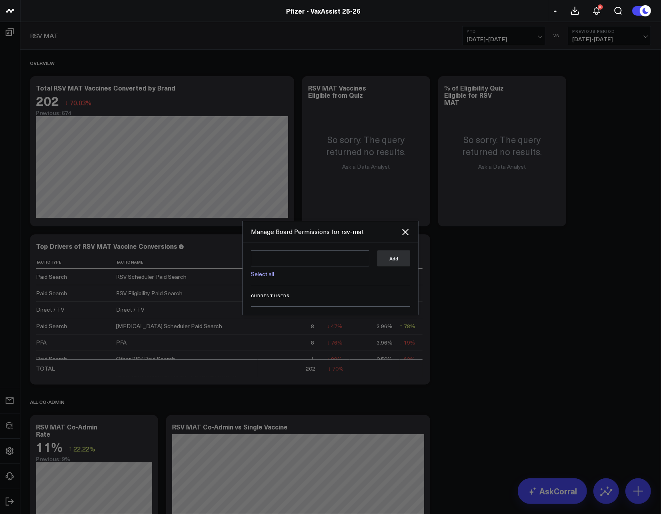
click at [264, 275] on link "Select all" at bounding box center [262, 274] width 23 height 8
click at [399, 263] on button "Add" at bounding box center [393, 258] width 33 height 16
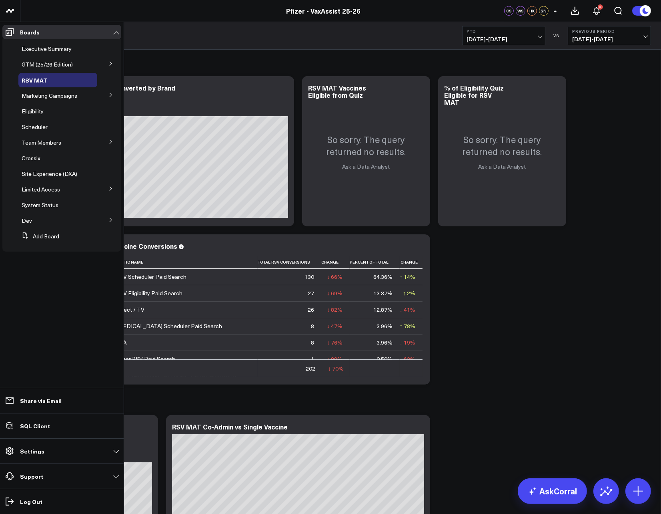
click at [108, 64] on button at bounding box center [110, 63] width 21 height 12
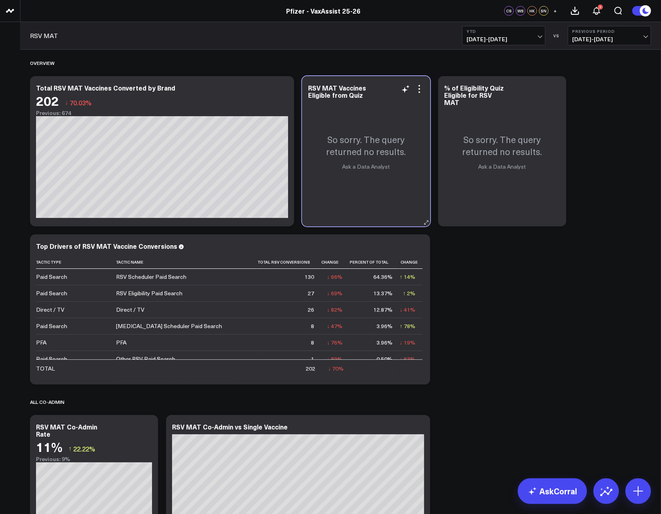
click at [356, 82] on div "So sorry. The query returned no results. Ask a Data Analyst" at bounding box center [366, 151] width 128 height 150
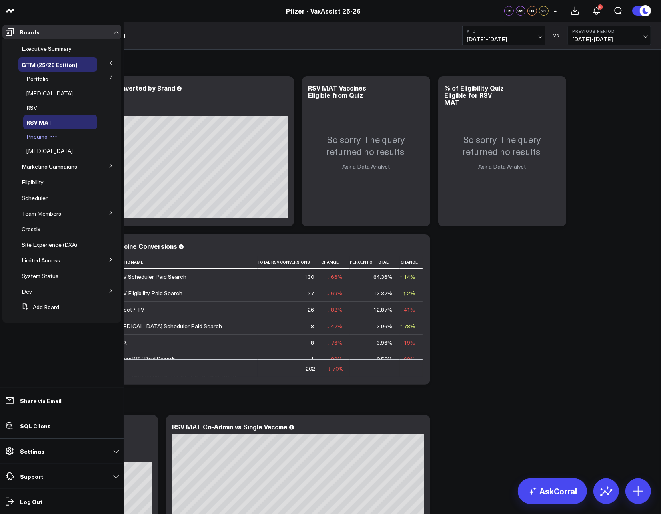
click at [35, 134] on span "Pneumo" at bounding box center [36, 136] width 21 height 8
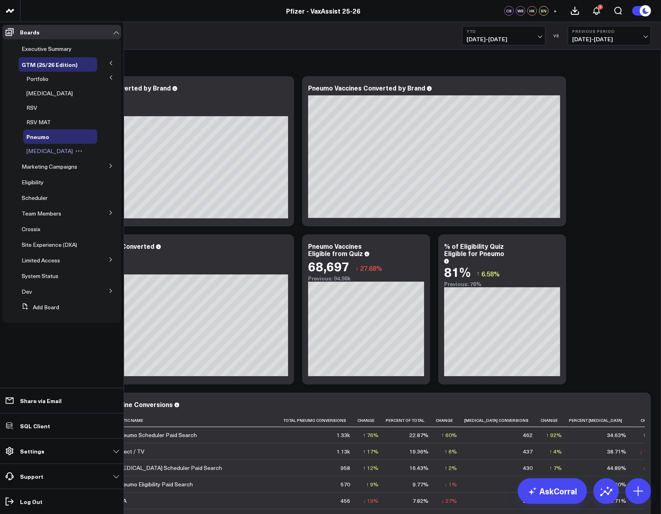
click at [30, 149] on span "[MEDICAL_DATA]" at bounding box center [49, 151] width 46 height 8
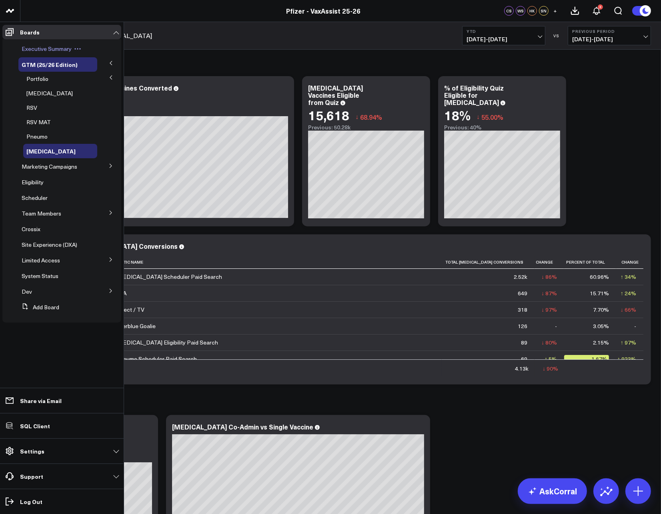
click at [53, 48] on span "Executive Summary" at bounding box center [47, 49] width 50 height 8
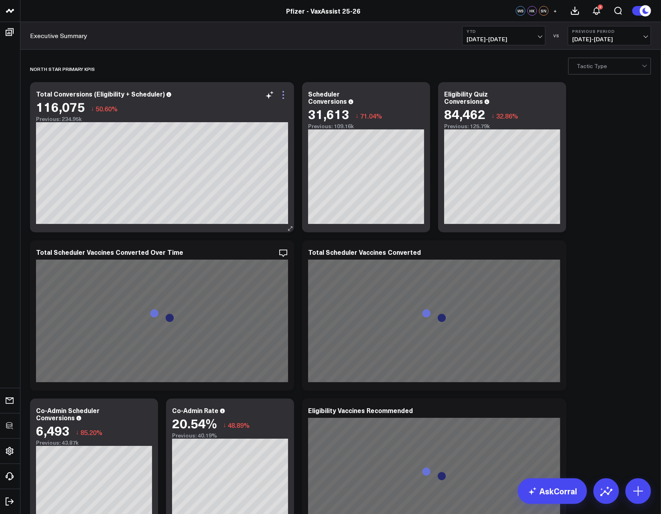
click at [287, 95] on icon at bounding box center [284, 95] width 10 height 10
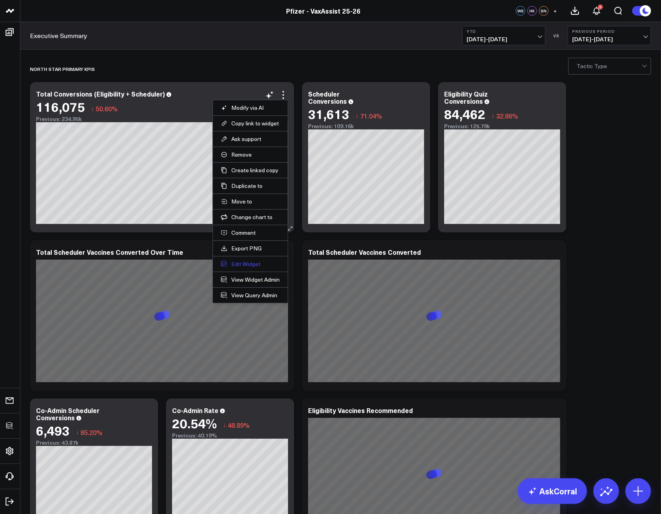
click at [254, 265] on button "Edit Widget" at bounding box center [250, 263] width 59 height 7
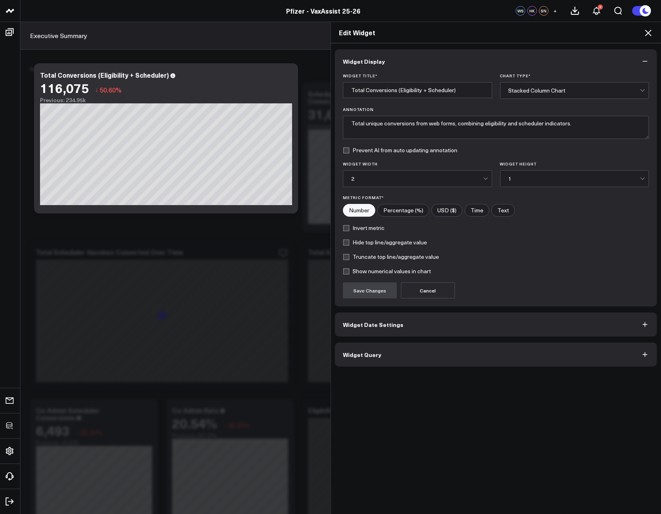
click at [409, 351] on button "Widget Query" at bounding box center [496, 354] width 322 height 24
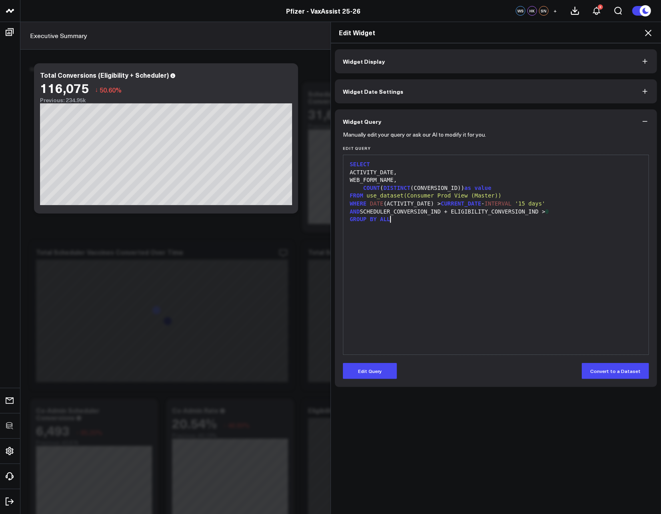
click at [403, 251] on div "SELECT ACTIVITY_DATE, WEB_FORM_NAME, COUNT ( DISTINCT (CONVERSION_ID)) as value…" at bounding box center [495, 254] width 297 height 191
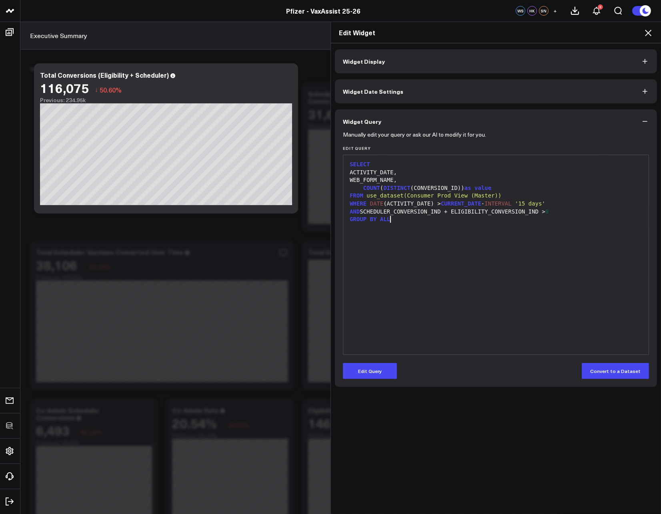
click at [649, 30] on icon at bounding box center [649, 33] width 10 height 10
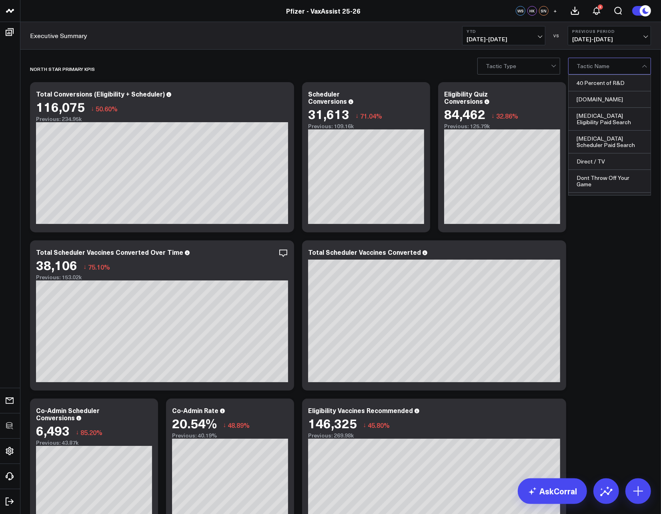
click at [601, 68] on div at bounding box center [609, 66] width 65 height 16
click at [601, 67] on div at bounding box center [609, 66] width 65 height 16
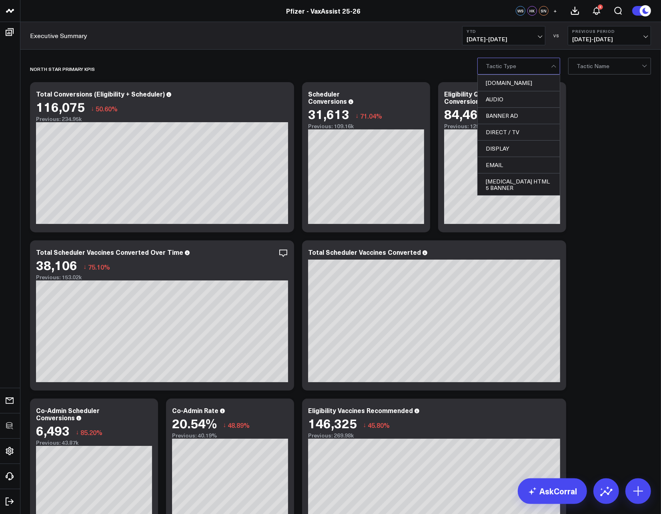
click at [551, 65] on div at bounding box center [554, 66] width 7 height 16
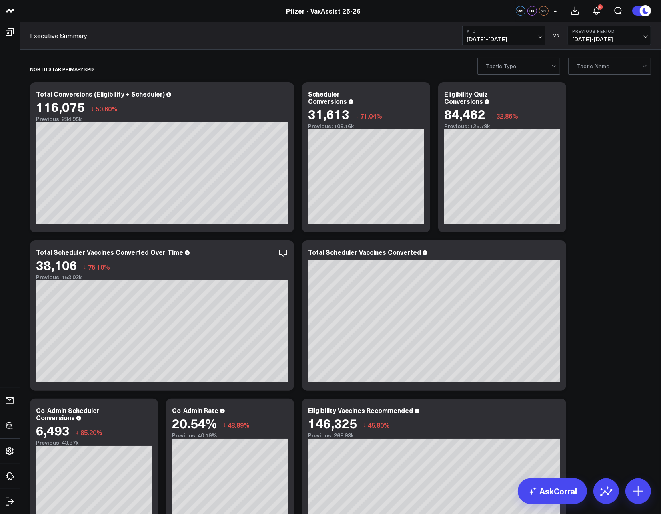
click at [551, 65] on div at bounding box center [554, 66] width 7 height 16
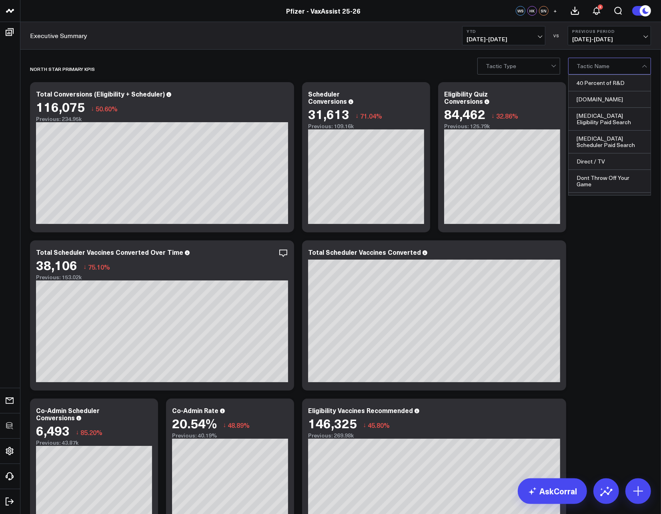
click at [607, 68] on div at bounding box center [609, 66] width 65 height 16
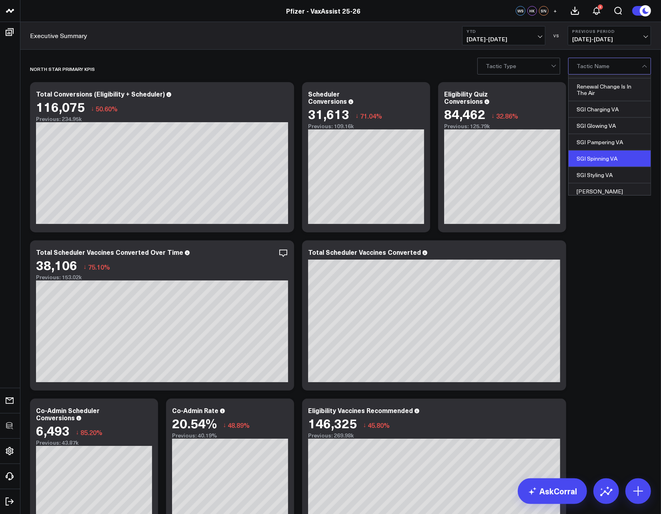
scroll to position [927, 0]
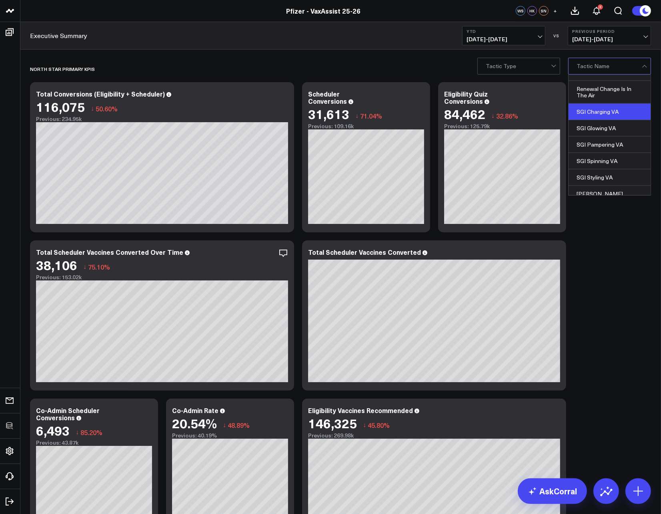
click at [605, 104] on div "SGI Charging VA" at bounding box center [610, 112] width 82 height 16
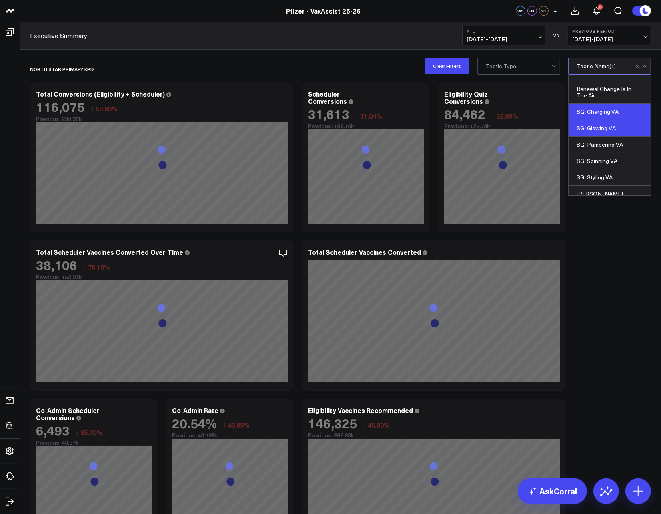
click at [606, 120] on div "SGI Glowing VA" at bounding box center [610, 128] width 82 height 16
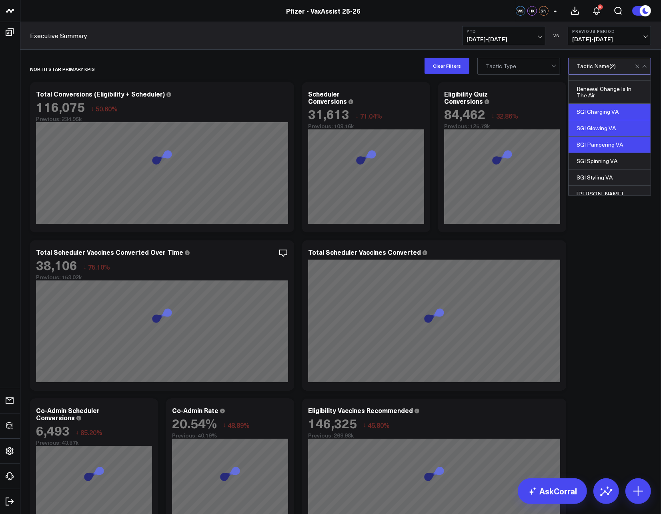
click at [607, 136] on div "SGI Pampering VA" at bounding box center [610, 144] width 82 height 16
click at [606, 153] on div "SGI Spinning VA" at bounding box center [610, 161] width 82 height 16
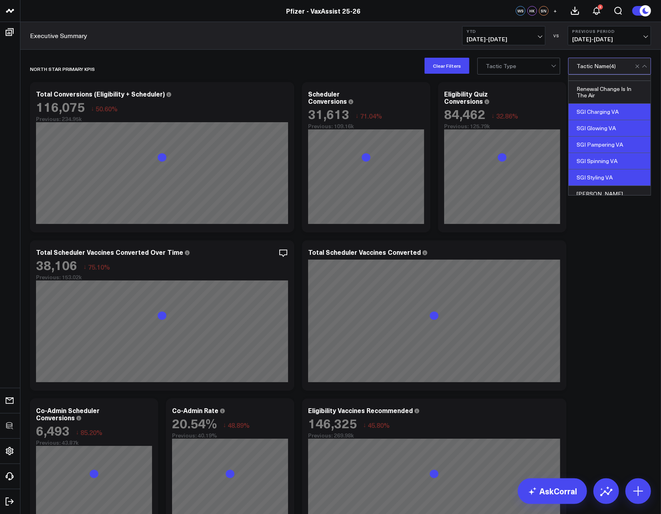
click at [604, 169] on div "SGI Styling VA" at bounding box center [610, 177] width 82 height 16
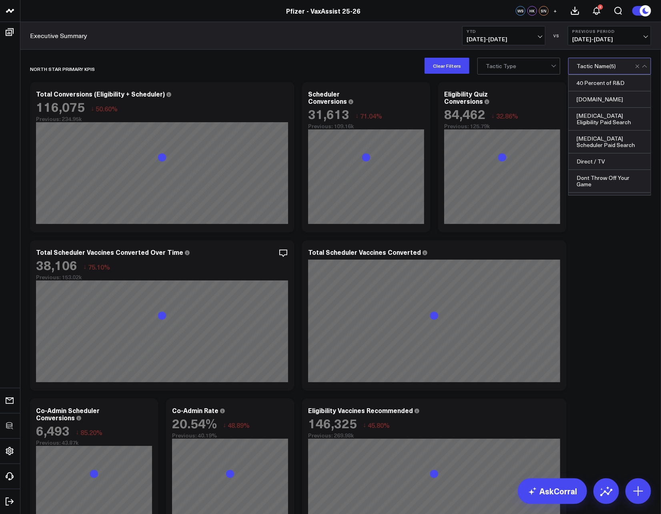
click at [647, 64] on div at bounding box center [642, 66] width 14 height 16
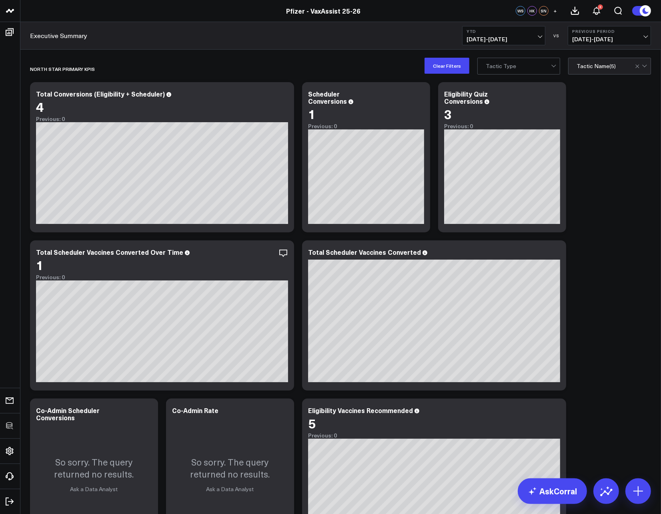
scroll to position [2, 0]
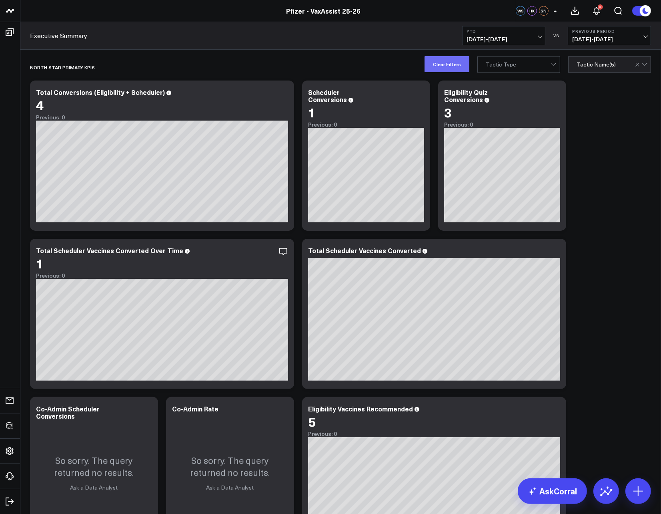
click at [449, 67] on button "Clear Filters" at bounding box center [447, 64] width 45 height 16
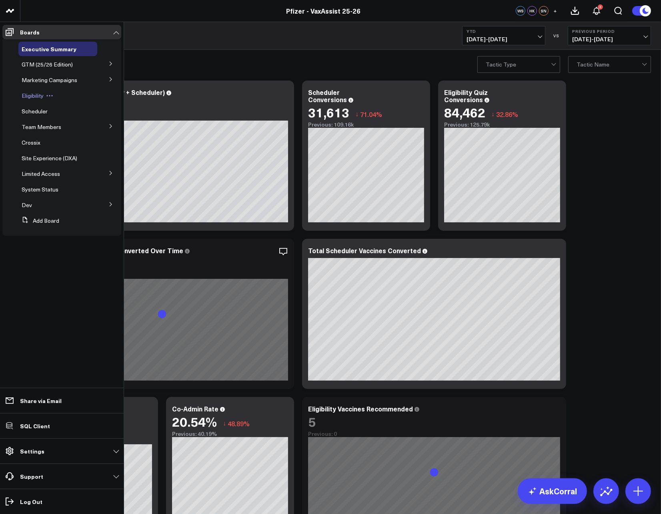
click at [32, 99] on div "Eligibility" at bounding box center [57, 95] width 79 height 14
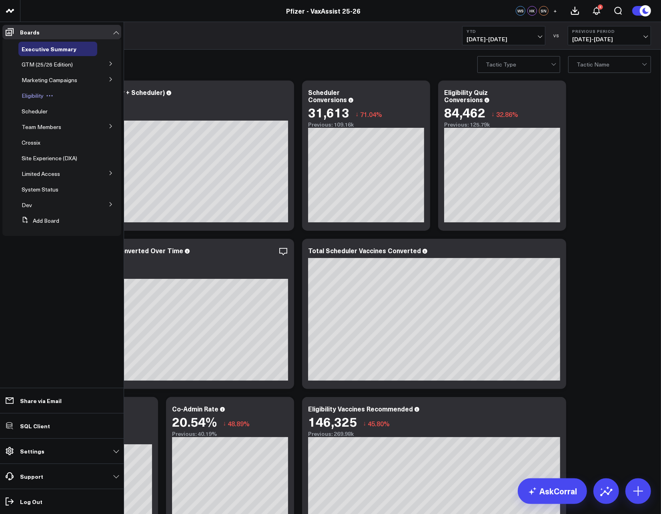
click at [29, 94] on span "Eligibility" at bounding box center [33, 96] width 22 height 8
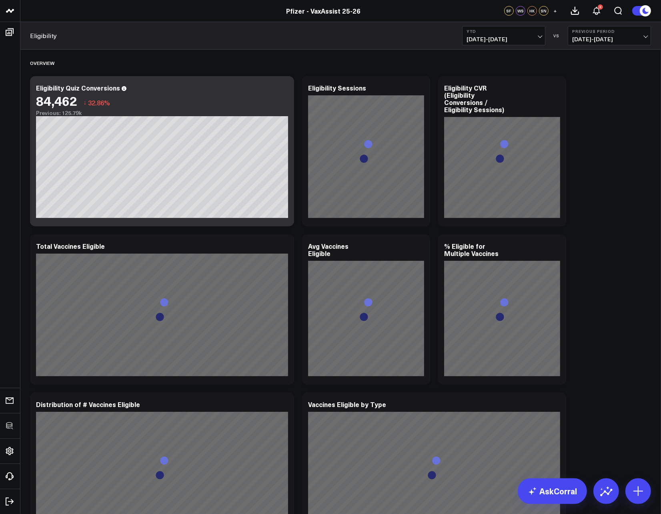
click at [498, 31] on b "YTD" at bounding box center [504, 31] width 74 height 5
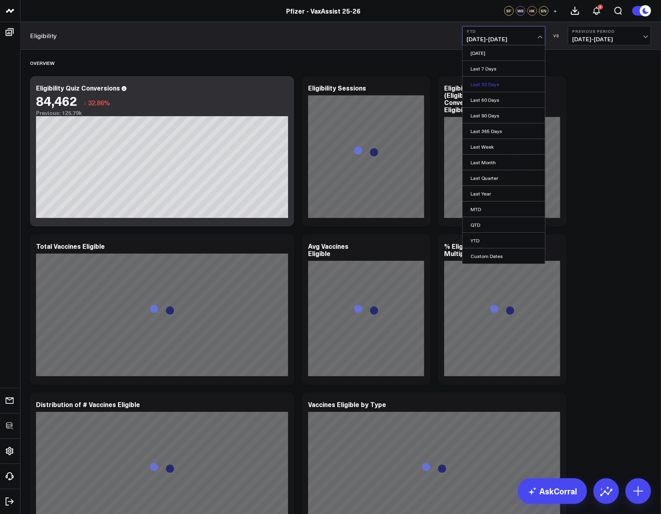
click at [488, 87] on link "Last 30 Days" at bounding box center [504, 83] width 82 height 15
